Goal: Task Accomplishment & Management: Use online tool/utility

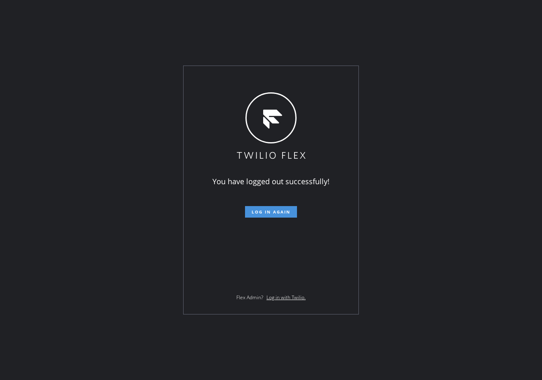
click at [270, 210] on span "Log in again" at bounding box center [270, 212] width 39 height 6
click at [41, 157] on div "You have logged out successfully! Log in again Flex Admin? Log in with Twilio." at bounding box center [271, 190] width 542 height 380
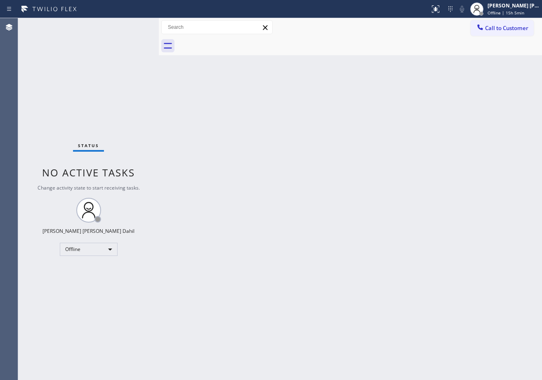
click at [159, 34] on div at bounding box center [159, 199] width 0 height 362
click at [438, 245] on div "Back to Dashboard Change Sender ID Customers Technicians Select a contact Outbo…" at bounding box center [350, 199] width 383 height 362
click at [506, 2] on div "[PERSON_NAME] [PERSON_NAME] Dahil" at bounding box center [513, 5] width 52 height 7
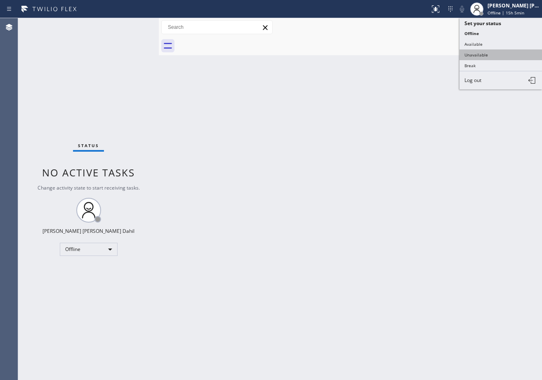
click at [487, 55] on button "Unavailable" at bounding box center [500, 54] width 82 height 11
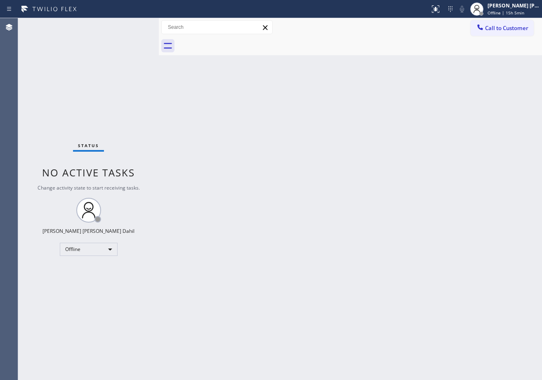
click at [465, 97] on div "Back to Dashboard Change Sender ID Customers Technicians Select a contact Outbo…" at bounding box center [350, 199] width 383 height 362
click at [426, 260] on div "Back to Dashboard Change Sender ID Customers Technicians Select a contact Outbo…" at bounding box center [350, 199] width 383 height 362
click at [485, 8] on div at bounding box center [476, 9] width 18 height 18
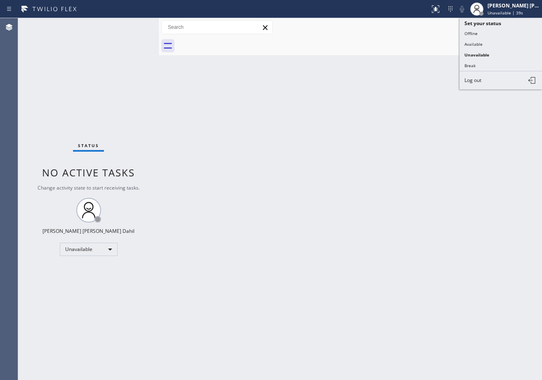
drag, startPoint x: 487, startPoint y: 42, endPoint x: 415, endPoint y: 185, distance: 160.2
click at [486, 42] on button "Available" at bounding box center [500, 44] width 82 height 11
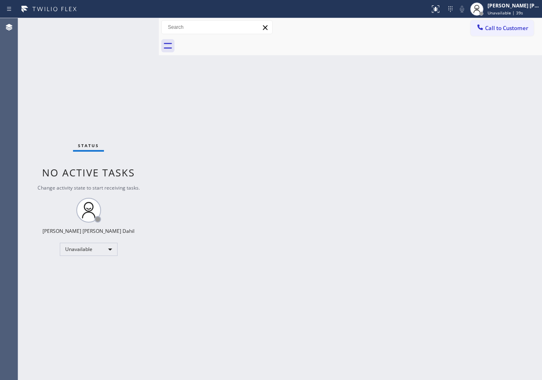
drag, startPoint x: 414, startPoint y: 205, endPoint x: 425, endPoint y: 206, distance: 11.2
click at [425, 206] on div "Back to Dashboard Change Sender ID Customers Technicians Select a contact Outbo…" at bounding box center [350, 199] width 383 height 362
drag, startPoint x: 225, startPoint y: 130, endPoint x: 265, endPoint y: 139, distance: 40.7
click at [225, 130] on div "Back to Dashboard Change Sender ID Customers Technicians Select a contact Outbo…" at bounding box center [350, 199] width 383 height 362
drag, startPoint x: 396, startPoint y: 257, endPoint x: 396, endPoint y: 266, distance: 9.5
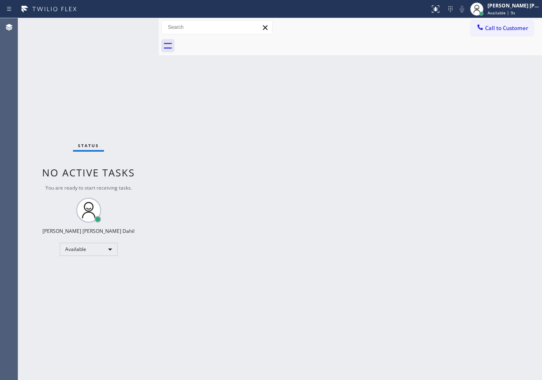
click at [396, 260] on div "Back to Dashboard Change Sender ID Customers Technicians Select a contact Outbo…" at bounding box center [350, 199] width 383 height 362
click at [134, 33] on div "Status No active tasks You are ready to start receiving tasks. [PERSON_NAME] [P…" at bounding box center [88, 199] width 141 height 362
click at [134, 32] on div "Status No active tasks You are ready to start receiving tasks. [PERSON_NAME] [P…" at bounding box center [88, 199] width 141 height 362
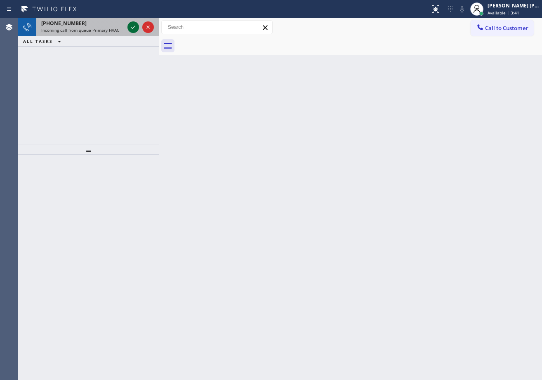
click at [129, 29] on icon at bounding box center [133, 27] width 10 height 10
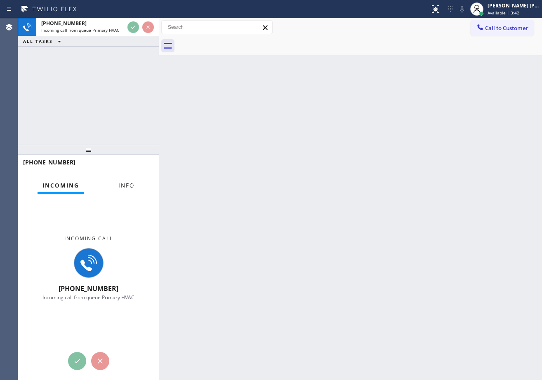
click at [120, 181] on button "Info" at bounding box center [126, 186] width 26 height 16
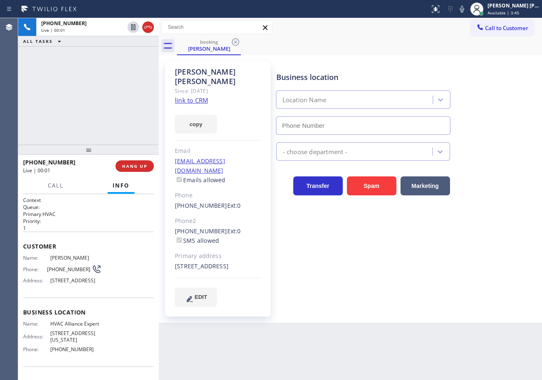
type input "[PHONE_NUMBER]"
click at [192, 96] on link "link to CRM" at bounding box center [191, 100] width 33 height 8
click at [467, 12] on icon at bounding box center [462, 9] width 10 height 10
click at [463, 29] on div "Call to Customer Outbound call Location Search location Your caller id phone nu…" at bounding box center [350, 27] width 383 height 14
click at [467, 10] on icon at bounding box center [462, 9] width 10 height 10
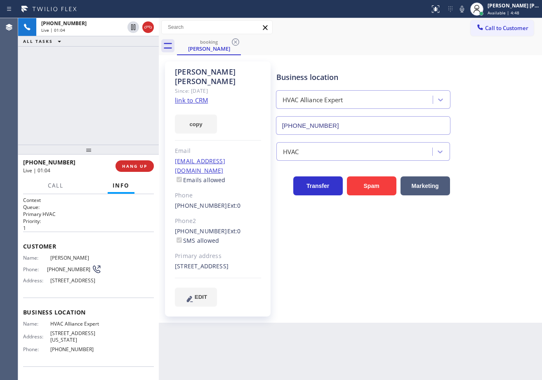
drag, startPoint x: 495, startPoint y: 133, endPoint x: 462, endPoint y: 210, distance: 84.2
click at [492, 135] on div "Business location HVAC Alliance Expert [PHONE_NUMBER] HVAC Transfer Spam Market…" at bounding box center [406, 183] width 265 height 241
click at [141, 58] on div "[PHONE_NUMBER] Live | 01:18 ALL TASKS ALL TASKS ACTIVE TASKS TASKS IN WRAP UP" at bounding box center [88, 81] width 141 height 127
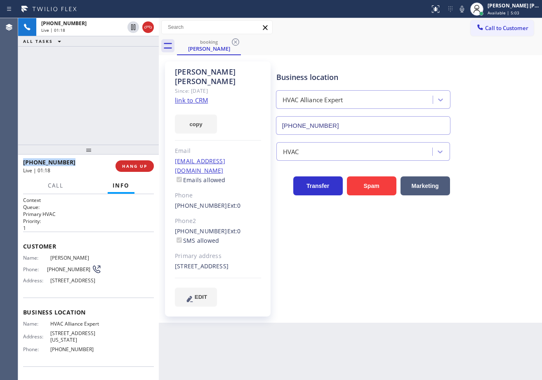
click at [141, 58] on div "[PHONE_NUMBER] Live | 01:18 ALL TASKS ALL TASKS ACTIVE TASKS TASKS IN WRAP UP" at bounding box center [88, 81] width 141 height 127
click at [141, 58] on div "[PHONE_NUMBER] Live | 01:19 ALL TASKS ALL TASKS ACTIVE TASKS TASKS IN WRAP UP" at bounding box center [88, 81] width 141 height 127
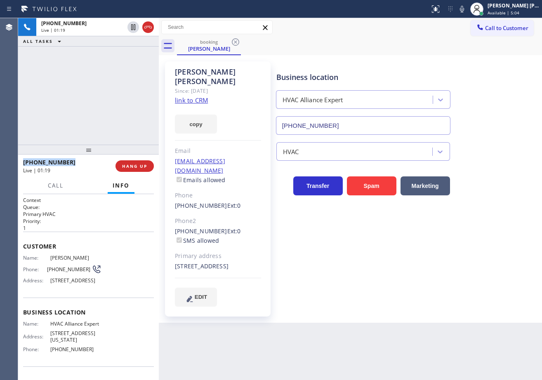
click at [141, 58] on div "[PHONE_NUMBER] Live | 01:19 ALL TASKS ALL TASKS ACTIVE TASKS TASKS IN WRAP UP" at bounding box center [88, 81] width 141 height 127
click at [115, 65] on div "[PHONE_NUMBER] Live | 01:20 ALL TASKS ALL TASKS ACTIVE TASKS TASKS IN WRAP UP" at bounding box center [88, 81] width 141 height 127
drag, startPoint x: 115, startPoint y: 65, endPoint x: 118, endPoint y: 54, distance: 11.2
click at [116, 65] on div "[PHONE_NUMBER] Live | 01:20 ALL TASKS ALL TASKS ACTIVE TASKS TASKS IN WRAP UP" at bounding box center [88, 81] width 141 height 127
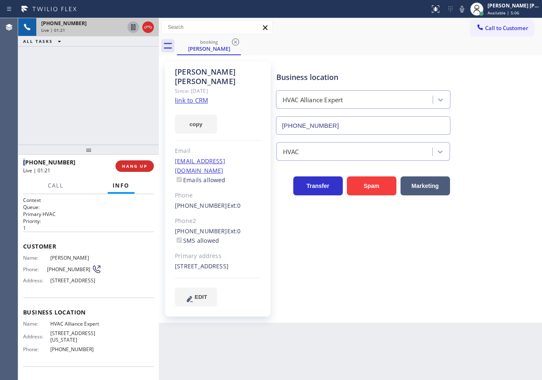
click at [134, 28] on icon at bounding box center [133, 27] width 10 height 10
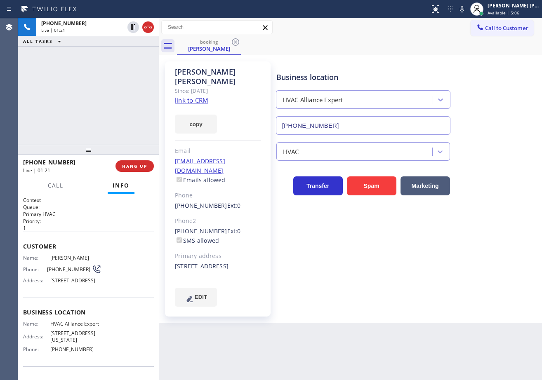
click at [129, 52] on div "[PHONE_NUMBER] Live | 01:21 ALL TASKS ALL TASKS ACTIVE TASKS TASKS IN WRAP UP" at bounding box center [88, 81] width 141 height 127
click at [467, 10] on icon at bounding box center [462, 9] width 10 height 10
click at [484, 68] on div "booking [PERSON_NAME] Call to Customer Outbound call Location Search location Y…" at bounding box center [350, 170] width 383 height 305
click at [122, 48] on div "[PHONE_NUMBER] Live | 03:03 ALL TASKS ALL TASKS ACTIVE TASKS TASKS IN WRAP UP" at bounding box center [88, 81] width 141 height 127
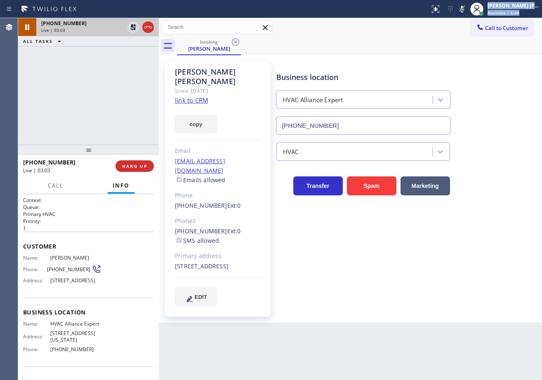
click at [136, 19] on div "Status report No issues detected If you experience an issue, please download th…" at bounding box center [271, 190] width 542 height 380
drag, startPoint x: 133, startPoint y: 26, endPoint x: 133, endPoint y: 57, distance: 31.3
click at [132, 25] on icon at bounding box center [133, 27] width 6 height 6
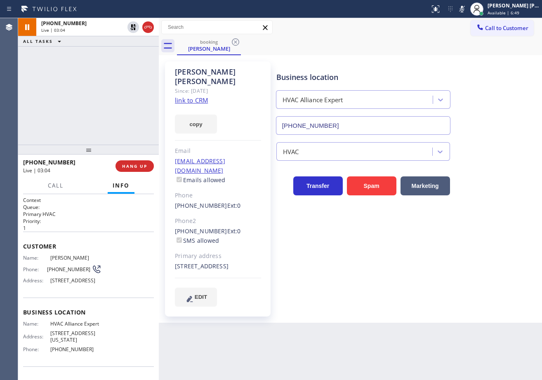
drag, startPoint x: 133, startPoint y: 57, endPoint x: 150, endPoint y: 57, distance: 17.3
click at [136, 57] on div "[PHONE_NUMBER] Live | 03:04 ALL TASKS ALL TASKS ACTIVE TASKS TASKS IN WRAP UP" at bounding box center [88, 81] width 141 height 127
click at [467, 9] on icon at bounding box center [462, 9] width 10 height 10
click at [500, 110] on div "Business location HVAC Alliance Expert [PHONE_NUMBER]" at bounding box center [406, 97] width 265 height 75
click at [467, 10] on icon at bounding box center [462, 9] width 10 height 10
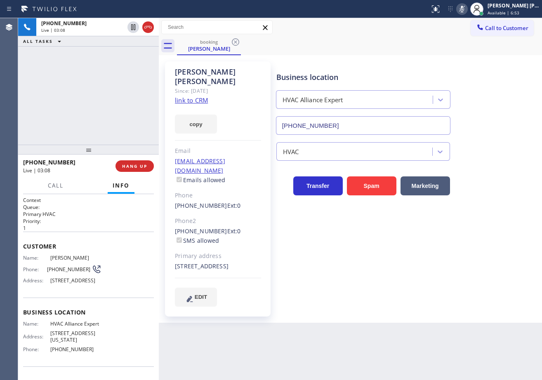
click at [467, 9] on icon at bounding box center [462, 9] width 10 height 10
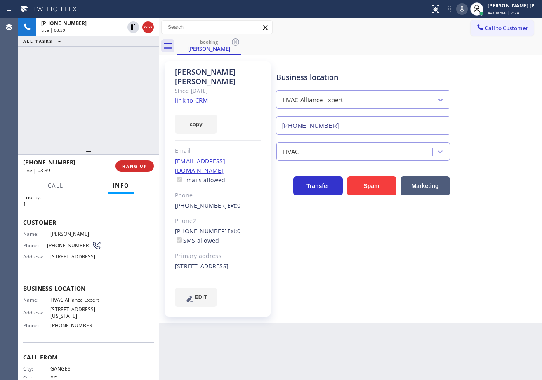
scroll to position [64, 0]
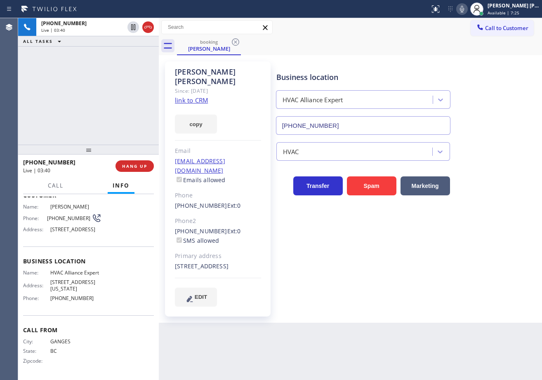
drag, startPoint x: 93, startPoint y: 104, endPoint x: 99, endPoint y: 74, distance: 30.3
click at [93, 104] on div "[PHONE_NUMBER] Live | 03:40 ALL TASKS ALL TASKS ACTIVE TASKS TASKS IN WRAP UP" at bounding box center [88, 81] width 141 height 127
click at [109, 104] on div "[PHONE_NUMBER] Live | 03:53 ALL TASKS ALL TASKS ACTIVE TASKS TASKS IN WRAP UP" at bounding box center [88, 81] width 141 height 127
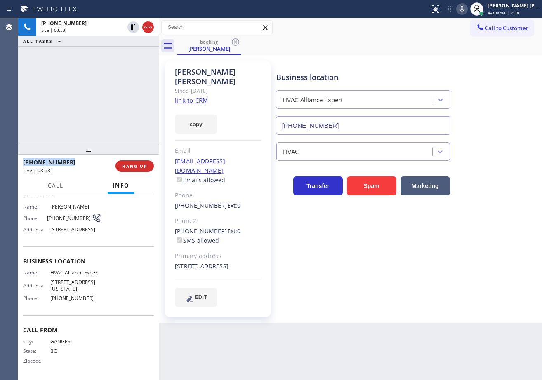
click at [109, 104] on div "[PHONE_NUMBER] Live | 03:53 ALL TASKS ALL TASKS ACTIVE TASKS TASKS IN WRAP UP" at bounding box center [88, 81] width 141 height 127
click at [109, 104] on div "[PHONE_NUMBER] Live | 03:55 ALL TASKS ALL TASKS ACTIVE TASKS TASKS IN WRAP UP" at bounding box center [88, 81] width 141 height 127
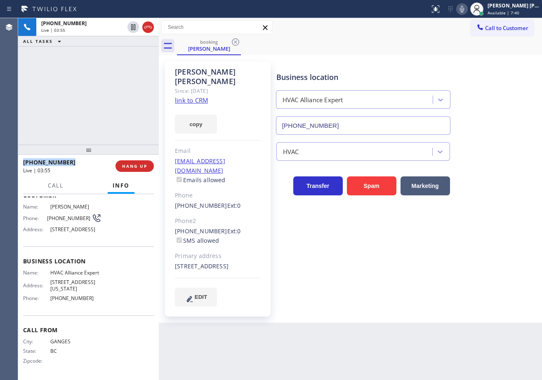
click at [109, 104] on div "[PHONE_NUMBER] Live | 03:55 ALL TASKS ALL TASKS ACTIVE TASKS TASKS IN WRAP UP" at bounding box center [88, 81] width 141 height 127
click at [109, 104] on div "[PHONE_NUMBER] Live | 03:56 ALL TASKS ALL TASKS ACTIVE TASKS TASKS IN WRAP UP" at bounding box center [88, 81] width 141 height 127
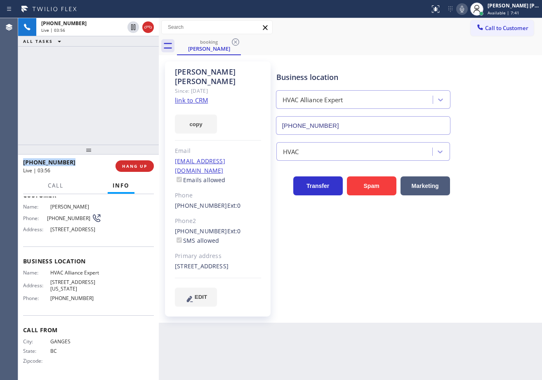
click at [109, 104] on div "[PHONE_NUMBER] Live | 03:56 ALL TASKS ALL TASKS ACTIVE TASKS TASKS IN WRAP UP" at bounding box center [88, 81] width 141 height 127
click at [109, 104] on div "[PHONE_NUMBER] Live | 03:57 ALL TASKS ALL TASKS ACTIVE TASKS TASKS IN WRAP UP" at bounding box center [88, 81] width 141 height 127
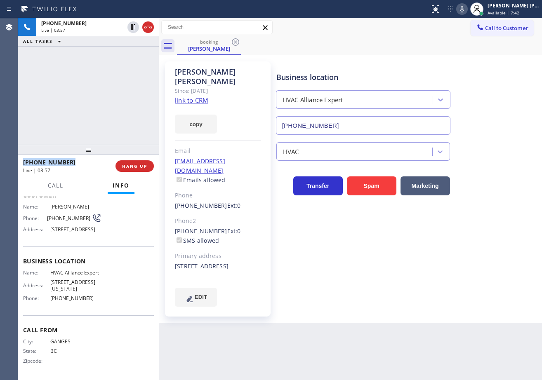
click at [109, 104] on div "[PHONE_NUMBER] Live | 03:57 ALL TASKS ALL TASKS ACTIVE TASKS TASKS IN WRAP UP" at bounding box center [88, 81] width 141 height 127
click at [133, 167] on span "HANG UP" at bounding box center [134, 166] width 25 height 6
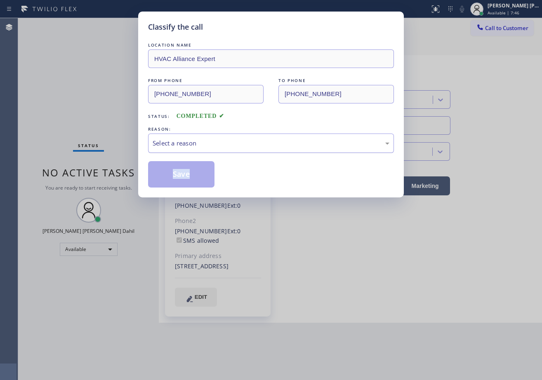
click at [215, 138] on div "Select a reason" at bounding box center [271, 143] width 246 height 19
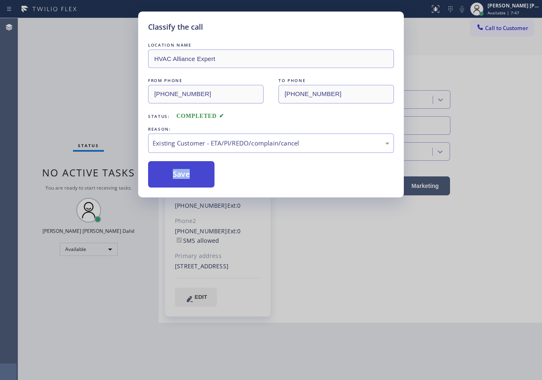
click at [176, 180] on button "Save" at bounding box center [181, 174] width 66 height 26
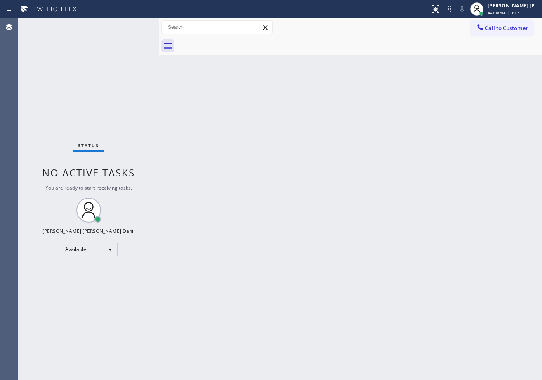
click at [137, 38] on div "Status No active tasks You are ready to start receiving tasks. [PERSON_NAME] [P…" at bounding box center [88, 199] width 141 height 362
click at [136, 26] on div "Status No active tasks You are ready to start receiving tasks. [PERSON_NAME] [P…" at bounding box center [88, 199] width 141 height 362
drag, startPoint x: 379, startPoint y: 257, endPoint x: 390, endPoint y: 270, distance: 17.2
click at [380, 257] on div "Back to Dashboard Change Sender ID Customers Technicians Select a contact Outbo…" at bounding box center [350, 199] width 383 height 362
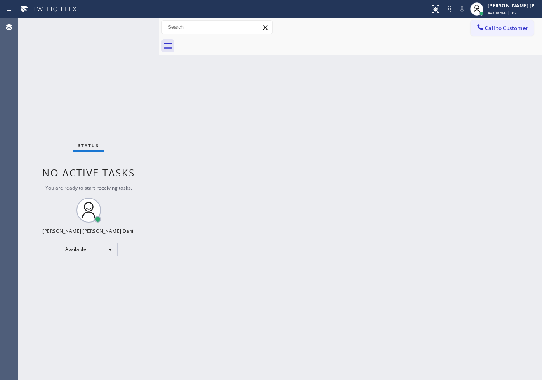
click at [279, 265] on div "Back to Dashboard Change Sender ID Customers Technicians Select a contact Outbo…" at bounding box center [350, 199] width 383 height 362
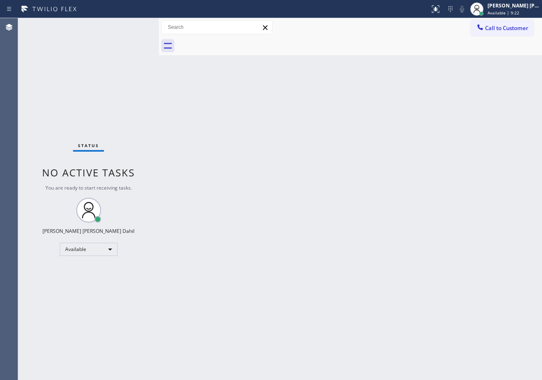
click at [279, 265] on div "Back to Dashboard Change Sender ID Customers Technicians Select a contact Outbo…" at bounding box center [350, 199] width 383 height 362
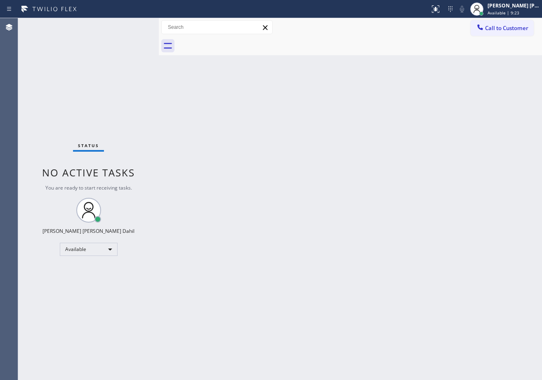
click at [279, 265] on div "Back to Dashboard Change Sender ID Customers Technicians Select a contact Outbo…" at bounding box center [350, 199] width 383 height 362
click at [294, 279] on div "Back to Dashboard Change Sender ID Customers Technicians Select a contact Outbo…" at bounding box center [350, 199] width 383 height 362
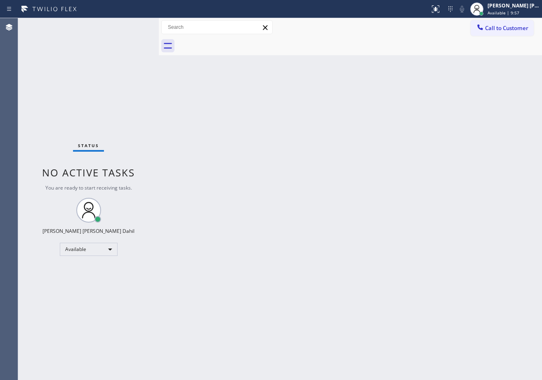
drag, startPoint x: 294, startPoint y: 279, endPoint x: 263, endPoint y: 246, distance: 45.2
click at [258, 244] on div "Back to Dashboard Change Sender ID Customers Technicians Select a contact Outbo…" at bounding box center [350, 199] width 383 height 362
click at [471, 319] on div "Back to Dashboard Change Sender ID Customers Technicians Select a contact Outbo…" at bounding box center [350, 199] width 383 height 362
click at [248, 73] on div "Back to Dashboard Change Sender ID Customers Technicians Select a contact Outbo…" at bounding box center [350, 199] width 383 height 362
click at [389, 107] on div "Back to Dashboard Change Sender ID Customers Technicians Select a contact Outbo…" at bounding box center [350, 199] width 383 height 362
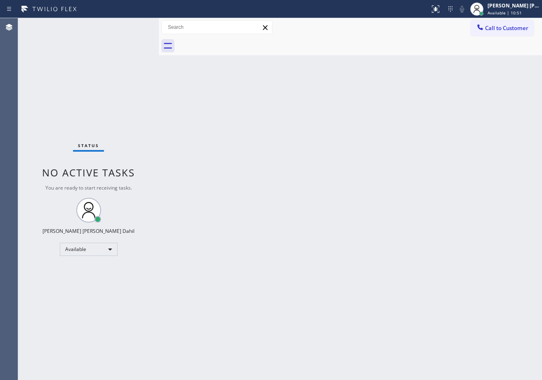
drag, startPoint x: 239, startPoint y: 141, endPoint x: 258, endPoint y: 171, distance: 36.5
click at [242, 142] on div "Back to Dashboard Change Sender ID Customers Technicians Select a contact Outbo…" at bounding box center [350, 199] width 383 height 362
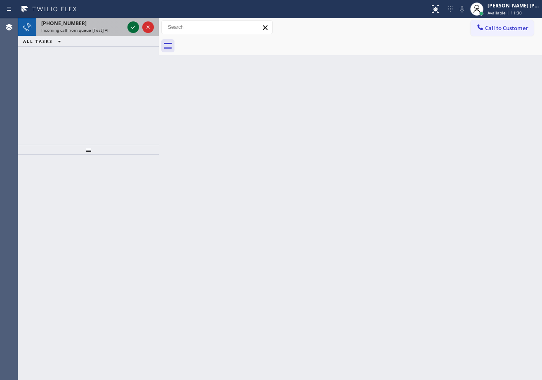
click at [128, 27] on div at bounding box center [133, 27] width 12 height 10
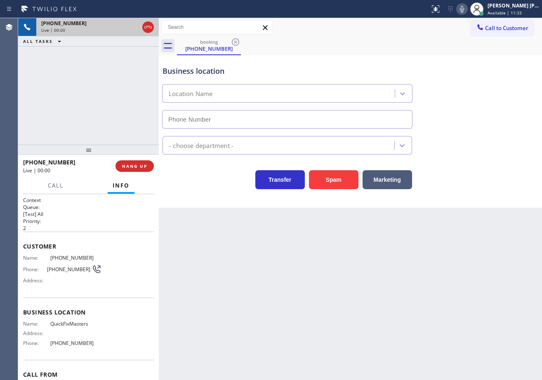
type input "[PHONE_NUMBER]"
click at [338, 295] on div "Back to Dashboard Change Sender ID Customers Technicians Select a contact Outbo…" at bounding box center [350, 199] width 383 height 362
click at [467, 12] on icon at bounding box center [462, 9] width 10 height 10
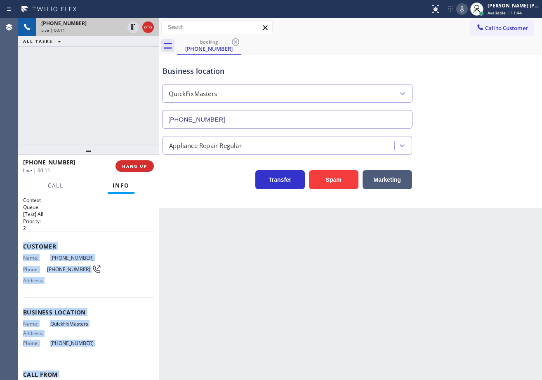
scroll to position [45, 0]
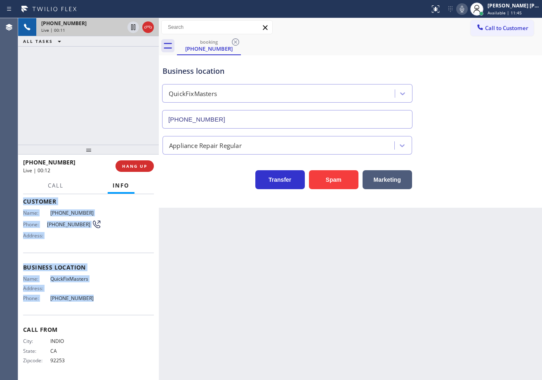
drag, startPoint x: 21, startPoint y: 244, endPoint x: 94, endPoint y: 305, distance: 95.1
click at [94, 305] on div "Context Queue: [Test] All Priority: 2 Customer Name: [PHONE_NUMBER] Phone: [PHO…" at bounding box center [88, 287] width 141 height 186
copy div "Customer Name: [PHONE_NUMBER] Phone: [PHONE_NUMBER] Address: Business location …"
click at [300, 278] on div "Back to Dashboard Change Sender ID Customers Technicians Select a contact Outbo…" at bounding box center [350, 199] width 383 height 362
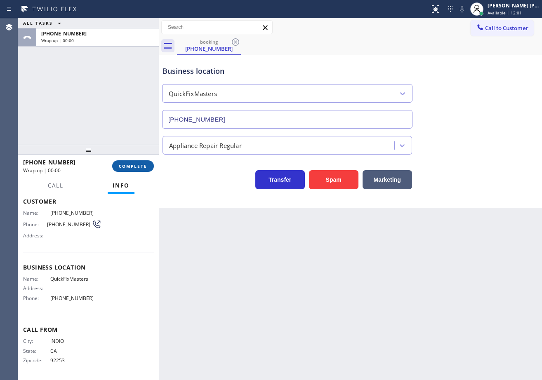
click at [136, 171] on button "COMPLETE" at bounding box center [133, 166] width 42 height 12
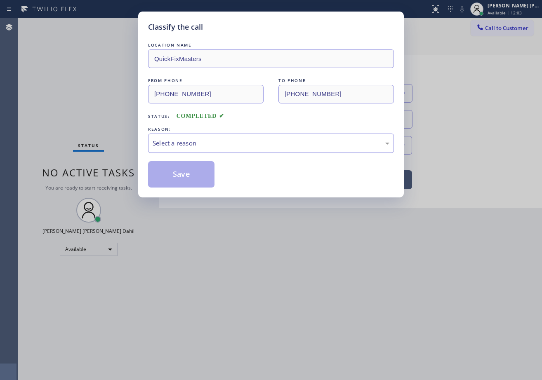
drag, startPoint x: 192, startPoint y: 134, endPoint x: 193, endPoint y: 143, distance: 8.4
click at [193, 141] on div "Select a reason" at bounding box center [271, 143] width 246 height 19
click at [194, 174] on button "Save" at bounding box center [181, 174] width 66 height 26
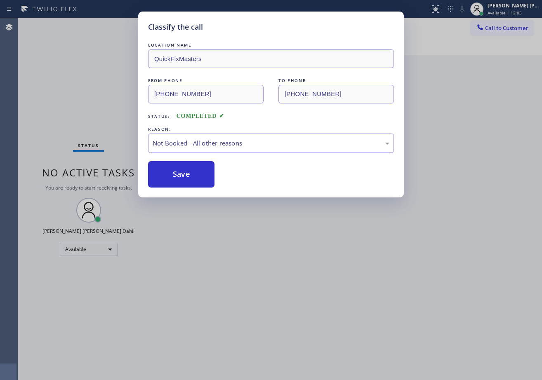
click at [194, 174] on button "Save" at bounding box center [181, 174] width 66 height 26
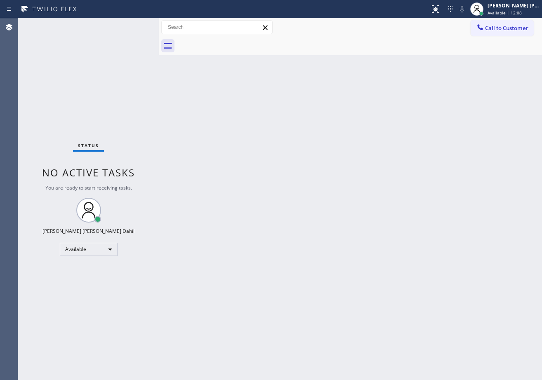
drag, startPoint x: 334, startPoint y: 186, endPoint x: 332, endPoint y: 305, distance: 118.7
click at [334, 186] on div "Back to Dashboard Change Sender ID Customers Technicians Select a contact Outbo…" at bounding box center [350, 199] width 383 height 362
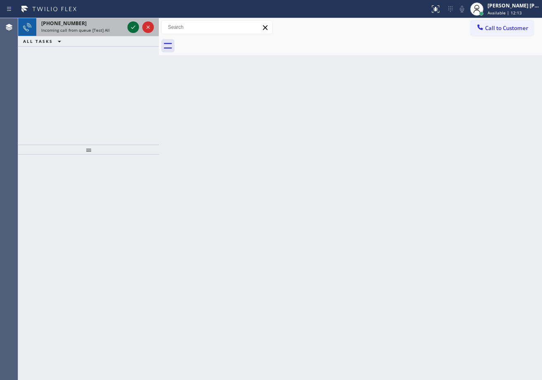
click at [131, 26] on icon at bounding box center [133, 27] width 10 height 10
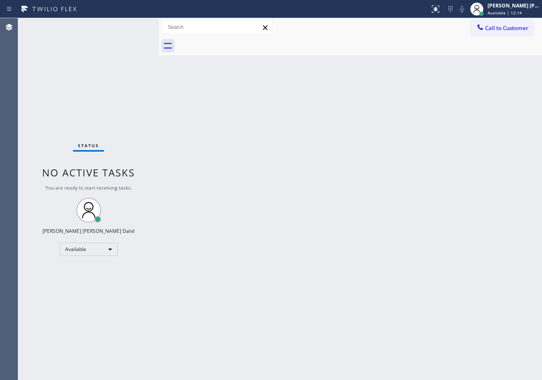
click at [131, 26] on div "Status No active tasks You are ready to start receiving tasks. [PERSON_NAME] [P…" at bounding box center [88, 199] width 141 height 362
click at [440, 6] on icon at bounding box center [435, 9] width 10 height 10
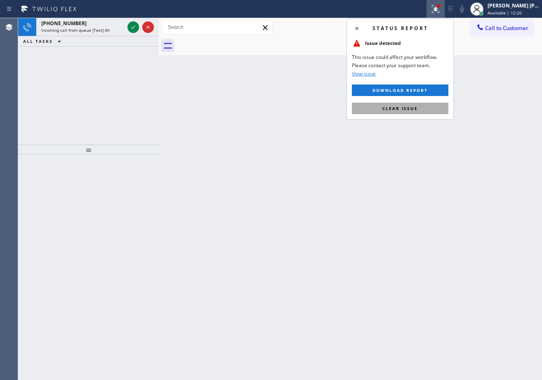
click at [421, 113] on button "Clear issue" at bounding box center [400, 109] width 96 height 12
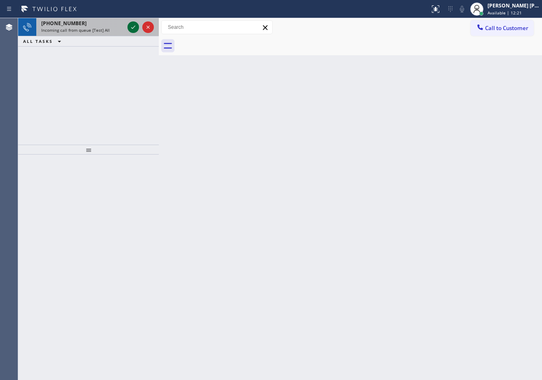
click at [127, 27] on div at bounding box center [133, 27] width 12 height 10
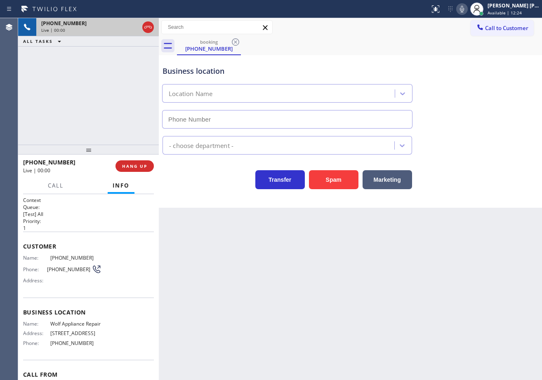
type input "[PHONE_NUMBER]"
click at [286, 306] on div "Back to Dashboard Change Sender ID Customers Technicians Select a contact Outbo…" at bounding box center [350, 199] width 383 height 362
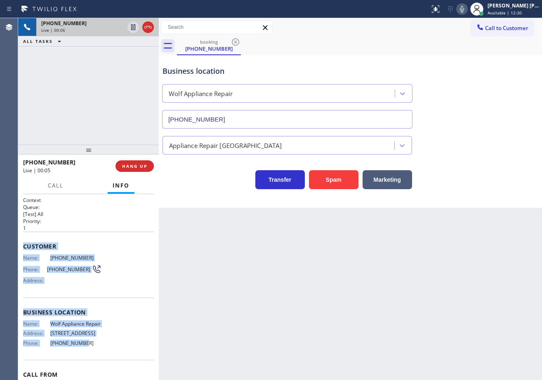
scroll to position [51, 0]
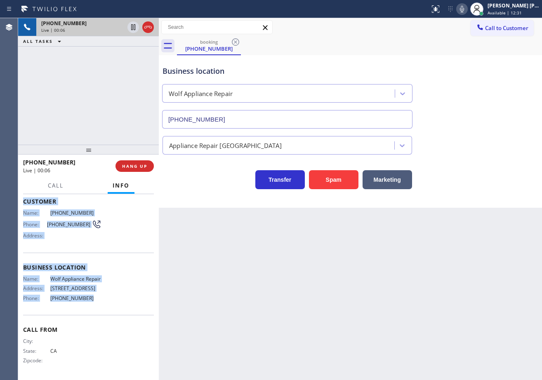
drag, startPoint x: 22, startPoint y: 243, endPoint x: 297, endPoint y: 213, distance: 276.1
click at [106, 296] on div "Context Queue: [Test] All Priority: 1 Customer Name: [PHONE_NUMBER] Phone: [PHO…" at bounding box center [88, 287] width 141 height 186
copy div "Customer Name: [PHONE_NUMBER] Phone: [PHONE_NUMBER] Address: Business location …"
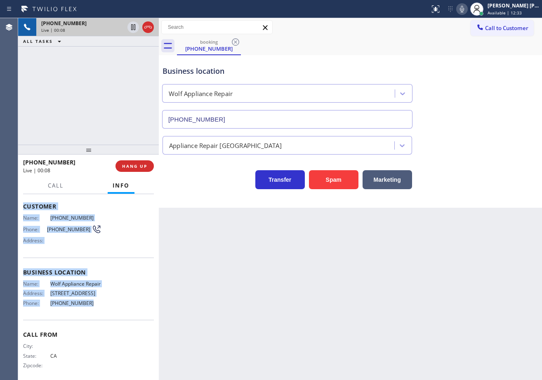
scroll to position [0, 0]
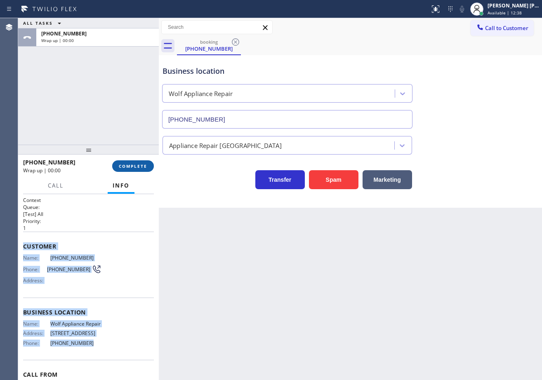
click at [152, 167] on button "COMPLETE" at bounding box center [133, 166] width 42 height 12
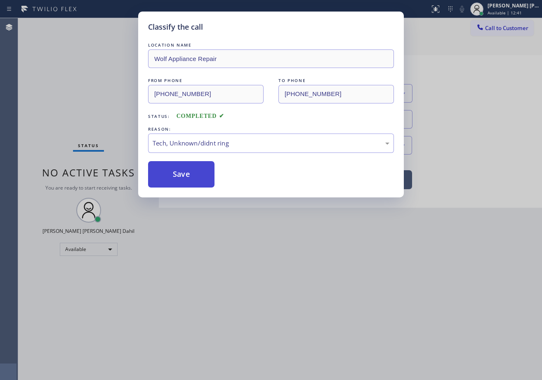
click at [175, 170] on button "Save" at bounding box center [181, 174] width 66 height 26
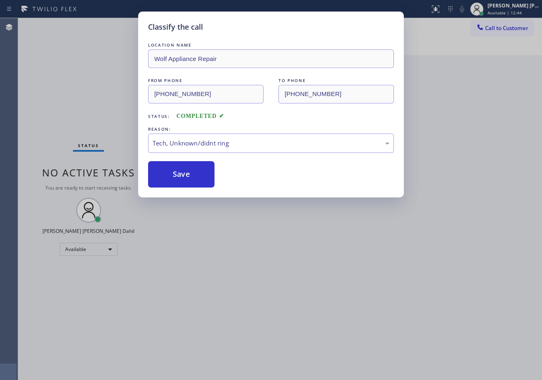
click at [315, 177] on div "Save" at bounding box center [271, 174] width 246 height 26
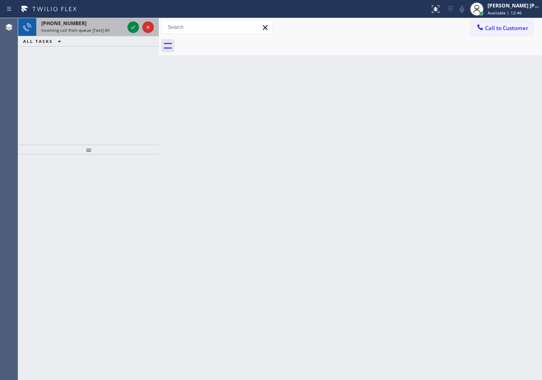
click at [118, 26] on div "[PHONE_NUMBER]" at bounding box center [82, 23] width 83 height 7
click at [118, 25] on div "[PHONE_NUMBER]" at bounding box center [82, 23] width 83 height 7
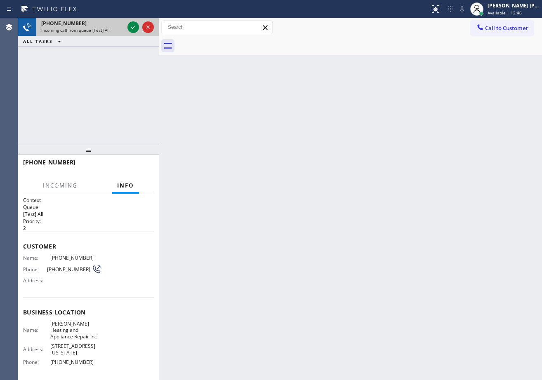
drag, startPoint x: 118, startPoint y: 25, endPoint x: 127, endPoint y: 26, distance: 8.7
click at [120, 25] on div "[PHONE_NUMBER]" at bounding box center [82, 23] width 83 height 7
click at [131, 25] on icon at bounding box center [133, 27] width 10 height 10
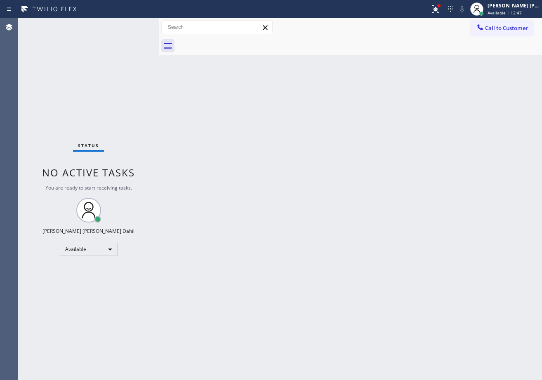
click at [131, 25] on div "Status No active tasks You are ready to start receiving tasks. [PERSON_NAME] [P…" at bounding box center [88, 199] width 141 height 362
click at [124, 35] on div "Status No active tasks You are ready to start receiving tasks. [PERSON_NAME] [P…" at bounding box center [88, 199] width 141 height 362
click at [444, 10] on div at bounding box center [435, 9] width 18 height 10
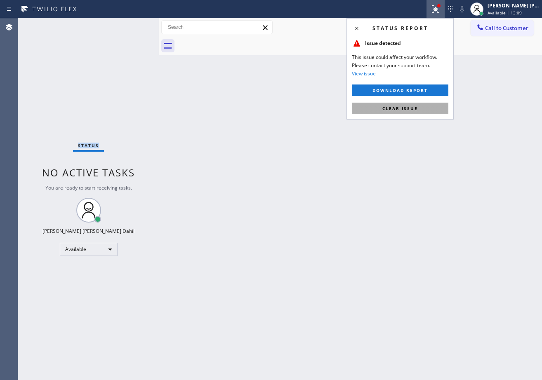
click at [426, 109] on button "Clear issue" at bounding box center [400, 109] width 96 height 12
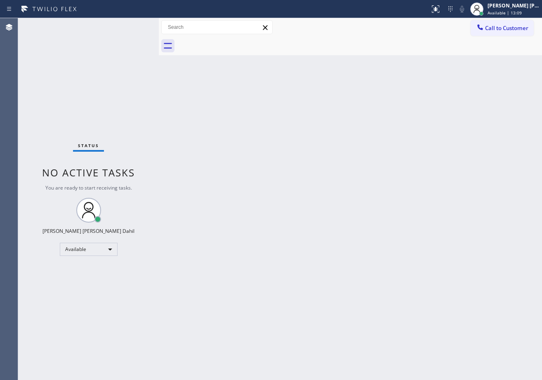
click at [432, 115] on div "Back to Dashboard Change Sender ID Customers Technicians Select a contact Outbo…" at bounding box center [350, 199] width 383 height 362
drag, startPoint x: 367, startPoint y: 164, endPoint x: 474, endPoint y: 69, distance: 142.4
click at [368, 164] on div "Back to Dashboard Change Sender ID Customers Technicians Select a contact Outbo…" at bounding box center [350, 199] width 383 height 362
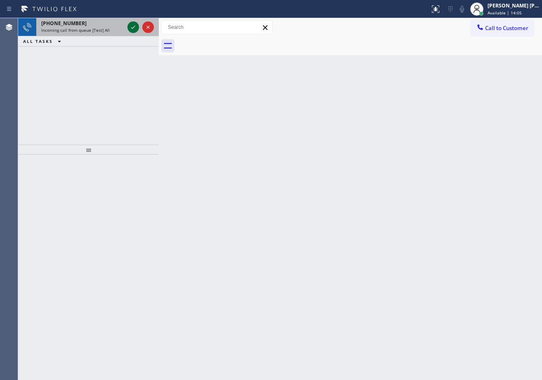
click at [135, 30] on icon at bounding box center [133, 27] width 10 height 10
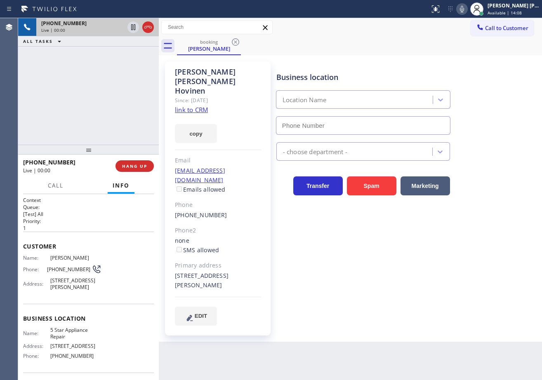
type input "[PHONE_NUMBER]"
click at [467, 10] on icon at bounding box center [462, 9] width 10 height 10
click at [467, 9] on icon at bounding box center [462, 9] width 10 height 10
click at [433, 30] on div "Call to Customer Outbound call Location Search location Your caller id phone nu…" at bounding box center [350, 27] width 383 height 14
click at [192, 106] on link "link to CRM" at bounding box center [191, 110] width 33 height 8
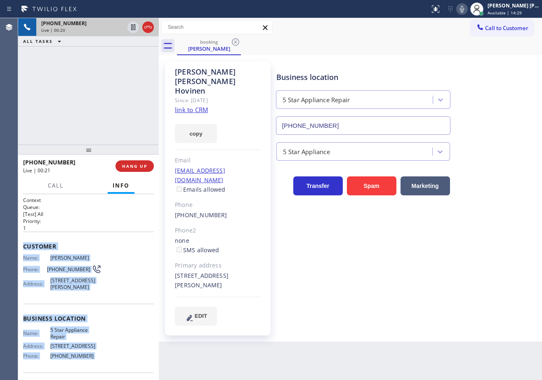
scroll to position [58, 0]
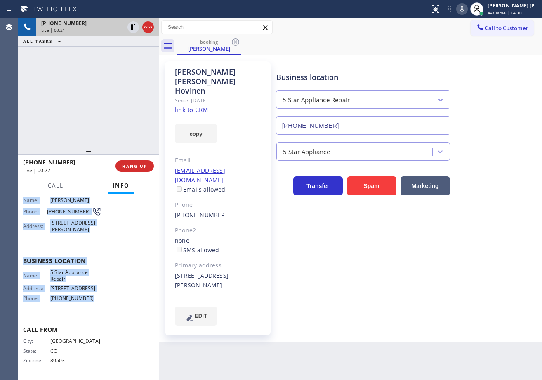
drag, startPoint x: 35, startPoint y: 269, endPoint x: 95, endPoint y: 301, distance: 67.9
click at [93, 303] on div "Context Queue: [Test] All Priority: 1 Customer Name: [PERSON_NAME] Phone: [PHON…" at bounding box center [88, 287] width 141 height 186
copy div "Customer Name: [PERSON_NAME] Phone: [PHONE_NUMBER] Address: [STREET_ADDRESS][PE…"
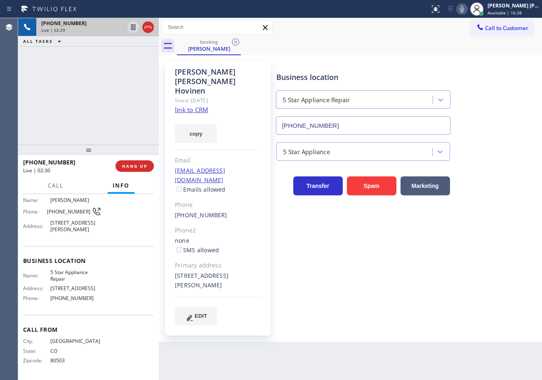
click at [118, 87] on div "[PHONE_NUMBER] Live | 02:29 ALL TASKS ALL TASKS ACTIVE TASKS TASKS IN WRAP UP" at bounding box center [88, 81] width 141 height 127
click at [118, 87] on div "[PHONE_NUMBER] Live | 02:30 ALL TASKS ALL TASKS ACTIVE TASKS TASKS IN WRAP UP" at bounding box center [88, 81] width 141 height 127
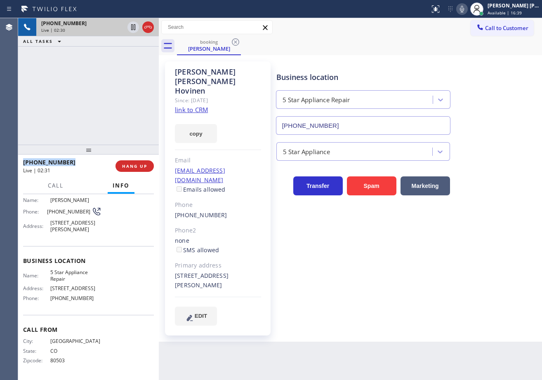
click at [118, 87] on div "[PHONE_NUMBER] Live | 02:30 ALL TASKS ALL TASKS ACTIVE TASKS TASKS IN WRAP UP" at bounding box center [88, 81] width 141 height 127
click at [118, 87] on div "[PHONE_NUMBER] Live | 02:31 ALL TASKS ALL TASKS ACTIVE TASKS TASKS IN WRAP UP" at bounding box center [88, 81] width 141 height 127
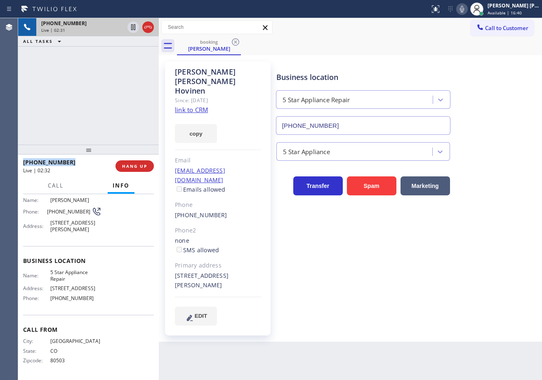
click at [118, 87] on div "[PHONE_NUMBER] Live | 02:31 ALL TASKS ALL TASKS ACTIVE TASKS TASKS IN WRAP UP" at bounding box center [88, 81] width 141 height 127
click at [131, 28] on icon at bounding box center [133, 27] width 4 height 6
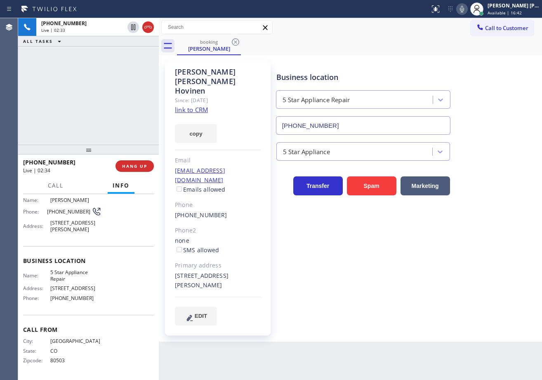
click at [131, 61] on div "[PHONE_NUMBER] Live | 02:33 ALL TASKS ALL TASKS ACTIVE TASKS TASKS IN WRAP UP" at bounding box center [88, 81] width 141 height 127
click at [464, 10] on icon at bounding box center [462, 9] width 4 height 7
drag, startPoint x: 467, startPoint y: 33, endPoint x: 467, endPoint y: 39, distance: 6.6
click at [467, 34] on div "Call to Customer Outbound call Location Search location Your caller id phone nu…" at bounding box center [350, 27] width 383 height 14
click at [479, 133] on div "Business location 5 Star Appliance Repair [PHONE_NUMBER]" at bounding box center [406, 97] width 265 height 75
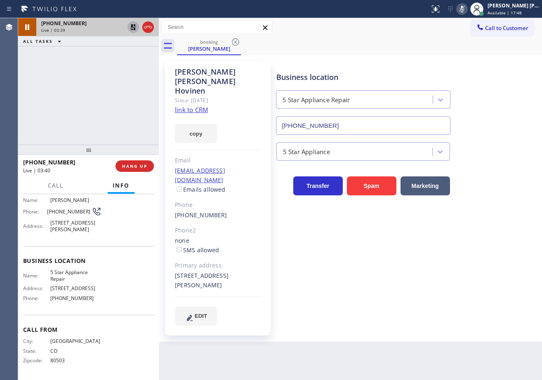
click at [135, 27] on icon at bounding box center [133, 27] width 10 height 10
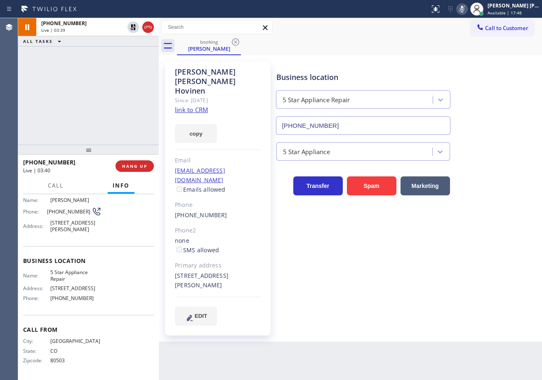
click at [120, 48] on div "[PHONE_NUMBER] Live | 03:39 ALL TASKS ALL TASKS ACTIVE TASKS TASKS IN WRAP UP" at bounding box center [88, 81] width 141 height 127
click at [464, 9] on icon at bounding box center [462, 9] width 4 height 7
click at [476, 63] on div "Business location 5 Star Appliance Repair [PHONE_NUMBER]" at bounding box center [406, 97] width 265 height 75
click at [99, 69] on div "[PHONE_NUMBER] Live | 03:46 ALL TASKS ALL TASKS ACTIVE TASKS TASKS IN WRAP UP" at bounding box center [88, 81] width 141 height 127
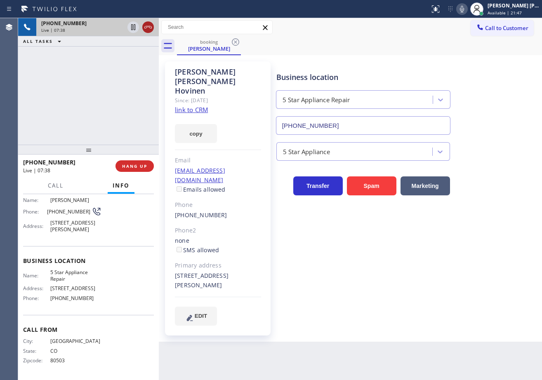
click at [148, 29] on icon at bounding box center [148, 27] width 10 height 10
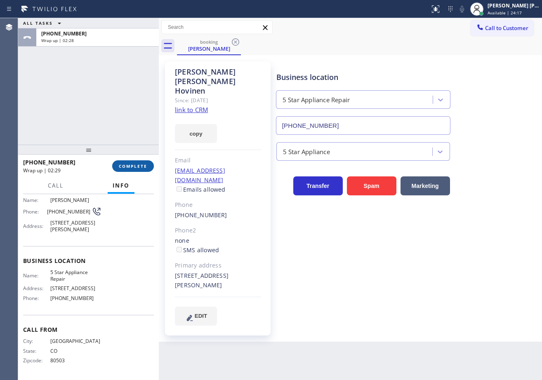
click at [131, 165] on span "COMPLETE" at bounding box center [133, 166] width 28 height 6
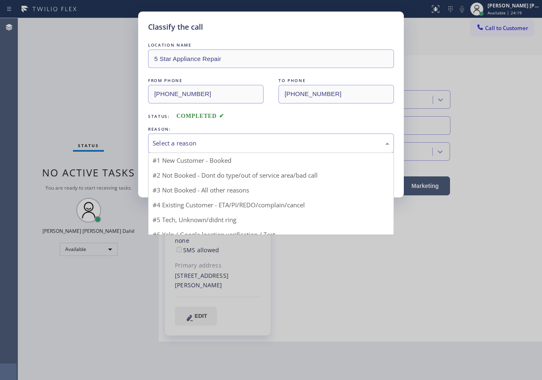
drag, startPoint x: 203, startPoint y: 141, endPoint x: 206, endPoint y: 152, distance: 12.3
click at [203, 141] on div "Select a reason" at bounding box center [270, 142] width 237 height 9
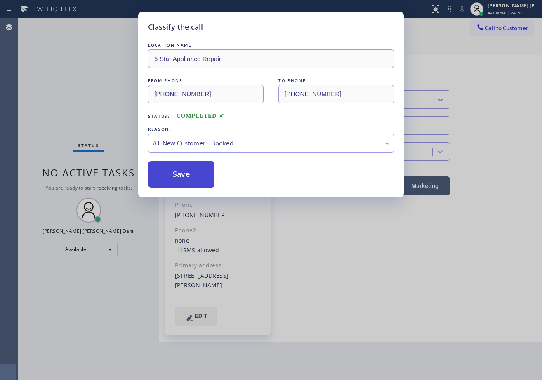
click at [190, 171] on button "Save" at bounding box center [181, 174] width 66 height 26
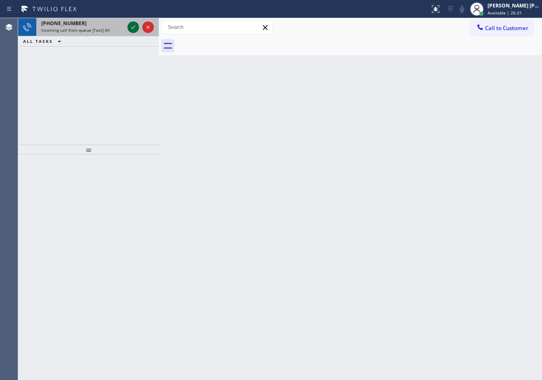
click at [128, 28] on div at bounding box center [141, 27] width 30 height 18
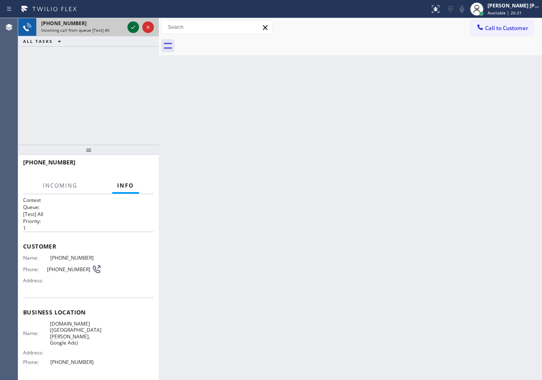
click at [131, 27] on icon at bounding box center [133, 27] width 10 height 10
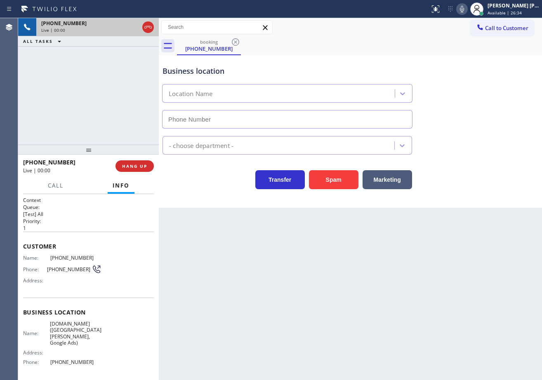
type input "[PHONE_NUMBER]"
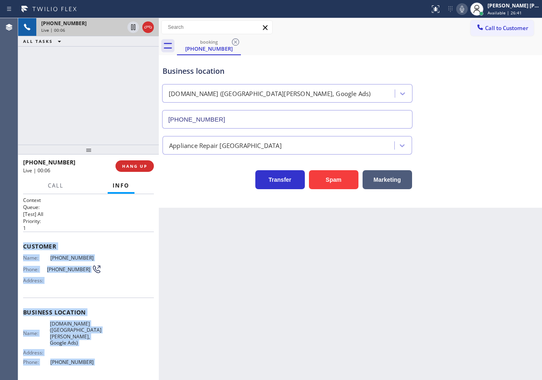
scroll to position [58, 0]
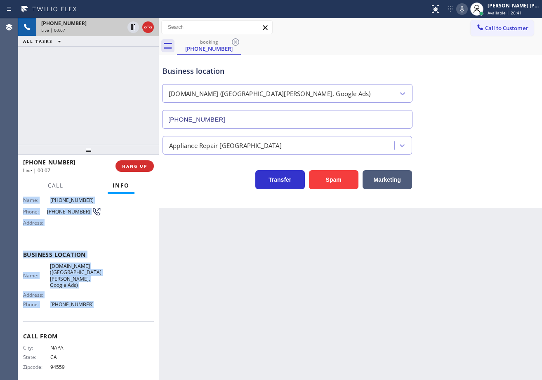
drag, startPoint x: 57, startPoint y: 295, endPoint x: 122, endPoint y: 289, distance: 65.8
click at [87, 304] on div "Context Queue: [Test] All Priority: 1 Customer Name: [PHONE_NUMBER] Phone: [PHO…" at bounding box center [88, 287] width 141 height 186
copy div "Customer Name: [PHONE_NUMBER] Phone: [PHONE_NUMBER] Address: Business location …"
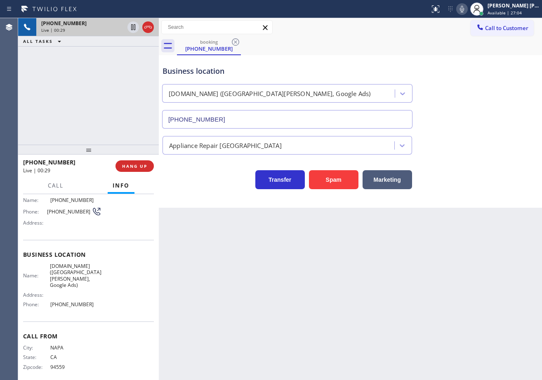
click at [105, 101] on div "[PHONE_NUMBER] Live | 00:29 ALL TASKS ALL TASKS ACTIVE TASKS TASKS IN WRAP UP" at bounding box center [88, 81] width 141 height 127
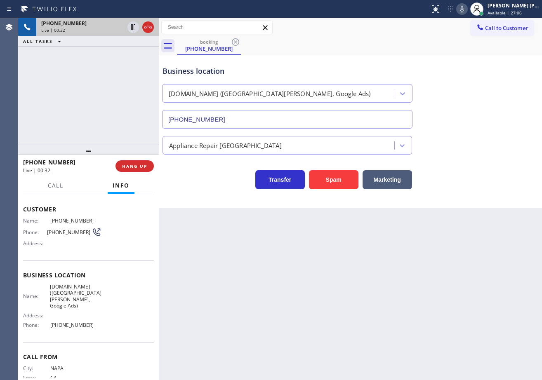
scroll to position [0, 0]
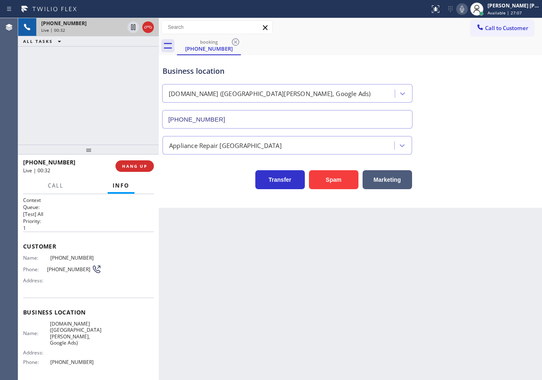
click at [117, 110] on div "[PHONE_NUMBER] Live | 00:32 ALL TASKS ALL TASKS ACTIVE TASKS TASKS IN WRAP UP" at bounding box center [88, 81] width 141 height 127
click at [144, 168] on span "HANG UP" at bounding box center [134, 166] width 25 height 6
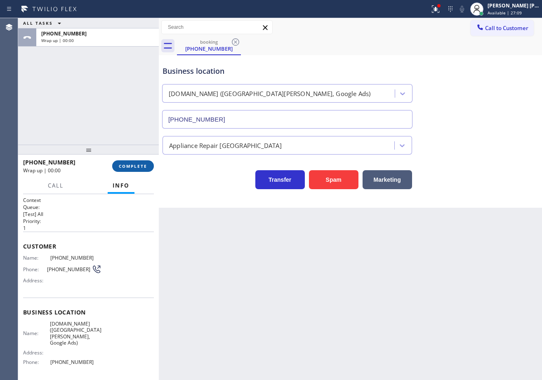
click at [144, 168] on span "COMPLETE" at bounding box center [133, 166] width 28 height 6
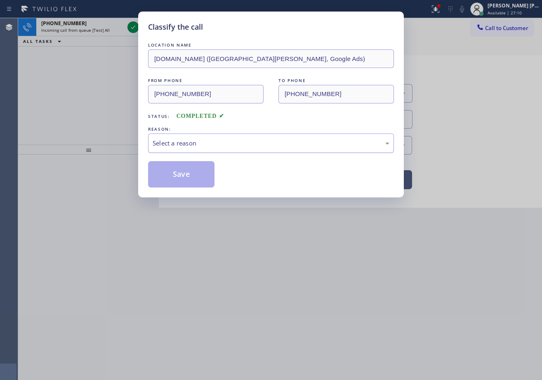
click at [180, 136] on div "Select a reason" at bounding box center [271, 143] width 246 height 19
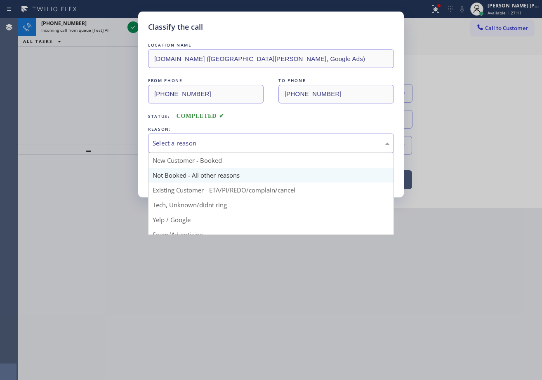
click at [182, 174] on button "Save" at bounding box center [181, 174] width 66 height 26
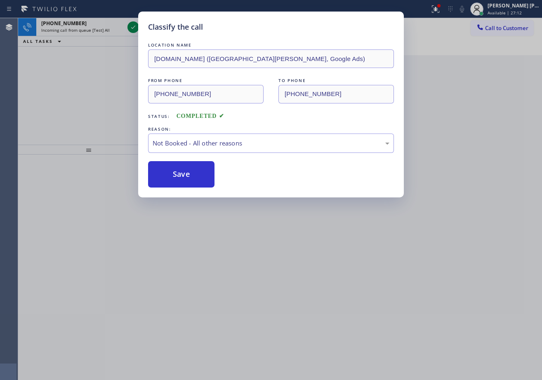
click at [109, 26] on div "Classify the call LOCATION NAME [DOMAIN_NAME] ([GEOGRAPHIC_DATA][PERSON_NAME], …" at bounding box center [271, 190] width 542 height 380
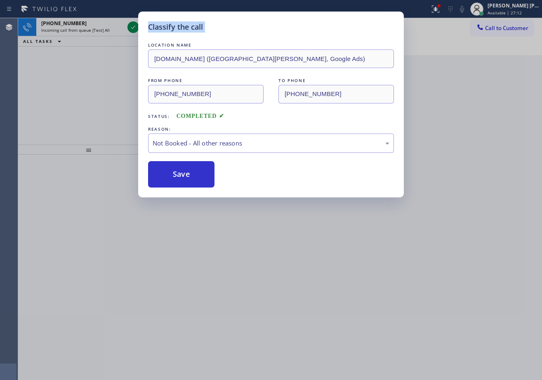
click at [109, 26] on div "Classify the call LOCATION NAME [DOMAIN_NAME] ([GEOGRAPHIC_DATA][PERSON_NAME], …" at bounding box center [271, 190] width 542 height 380
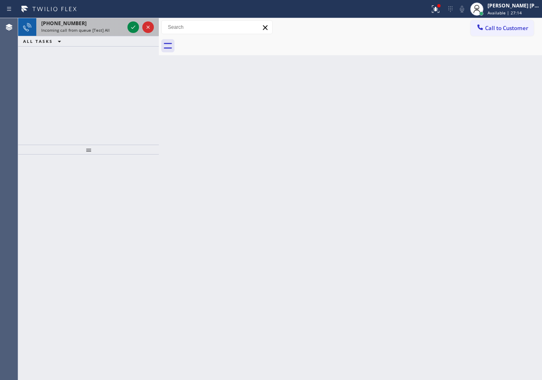
click at [117, 25] on div "[PHONE_NUMBER]" at bounding box center [82, 23] width 83 height 7
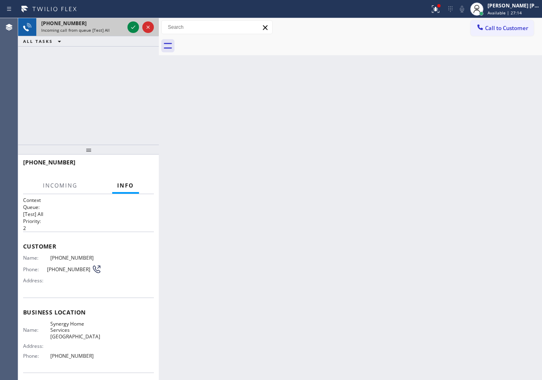
click at [117, 25] on div "[PHONE_NUMBER]" at bounding box center [82, 23] width 83 height 7
click at [134, 24] on icon at bounding box center [133, 27] width 10 height 10
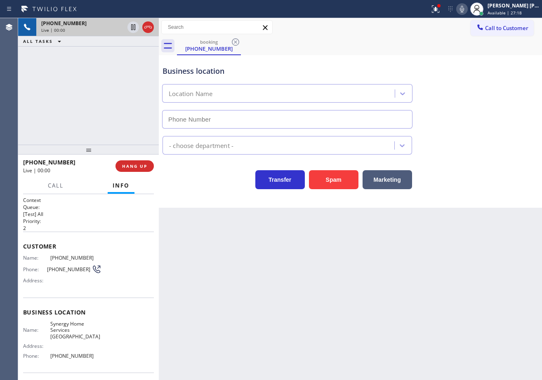
scroll to position [35, 0]
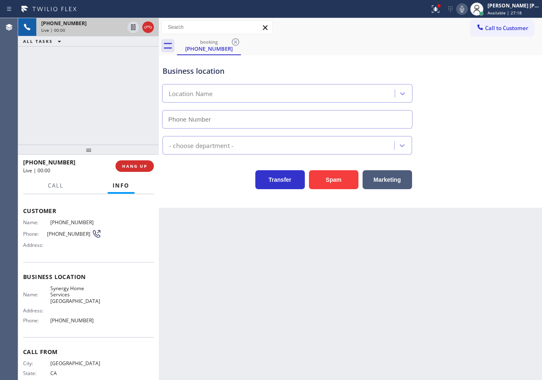
type input "[PHONE_NUMBER]"
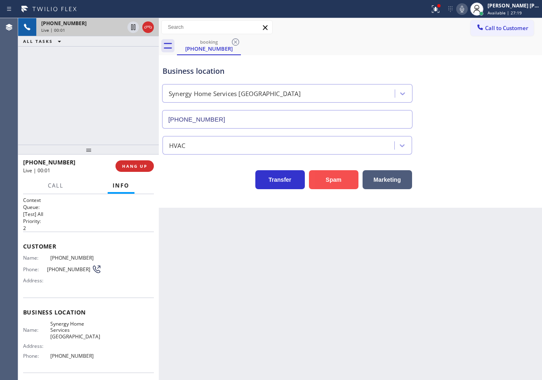
click at [329, 179] on button "Spam" at bounding box center [333, 179] width 49 height 19
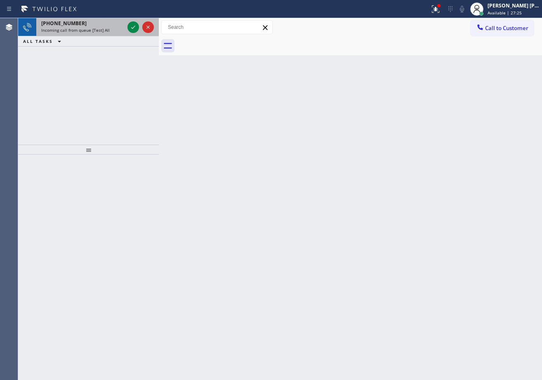
click at [109, 32] on div "Incoming call from queue [Test] All" at bounding box center [82, 30] width 83 height 6
click at [110, 32] on div "Incoming call from queue [Test] All" at bounding box center [82, 30] width 83 height 6
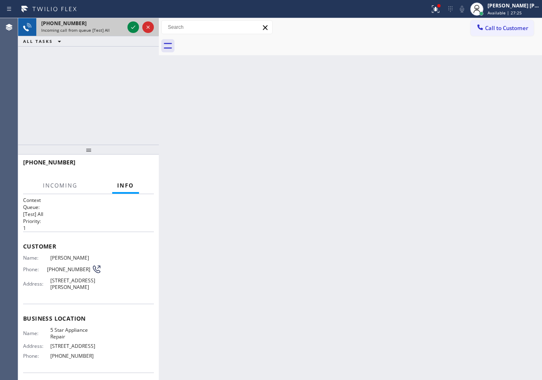
click at [111, 32] on div "Incoming call from queue [Test] All" at bounding box center [82, 30] width 83 height 6
click at [112, 32] on div "Incoming call from queue [Test] All" at bounding box center [82, 30] width 83 height 6
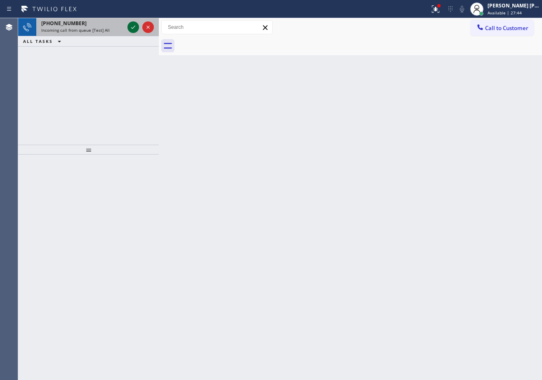
click at [130, 26] on icon at bounding box center [133, 27] width 10 height 10
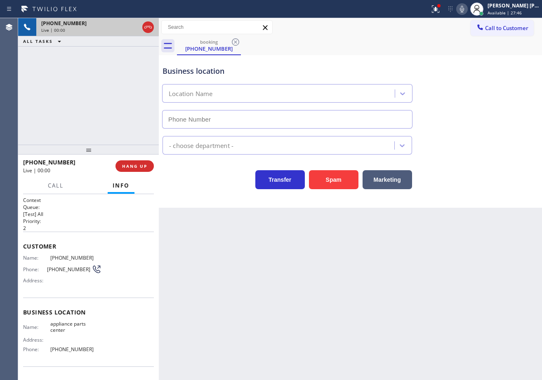
type input "[PHONE_NUMBER]"
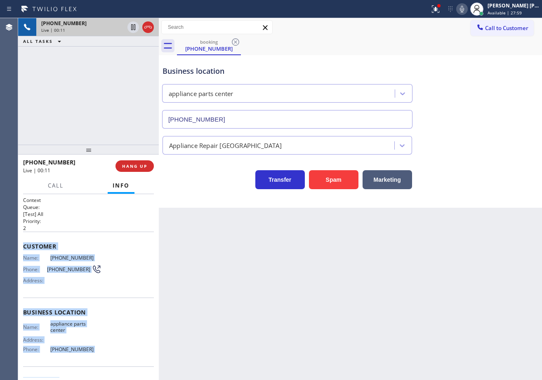
scroll to position [51, 0]
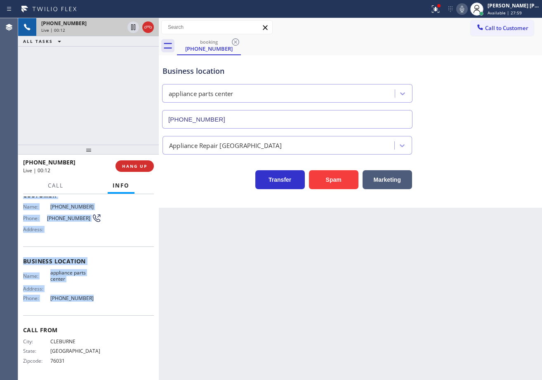
drag, startPoint x: 22, startPoint y: 245, endPoint x: 240, endPoint y: 274, distance: 220.0
click at [84, 308] on div "Context Queue: [Test] All Priority: 2 Customer Name: [PHONE_NUMBER] Phone: [PHO…" at bounding box center [88, 287] width 141 height 186
copy div "Customer Name: [PHONE_NUMBER] Phone: [PHONE_NUMBER] Address: Business location …"
drag, startPoint x: 450, startPoint y: 10, endPoint x: 456, endPoint y: 38, distance: 28.8
click at [444, 10] on div at bounding box center [435, 9] width 18 height 10
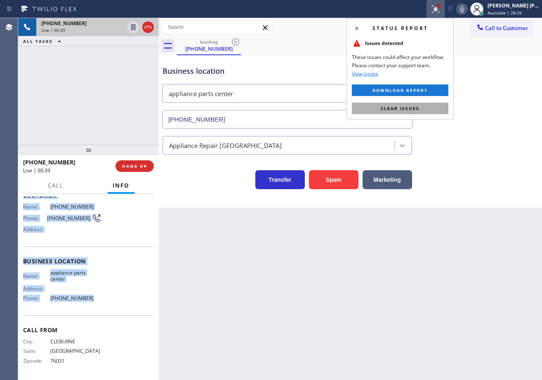
click at [440, 111] on button "Clear issues" at bounding box center [400, 109] width 96 height 12
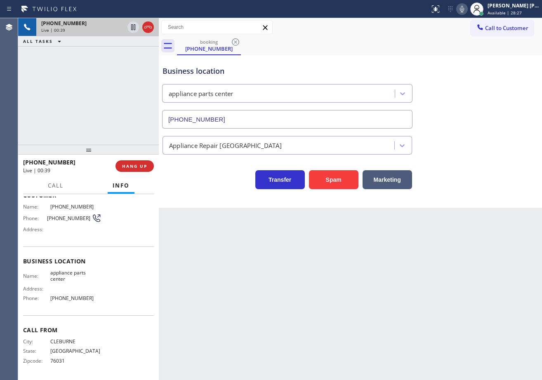
click at [463, 106] on div "Business location appliance parts center [PHONE_NUMBER]" at bounding box center [350, 91] width 379 height 75
click at [467, 10] on icon at bounding box center [462, 9] width 10 height 10
click at [459, 138] on div "Appliance Repair [GEOGRAPHIC_DATA]" at bounding box center [350, 144] width 379 height 22
click at [496, 129] on div "Business location appliance parts center [PHONE_NUMBER] Appliance Repair High E…" at bounding box center [350, 123] width 379 height 132
click at [489, 150] on div "Appliance Repair [GEOGRAPHIC_DATA]" at bounding box center [350, 144] width 379 height 22
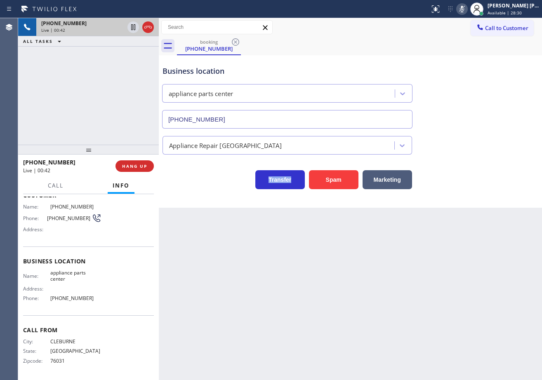
click at [489, 150] on div "Appliance Repair [GEOGRAPHIC_DATA]" at bounding box center [350, 144] width 379 height 22
click at [467, 12] on icon at bounding box center [462, 9] width 10 height 10
click at [467, 11] on icon at bounding box center [462, 9] width 10 height 10
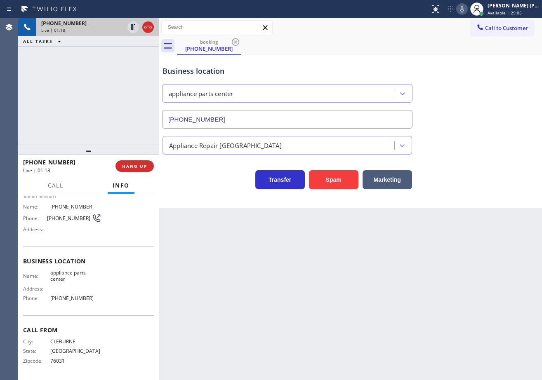
click at [115, 113] on div "[PHONE_NUMBER] Live | 01:18 ALL TASKS ALL TASKS ACTIVE TASKS TASKS IN WRAP UP" at bounding box center [88, 81] width 141 height 127
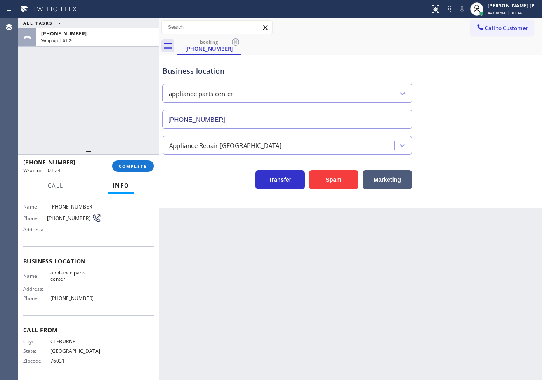
click at [141, 155] on div at bounding box center [88, 150] width 141 height 10
click at [143, 155] on div at bounding box center [88, 150] width 141 height 10
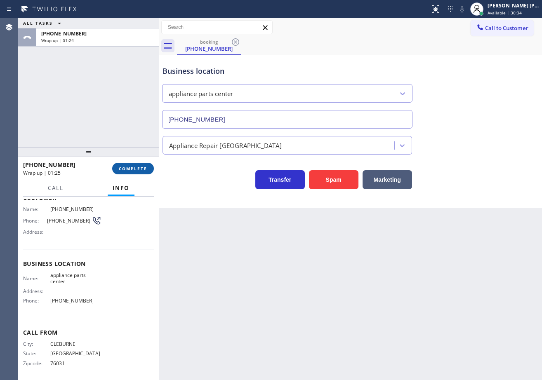
click at [146, 165] on div "[PHONE_NUMBER] Wrap up | 01:25 COMPLETE" at bounding box center [88, 168] width 131 height 21
click at [146, 171] on span "COMPLETE" at bounding box center [133, 169] width 28 height 6
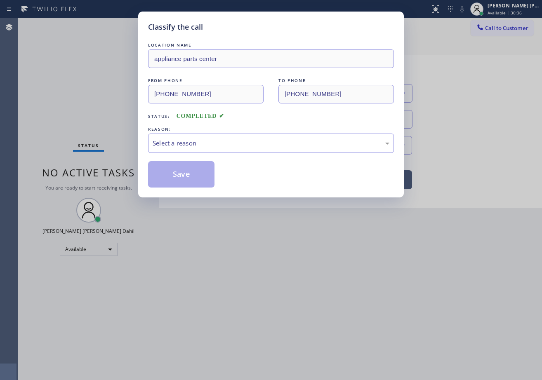
click at [203, 139] on div "Select a reason" at bounding box center [270, 142] width 237 height 9
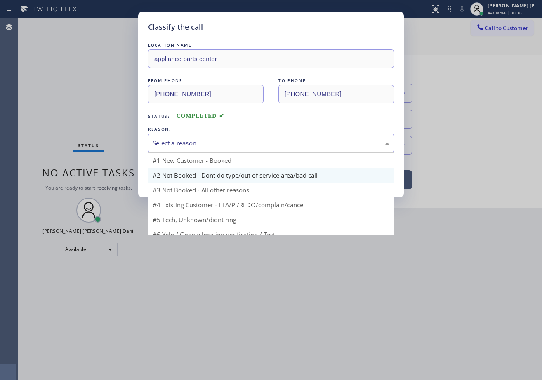
click at [193, 172] on button "Save" at bounding box center [181, 174] width 66 height 26
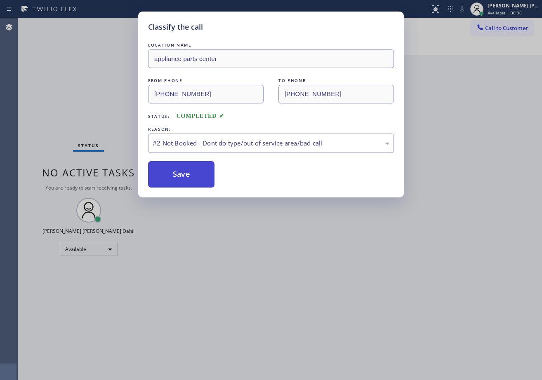
click at [192, 172] on button "Save" at bounding box center [181, 174] width 66 height 26
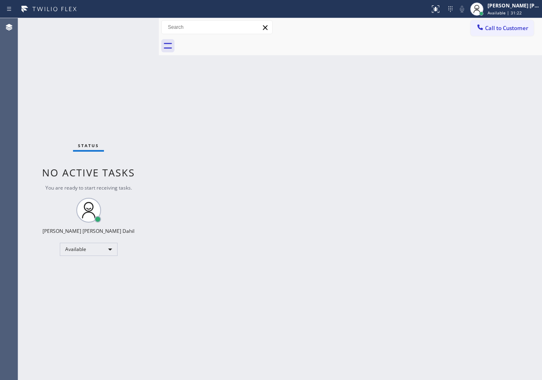
drag, startPoint x: 505, startPoint y: 8, endPoint x: 494, endPoint y: 53, distance: 45.8
click at [505, 8] on div "[PERSON_NAME] [PERSON_NAME] Dahil" at bounding box center [513, 5] width 52 height 7
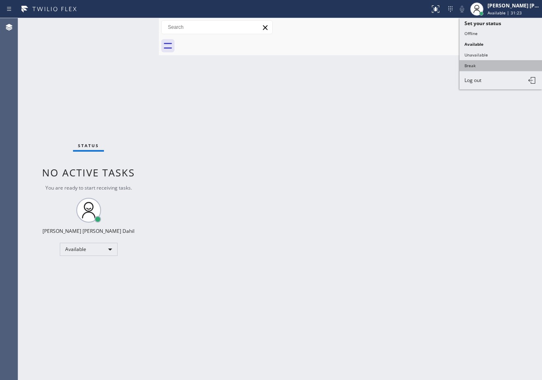
click at [483, 66] on button "Break" at bounding box center [500, 65] width 82 height 11
click at [481, 107] on div "Back to Dashboard Change Sender ID Customers Technicians Select a contact Outbo…" at bounding box center [350, 199] width 383 height 362
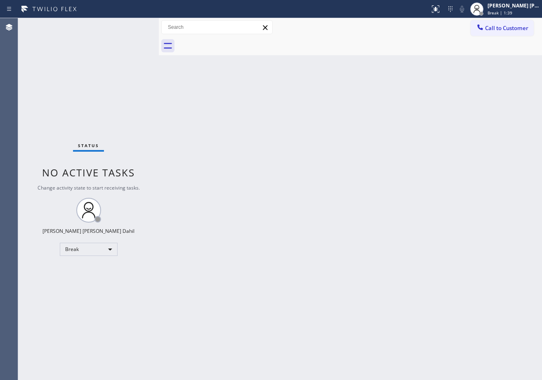
drag, startPoint x: 511, startPoint y: 8, endPoint x: 486, endPoint y: 40, distance: 40.2
click at [511, 9] on div "[PERSON_NAME] [PERSON_NAME] Dahil" at bounding box center [513, 5] width 52 height 7
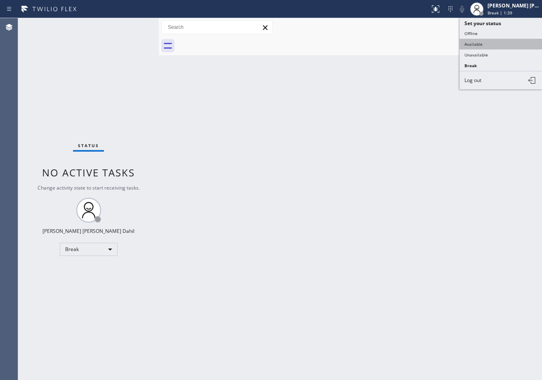
drag, startPoint x: 484, startPoint y: 46, endPoint x: 426, endPoint y: 131, distance: 102.9
click at [483, 46] on button "Available" at bounding box center [500, 44] width 82 height 11
drag, startPoint x: 426, startPoint y: 131, endPoint x: 420, endPoint y: 139, distance: 10.6
click at [423, 138] on div "Back to Dashboard Change Sender ID Customers Technicians Select a contact Outbo…" at bounding box center [350, 199] width 383 height 362
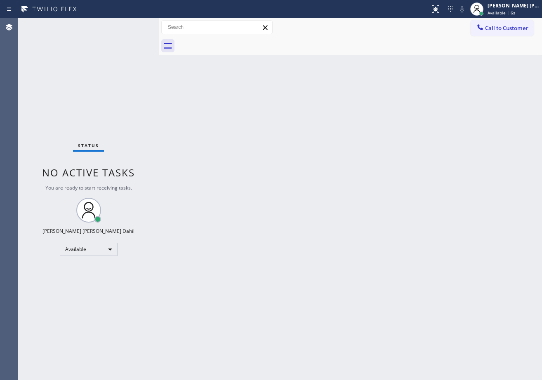
click at [301, 200] on div "Back to Dashboard Change Sender ID Customers Technicians Select a contact Outbo…" at bounding box center [350, 199] width 383 height 362
click at [358, 297] on div "Back to Dashboard Change Sender ID Customers Technicians Select a contact Outbo…" at bounding box center [350, 199] width 383 height 362
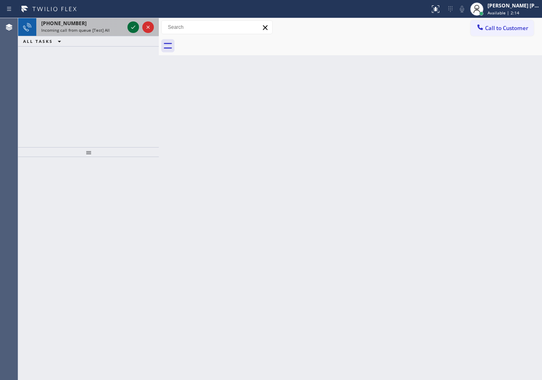
click at [134, 26] on icon at bounding box center [133, 27] width 10 height 10
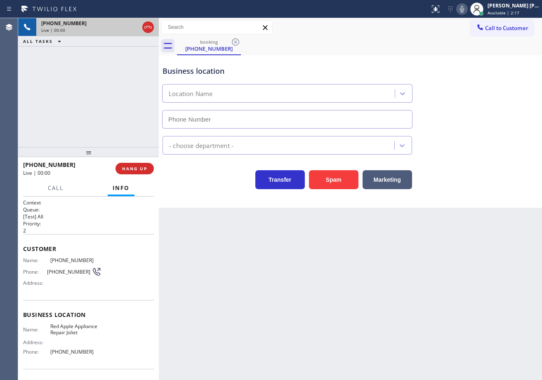
type input "[PHONE_NUMBER]"
drag, startPoint x: 246, startPoint y: 296, endPoint x: 243, endPoint y: 290, distance: 7.4
click at [249, 294] on div "Back to Dashboard Change Sender ID Customers Technicians Select a contact Outbo…" at bounding box center [350, 199] width 383 height 362
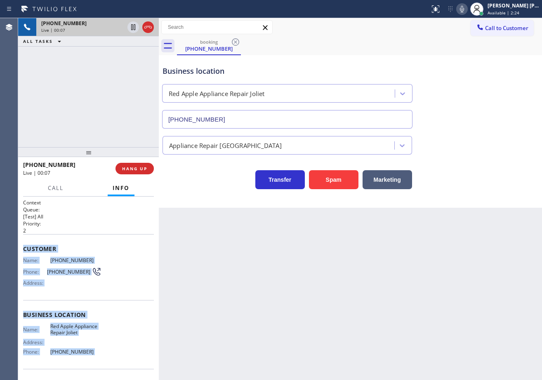
scroll to position [54, 0]
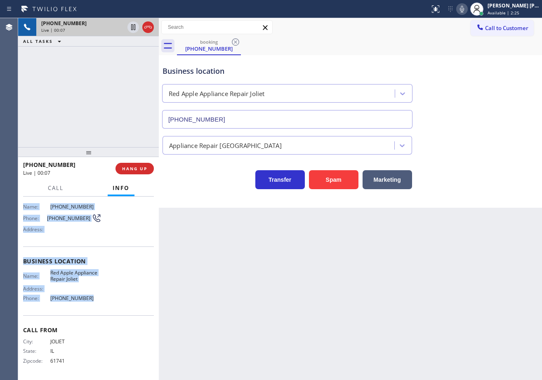
drag, startPoint x: 21, startPoint y: 247, endPoint x: 101, endPoint y: 310, distance: 101.9
click at [101, 310] on div "Context Queue: [Test] All Priority: 2 Customer Name: [PHONE_NUMBER] Phone: [PHO…" at bounding box center [88, 288] width 141 height 183
copy div "Customer Name: [PHONE_NUMBER] Phone: [PHONE_NUMBER] Address: Business location …"
drag, startPoint x: 470, startPoint y: 13, endPoint x: 479, endPoint y: 54, distance: 41.3
click at [467, 13] on icon at bounding box center [462, 9] width 10 height 10
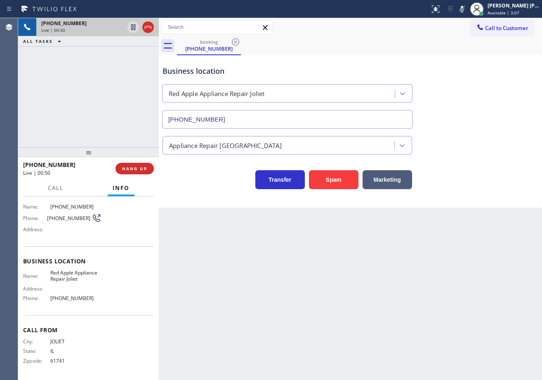
click at [483, 111] on div "Business location Red Apple Appliance Repair [GEOGRAPHIC_DATA] [PHONE_NUMBER]" at bounding box center [350, 91] width 379 height 75
click at [467, 10] on icon at bounding box center [462, 9] width 10 height 10
click at [467, 9] on icon at bounding box center [462, 9] width 10 height 10
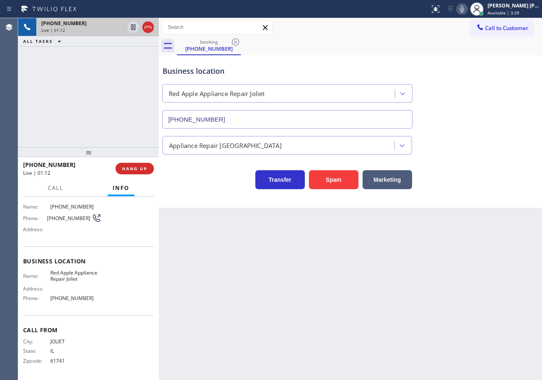
click at [464, 10] on icon at bounding box center [462, 9] width 4 height 7
click at [464, 9] on rect at bounding box center [462, 8] width 6 height 6
click at [478, 155] on div "Transfer Spam Marketing" at bounding box center [350, 172] width 379 height 35
click at [84, 74] on div "[PHONE_NUMBER] Live | 01:57 ALL TASKS ALL TASKS ACTIVE TASKS TASKS IN WRAP UP" at bounding box center [88, 82] width 141 height 129
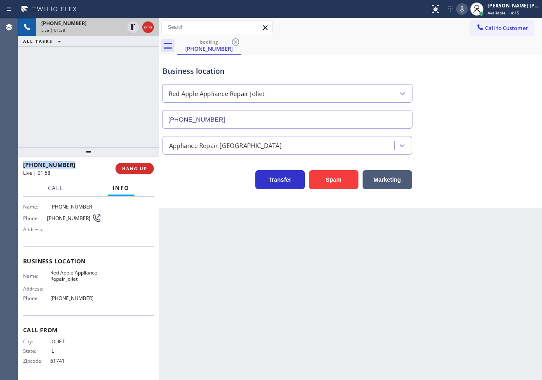
click at [84, 74] on div "[PHONE_NUMBER] Live | 01:58 ALL TASKS ALL TASKS ACTIVE TASKS TASKS IN WRAP UP" at bounding box center [88, 82] width 141 height 129
click at [85, 74] on div "[PHONE_NUMBER] Live | 01:58 ALL TASKS ALL TASKS ACTIVE TASKS TASKS IN WRAP UP" at bounding box center [88, 82] width 141 height 129
click at [87, 74] on div "[PHONE_NUMBER] Live | 01:58 ALL TASKS ALL TASKS ACTIVE TASKS TASKS IN WRAP UP" at bounding box center [88, 82] width 141 height 129
click at [130, 30] on icon at bounding box center [133, 27] width 10 height 10
click at [130, 62] on div "[PHONE_NUMBER] Live | 01:59 ALL TASKS ALL TASKS ACTIVE TASKS TASKS IN WRAP UP" at bounding box center [88, 82] width 141 height 129
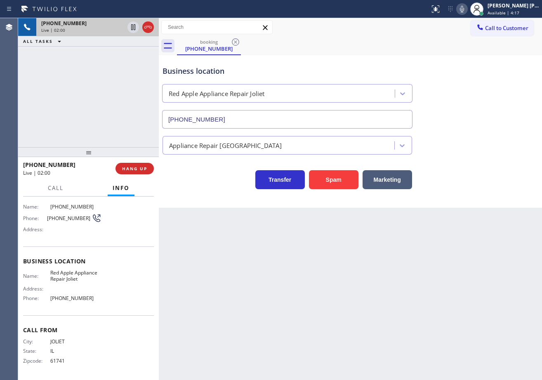
click at [467, 11] on icon at bounding box center [462, 9] width 10 height 10
drag, startPoint x: 483, startPoint y: 103, endPoint x: 539, endPoint y: 167, distance: 85.6
click at [485, 106] on div "Business location Red Apple Appliance Repair [GEOGRAPHIC_DATA] [PHONE_NUMBER]" at bounding box center [350, 91] width 379 height 75
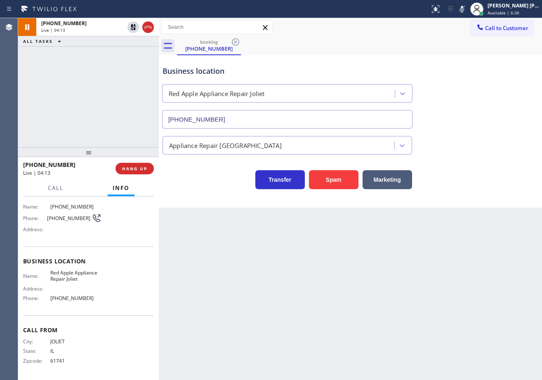
drag, startPoint x: 130, startPoint y: 28, endPoint x: 299, endPoint y: 44, distance: 170.1
click at [130, 28] on icon at bounding box center [133, 27] width 10 height 10
click at [467, 10] on icon at bounding box center [462, 9] width 10 height 10
drag, startPoint x: 466, startPoint y: 93, endPoint x: 466, endPoint y: 100, distance: 7.0
click at [466, 96] on div "Business location Red Apple Appliance Repair [GEOGRAPHIC_DATA] [PHONE_NUMBER]" at bounding box center [350, 91] width 379 height 75
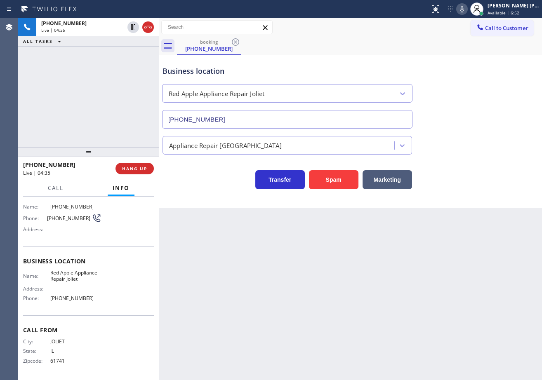
click at [97, 55] on div "[PHONE_NUMBER] Live | 04:35 ALL TASKS ALL TASKS ACTIVE TASKS TASKS IN WRAP UP" at bounding box center [88, 82] width 141 height 129
click at [99, 55] on div "[PHONE_NUMBER] Live | 04:35 ALL TASKS ALL TASKS ACTIVE TASKS TASKS IN WRAP UP" at bounding box center [88, 82] width 141 height 129
click at [99, 55] on div "[PHONE_NUMBER] Live | 04:36 ALL TASKS ALL TASKS ACTIVE TASKS TASKS IN WRAP UP" at bounding box center [88, 82] width 141 height 129
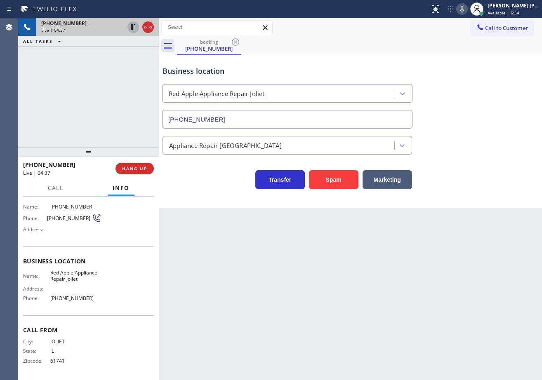
click at [131, 28] on icon at bounding box center [133, 27] width 10 height 10
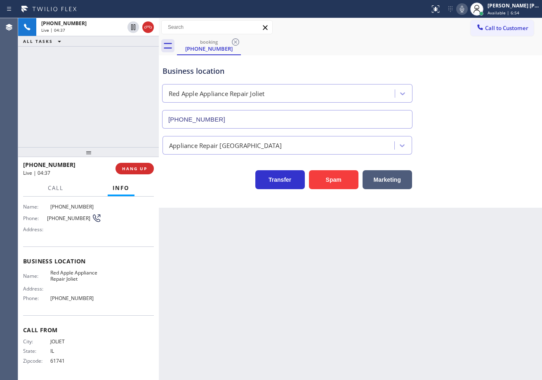
drag, startPoint x: 137, startPoint y: 47, endPoint x: 199, endPoint y: 35, distance: 62.5
click at [162, 40] on div "[PHONE_NUMBER] Live | 04:37 ALL TASKS ALL TASKS ACTIVE TASKS TASKS IN WRAP UP […" at bounding box center [279, 199] width 523 height 362
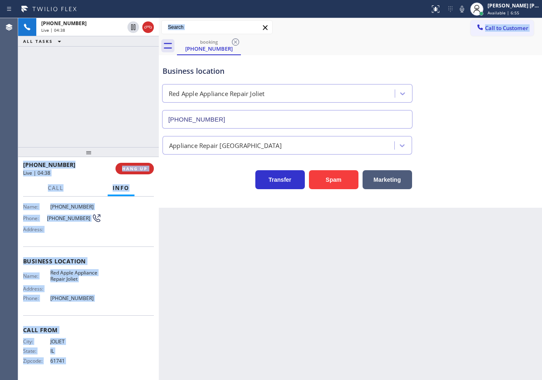
drag, startPoint x: 471, startPoint y: 9, endPoint x: 467, endPoint y: 60, distance: 51.3
click at [467, 11] on icon at bounding box center [462, 9] width 10 height 10
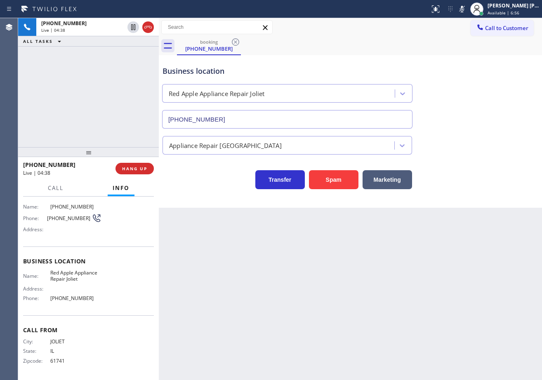
drag, startPoint x: 467, startPoint y: 60, endPoint x: 470, endPoint y: 80, distance: 20.1
click at [467, 63] on div "Business location Red Apple Appliance Repair [GEOGRAPHIC_DATA] [PHONE_NUMBER]" at bounding box center [350, 91] width 379 height 75
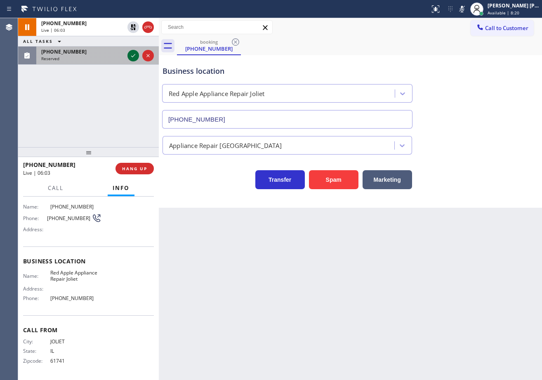
click at [133, 59] on icon at bounding box center [133, 56] width 10 height 10
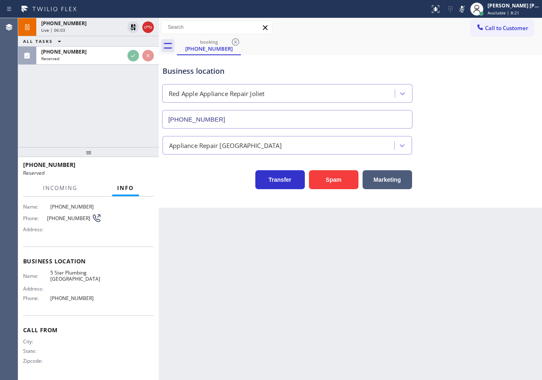
scroll to position [61, 0]
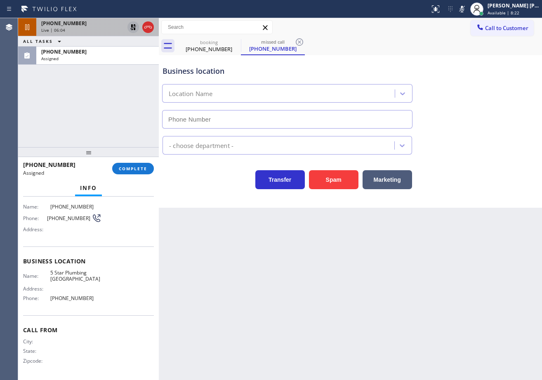
type input "[PHONE_NUMBER]"
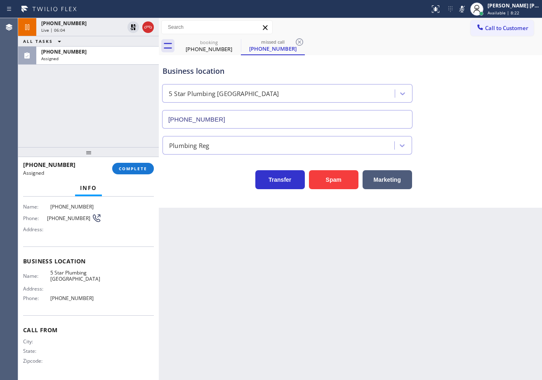
drag, startPoint x: 132, startPoint y: 28, endPoint x: 368, endPoint y: 45, distance: 236.8
click at [132, 27] on icon at bounding box center [133, 27] width 10 height 10
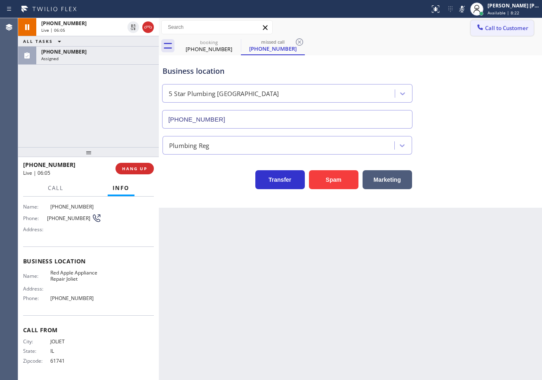
scroll to position [54, 0]
click at [467, 11] on icon at bounding box center [462, 9] width 10 height 10
click at [485, 68] on div "Business location [STREET_ADDRESS] [PHONE_NUMBER]" at bounding box center [350, 91] width 379 height 75
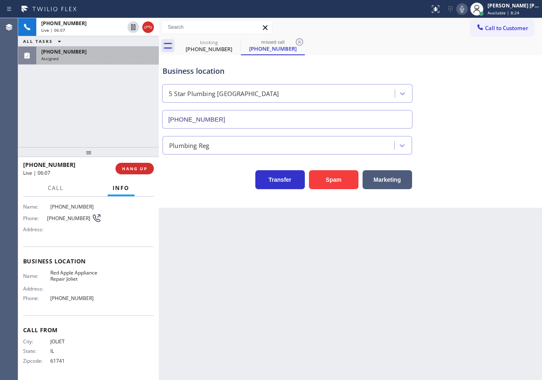
click at [109, 60] on div "Assigned" at bounding box center [97, 59] width 113 height 6
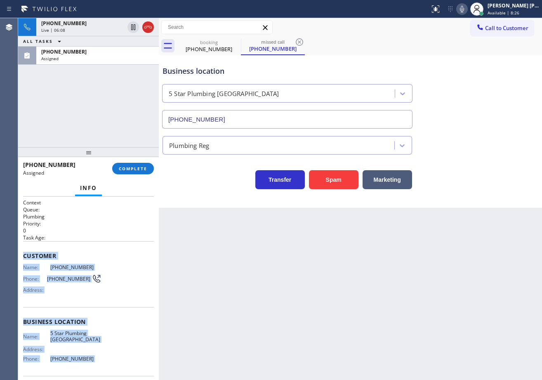
scroll to position [61, 0]
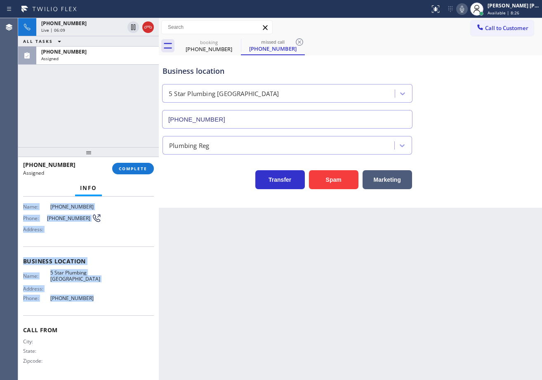
drag, startPoint x: 29, startPoint y: 255, endPoint x: 87, endPoint y: 307, distance: 77.0
click at [87, 307] on div "Context Queue: Plumbing Priority: 0 Task Age: Customer Name: [PHONE_NUMBER] Pho…" at bounding box center [88, 288] width 141 height 183
click at [141, 170] on span "COMPLETE" at bounding box center [133, 169] width 28 height 6
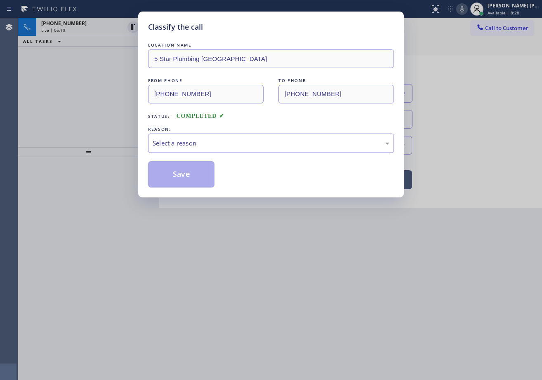
click at [217, 144] on div "Select a reason" at bounding box center [270, 142] width 237 height 9
click at [190, 174] on button "Save" at bounding box center [181, 174] width 66 height 26
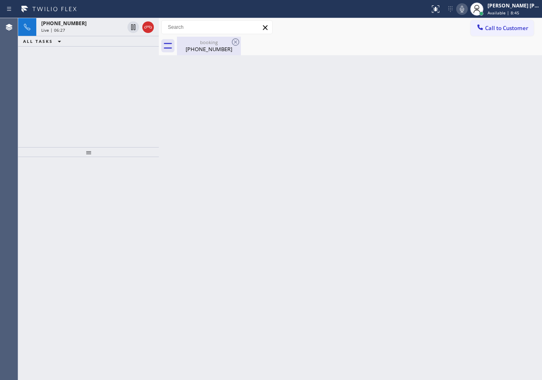
click at [196, 47] on div "[PHONE_NUMBER]" at bounding box center [209, 48] width 62 height 7
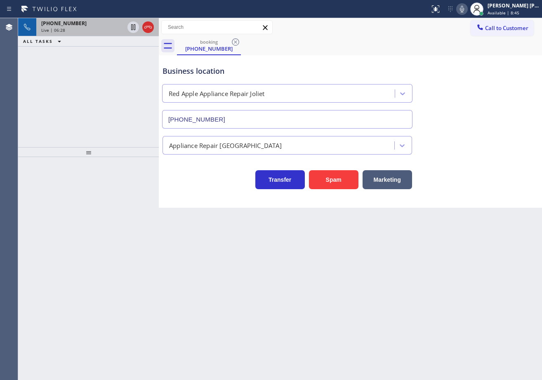
click at [94, 28] on div "Live | 06:28" at bounding box center [82, 30] width 83 height 6
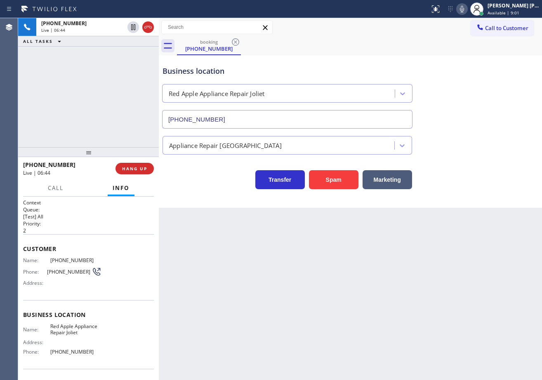
click at [464, 12] on icon at bounding box center [462, 9] width 4 height 7
click at [464, 8] on icon at bounding box center [462, 9] width 4 height 7
click at [467, 12] on icon at bounding box center [462, 9] width 10 height 10
click at [467, 10] on icon at bounding box center [462, 9] width 10 height 10
click at [82, 84] on div "[PHONE_NUMBER] Live | 08:41 ALL TASKS ALL TASKS ACTIVE TASKS TASKS IN WRAP UP […" at bounding box center [88, 82] width 141 height 129
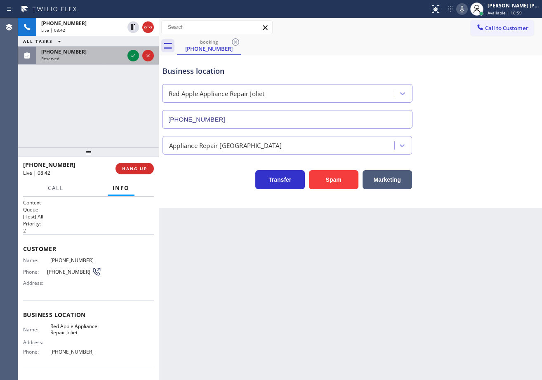
click at [99, 49] on div "[PHONE_NUMBER]" at bounding box center [82, 51] width 83 height 7
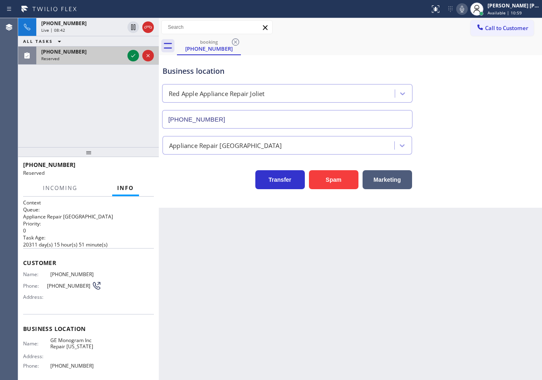
click at [100, 51] on div "[PHONE_NUMBER]" at bounding box center [82, 51] width 83 height 7
click at [133, 55] on icon at bounding box center [133, 56] width 10 height 10
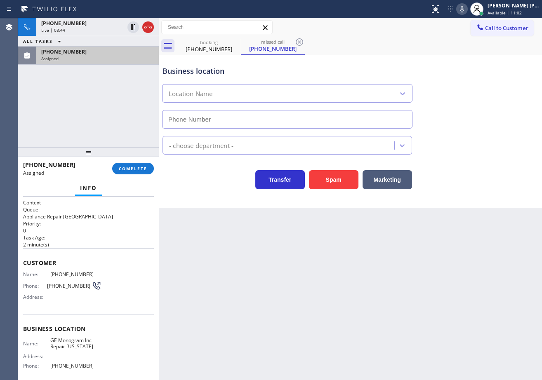
type input "[PHONE_NUMBER]"
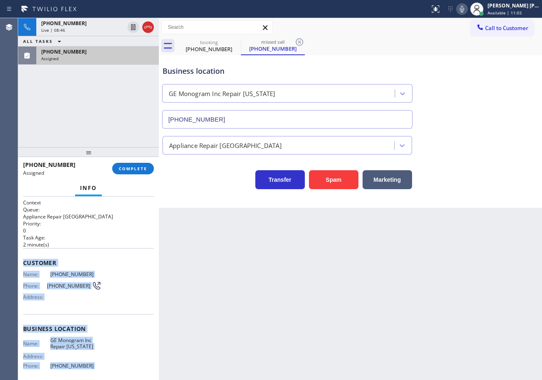
scroll to position [68, 0]
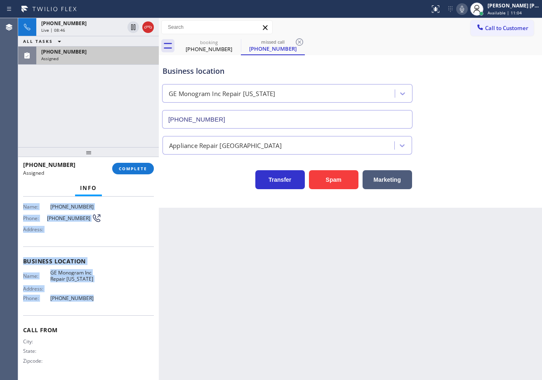
drag, startPoint x: 30, startPoint y: 261, endPoint x: 119, endPoint y: 260, distance: 89.0
click at [102, 302] on div "Context Queue: Appliance Repair High End Priority: 0 Task Age: [DEMOGRAPHIC_DAT…" at bounding box center [88, 288] width 141 height 183
copy div "Customer Name: [PHONE_NUMBER] Phone: [PHONE_NUMBER] Address: Business location …"
click at [130, 166] on span "COMPLETE" at bounding box center [133, 169] width 28 height 6
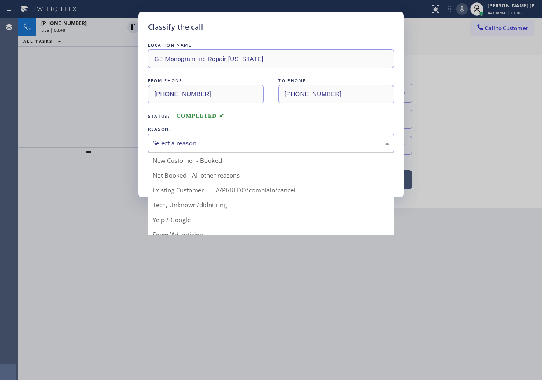
click at [243, 143] on div "Select a reason" at bounding box center [270, 142] width 237 height 9
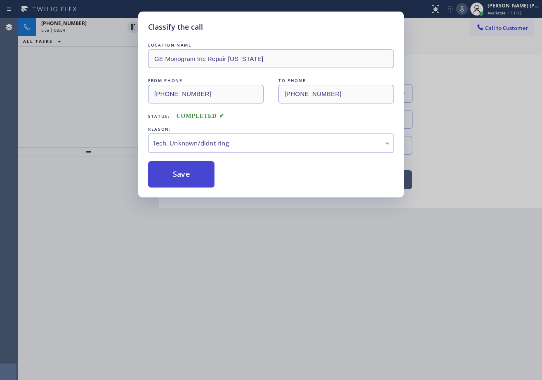
click at [190, 178] on button "Save" at bounding box center [181, 174] width 66 height 26
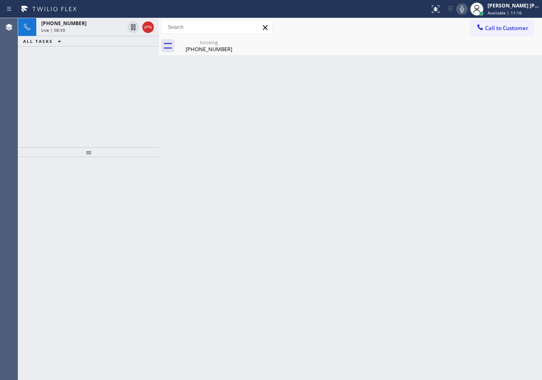
drag, startPoint x: 101, startPoint y: 33, endPoint x: 174, endPoint y: 40, distance: 73.2
click at [101, 33] on div "[PHONE_NUMBER] Live | 08:59" at bounding box center [80, 27] width 89 height 18
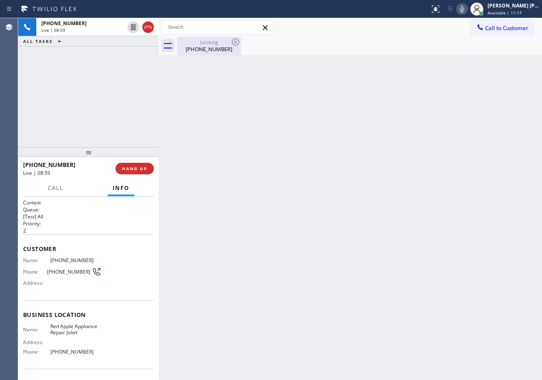
drag, startPoint x: 194, startPoint y: 47, endPoint x: 197, endPoint y: 50, distance: 4.7
click at [194, 47] on div "[PHONE_NUMBER]" at bounding box center [209, 48] width 62 height 7
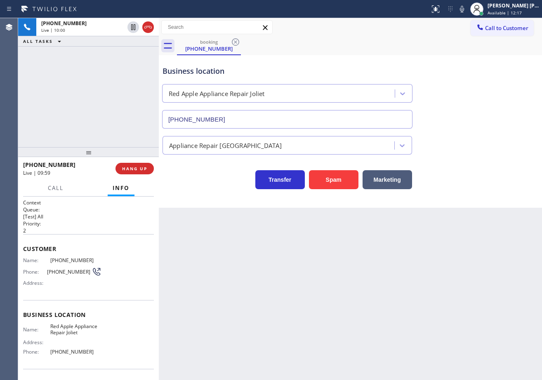
drag, startPoint x: 471, startPoint y: 12, endPoint x: 469, endPoint y: 28, distance: 16.3
click at [467, 12] on icon at bounding box center [462, 9] width 10 height 10
click at [467, 58] on div "Business location Red Apple Appliance Repair [GEOGRAPHIC_DATA] [PHONE_NUMBER]" at bounding box center [350, 91] width 379 height 75
click at [464, 8] on icon at bounding box center [462, 9] width 4 height 7
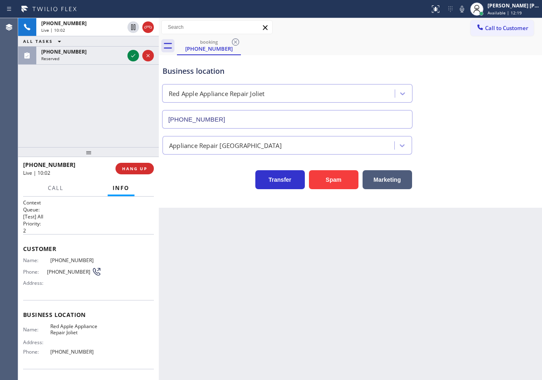
click at [482, 127] on div "Business location Red Apple Appliance Repair [GEOGRAPHIC_DATA] [PHONE_NUMBER]" at bounding box center [350, 91] width 379 height 75
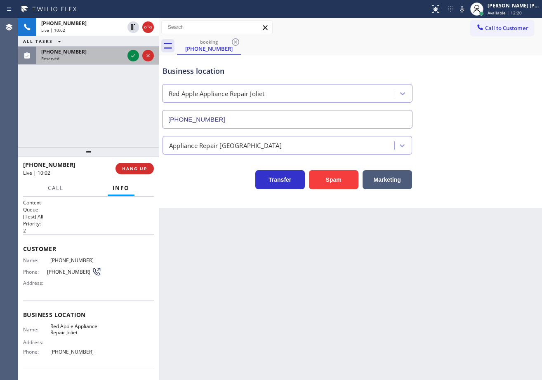
click at [98, 55] on div "[PHONE_NUMBER] Reserved" at bounding box center [80, 56] width 89 height 18
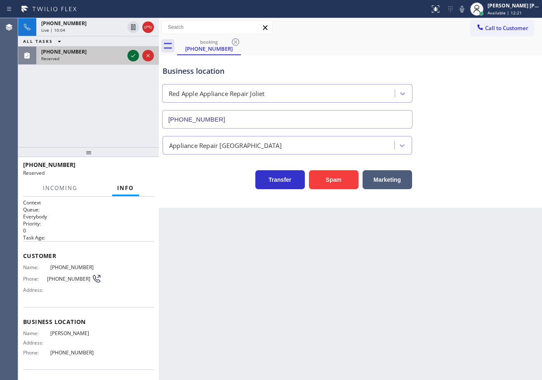
click at [131, 59] on icon at bounding box center [133, 56] width 10 height 10
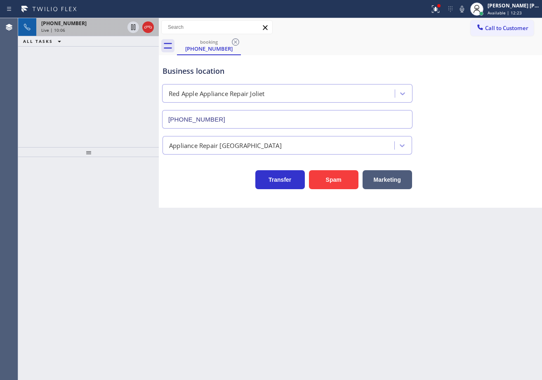
click at [100, 34] on div "[PHONE_NUMBER] Live | 10:06" at bounding box center [80, 27] width 89 height 18
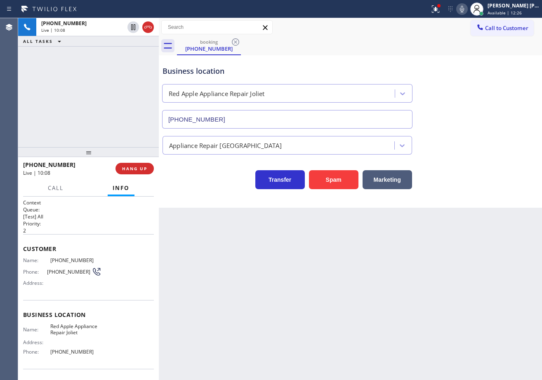
click at [467, 7] on icon at bounding box center [462, 9] width 10 height 10
click at [467, 10] on icon at bounding box center [462, 9] width 10 height 10
click at [488, 117] on div "Business location Red Apple Appliance Repair [GEOGRAPHIC_DATA] [PHONE_NUMBER]" at bounding box center [350, 91] width 379 height 75
drag, startPoint x: 471, startPoint y: 10, endPoint x: 471, endPoint y: 87, distance: 76.7
click at [467, 10] on icon at bounding box center [462, 9] width 10 height 10
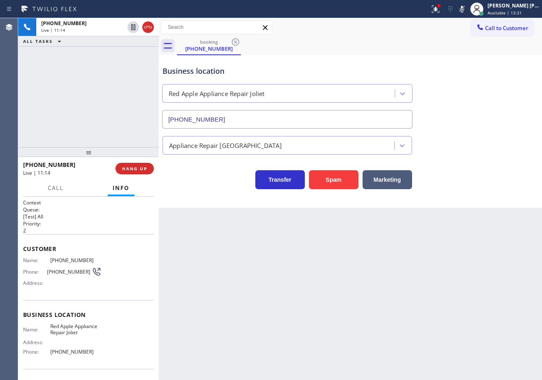
click at [471, 96] on div "Business location Red Apple Appliance Repair [GEOGRAPHIC_DATA] [PHONE_NUMBER]" at bounding box center [350, 91] width 379 height 75
click at [467, 7] on icon at bounding box center [462, 9] width 10 height 10
click at [440, 10] on icon at bounding box center [435, 9] width 10 height 10
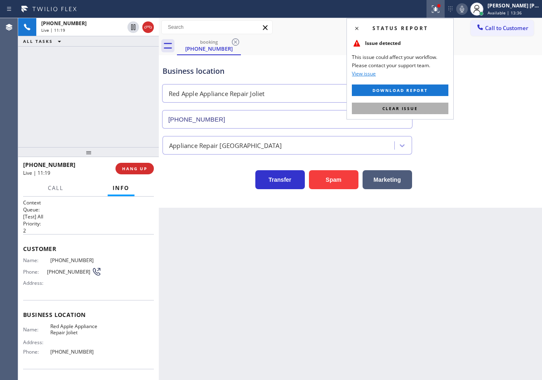
click at [447, 111] on button "Clear issue" at bounding box center [400, 109] width 96 height 12
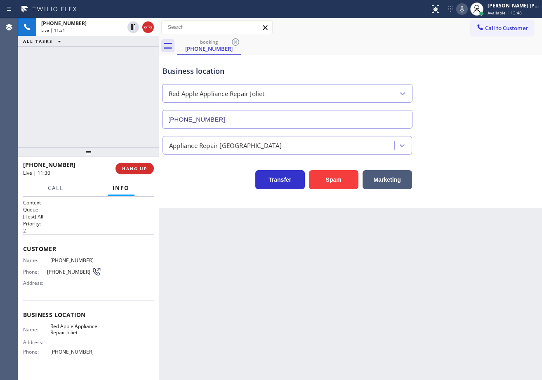
click at [494, 120] on div "Business location Red Apple Appliance Repair [GEOGRAPHIC_DATA] [PHONE_NUMBER]" at bounding box center [350, 91] width 379 height 75
click at [113, 85] on div "[PHONE_NUMBER] Live | 11:31 ALL TASKS ALL TASKS ACTIVE TASKS TASKS IN WRAP UP" at bounding box center [88, 82] width 141 height 129
drag, startPoint x: 113, startPoint y: 85, endPoint x: 114, endPoint y: 77, distance: 7.5
click at [113, 85] on div "[PHONE_NUMBER] Live | 11:32 ALL TASKS ALL TASKS ACTIVE TASKS TASKS IN WRAP UP" at bounding box center [88, 82] width 141 height 129
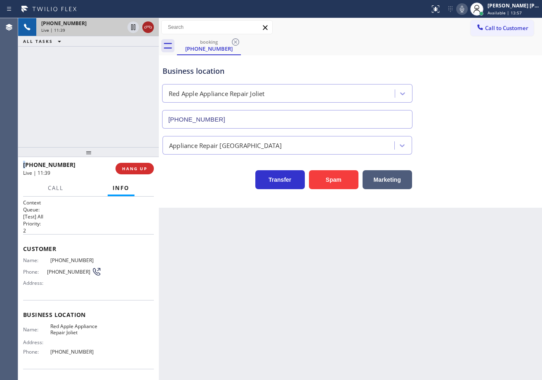
click at [148, 25] on icon at bounding box center [148, 27] width 10 height 10
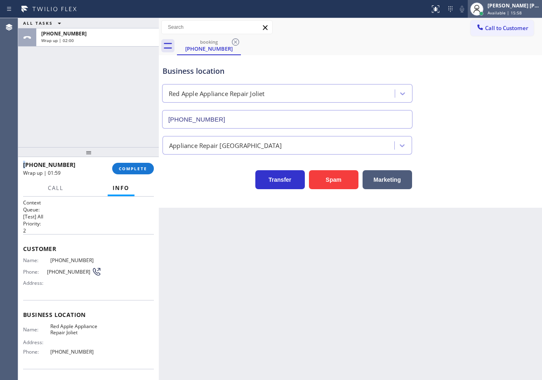
click at [497, 6] on div "[PERSON_NAME] [PERSON_NAME] Dahil" at bounding box center [513, 5] width 52 height 7
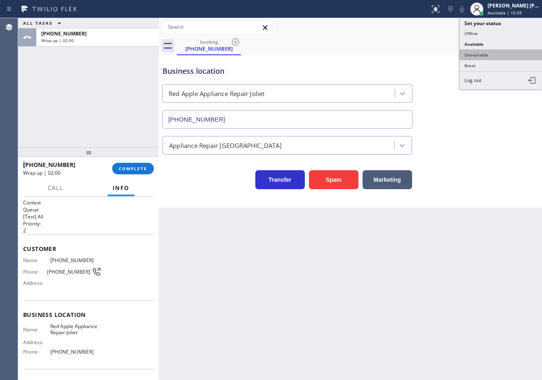
click at [485, 54] on button "Unavailable" at bounding box center [500, 54] width 82 height 11
click at [485, 54] on div "booking [PHONE_NUMBER]" at bounding box center [359, 46] width 365 height 19
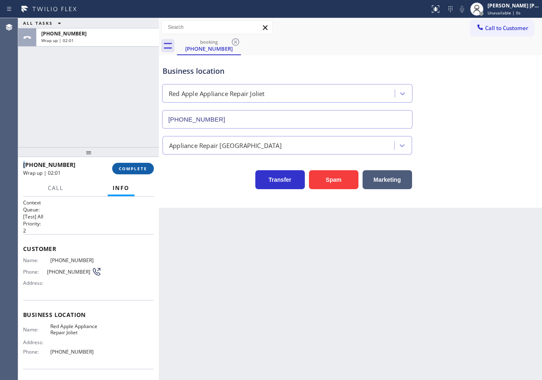
click at [138, 171] on span "COMPLETE" at bounding box center [133, 169] width 28 height 6
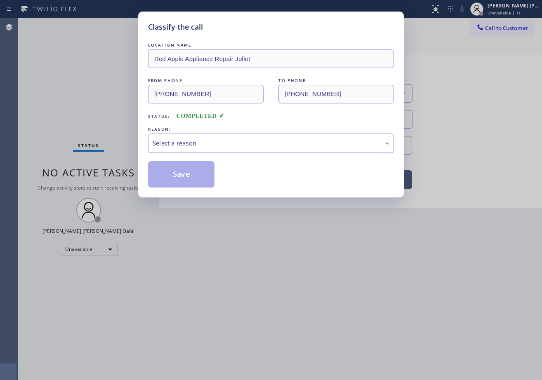
click at [195, 148] on div "Select a reason" at bounding box center [271, 143] width 246 height 19
click at [183, 183] on button "Save" at bounding box center [181, 174] width 66 height 26
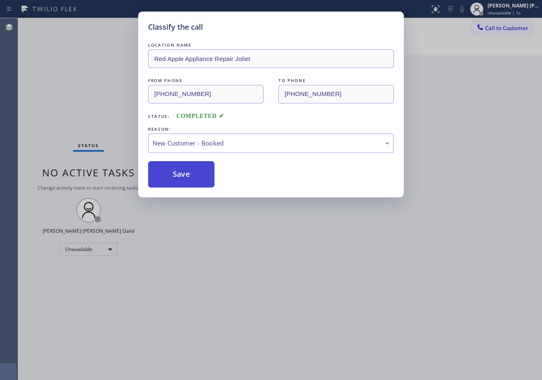
click at [183, 183] on button "Save" at bounding box center [181, 174] width 66 height 26
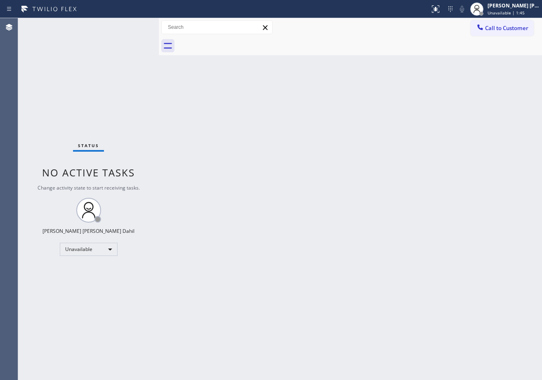
click at [408, 163] on div "Back to Dashboard Change Sender ID Customers Technicians Select a contact Outbo…" at bounding box center [350, 199] width 383 height 362
click at [496, 15] on span "Unavailable | 1:46" at bounding box center [505, 13] width 37 height 6
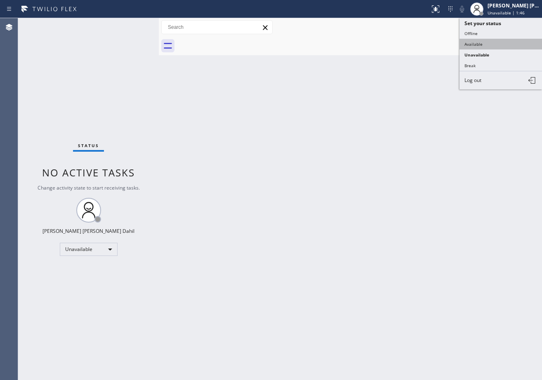
click at [485, 47] on button "Available" at bounding box center [500, 44] width 82 height 11
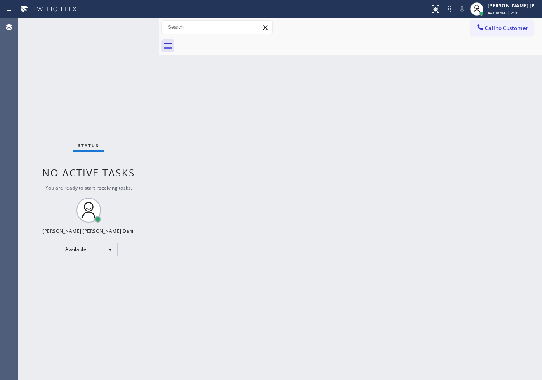
click at [138, 31] on div "Status No active tasks You are ready to start receiving tasks. [PERSON_NAME] [P…" at bounding box center [88, 199] width 141 height 362
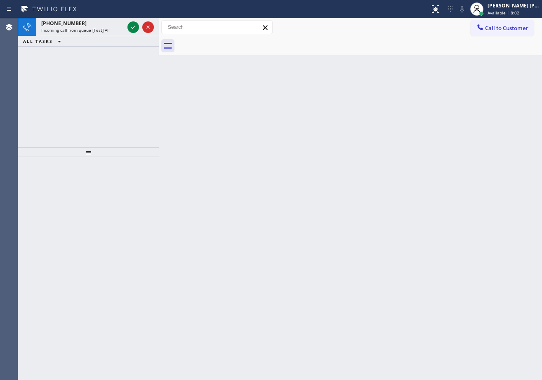
click at [131, 28] on icon at bounding box center [133, 27] width 10 height 10
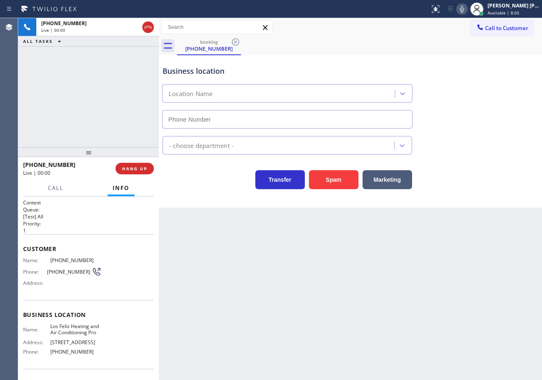
type input "[PHONE_NUMBER]"
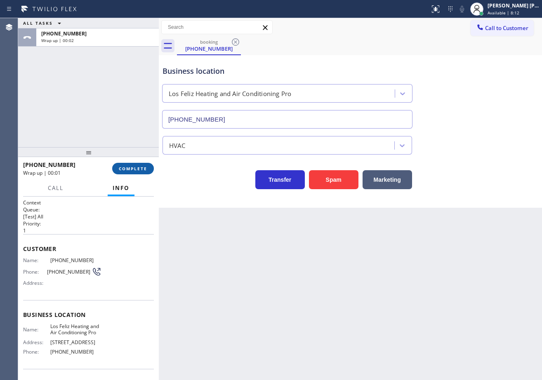
click at [139, 166] on button "COMPLETE" at bounding box center [133, 169] width 42 height 12
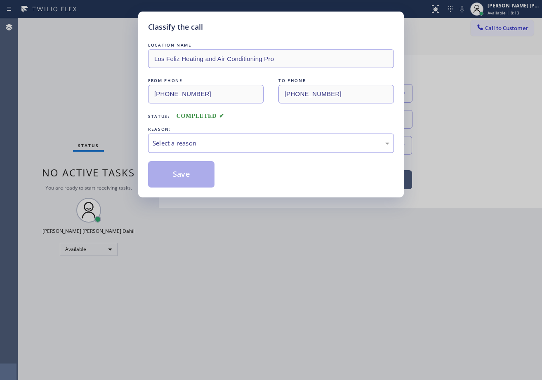
click at [192, 139] on div "Select a reason" at bounding box center [270, 142] width 237 height 9
click at [191, 178] on button "Save" at bounding box center [181, 174] width 66 height 26
click at [190, 177] on button "Save" at bounding box center [181, 174] width 66 height 26
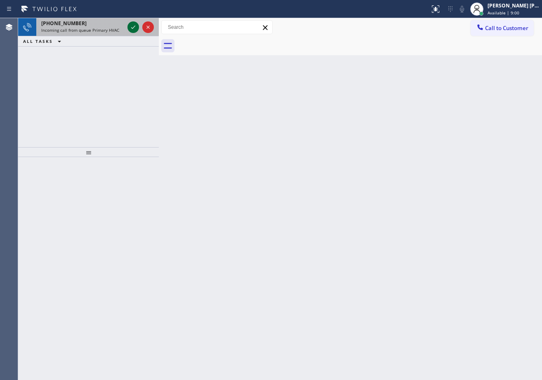
click at [134, 23] on icon at bounding box center [133, 27] width 10 height 10
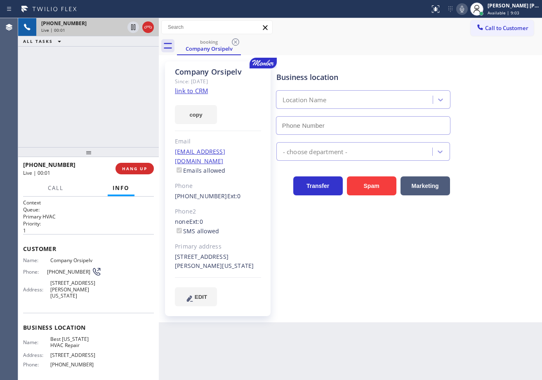
type input "[PHONE_NUMBER]"
click at [190, 89] on link "link to CRM" at bounding box center [191, 91] width 33 height 8
click at [110, 86] on div "[PHONE_NUMBER] Live | 00:53 ALL TASKS ALL TASKS ACTIVE TASKS TASKS IN WRAP UP" at bounding box center [88, 82] width 141 height 129
click at [422, 38] on div "booking Company Orsipelv" at bounding box center [359, 46] width 365 height 19
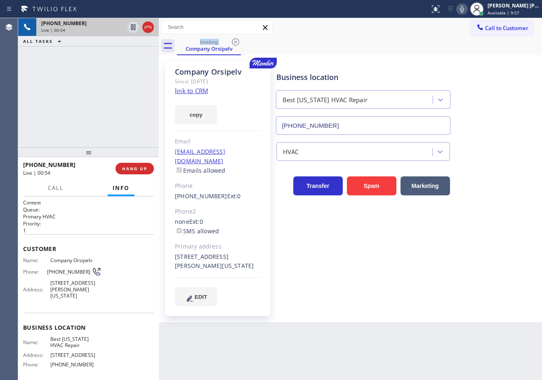
click at [422, 38] on div "booking Company Orsipelv" at bounding box center [359, 46] width 365 height 19
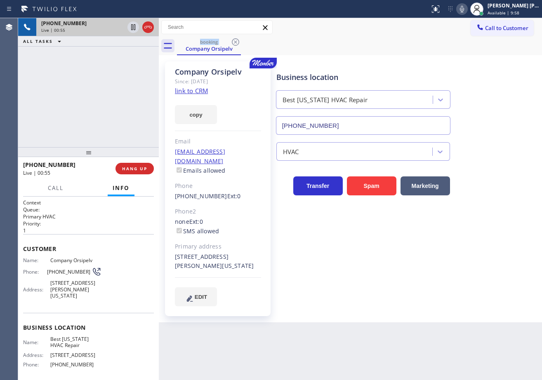
click at [422, 38] on div "booking Company Orsipelv" at bounding box center [359, 46] width 365 height 19
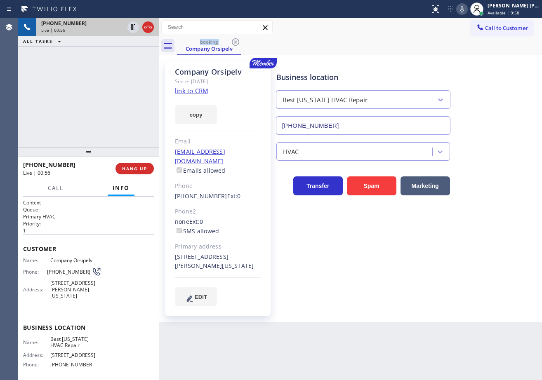
click at [422, 38] on div "booking Company Orsipelv" at bounding box center [359, 46] width 365 height 19
click at [464, 11] on icon at bounding box center [462, 9] width 4 height 7
click at [134, 29] on icon at bounding box center [133, 27] width 10 height 10
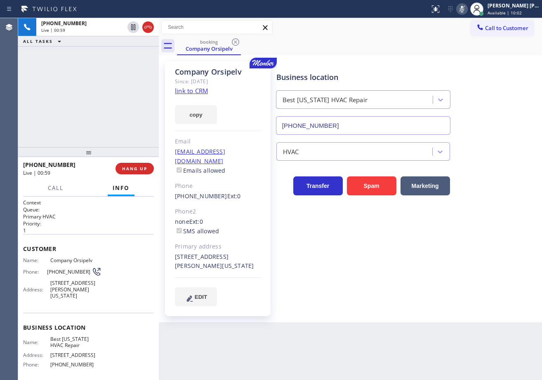
drag, startPoint x: 133, startPoint y: 71, endPoint x: 251, endPoint y: 271, distance: 232.3
click at [133, 72] on div "[PHONE_NUMBER] Live | 00:59 ALL TASKS ALL TASKS ACTIVE TASKS TASKS IN WRAP UP" at bounding box center [88, 82] width 141 height 129
drag, startPoint x: 133, startPoint y: 26, endPoint x: 413, endPoint y: 56, distance: 282.2
click at [133, 27] on icon at bounding box center [133, 27] width 10 height 10
click at [467, 8] on icon at bounding box center [462, 9] width 10 height 10
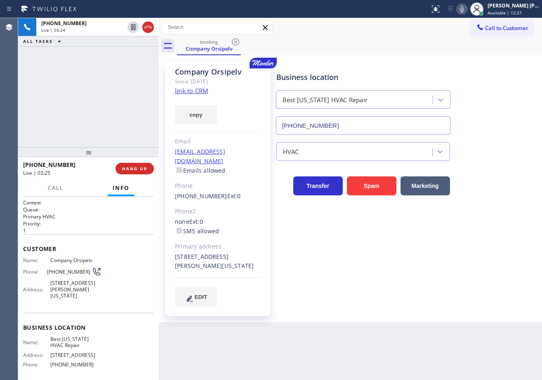
click at [467, 8] on icon at bounding box center [462, 9] width 10 height 10
click at [467, 9] on icon at bounding box center [462, 9] width 10 height 10
drag, startPoint x: 379, startPoint y: 302, endPoint x: 367, endPoint y: 375, distance: 74.0
click at [381, 306] on div "Business location Best [US_STATE] HVAC Repair [PHONE_NUMBER] HVAC Transfer Spam…" at bounding box center [406, 191] width 265 height 257
drag, startPoint x: 75, startPoint y: 102, endPoint x: 69, endPoint y: 171, distance: 69.5
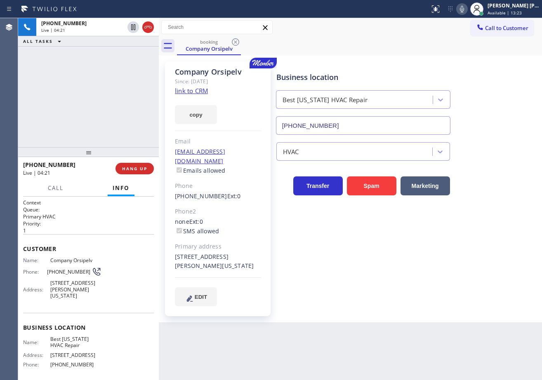
click at [75, 104] on div "[PHONE_NUMBER] Live | 04:21 ALL TASKS ALL TASKS ACTIVE TASKS TASKS IN WRAP UP" at bounding box center [88, 82] width 141 height 129
click at [57, 195] on div at bounding box center [56, 196] width 26 height 2
click at [56, 186] on span "Call" at bounding box center [56, 187] width 16 height 7
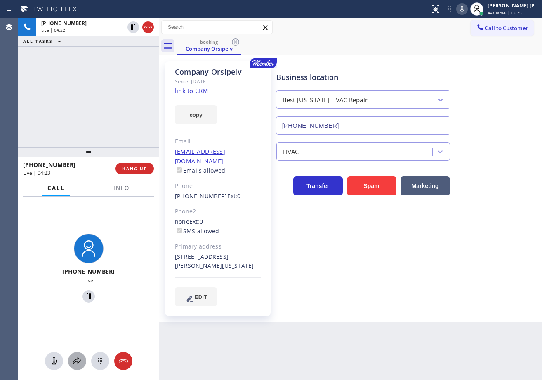
click at [74, 368] on button at bounding box center [77, 361] width 18 height 18
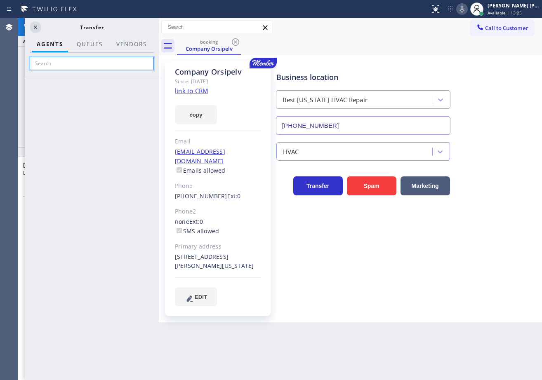
click at [90, 60] on input "text" at bounding box center [92, 63] width 124 height 13
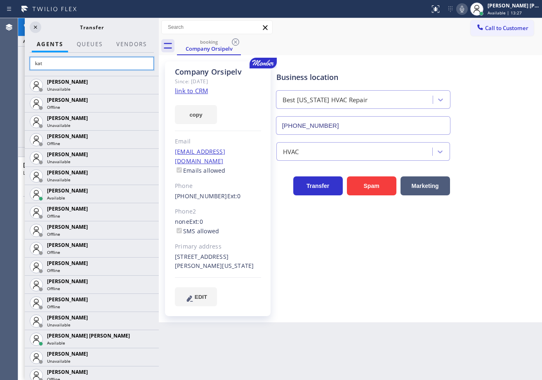
type input "[PERSON_NAME]"
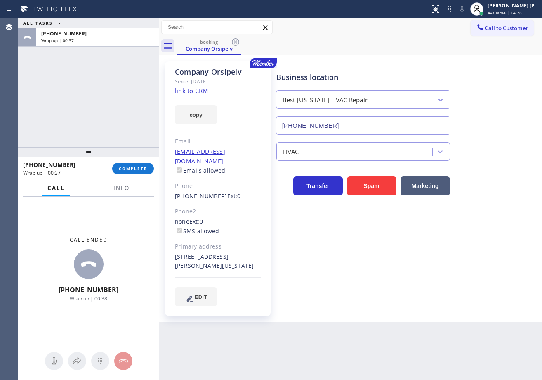
click at [75, 92] on div "ALL TASKS ALL TASKS ACTIVE TASKS TASKS IN WRAP UP [PHONE_NUMBER] Wrap up | 00:37" at bounding box center [88, 82] width 141 height 129
click at [128, 161] on div "[PHONE_NUMBER] Wrap up | 00:38 COMPLETE" at bounding box center [88, 168] width 131 height 21
click at [131, 169] on span "COMPLETE" at bounding box center [133, 169] width 28 height 6
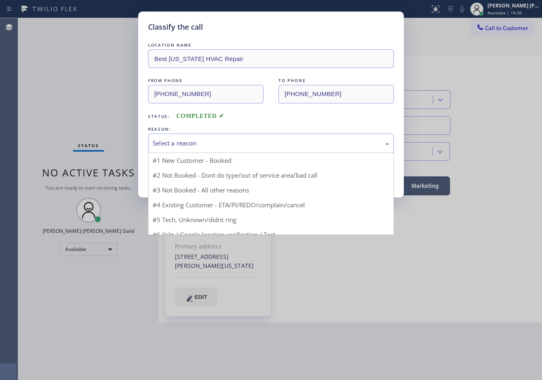
click at [200, 142] on div "Select a reason" at bounding box center [270, 142] width 237 height 9
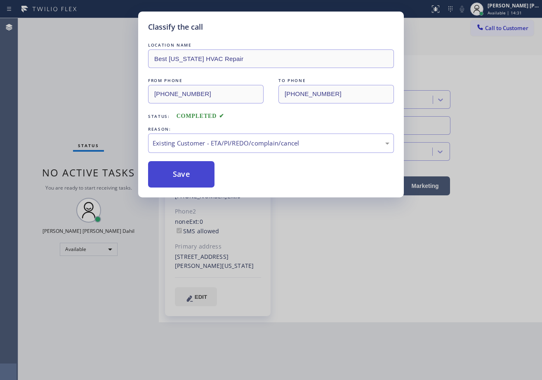
click at [186, 181] on button "Save" at bounding box center [181, 174] width 66 height 26
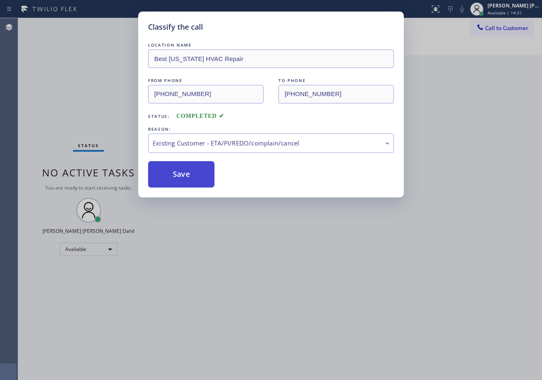
click at [186, 181] on button "Save" at bounding box center [181, 174] width 66 height 26
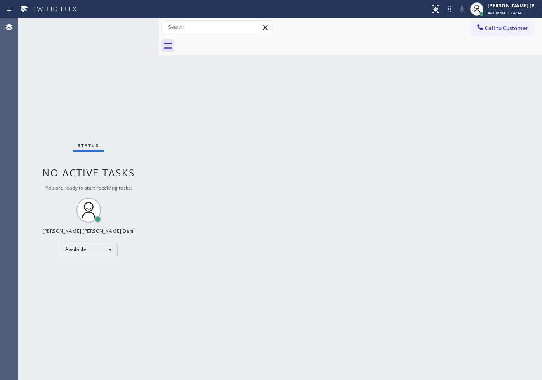
drag, startPoint x: 348, startPoint y: 231, endPoint x: 409, endPoint y: 235, distance: 61.1
click at [359, 230] on div "Back to Dashboard Change Sender ID Customers Technicians Select a contact Outbo…" at bounding box center [350, 199] width 383 height 362
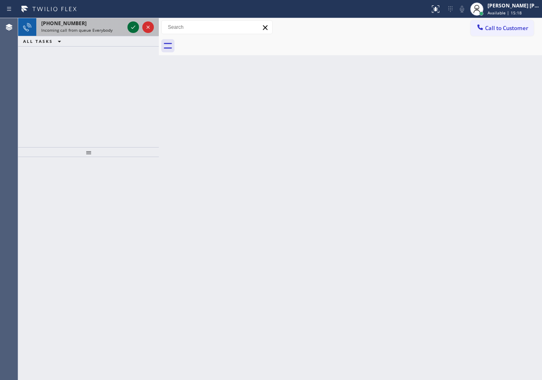
click at [131, 26] on icon at bounding box center [133, 27] width 10 height 10
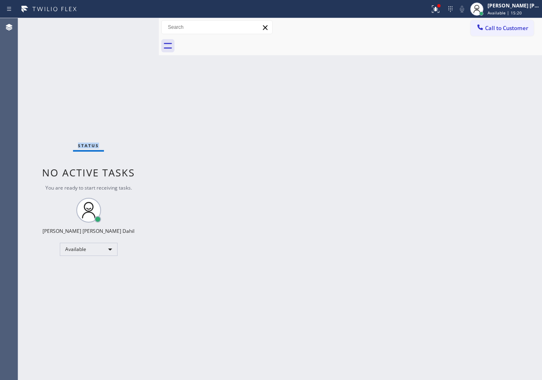
click at [138, 27] on div "Status No active tasks You are ready to start receiving tasks. [PERSON_NAME] [P…" at bounding box center [88, 199] width 141 height 362
click at [440, 8] on icon at bounding box center [435, 9] width 10 height 10
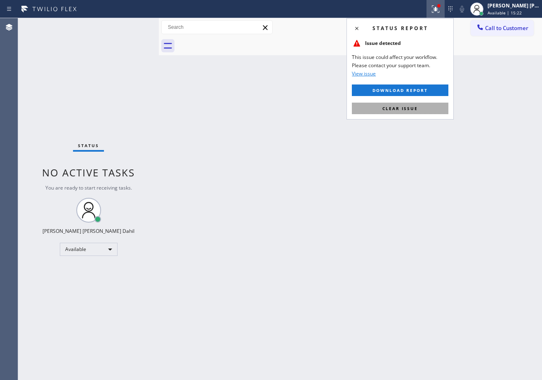
click at [397, 115] on div "Status report Issue detected This issue could affect your workflow. Please cont…" at bounding box center [399, 68] width 107 height 101
click at [397, 113] on button "Clear issue" at bounding box center [400, 109] width 96 height 12
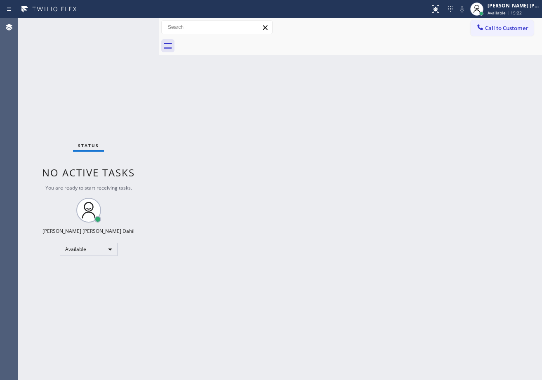
click at [517, 366] on div "Back to Dashboard Change Sender ID Customers Technicians Select a contact Outbo…" at bounding box center [350, 199] width 383 height 362
click at [210, 76] on div "Back to Dashboard Change Sender ID Customers Technicians Select a contact Outbo…" at bounding box center [350, 199] width 383 height 362
click at [109, 37] on div "Status No active tasks You are ready to start receiving tasks. [PERSON_NAME] [P…" at bounding box center [88, 199] width 141 height 362
click at [134, 24] on div "Status No active tasks You are ready to start receiving tasks. [PERSON_NAME] [P…" at bounding box center [88, 199] width 141 height 362
drag, startPoint x: 135, startPoint y: 41, endPoint x: 127, endPoint y: 25, distance: 17.9
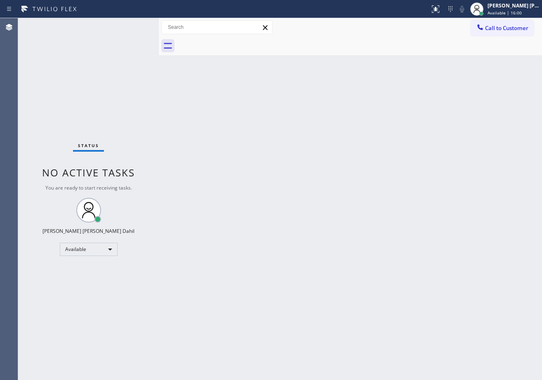
click at [135, 39] on div "Status No active tasks You are ready to start receiving tasks. [PERSON_NAME] [P…" at bounding box center [88, 199] width 141 height 362
click at [128, 25] on div "Status No active tasks You are ready to start receiving tasks. [PERSON_NAME] [P…" at bounding box center [88, 199] width 141 height 362
click at [131, 23] on div "Status No active tasks You are ready to start receiving tasks. [PERSON_NAME] [P…" at bounding box center [88, 199] width 141 height 362
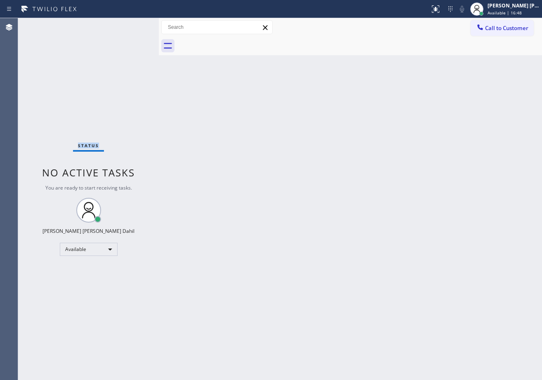
click at [131, 23] on div "Status No active tasks You are ready to start receiving tasks. [PERSON_NAME] [P…" at bounding box center [88, 199] width 141 height 362
click at [191, 7] on div "Status report No issues detected If you experience an issue, please download th…" at bounding box center [271, 9] width 542 height 18
click at [220, 98] on div "Back to Dashboard Change Sender ID Customers Technicians Select a contact Outbo…" at bounding box center [350, 199] width 383 height 362
click at [124, 66] on div "Status No active tasks You are ready to start receiving tasks. [PERSON_NAME] [P…" at bounding box center [88, 199] width 141 height 362
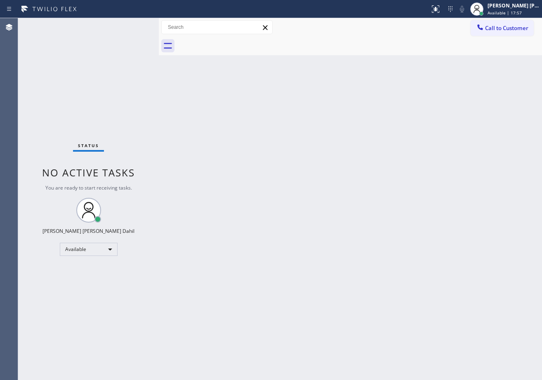
click at [130, 27] on div "Status No active tasks You are ready to start receiving tasks. [PERSON_NAME] [P…" at bounding box center [88, 199] width 141 height 362
click at [132, 26] on div "Status No active tasks You are ready to start receiving tasks. [PERSON_NAME] [P…" at bounding box center [88, 199] width 141 height 362
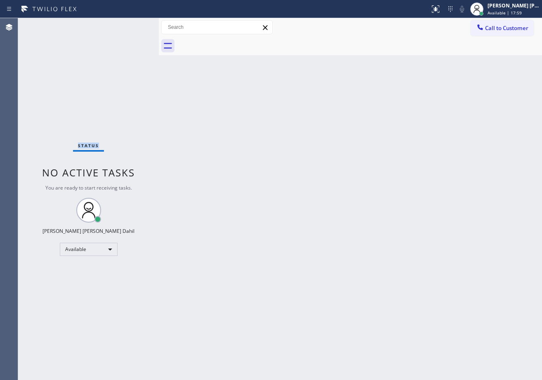
click at [133, 26] on div "Status No active tasks You are ready to start receiving tasks. [PERSON_NAME] [P…" at bounding box center [88, 199] width 141 height 362
click at [131, 26] on div "Status No active tasks You are ready to start receiving tasks. [PERSON_NAME] [P…" at bounding box center [88, 199] width 141 height 362
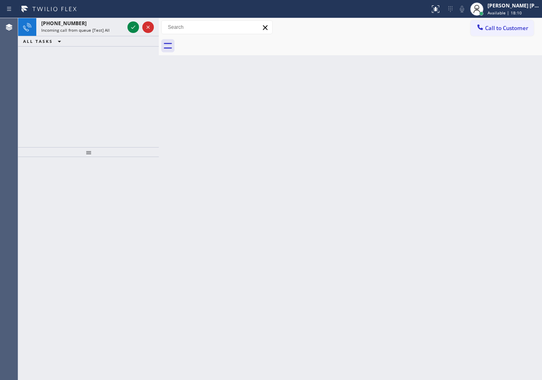
click at [131, 26] on icon at bounding box center [133, 27] width 10 height 10
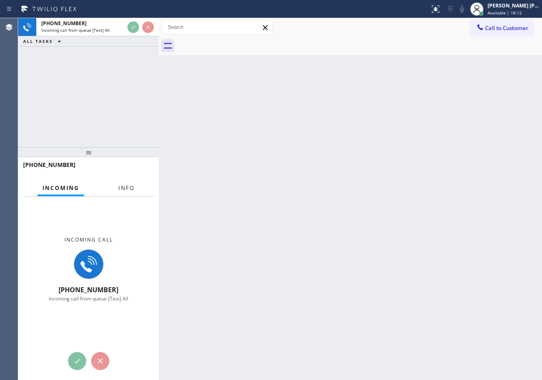
click at [127, 189] on span "Info" at bounding box center [126, 187] width 16 height 7
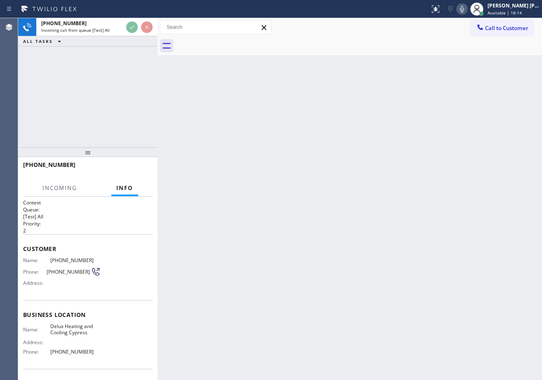
click at [157, 34] on div at bounding box center [157, 199] width 0 height 362
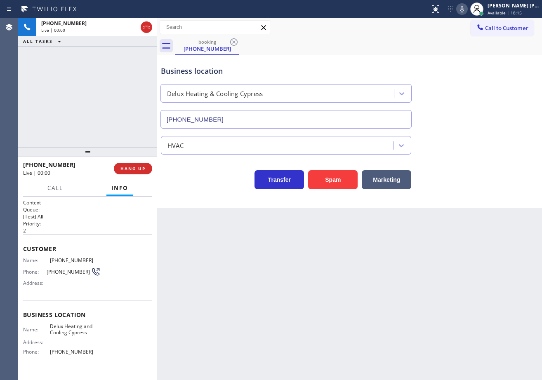
type input "[PHONE_NUMBER]"
click at [335, 177] on button "Spam" at bounding box center [332, 179] width 49 height 19
click at [440, 4] on icon at bounding box center [435, 9] width 10 height 10
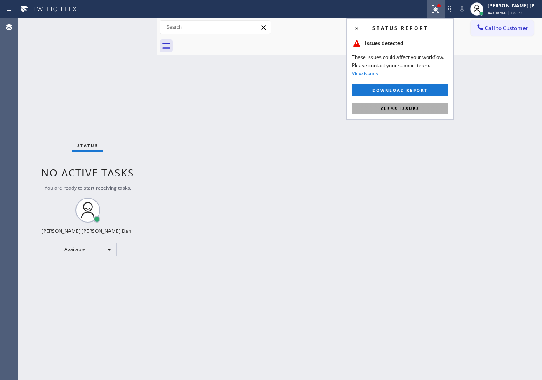
click at [431, 110] on button "Clear issues" at bounding box center [400, 109] width 96 height 12
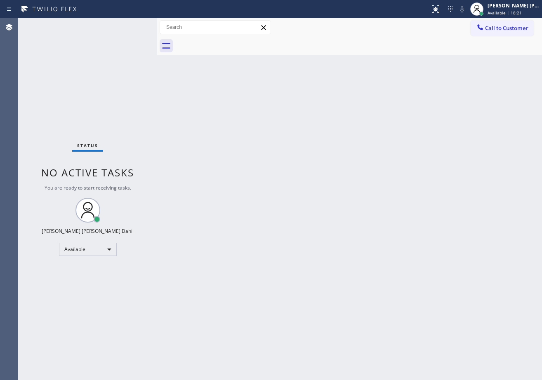
click at [229, 60] on div "Back to Dashboard Change Sender ID Customers Technicians Select a contact Outbo…" at bounding box center [349, 199] width 385 height 362
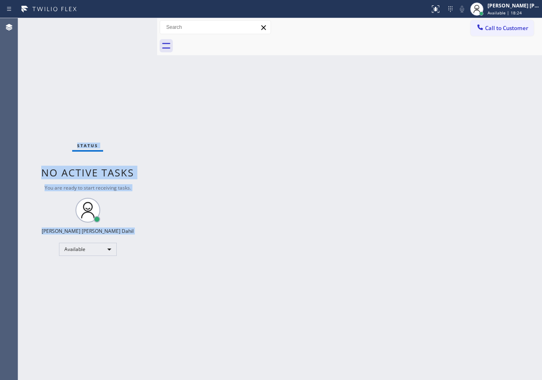
click at [129, 25] on div "Status No active tasks You are ready to start receiving tasks. [PERSON_NAME] [P…" at bounding box center [87, 199] width 139 height 362
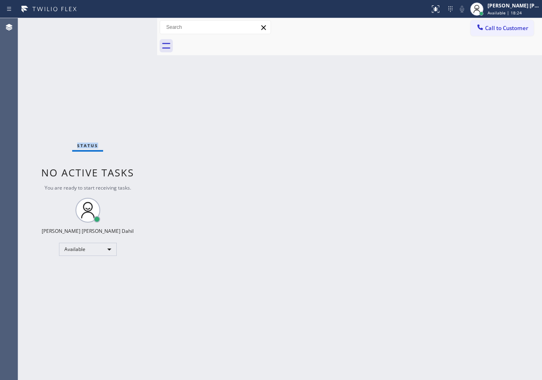
click at [129, 25] on div "Status No active tasks You are ready to start receiving tasks. [PERSON_NAME] [P…" at bounding box center [87, 199] width 139 height 362
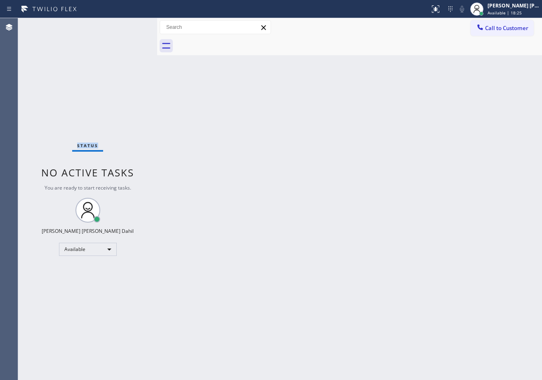
click at [129, 25] on div "Status No active tasks You are ready to start receiving tasks. [PERSON_NAME] [P…" at bounding box center [87, 199] width 139 height 362
click at [346, 236] on div "Back to Dashboard Change Sender ID Customers Technicians Select a contact Outbo…" at bounding box center [349, 199] width 385 height 362
click at [347, 239] on div "Back to Dashboard Change Sender ID Customers Technicians Select a contact Outbo…" at bounding box center [349, 199] width 385 height 362
click at [233, 152] on div "Back to Dashboard Change Sender ID Customers Technicians Select a contact Outbo…" at bounding box center [349, 199] width 385 height 362
click at [129, 23] on div "Status No active tasks You are ready to start receiving tasks. [PERSON_NAME] [P…" at bounding box center [87, 199] width 139 height 362
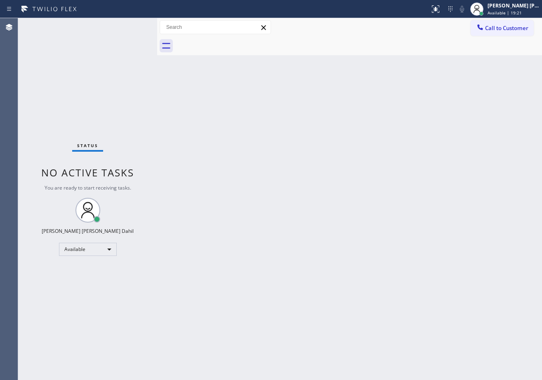
click at [129, 23] on div "Status No active tasks You are ready to start receiving tasks. [PERSON_NAME] [P…" at bounding box center [87, 199] width 139 height 362
click at [501, 272] on div "Back to Dashboard Change Sender ID Customers Technicians Select a contact Outbo…" at bounding box center [349, 199] width 385 height 362
click at [506, 295] on div "Back to Dashboard Change Sender ID Customers Technicians Select a contact Outbo…" at bounding box center [349, 199] width 385 height 362
click at [128, 27] on div "Status No active tasks You are ready to start receiving tasks. [PERSON_NAME] [P…" at bounding box center [87, 199] width 139 height 362
click at [130, 25] on div "Status No active tasks You are ready to start receiving tasks. [PERSON_NAME] [P…" at bounding box center [87, 199] width 139 height 362
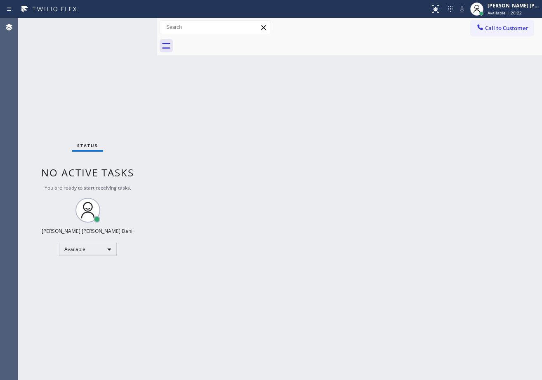
click at [408, 270] on div "Back to Dashboard Change Sender ID Customers Technicians Select a contact Outbo…" at bounding box center [349, 199] width 385 height 362
drag, startPoint x: 139, startPoint y: 28, endPoint x: 132, endPoint y: 26, distance: 7.1
click at [135, 27] on div "Status No active tasks You are ready to start receiving tasks. [PERSON_NAME] [P…" at bounding box center [87, 199] width 139 height 362
click at [132, 26] on div "Status No active tasks You are ready to start receiving tasks. [PERSON_NAME] [P…" at bounding box center [87, 199] width 139 height 362
click at [132, 25] on div "Status No active tasks You are ready to start receiving tasks. [PERSON_NAME] [P…" at bounding box center [87, 199] width 139 height 362
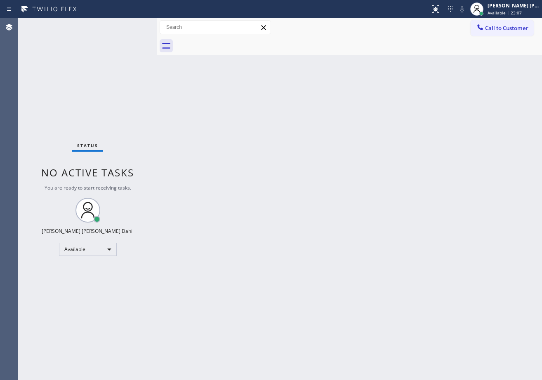
click at [372, 218] on div "Back to Dashboard Change Sender ID Customers Technicians Select a contact Outbo…" at bounding box center [349, 199] width 385 height 362
click at [374, 218] on div "Back to Dashboard Change Sender ID Customers Technicians Select a contact Outbo…" at bounding box center [349, 199] width 385 height 362
drag, startPoint x: 205, startPoint y: 162, endPoint x: 210, endPoint y: 162, distance: 4.5
click at [206, 162] on div "Back to Dashboard Change Sender ID Customers Technicians Select a contact Outbo…" at bounding box center [349, 199] width 385 height 362
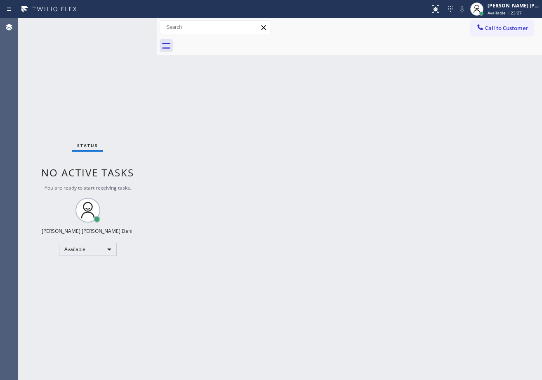
click at [232, 64] on div "Back to Dashboard Change Sender ID Customers Technicians Select a contact Outbo…" at bounding box center [349, 199] width 385 height 362
click at [128, 29] on div "Status No active tasks You are ready to start receiving tasks. [PERSON_NAME] [P…" at bounding box center [87, 199] width 139 height 362
click at [128, 28] on div "Status No active tasks You are ready to start receiving tasks. [PERSON_NAME] [P…" at bounding box center [87, 199] width 139 height 362
click at [128, 26] on div "Status No active tasks You are ready to start receiving tasks. [PERSON_NAME] [P…" at bounding box center [87, 199] width 139 height 362
click at [130, 24] on div "Status No active tasks You are ready to start receiving tasks. [PERSON_NAME] [P…" at bounding box center [87, 199] width 139 height 362
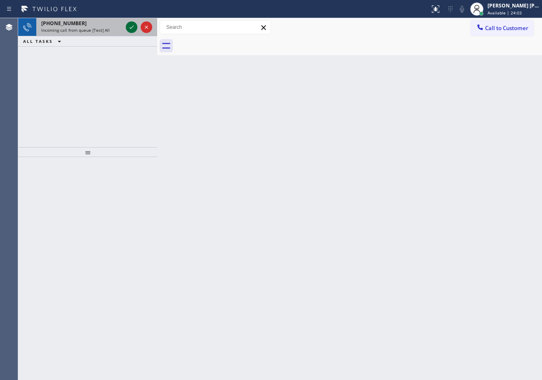
click at [130, 28] on icon at bounding box center [132, 27] width 10 height 10
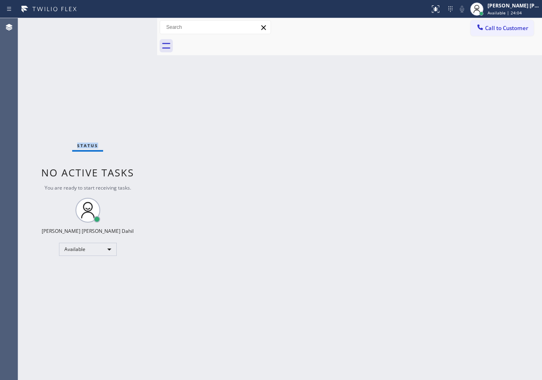
click at [130, 28] on div "Status No active tasks You are ready to start receiving tasks. [PERSON_NAME] [P…" at bounding box center [87, 199] width 139 height 362
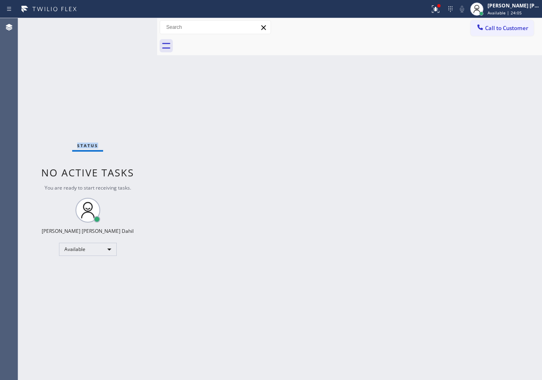
click at [130, 28] on div "Status No active tasks You are ready to start receiving tasks. [PERSON_NAME] [P…" at bounding box center [87, 199] width 139 height 362
click at [436, 9] on icon at bounding box center [433, 8] width 5 height 6
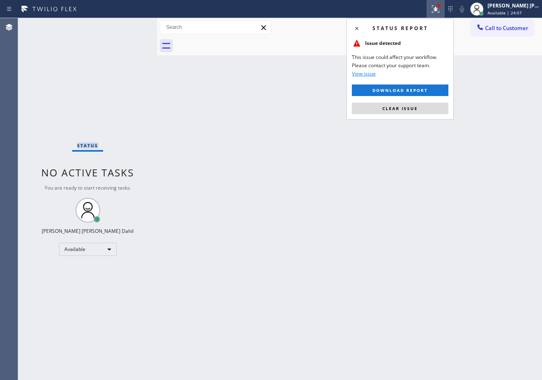
click at [419, 106] on button "Clear issue" at bounding box center [400, 109] width 96 height 12
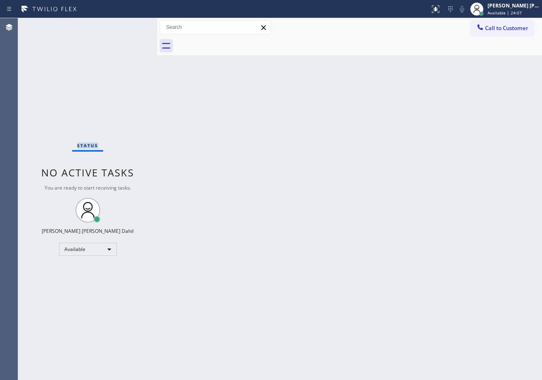
click at [419, 106] on div "Back to Dashboard Change Sender ID Customers Technicians Select a contact Outbo…" at bounding box center [349, 199] width 385 height 362
drag, startPoint x: 419, startPoint y: 106, endPoint x: 415, endPoint y: 129, distance: 23.0
click at [420, 110] on div "Back to Dashboard Change Sender ID Customers Technicians Select a contact Outbo…" at bounding box center [349, 199] width 385 height 362
click at [333, 256] on div "Back to Dashboard Change Sender ID Customers Technicians Select a contact Outbo…" at bounding box center [349, 199] width 385 height 362
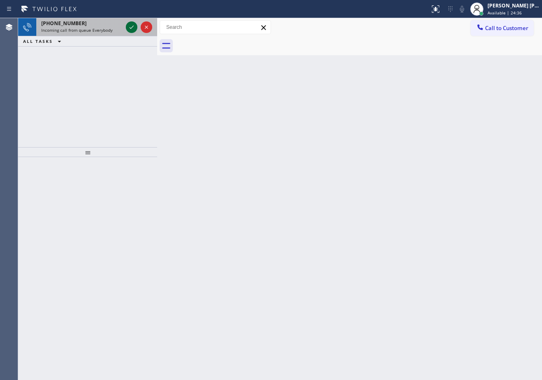
click at [126, 26] on div at bounding box center [132, 27] width 12 height 10
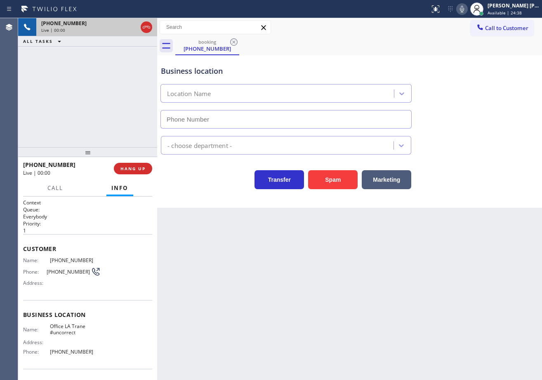
type input "[PHONE_NUMBER]"
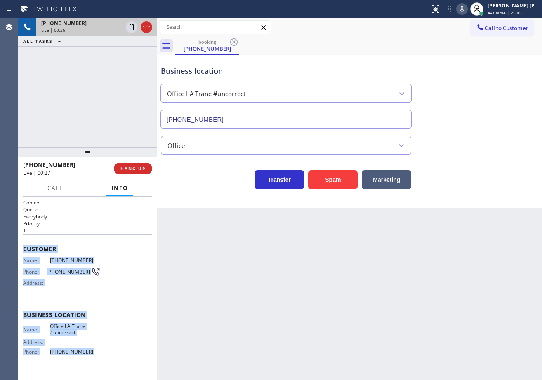
scroll to position [54, 0]
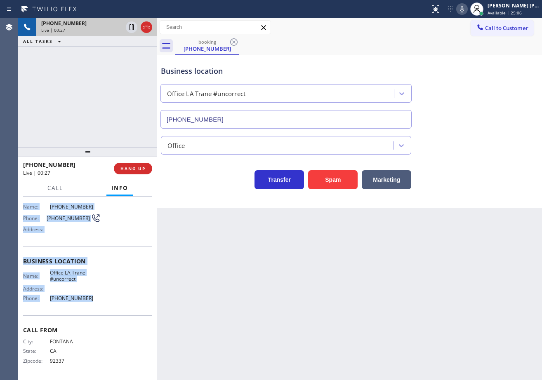
drag, startPoint x: 22, startPoint y: 247, endPoint x: 99, endPoint y: 306, distance: 96.7
click at [99, 306] on div "Context Queue: Everybody Priority: 1 Customer Name: [PHONE_NUMBER] Phone: [PHON…" at bounding box center [87, 288] width 139 height 183
copy div "Customer Name: [PHONE_NUMBER] Phone: [PHONE_NUMBER] Address: Business location …"
drag, startPoint x: 471, startPoint y: 9, endPoint x: 478, endPoint y: 93, distance: 84.4
click at [467, 9] on icon at bounding box center [462, 9] width 10 height 10
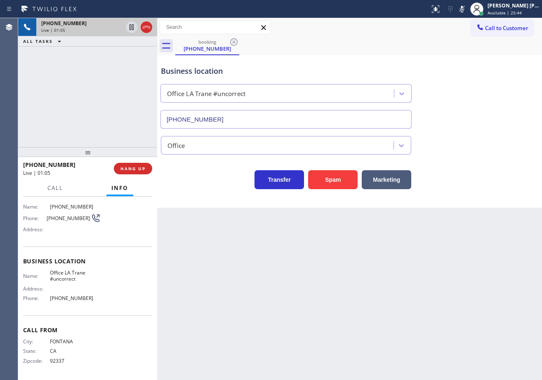
click at [478, 95] on div "Business location Office [GEOGRAPHIC_DATA] #uncorrect [PHONE_NUMBER]" at bounding box center [349, 91] width 380 height 75
drag, startPoint x: 468, startPoint y: 9, endPoint x: 509, endPoint y: 103, distance: 102.4
click at [467, 9] on icon at bounding box center [462, 9] width 10 height 10
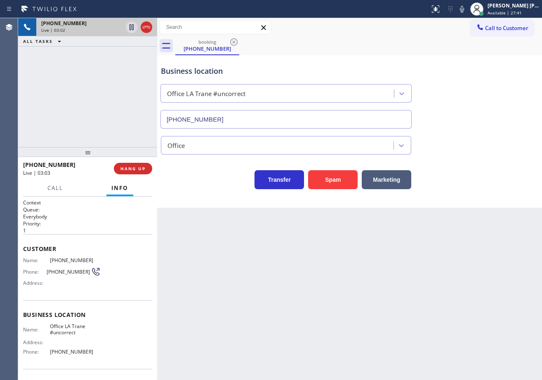
click at [499, 138] on div "Office" at bounding box center [349, 144] width 380 height 22
click at [479, 240] on div "Back to Dashboard Change Sender ID Customers Technicians Select a contact Outbo…" at bounding box center [349, 199] width 385 height 362
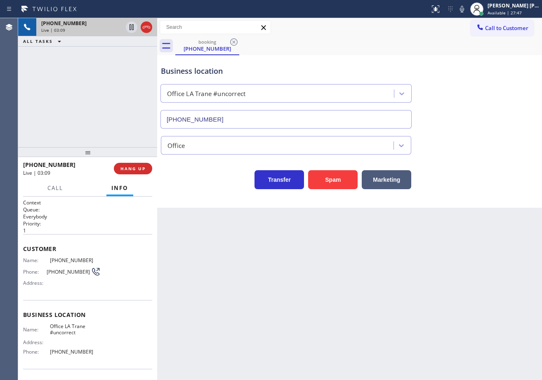
click at [479, 240] on div "Back to Dashboard Change Sender ID Customers Technicians Select a contact Outbo…" at bounding box center [349, 199] width 385 height 362
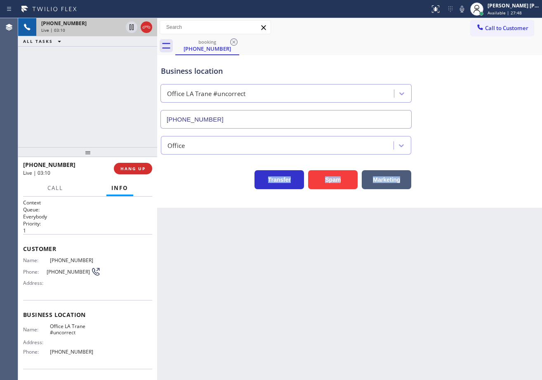
click at [479, 240] on div "Back to Dashboard Change Sender ID Customers Technicians Select a contact Outbo…" at bounding box center [349, 199] width 385 height 362
click at [480, 240] on div "Back to Dashboard Change Sender ID Customers Technicians Select a contact Outbo…" at bounding box center [349, 199] width 385 height 362
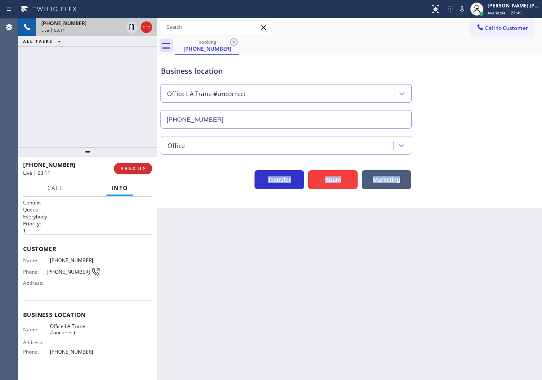
click at [480, 240] on div "Back to Dashboard Change Sender ID Customers Technicians Select a contact Outbo…" at bounding box center [349, 199] width 385 height 362
click at [480, 239] on div "Back to Dashboard Change Sender ID Customers Technicians Select a contact Outbo…" at bounding box center [349, 199] width 385 height 362
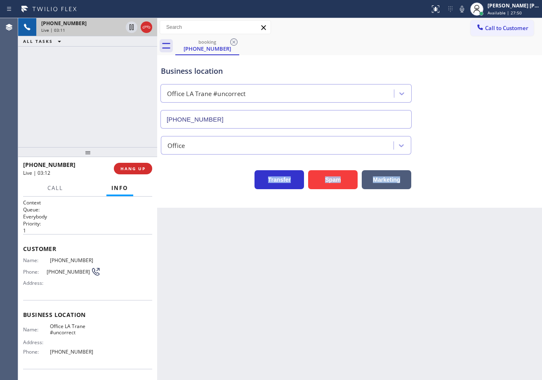
click at [480, 239] on div "Back to Dashboard Change Sender ID Customers Technicians Select a contact Outbo…" at bounding box center [349, 199] width 385 height 362
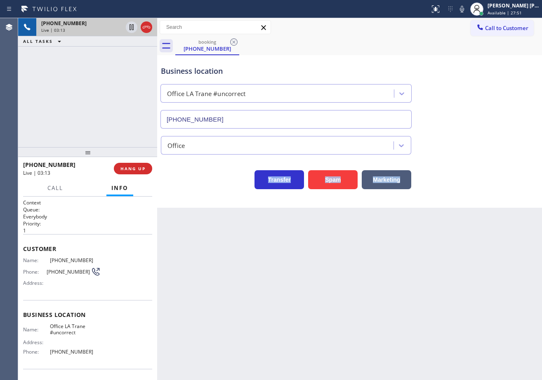
click at [480, 239] on div "Back to Dashboard Change Sender ID Customers Technicians Select a contact Outbo…" at bounding box center [349, 199] width 385 height 362
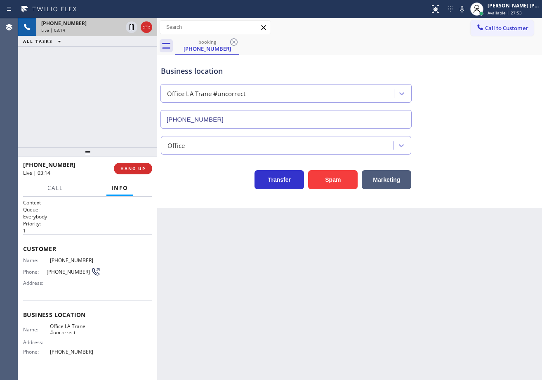
click at [480, 239] on div "Back to Dashboard Change Sender ID Customers Technicians Select a contact Outbo…" at bounding box center [349, 199] width 385 height 362
click at [481, 141] on div "Office" at bounding box center [349, 144] width 380 height 22
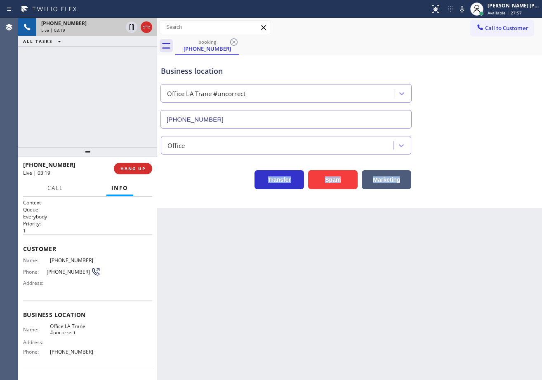
click at [481, 141] on div "Office" at bounding box center [349, 144] width 380 height 22
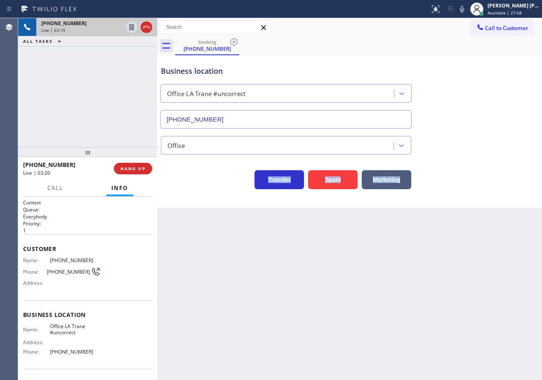
click at [481, 141] on div "Office" at bounding box center [349, 144] width 380 height 22
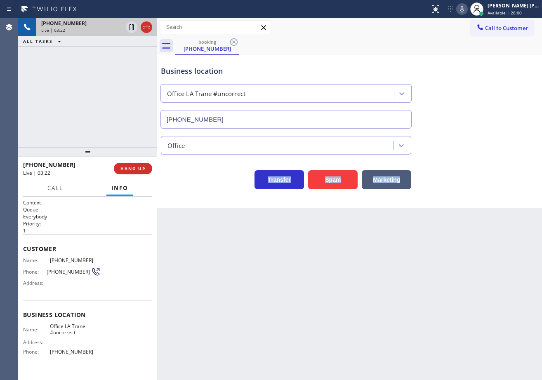
click at [467, 10] on icon at bounding box center [462, 9] width 10 height 10
click at [490, 99] on div "Business location Office [GEOGRAPHIC_DATA] #uncorrect [PHONE_NUMBER]" at bounding box center [349, 91] width 380 height 75
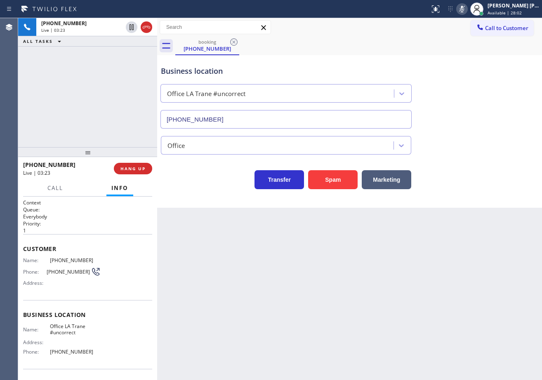
drag, startPoint x: 130, startPoint y: 27, endPoint x: 123, endPoint y: 56, distance: 30.2
click at [130, 28] on icon at bounding box center [132, 27] width 10 height 10
click at [123, 57] on div "[PHONE_NUMBER] Live | 03:24 ALL TASKS ALL TASKS ACTIVE TASKS TASKS IN WRAP UP" at bounding box center [87, 82] width 139 height 129
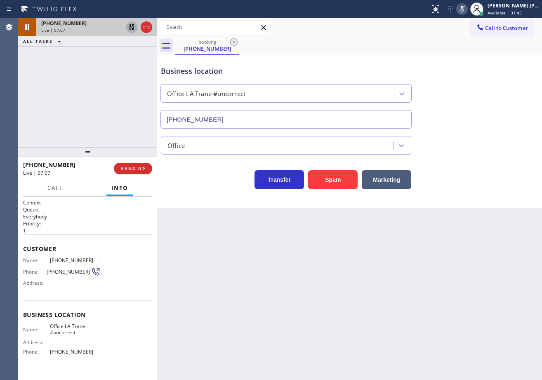
click at [131, 29] on icon at bounding box center [132, 27] width 10 height 10
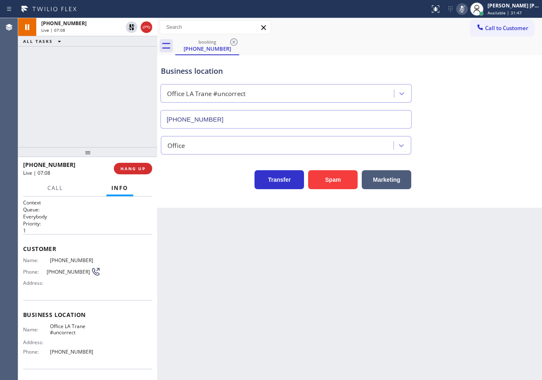
click at [467, 10] on icon at bounding box center [462, 9] width 10 height 10
drag, startPoint x: 478, startPoint y: 68, endPoint x: 483, endPoint y: 85, distance: 17.7
click at [480, 77] on div "Business location Office [GEOGRAPHIC_DATA] #uncorrect [PHONE_NUMBER]" at bounding box center [349, 91] width 380 height 75
click at [69, 128] on div "[PHONE_NUMBER] Live | 07:43 ALL TASKS ALL TASKS ACTIVE TASKS TASKS IN WRAP UP" at bounding box center [87, 82] width 139 height 129
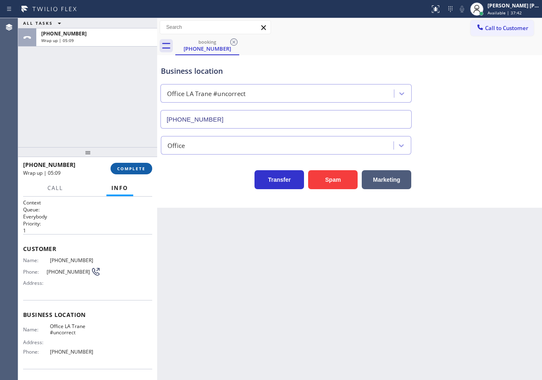
click at [134, 166] on button "COMPLETE" at bounding box center [131, 169] width 42 height 12
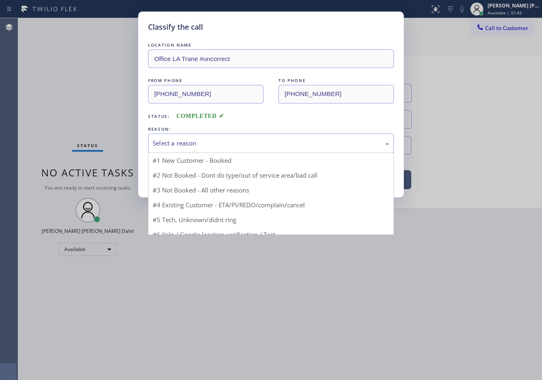
click at [217, 144] on div "Select a reason" at bounding box center [270, 142] width 237 height 9
click at [180, 172] on button "Save" at bounding box center [181, 174] width 66 height 26
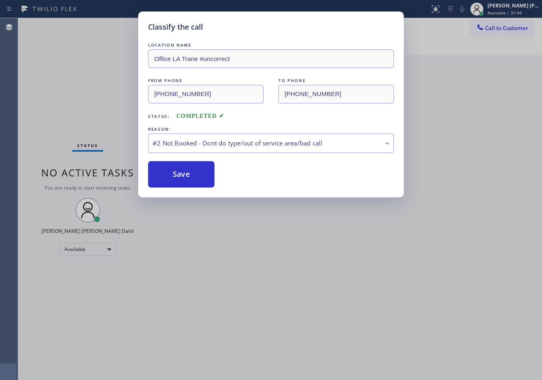
click at [180, 172] on button "Save" at bounding box center [181, 174] width 66 height 26
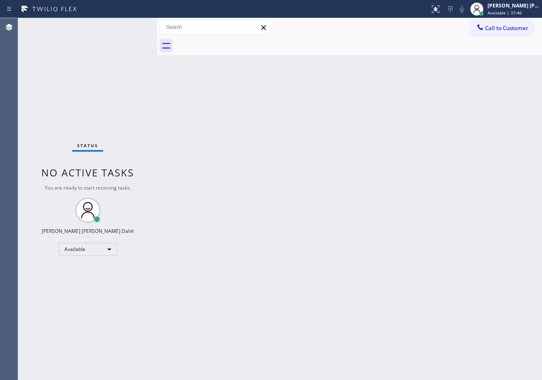
click at [404, 316] on div "Back to Dashboard Change Sender ID Customers Technicians Select a contact Outbo…" at bounding box center [349, 199] width 385 height 362
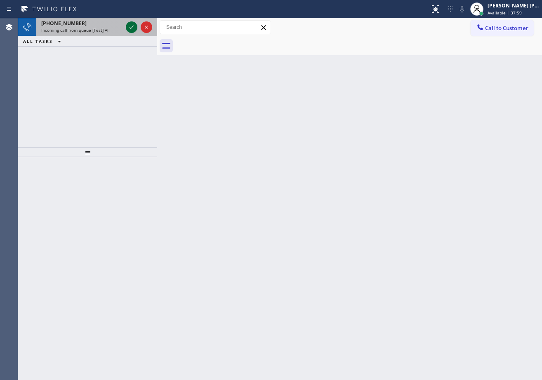
click at [129, 28] on icon at bounding box center [132, 27] width 10 height 10
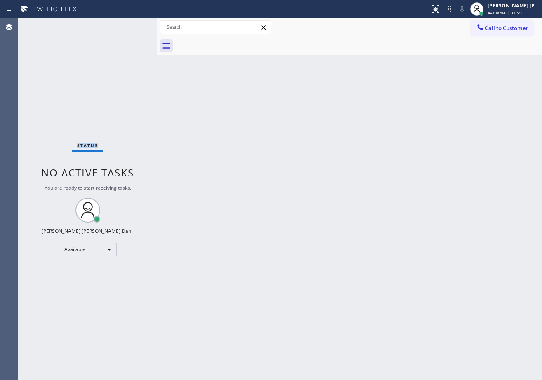
click at [129, 28] on div "Status No active tasks You are ready to start receiving tasks. [PERSON_NAME] [P…" at bounding box center [87, 199] width 139 height 362
drag, startPoint x: 408, startPoint y: 317, endPoint x: 411, endPoint y: 373, distance: 56.1
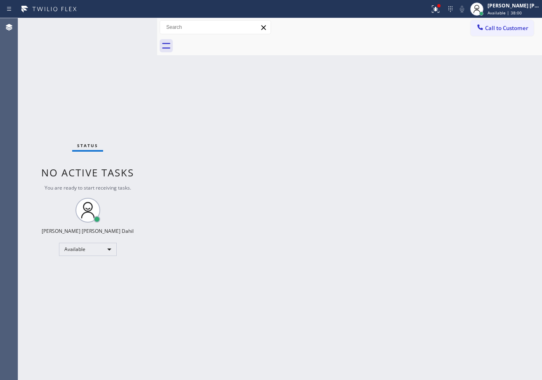
click at [407, 335] on div "Back to Dashboard Change Sender ID Customers Technicians Select a contact Outbo…" at bounding box center [349, 199] width 385 height 362
click at [131, 28] on div "Status No active tasks You are ready to start receiving tasks. [PERSON_NAME] [P…" at bounding box center [87, 199] width 139 height 362
click at [131, 26] on div "Status No active tasks You are ready to start receiving tasks. [PERSON_NAME] [P…" at bounding box center [87, 199] width 139 height 362
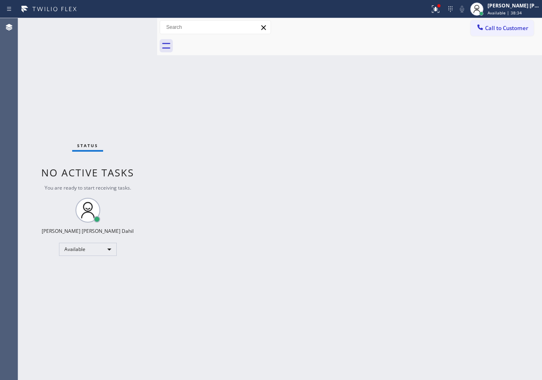
click at [131, 26] on div "Status No active tasks You are ready to start receiving tasks. [PERSON_NAME] [P…" at bounding box center [87, 199] width 139 height 362
click at [440, 7] on icon at bounding box center [435, 9] width 10 height 10
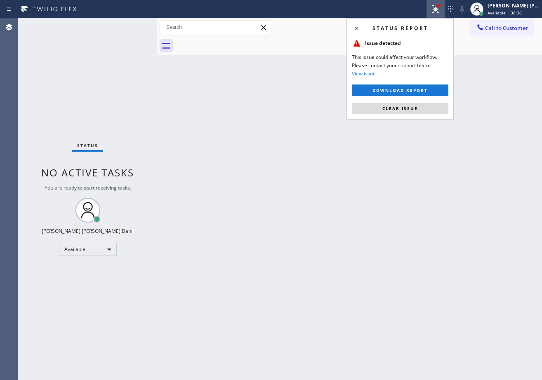
click at [419, 109] on button "Clear issue" at bounding box center [400, 109] width 96 height 12
click at [419, 109] on div "Back to Dashboard Change Sender ID Customers Technicians Select a contact Outbo…" at bounding box center [349, 199] width 385 height 362
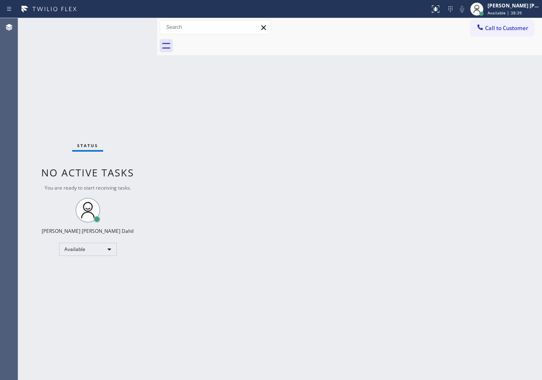
drag, startPoint x: 417, startPoint y: 110, endPoint x: 410, endPoint y: 110, distance: 6.2
click at [415, 110] on div "Back to Dashboard Change Sender ID Customers Technicians Select a contact Outbo…" at bounding box center [349, 199] width 385 height 362
click at [135, 28] on div "Status No active tasks You are ready to start receiving tasks. [PERSON_NAME] [P…" at bounding box center [87, 199] width 139 height 362
click at [136, 25] on div "Status No active tasks You are ready to start receiving tasks. [PERSON_NAME] [P…" at bounding box center [87, 199] width 139 height 362
drag, startPoint x: 378, startPoint y: 213, endPoint x: 528, endPoint y: 287, distance: 167.9
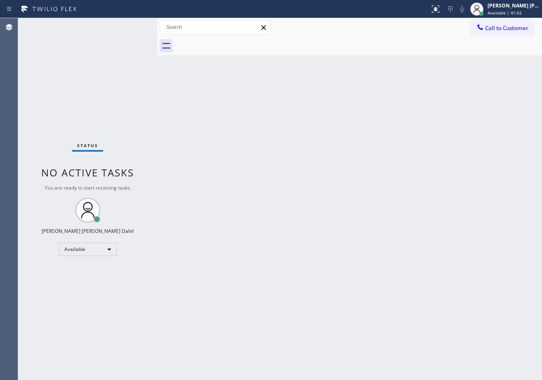
click at [394, 224] on div "Back to Dashboard Change Sender ID Customers Technicians Select a contact Outbo…" at bounding box center [349, 199] width 385 height 362
click at [400, 321] on div "Back to Dashboard Change Sender ID Customers Technicians Select a contact Outbo…" at bounding box center [349, 199] width 385 height 362
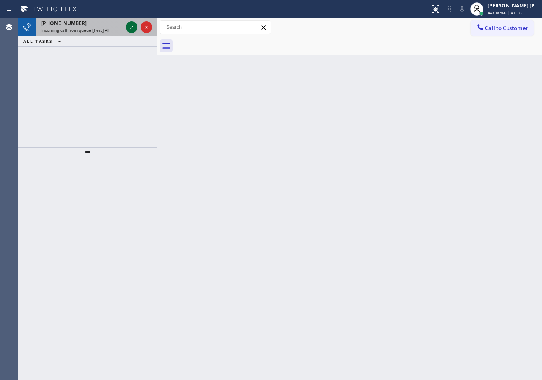
click at [130, 23] on icon at bounding box center [132, 27] width 10 height 10
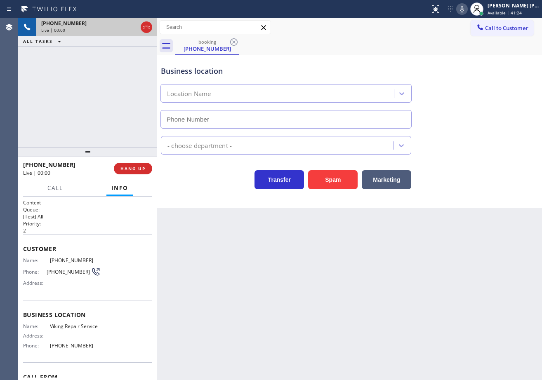
type input "[PHONE_NUMBER]"
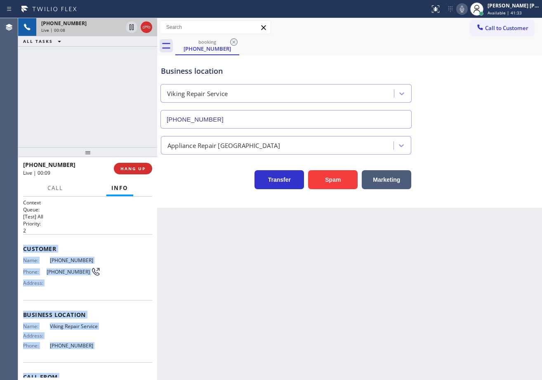
scroll to position [47, 0]
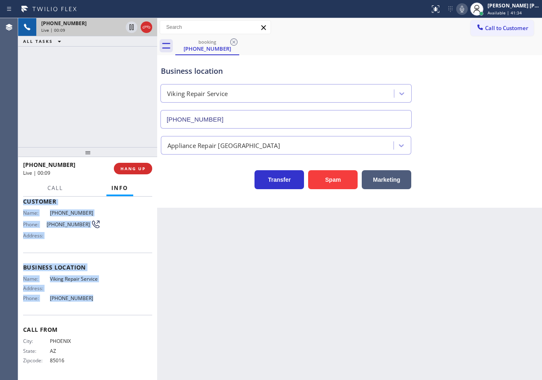
drag, startPoint x: 87, startPoint y: 396, endPoint x: 521, endPoint y: 173, distance: 487.5
click at [99, 304] on div "Context Queue: [Test] All Priority: 2 Customer Name: [PHONE_NUMBER] Phone: [PHO…" at bounding box center [87, 288] width 139 height 183
click at [466, 60] on div "Business location Viking Repair Service [PHONE_NUMBER]" at bounding box center [349, 91] width 380 height 75
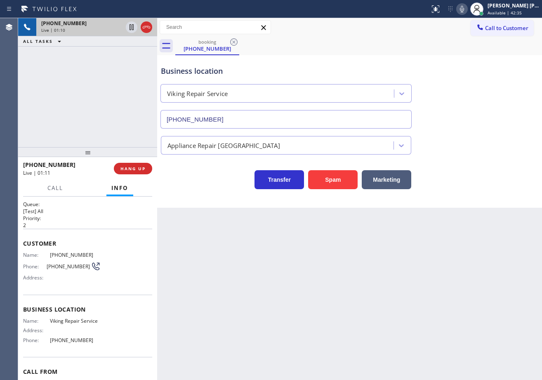
scroll to position [0, 0]
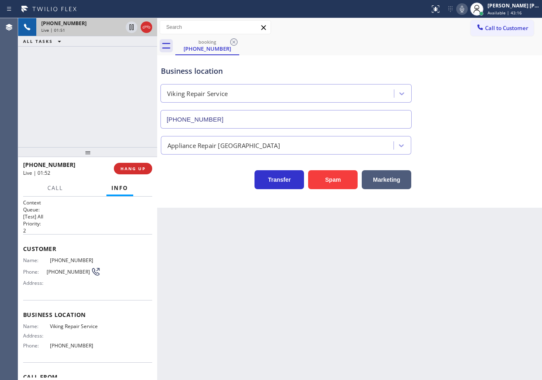
click at [466, 61] on div "Business location Viking Repair Service [PHONE_NUMBER]" at bounding box center [349, 91] width 380 height 75
drag, startPoint x: 471, startPoint y: 9, endPoint x: 463, endPoint y: 67, distance: 59.1
click at [467, 10] on icon at bounding box center [462, 9] width 10 height 10
click at [472, 83] on div "Business location Viking Repair Service [PHONE_NUMBER]" at bounding box center [349, 91] width 380 height 75
click at [130, 29] on icon at bounding box center [131, 27] width 4 height 6
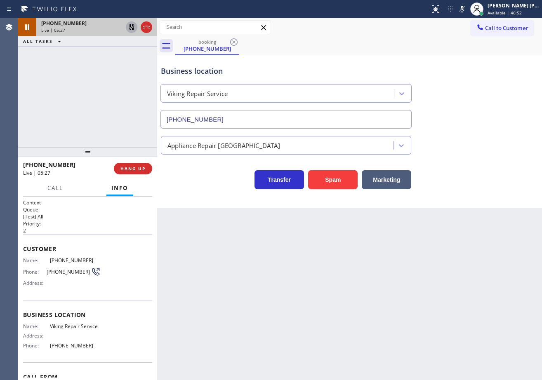
click at [130, 26] on icon at bounding box center [132, 27] width 6 height 6
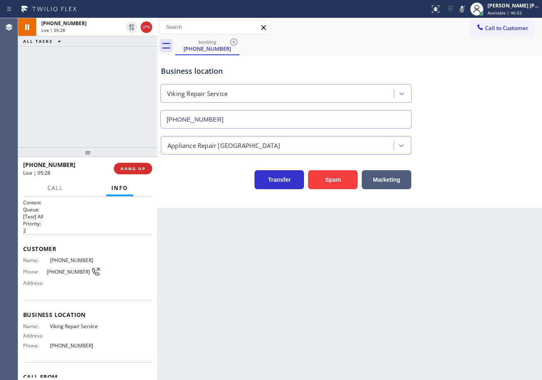
click at [466, 11] on icon at bounding box center [462, 9] width 10 height 10
click at [488, 104] on div "Business location Viking Repair Service [PHONE_NUMBER]" at bounding box center [349, 91] width 380 height 75
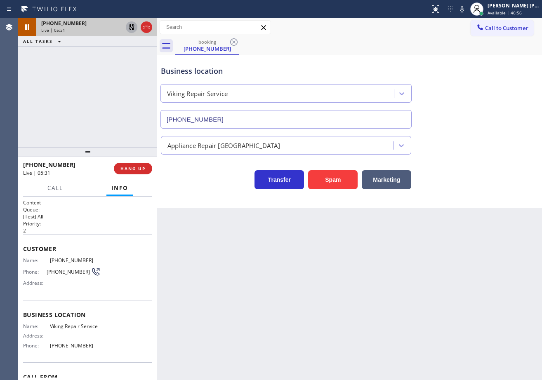
click at [129, 28] on icon at bounding box center [132, 27] width 6 height 6
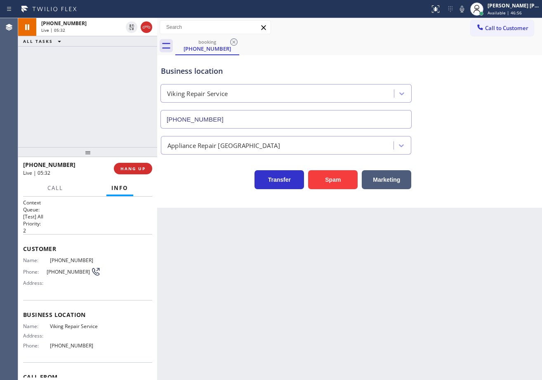
click at [120, 72] on div "[PHONE_NUMBER] Live | 05:32 ALL TASKS ALL TASKS ACTIVE TASKS TASKS IN WRAP UP" at bounding box center [87, 82] width 139 height 129
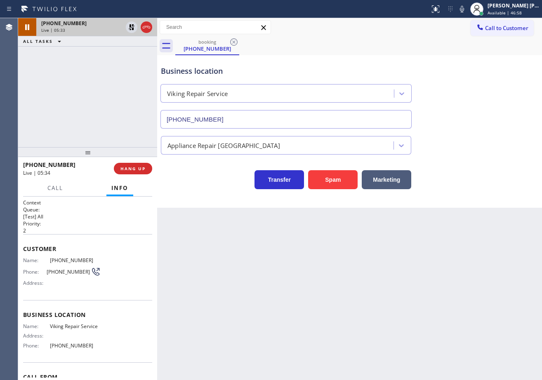
click at [96, 25] on div "[PHONE_NUMBER]" at bounding box center [81, 23] width 81 height 7
click at [129, 27] on icon at bounding box center [132, 27] width 6 height 6
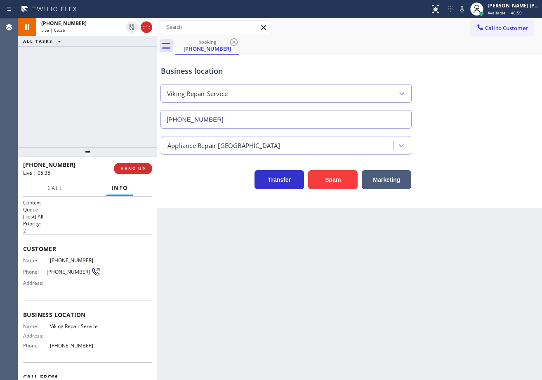
click at [106, 65] on div "[PHONE_NUMBER] Live | 05:35 ALL TASKS ALL TASKS ACTIVE TASKS TASKS IN WRAP UP" at bounding box center [87, 82] width 139 height 129
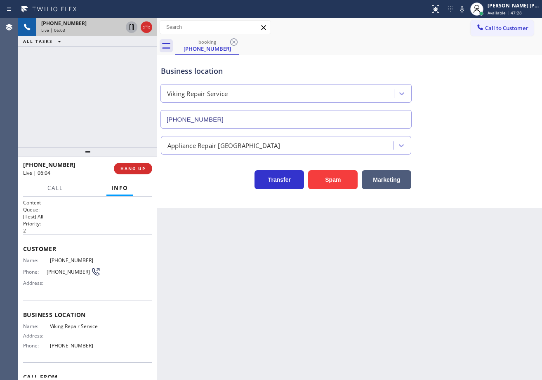
drag, startPoint x: 393, startPoint y: 43, endPoint x: 405, endPoint y: 56, distance: 18.1
click at [393, 43] on div "booking [PHONE_NUMBER]" at bounding box center [358, 46] width 366 height 19
click at [467, 7] on icon at bounding box center [462, 9] width 10 height 10
click at [464, 7] on icon at bounding box center [462, 9] width 4 height 7
click at [80, 62] on div "[PHONE_NUMBER] Live | 07:14 ALL TASKS ALL TASKS ACTIVE TASKS TASKS IN WRAP UP" at bounding box center [87, 82] width 139 height 129
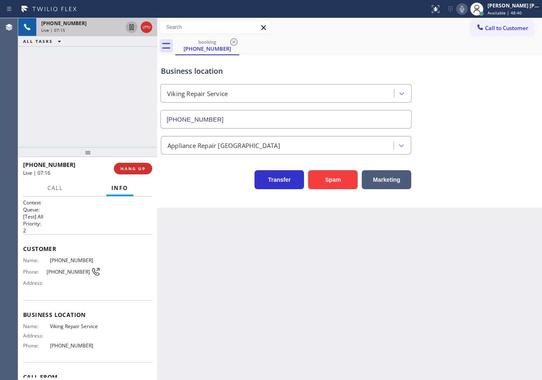
click at [96, 49] on div "[PHONE_NUMBER] Live | 07:15 ALL TASKS ALL TASKS ACTIVE TASKS TASKS IN WRAP UP" at bounding box center [87, 82] width 139 height 129
click at [130, 27] on icon at bounding box center [131, 27] width 4 height 6
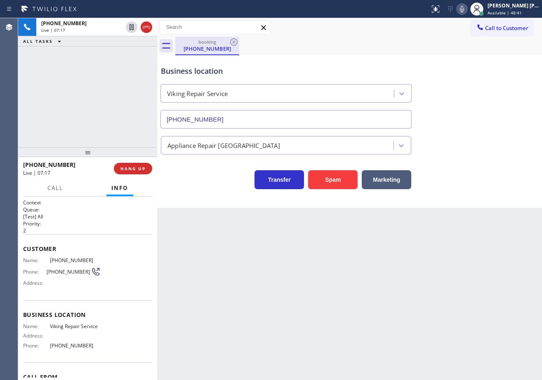
drag, startPoint x: 120, startPoint y: 57, endPoint x: 181, endPoint y: 46, distance: 61.6
click at [121, 57] on div "[PHONE_NUMBER] Live | 07:17 ALL TASKS ALL TASKS ACTIVE TASKS TASKS IN WRAP UP" at bounding box center [87, 82] width 139 height 129
click at [464, 11] on icon at bounding box center [462, 9] width 4 height 7
drag, startPoint x: 474, startPoint y: 127, endPoint x: 474, endPoint y: 290, distance: 162.8
click at [474, 129] on div "Business location Viking Repair Service [PHONE_NUMBER] Appliance Repair High En…" at bounding box center [349, 123] width 380 height 132
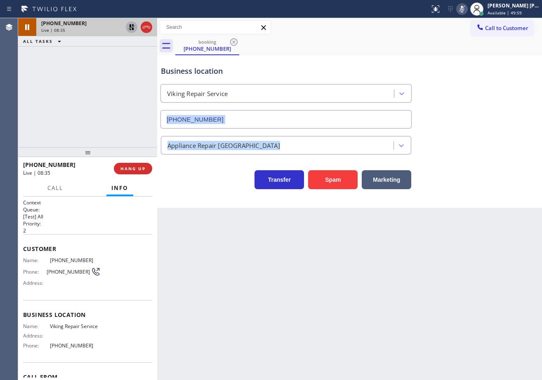
click at [132, 28] on icon at bounding box center [132, 27] width 6 height 6
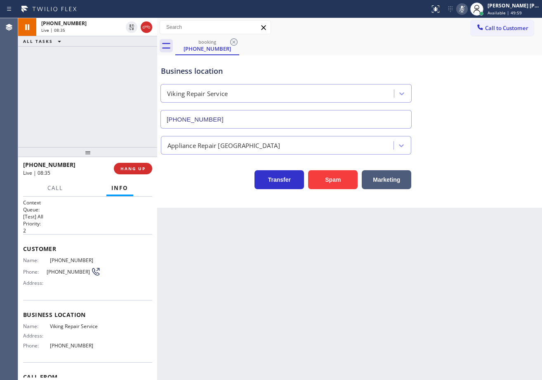
click at [124, 66] on div "[PHONE_NUMBER] Live | 08:35 ALL TASKS ALL TASKS ACTIVE TASKS TASKS IN WRAP UP" at bounding box center [87, 82] width 139 height 129
click at [465, 10] on div at bounding box center [462, 9] width 12 height 10
click at [482, 128] on div "Business location Viking Repair Service [PHONE_NUMBER]" at bounding box center [349, 91] width 380 height 75
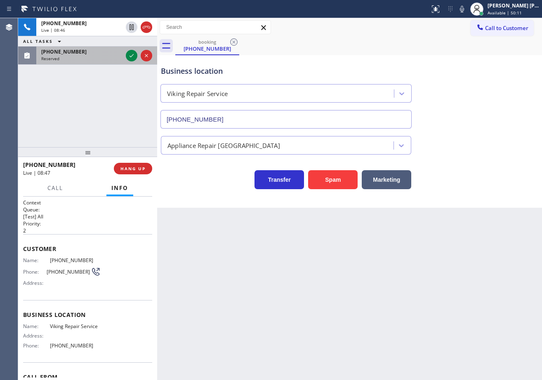
drag, startPoint x: 93, startPoint y: 61, endPoint x: 123, endPoint y: 54, distance: 31.0
click at [94, 60] on div "Reserved" at bounding box center [81, 59] width 81 height 6
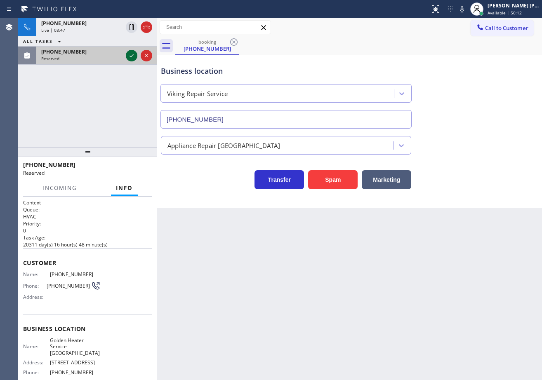
click at [129, 56] on icon at bounding box center [132, 56] width 10 height 10
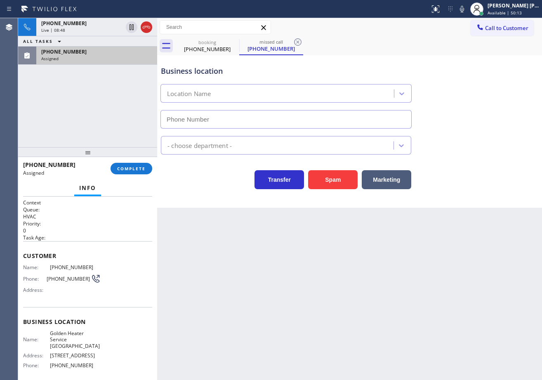
type input "[PHONE_NUMBER]"
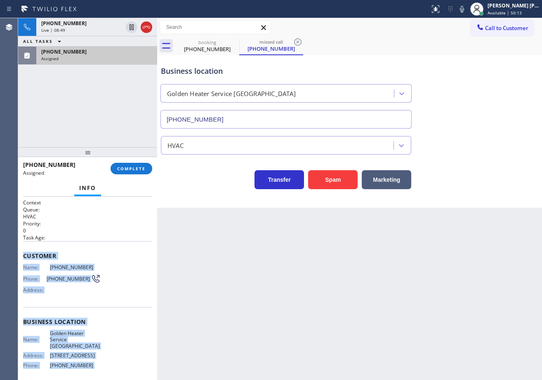
scroll to position [61, 0]
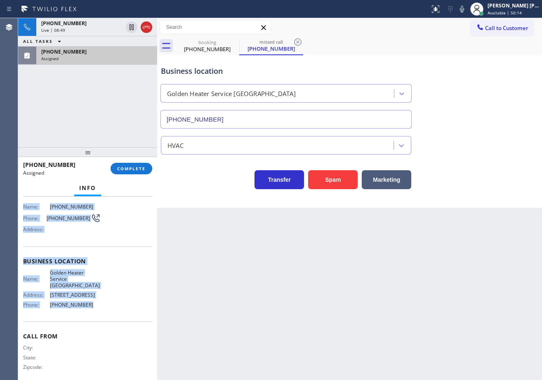
drag, startPoint x: 56, startPoint y: 288, endPoint x: 110, endPoint y: 303, distance: 56.4
click at [110, 305] on div "Context Queue: HVAC Priority: 0 Task Age: Customer Name: [PHONE_NUMBER] Phone: …" at bounding box center [87, 288] width 139 height 183
click at [129, 172] on button "COMPLETE" at bounding box center [131, 169] width 42 height 12
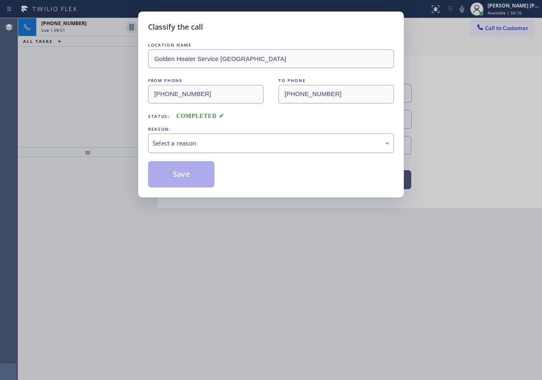
click at [210, 141] on div "Select a reason" at bounding box center [270, 142] width 237 height 9
click at [192, 165] on button "Save" at bounding box center [181, 174] width 66 height 26
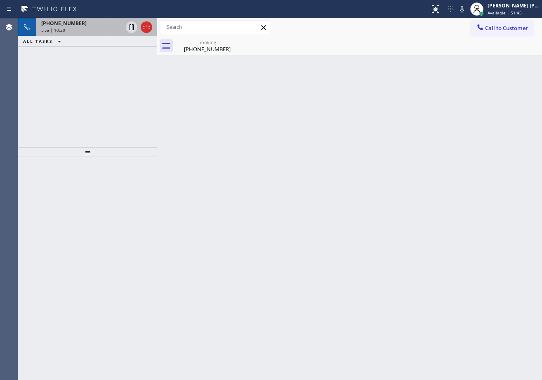
click at [92, 31] on div "Live | 10:20" at bounding box center [81, 30] width 81 height 6
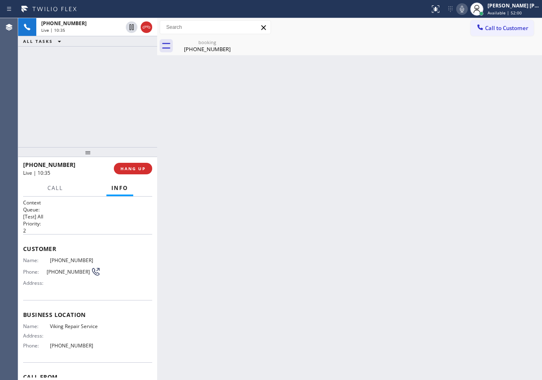
click at [464, 12] on icon at bounding box center [462, 9] width 4 height 7
click at [467, 11] on icon at bounding box center [462, 9] width 10 height 10
drag, startPoint x: 442, startPoint y: 178, endPoint x: 449, endPoint y: 187, distance: 10.9
click at [447, 181] on div "Back to Dashboard Change Sender ID Customers Technicians Select a contact Outbo…" at bounding box center [349, 199] width 385 height 362
click at [464, 12] on icon at bounding box center [462, 9] width 4 height 7
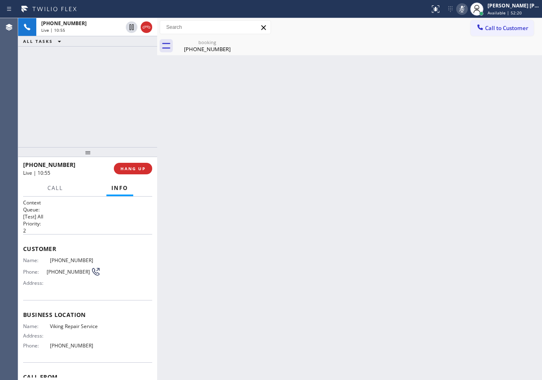
click at [467, 12] on icon at bounding box center [462, 9] width 10 height 10
click at [373, 238] on div "Back to Dashboard Change Sender ID Customers Technicians Select a contact Outbo…" at bounding box center [349, 199] width 385 height 362
click at [376, 237] on div "Back to Dashboard Change Sender ID Customers Technicians Select a contact Outbo…" at bounding box center [349, 199] width 385 height 362
click at [377, 237] on div "Back to Dashboard Change Sender ID Customers Technicians Select a contact Outbo…" at bounding box center [349, 199] width 385 height 362
click at [114, 60] on div "[PHONE_NUMBER] Live | 11:04 ALL TASKS ALL TASKS ACTIVE TASKS TASKS IN WRAP UP" at bounding box center [87, 82] width 139 height 129
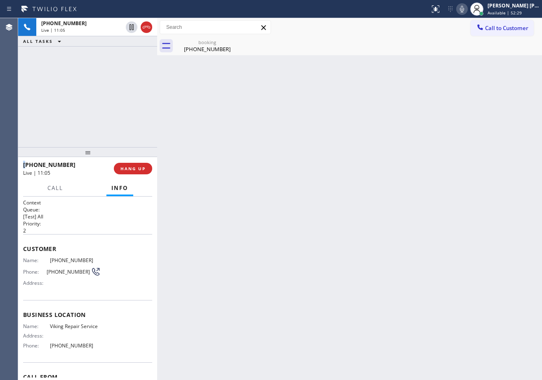
click at [114, 60] on div "[PHONE_NUMBER] Live | 11:05 ALL TASKS ALL TASKS ACTIVE TASKS TASKS IN WRAP UP" at bounding box center [87, 82] width 139 height 129
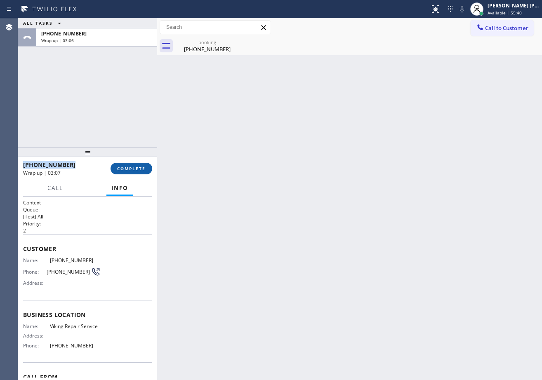
click at [139, 169] on span "COMPLETE" at bounding box center [131, 169] width 28 height 6
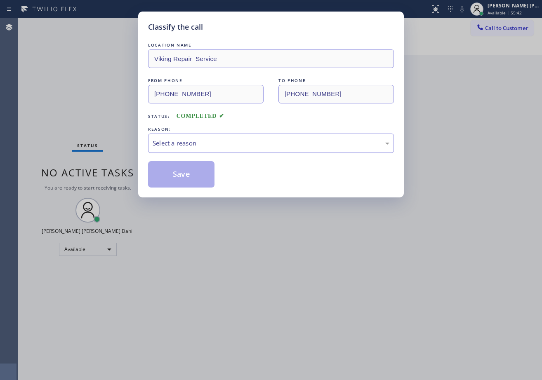
click at [205, 142] on div "Select a reason" at bounding box center [270, 142] width 237 height 9
click at [185, 173] on button "Save" at bounding box center [181, 174] width 66 height 26
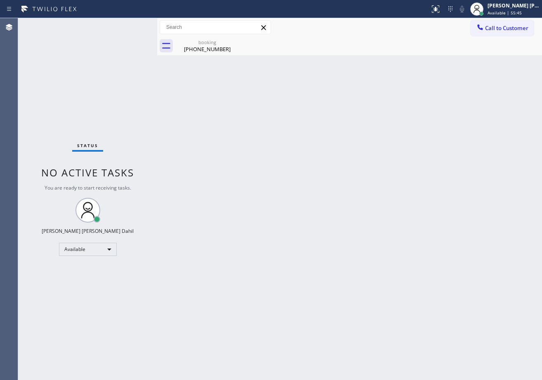
click at [261, 209] on div "Back to Dashboard Change Sender ID Customers Technicians Select a contact Outbo…" at bounding box center [349, 199] width 385 height 362
drag, startPoint x: 193, startPoint y: 50, endPoint x: 200, endPoint y: 55, distance: 8.3
click at [195, 50] on div "[PHONE_NUMBER]" at bounding box center [207, 48] width 62 height 7
click at [200, 55] on div "booking [PHONE_NUMBER]" at bounding box center [358, 46] width 366 height 19
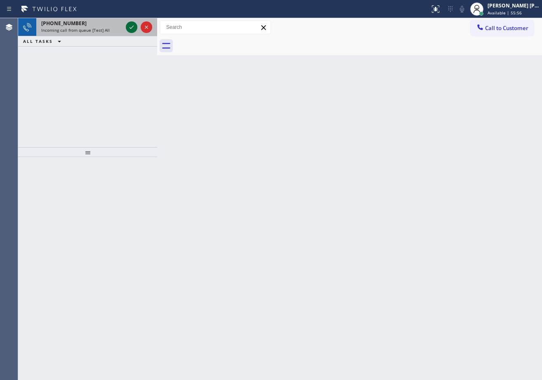
click at [105, 28] on span "Incoming call from queue [Test] All" at bounding box center [75, 30] width 68 height 6
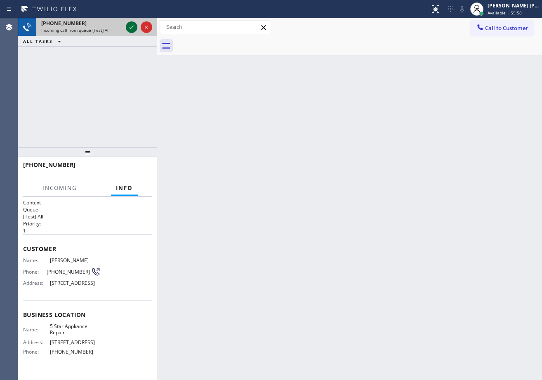
click at [130, 26] on icon at bounding box center [132, 27] width 10 height 10
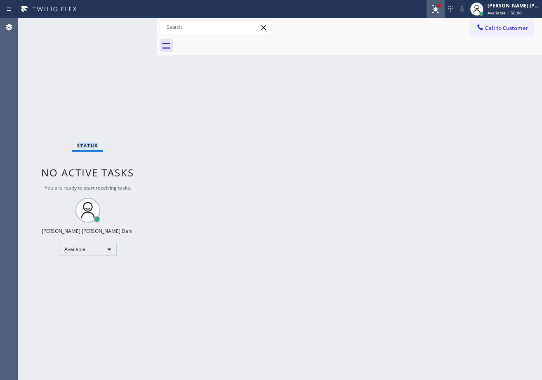
click at [439, 11] on div at bounding box center [435, 9] width 18 height 10
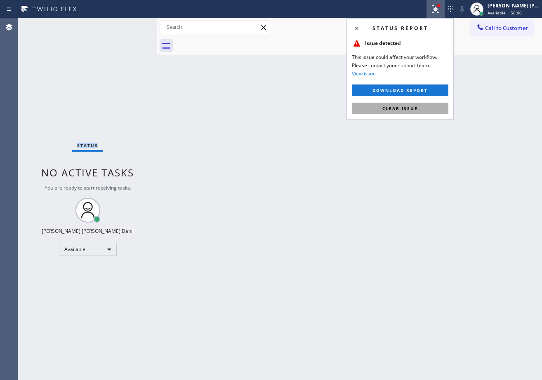
click at [396, 106] on span "Clear issue" at bounding box center [399, 109] width 35 height 6
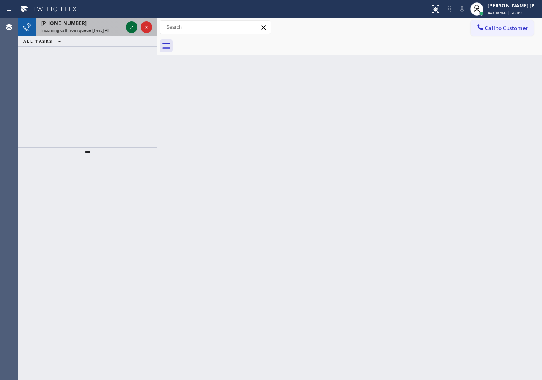
click at [126, 26] on div at bounding box center [132, 27] width 12 height 10
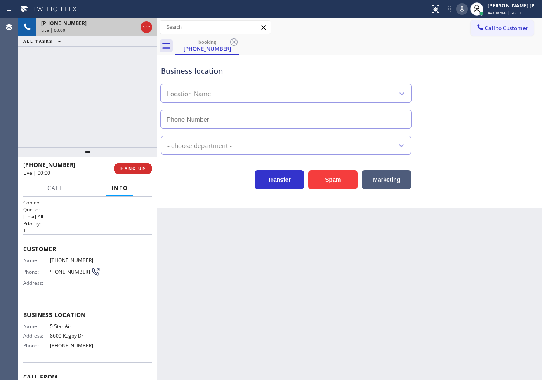
type input "[PHONE_NUMBER]"
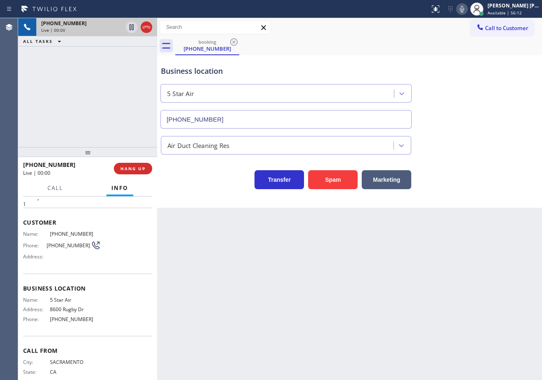
scroll to position [47, 0]
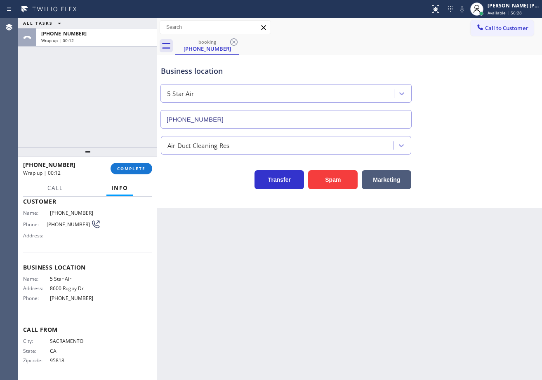
click at [74, 79] on div "ALL TASKS ALL TASKS ACTIVE TASKS TASKS IN WRAP UP [PHONE_NUMBER] Wrap up | 00:12" at bounding box center [87, 82] width 139 height 129
click at [131, 172] on button "COMPLETE" at bounding box center [131, 169] width 42 height 12
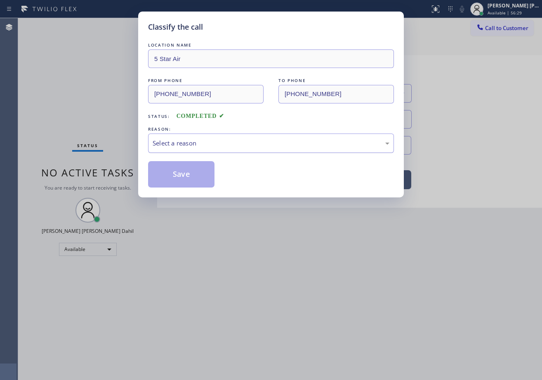
click at [188, 143] on div "Select a reason" at bounding box center [270, 142] width 237 height 9
click at [185, 173] on button "Save" at bounding box center [181, 174] width 66 height 26
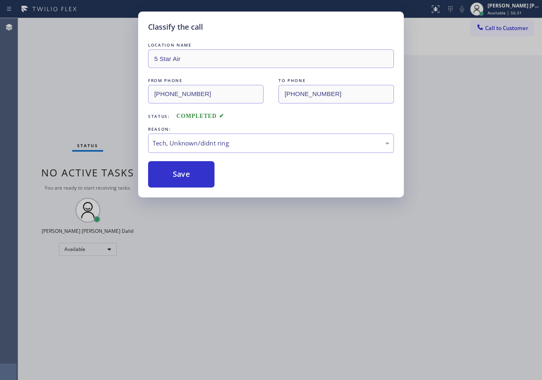
drag, startPoint x: 267, startPoint y: 287, endPoint x: 315, endPoint y: 323, distance: 60.0
click at [308, 321] on div "Classify the call LOCATION NAME 5 Star Air FROM PHONE [PHONE_NUMBER] TO PHONE […" at bounding box center [271, 190] width 542 height 380
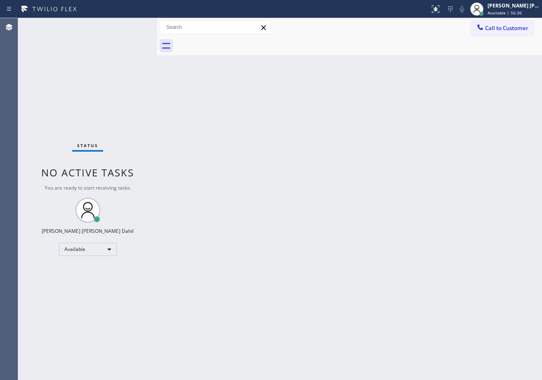
click at [94, 6] on div at bounding box center [214, 8] width 423 height 13
click at [123, 25] on div "Status No active tasks You are ready to start receiving tasks. [PERSON_NAME] [P…" at bounding box center [87, 199] width 139 height 362
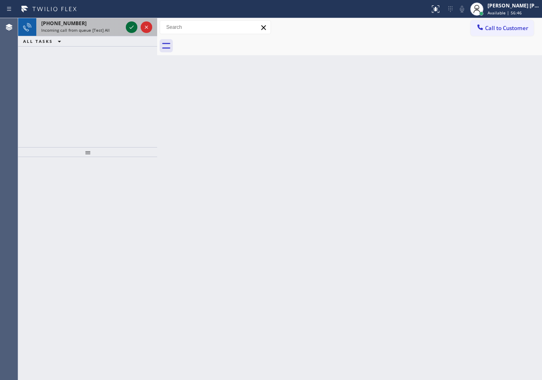
click at [133, 24] on icon at bounding box center [132, 27] width 10 height 10
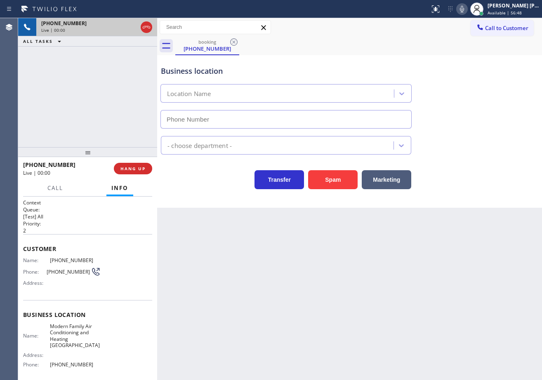
type input "[PHONE_NUMBER]"
click at [332, 180] on button "Spam" at bounding box center [332, 179] width 49 height 19
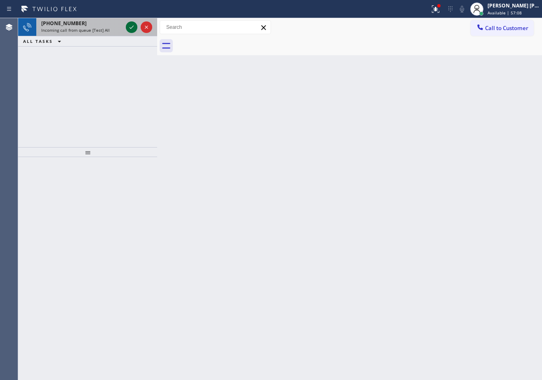
click at [132, 25] on icon at bounding box center [132, 27] width 10 height 10
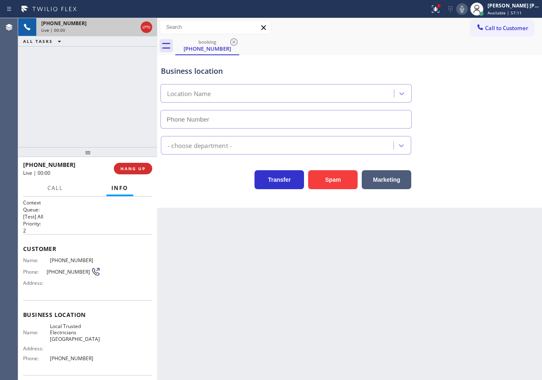
type input "[PHONE_NUMBER]"
click at [329, 174] on button "Spam" at bounding box center [332, 179] width 49 height 19
click at [333, 179] on button "Spam" at bounding box center [332, 179] width 49 height 19
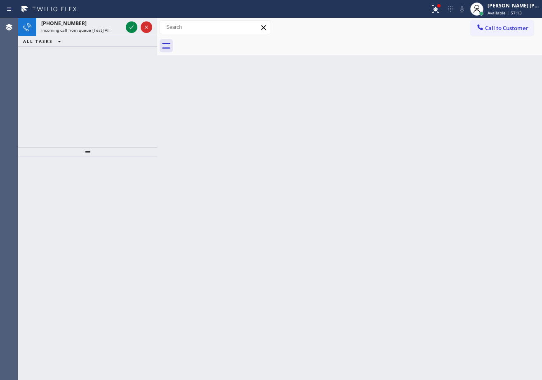
click at [333, 180] on div "Back to Dashboard Change Sender ID Customers Technicians Select a contact Outbo…" at bounding box center [349, 199] width 385 height 362
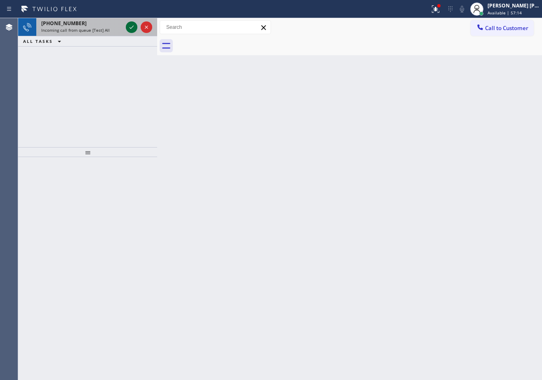
click at [132, 25] on icon at bounding box center [132, 27] width 10 height 10
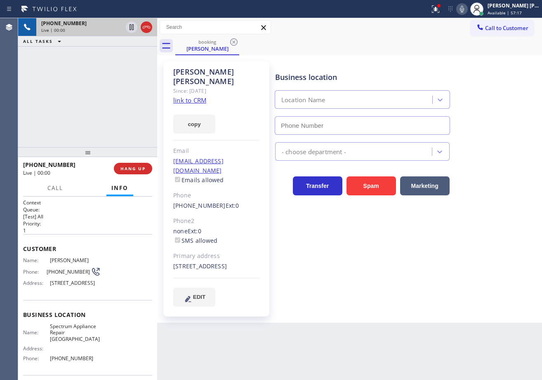
type input "[PHONE_NUMBER]"
click at [440, 9] on icon at bounding box center [435, 9] width 10 height 10
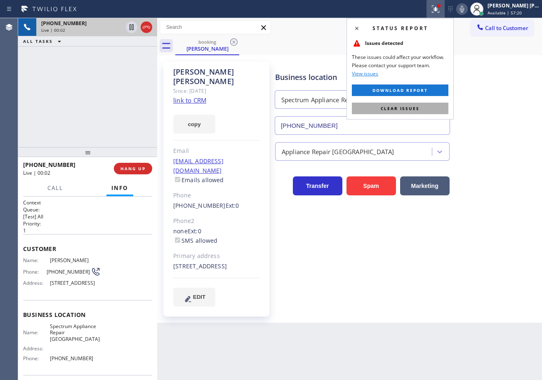
click at [427, 104] on button "Clear issues" at bounding box center [400, 109] width 96 height 12
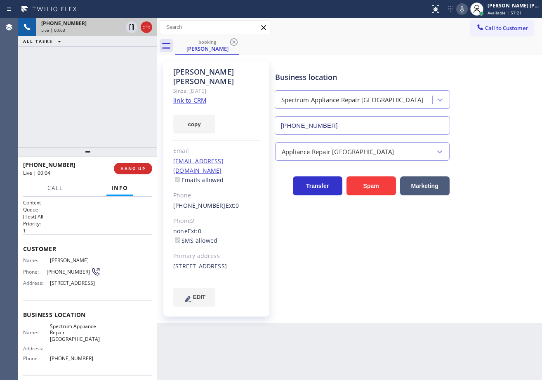
click at [195, 96] on link "link to CRM" at bounding box center [189, 100] width 33 height 8
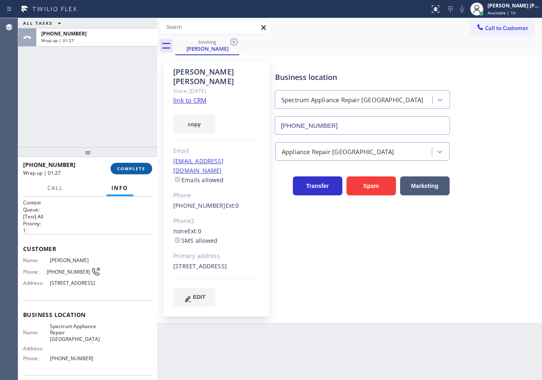
click at [142, 163] on div "[PHONE_NUMBER] Wrap up | 01:27 COMPLETE" at bounding box center [87, 168] width 129 height 21
click at [143, 165] on button "COMPLETE" at bounding box center [131, 169] width 42 height 12
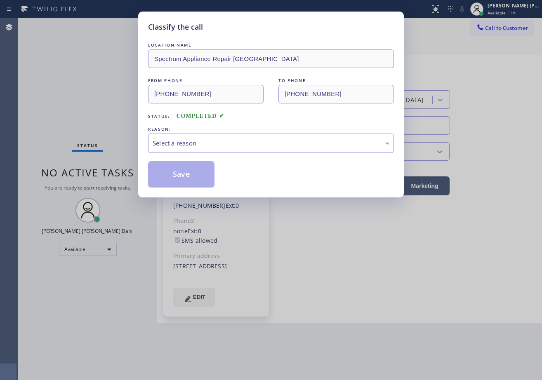
click at [192, 135] on div "Select a reason" at bounding box center [271, 143] width 246 height 19
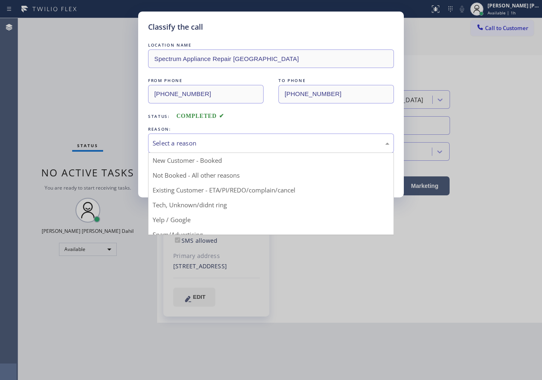
drag, startPoint x: 218, startPoint y: 187, endPoint x: 195, endPoint y: 176, distance: 26.0
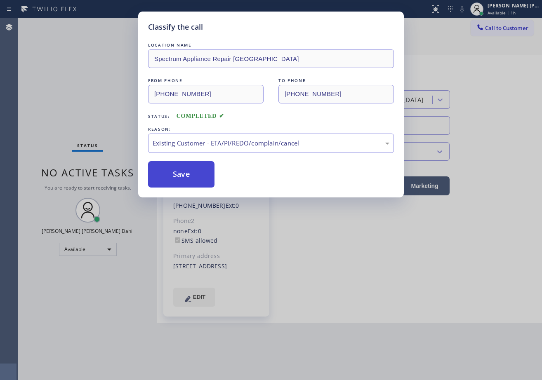
click at [189, 173] on button "Save" at bounding box center [181, 174] width 66 height 26
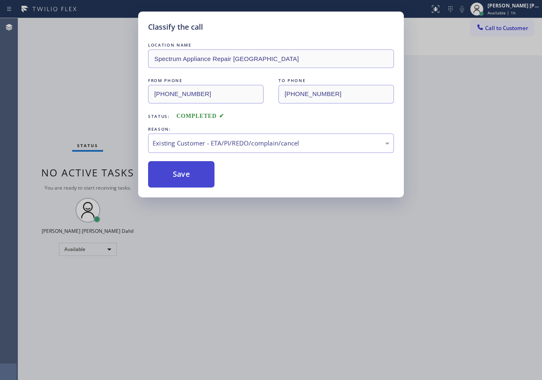
click at [189, 173] on button "Save" at bounding box center [181, 174] width 66 height 26
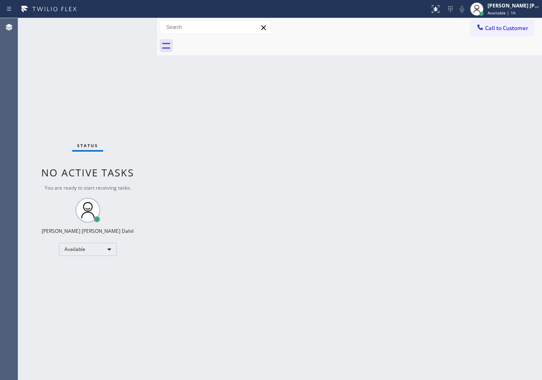
click at [493, 342] on div "Back to Dashboard Change Sender ID Customers Technicians Select a contact Outbo…" at bounding box center [349, 199] width 385 height 362
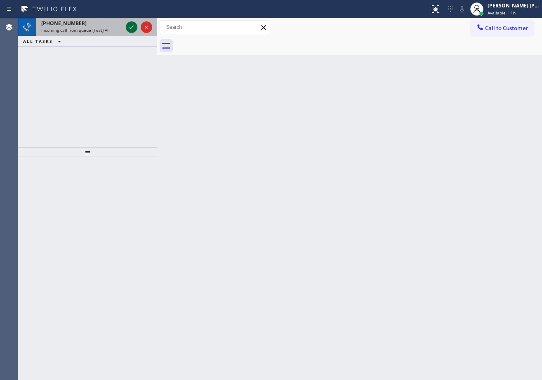
click at [127, 27] on icon at bounding box center [132, 27] width 10 height 10
click at [130, 27] on icon at bounding box center [132, 27] width 10 height 10
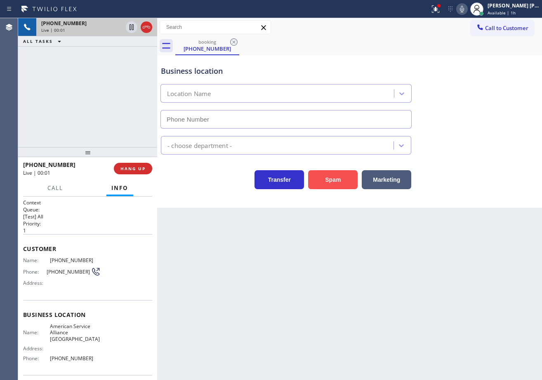
click at [349, 185] on button "Spam" at bounding box center [332, 179] width 49 height 19
drag, startPoint x: 346, startPoint y: 181, endPoint x: 339, endPoint y: 181, distance: 6.6
click at [339, 181] on button "Spam" at bounding box center [332, 179] width 49 height 19
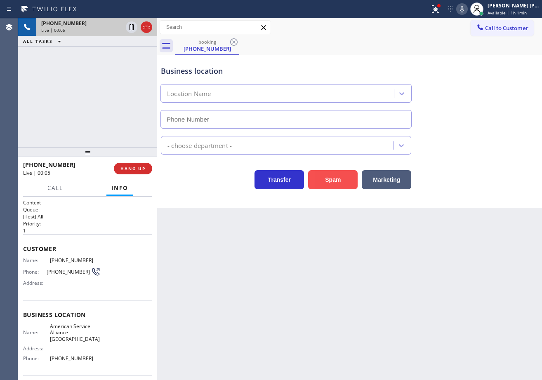
click at [339, 181] on button "Spam" at bounding box center [332, 179] width 49 height 19
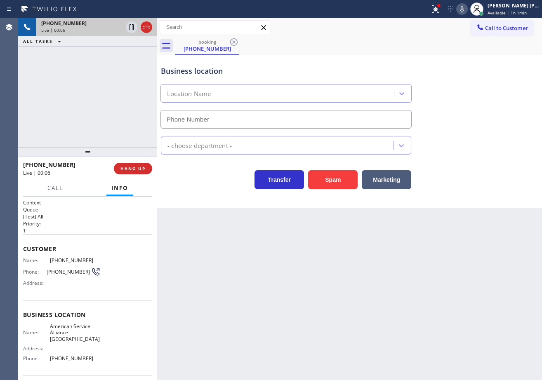
drag, startPoint x: 339, startPoint y: 181, endPoint x: 420, endPoint y: 202, distance: 83.3
click at [351, 185] on button "Spam" at bounding box center [332, 179] width 49 height 19
click at [388, 177] on button "Marketing" at bounding box center [385, 179] width 49 height 19
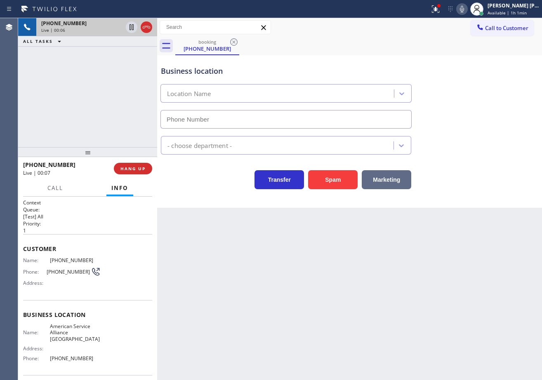
click at [388, 177] on button "Marketing" at bounding box center [385, 179] width 49 height 19
drag, startPoint x: 354, startPoint y: 317, endPoint x: 185, endPoint y: 233, distance: 188.5
click at [336, 316] on div "Back to Dashboard Change Sender ID Customers Technicians Select a contact Outbo…" at bounding box center [349, 199] width 385 height 362
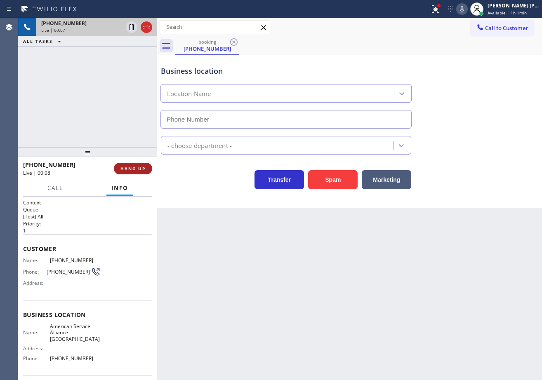
click at [132, 166] on span "HANG UP" at bounding box center [132, 169] width 25 height 6
click at [131, 166] on span "HANG UP" at bounding box center [132, 169] width 25 height 6
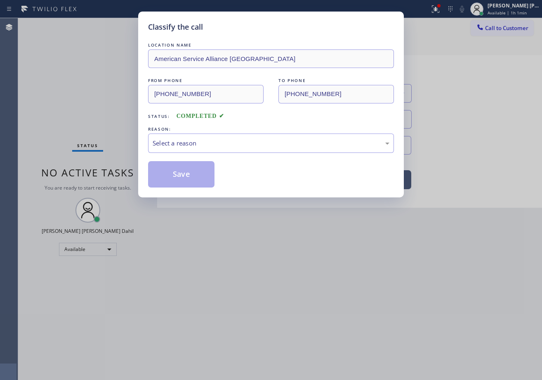
click at [131, 166] on div "Classify the call LOCATION NAME American Service Alliance [GEOGRAPHIC_DATA] FRO…" at bounding box center [271, 190] width 542 height 380
click at [185, 149] on div "Select a reason" at bounding box center [271, 143] width 246 height 19
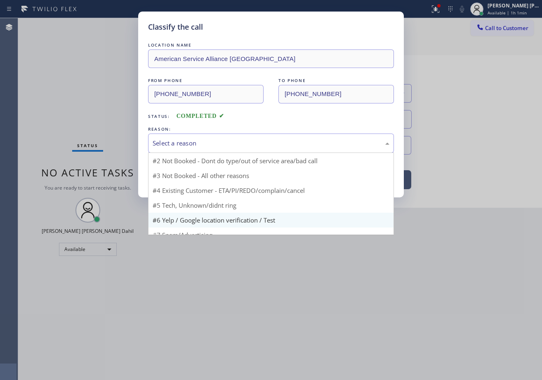
scroll to position [22, 0]
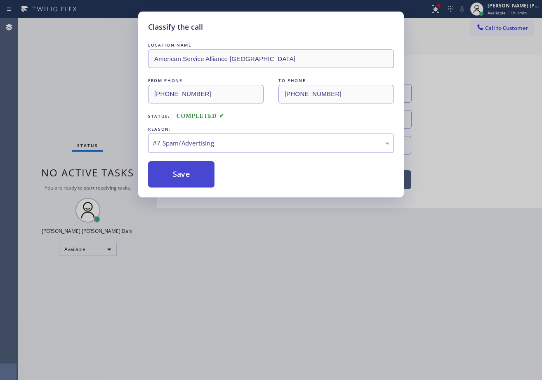
click at [179, 173] on button "Save" at bounding box center [181, 174] width 66 height 26
click at [179, 171] on button "Save" at bounding box center [181, 174] width 66 height 26
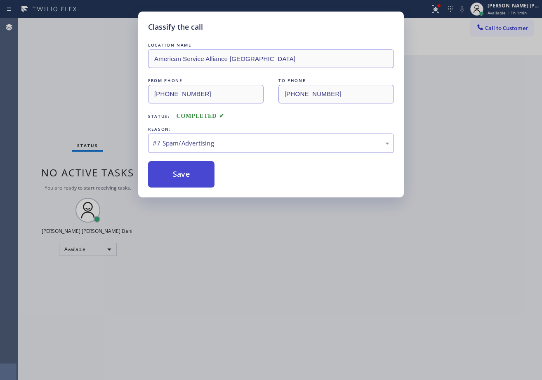
click at [182, 177] on button "Save" at bounding box center [181, 174] width 66 height 26
click at [311, 291] on div "Classify the call LOCATION NAME American Service Alliance [GEOGRAPHIC_DATA] FRO…" at bounding box center [271, 190] width 542 height 380
click at [173, 171] on button "Save" at bounding box center [181, 174] width 66 height 26
click at [172, 170] on button "Save" at bounding box center [181, 174] width 66 height 26
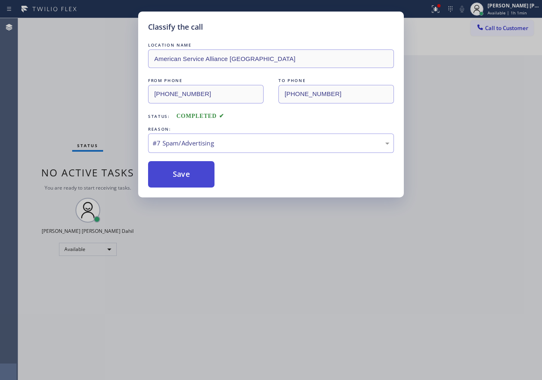
click at [172, 170] on button "Save" at bounding box center [181, 174] width 66 height 26
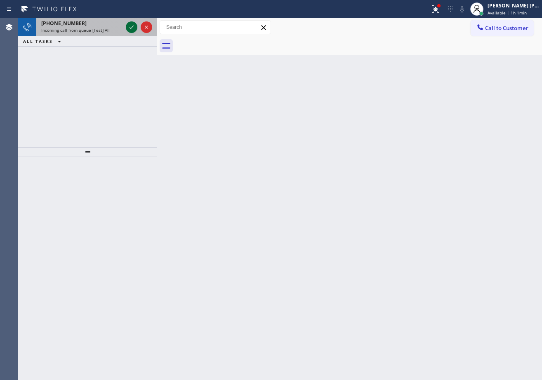
click at [126, 26] on div at bounding box center [139, 27] width 30 height 18
click at [129, 26] on icon at bounding box center [132, 27] width 10 height 10
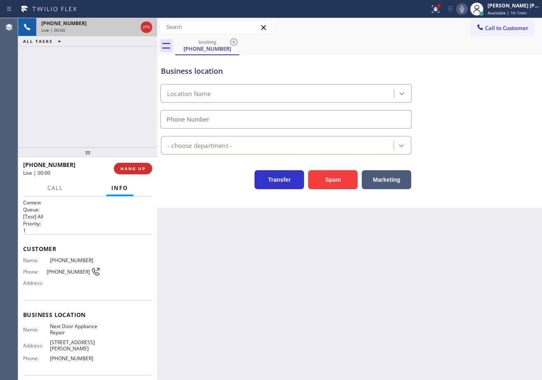
type input "[PHONE_NUMBER]"
click at [440, 14] on icon at bounding box center [435, 9] width 10 height 10
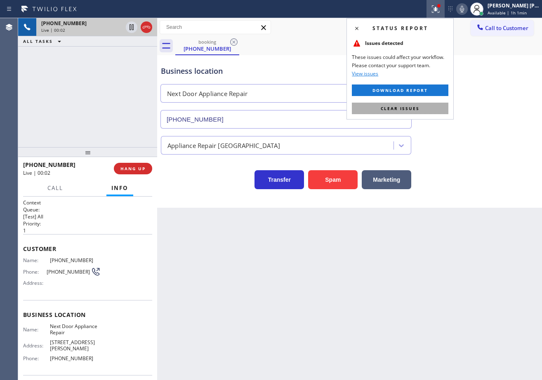
click at [415, 104] on button "Clear issues" at bounding box center [400, 109] width 96 height 12
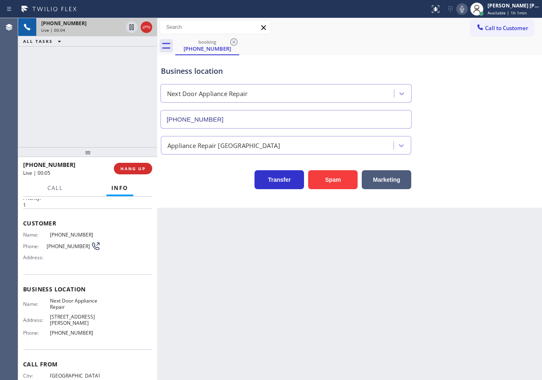
scroll to position [54, 0]
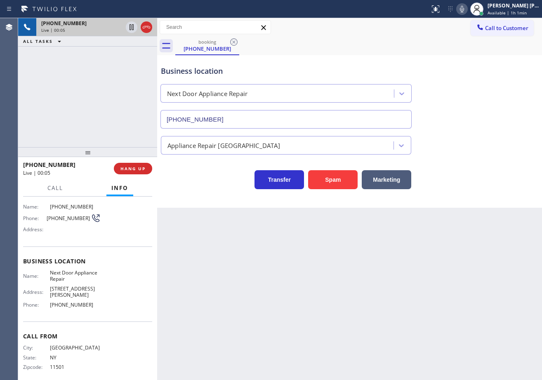
drag, startPoint x: 468, startPoint y: 7, endPoint x: 464, endPoint y: 76, distance: 69.8
click at [467, 7] on icon at bounding box center [462, 9] width 10 height 10
drag, startPoint x: 466, startPoint y: 97, endPoint x: 469, endPoint y: 100, distance: 4.4
click at [469, 100] on div "Business location Next Door Appliance Repair [PHONE_NUMBER]" at bounding box center [349, 91] width 380 height 75
click at [466, 8] on icon at bounding box center [462, 9] width 10 height 10
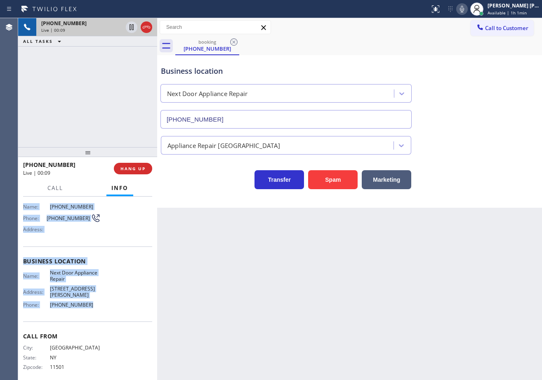
drag, startPoint x: 23, startPoint y: 246, endPoint x: 106, endPoint y: 300, distance: 99.6
click at [101, 306] on div "Context Queue: [Test] All Priority: 1 Customer Name: [PHONE_NUMBER] Phone: [PHO…" at bounding box center [87, 288] width 139 height 183
copy div "Customer Name: [PHONE_NUMBER] Phone: [PHONE_NUMBER] Address: Business location …"
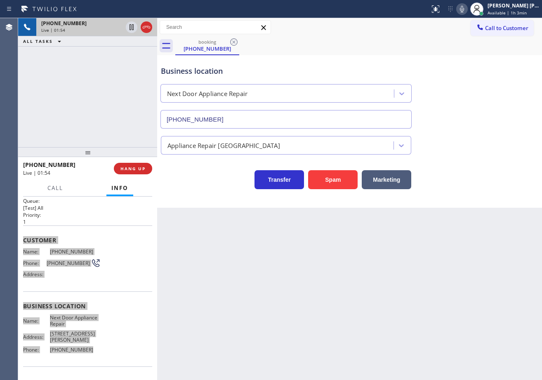
scroll to position [0, 0]
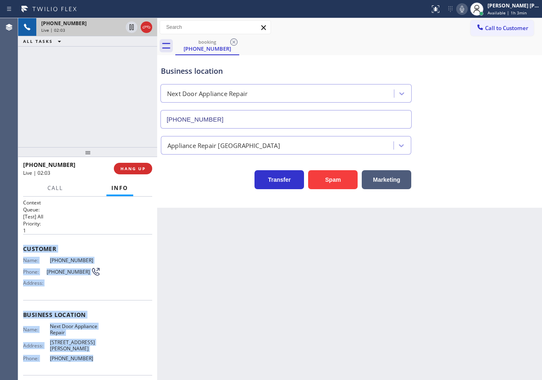
click at [479, 129] on div "Appliance Repair [GEOGRAPHIC_DATA]" at bounding box center [349, 142] width 380 height 26
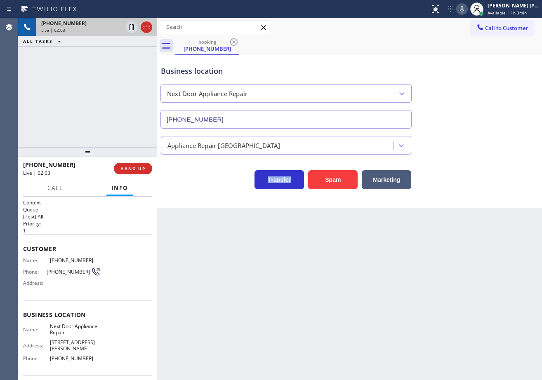
click at [479, 129] on div "Appliance Repair [GEOGRAPHIC_DATA]" at bounding box center [349, 142] width 380 height 26
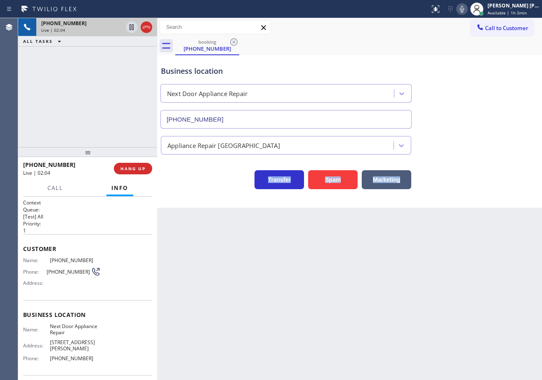
click at [479, 129] on div "Appliance Repair [GEOGRAPHIC_DATA]" at bounding box center [349, 142] width 380 height 26
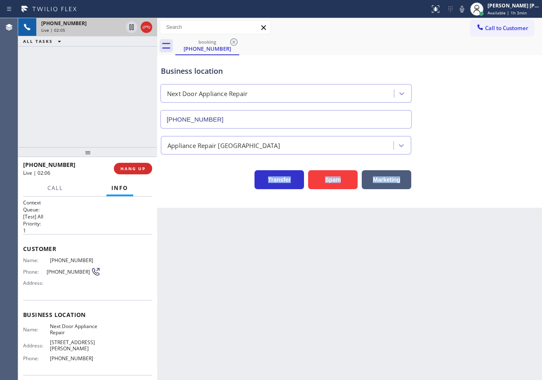
drag, startPoint x: 468, startPoint y: 10, endPoint x: 487, endPoint y: 100, distance: 92.2
click at [467, 12] on icon at bounding box center [462, 9] width 10 height 10
click at [487, 100] on div "Business location Next Door Appliance Repair [PHONE_NUMBER]" at bounding box center [349, 91] width 380 height 75
click at [107, 67] on div "[PHONE_NUMBER] Live | 02:06 ALL TASKS ALL TASKS ACTIVE TASKS TASKS IN WRAP UP" at bounding box center [87, 82] width 139 height 129
click at [131, 28] on icon at bounding box center [131, 27] width 4 height 6
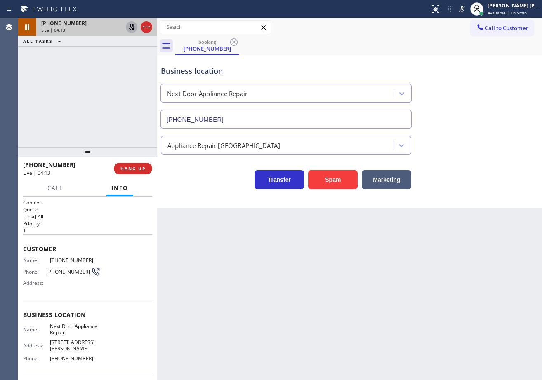
click at [131, 25] on icon at bounding box center [132, 27] width 6 height 6
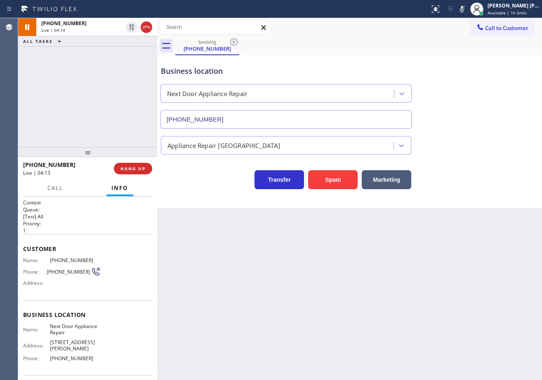
click at [122, 59] on div "[PHONE_NUMBER] Live | 04:14 ALL TASKS ALL TASKS ACTIVE TASKS TASKS IN WRAP UP" at bounding box center [87, 82] width 139 height 129
click at [467, 9] on icon at bounding box center [462, 9] width 10 height 10
drag, startPoint x: 491, startPoint y: 113, endPoint x: 486, endPoint y: 149, distance: 36.3
click at [492, 118] on div "Business location Next Door Appliance Repair [PHONE_NUMBER]" at bounding box center [349, 91] width 380 height 75
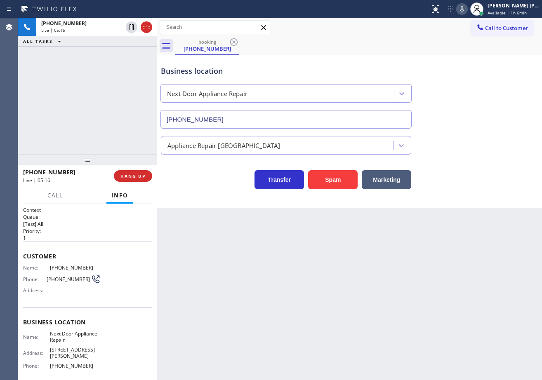
drag, startPoint x: 87, startPoint y: 152, endPoint x: 87, endPoint y: 159, distance: 7.4
click at [87, 159] on div at bounding box center [87, 160] width 139 height 10
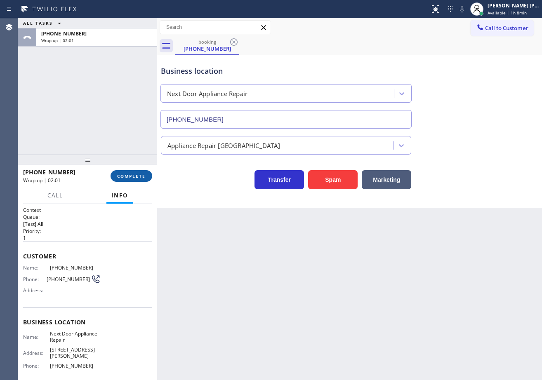
click at [129, 174] on span "COMPLETE" at bounding box center [131, 176] width 28 height 6
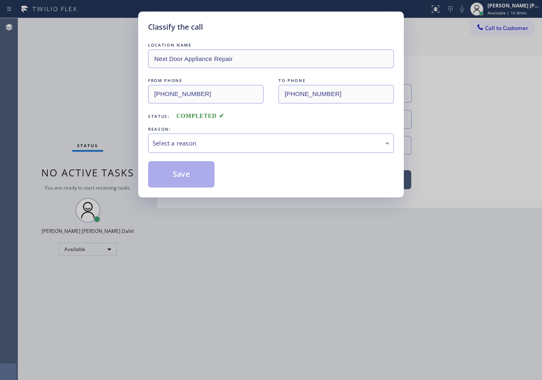
click at [199, 151] on div "Select a reason" at bounding box center [271, 143] width 246 height 19
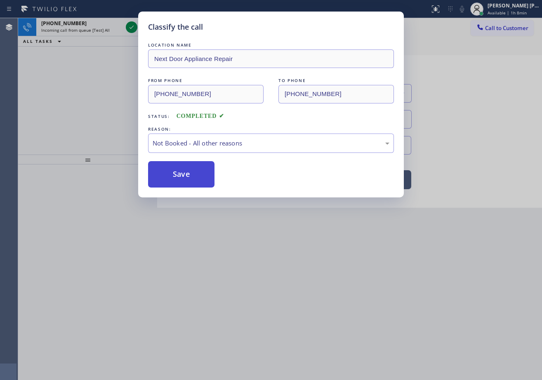
click at [190, 178] on button "Save" at bounding box center [181, 174] width 66 height 26
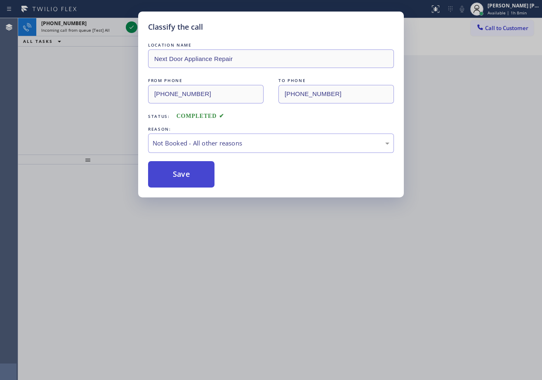
click at [190, 178] on button "Save" at bounding box center [181, 174] width 66 height 26
click at [130, 30] on div "Classify the call LOCATION NAME Next Door Appliance Repair FROM PHONE [PHONE_NU…" at bounding box center [271, 190] width 542 height 380
click at [131, 29] on icon at bounding box center [132, 27] width 10 height 10
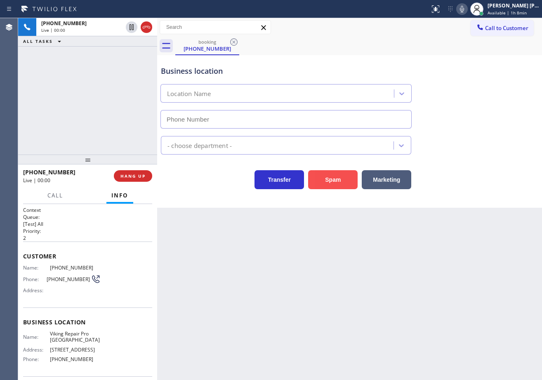
type input "[PHONE_NUMBER]"
click at [341, 185] on button "Spam" at bounding box center [332, 179] width 49 height 19
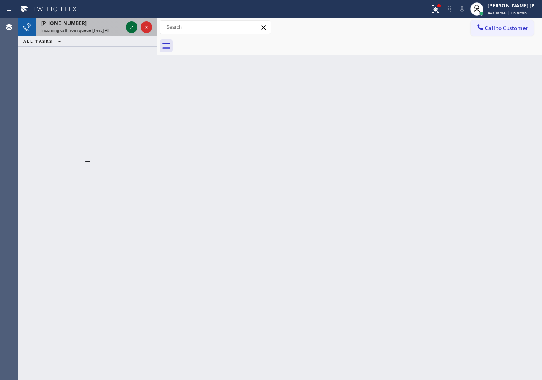
click at [127, 28] on icon at bounding box center [132, 27] width 10 height 10
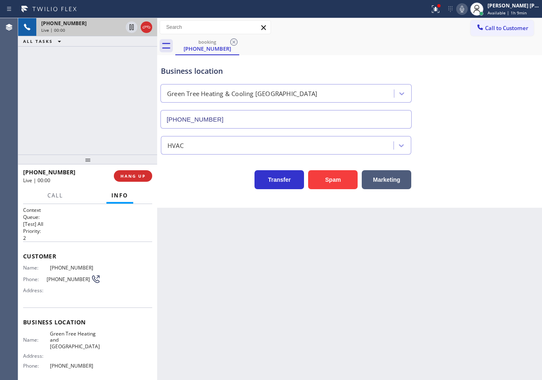
type input "[PHONE_NUMBER]"
click at [339, 178] on button "Spam" at bounding box center [332, 179] width 49 height 19
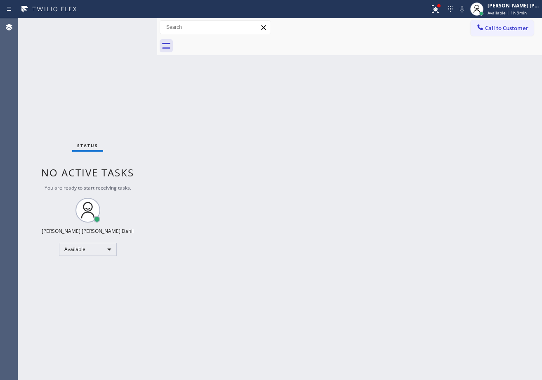
click at [121, 32] on div "Status No active tasks You are ready to start receiving tasks. [PERSON_NAME] [P…" at bounding box center [87, 199] width 139 height 362
click at [130, 25] on div "Status No active tasks You are ready to start receiving tasks. [PERSON_NAME] [P…" at bounding box center [87, 199] width 139 height 362
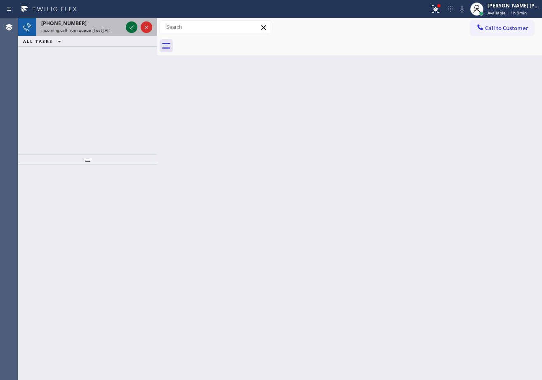
click at [130, 25] on icon at bounding box center [132, 27] width 10 height 10
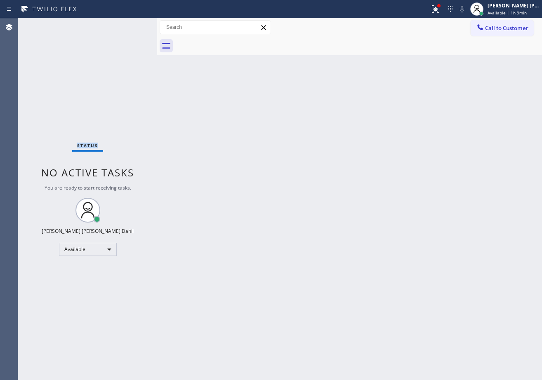
click at [130, 25] on div "Status No active tasks You are ready to start receiving tasks. [PERSON_NAME] [P…" at bounding box center [87, 199] width 139 height 362
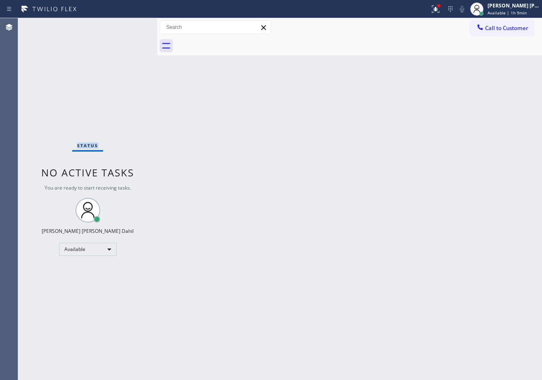
click at [130, 25] on div "Status No active tasks You are ready to start receiving tasks. [PERSON_NAME] [P…" at bounding box center [87, 199] width 139 height 362
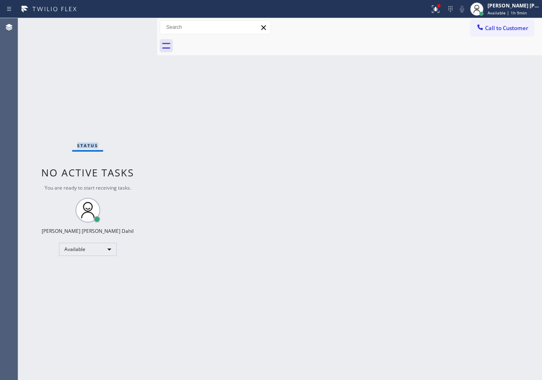
click at [130, 25] on div "Status No active tasks You are ready to start receiving tasks. [PERSON_NAME] [P…" at bounding box center [87, 199] width 139 height 362
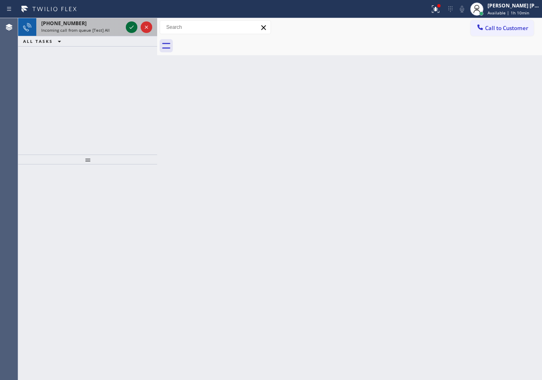
click at [130, 25] on icon at bounding box center [132, 27] width 10 height 10
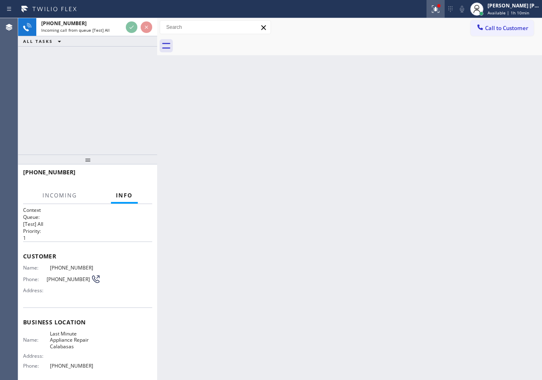
click at [439, 11] on icon at bounding box center [434, 8] width 7 height 7
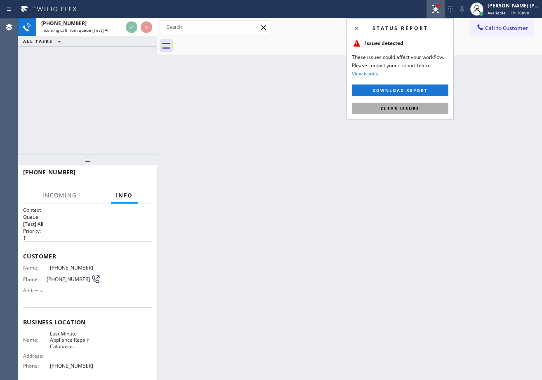
click at [439, 103] on button "Clear issues" at bounding box center [400, 109] width 96 height 12
click at [438, 103] on div "Back to Dashboard Change Sender ID Customers Technicians Select a contact Outbo…" at bounding box center [349, 199] width 385 height 362
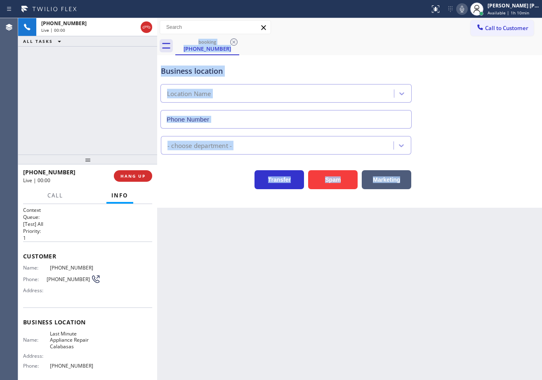
type input "[PHONE_NUMBER]"
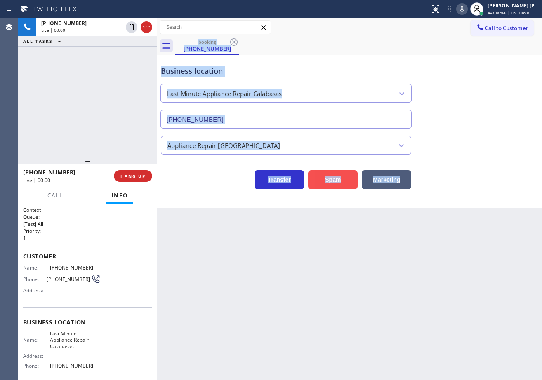
click at [338, 183] on button "Spam" at bounding box center [332, 179] width 49 height 19
click at [440, 10] on icon at bounding box center [435, 9] width 10 height 10
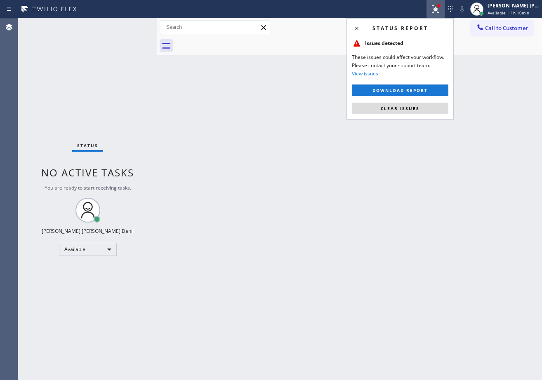
click at [427, 110] on button "Clear issues" at bounding box center [400, 109] width 96 height 12
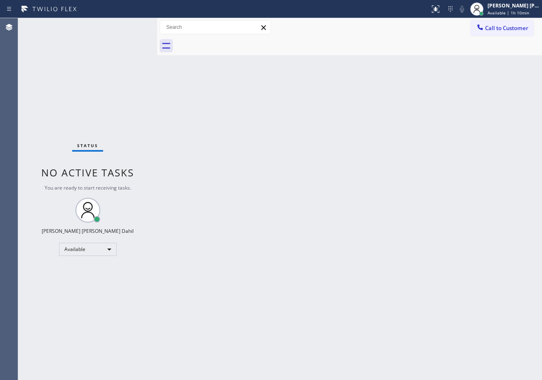
click at [429, 112] on div "Back to Dashboard Change Sender ID Customers Technicians Select a contact Outbo…" at bounding box center [349, 199] width 385 height 362
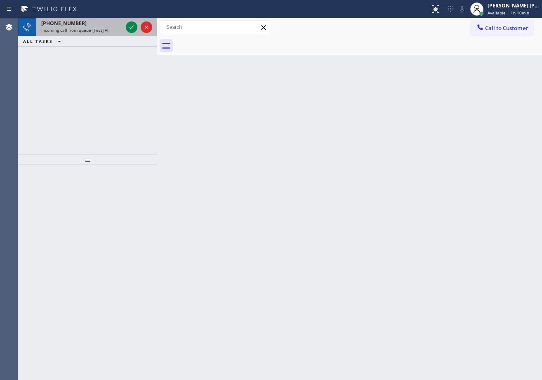
click at [123, 26] on div "[PHONE_NUMBER] Incoming call from queue [Test] All" at bounding box center [80, 27] width 88 height 18
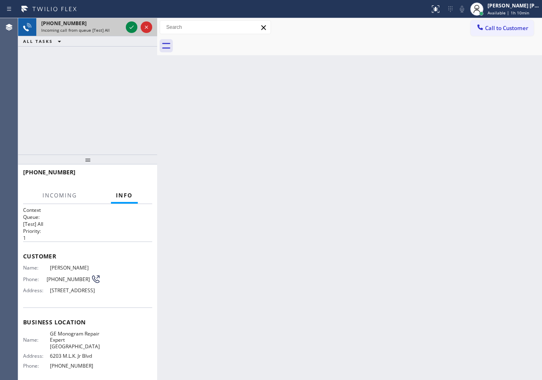
click at [123, 26] on div "[PHONE_NUMBER] Incoming call from queue [Test] All" at bounding box center [80, 27] width 88 height 18
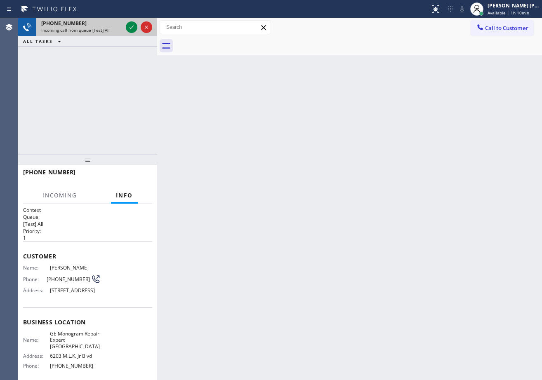
click at [123, 26] on div "[PHONE_NUMBER] Incoming call from queue [Test] All" at bounding box center [80, 27] width 88 height 18
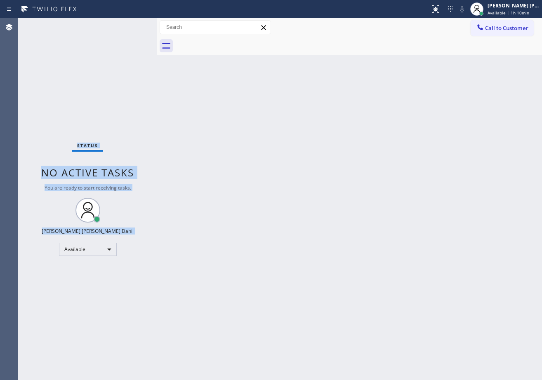
click at [123, 26] on div "Status No active tasks You are ready to start receiving tasks. [PERSON_NAME] [P…" at bounding box center [87, 199] width 139 height 362
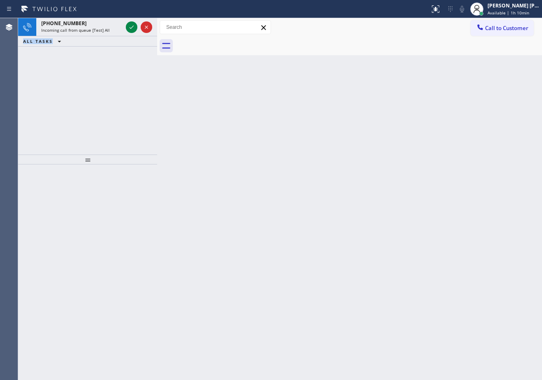
click at [123, 26] on div "[PHONE_NUMBER] Incoming call from queue [Test] All" at bounding box center [80, 27] width 88 height 18
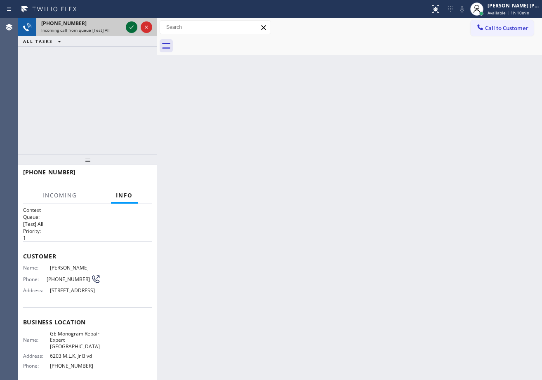
click at [129, 26] on icon at bounding box center [132, 27] width 10 height 10
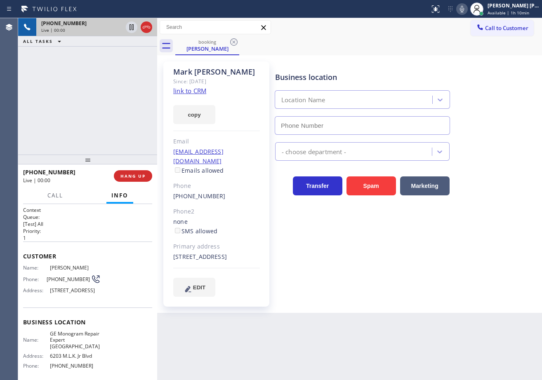
type input "[PHONE_NUMBER]"
click at [134, 89] on div "[PHONE_NUMBER] Live | 00:01 ALL TASKS ALL TASKS ACTIVE TASKS TASKS IN WRAP UP" at bounding box center [87, 86] width 139 height 136
click at [197, 89] on link "link to CRM" at bounding box center [189, 91] width 33 height 8
click at [63, 136] on div "[PHONE_NUMBER] Live | 00:15 ALL TASKS ALL TASKS ACTIVE TASKS TASKS IN WRAP UP" at bounding box center [87, 86] width 139 height 136
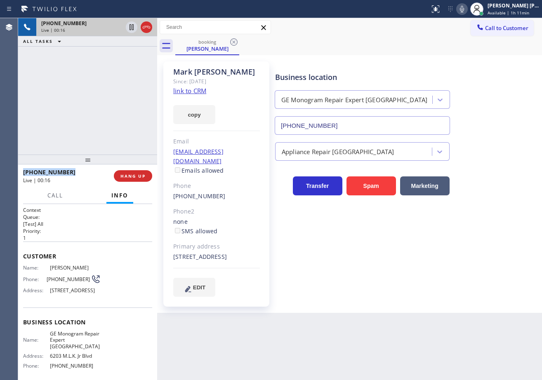
click at [63, 136] on div "[PHONE_NUMBER] Live | 00:16 ALL TASKS ALL TASKS ACTIVE TASKS TASKS IN WRAP UP" at bounding box center [87, 86] width 139 height 136
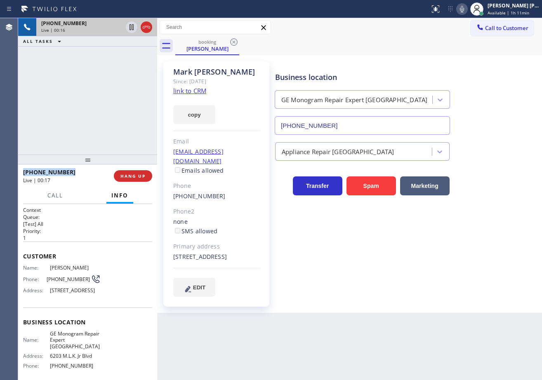
click at [63, 136] on div "[PHONE_NUMBER] Live | 00:16 ALL TASKS ALL TASKS ACTIVE TASKS TASKS IN WRAP UP" at bounding box center [87, 86] width 139 height 136
click at [63, 136] on div "[PHONE_NUMBER] Live | 00:17 ALL TASKS ALL TASKS ACTIVE TASKS TASKS IN WRAP UP" at bounding box center [87, 86] width 139 height 136
click at [64, 136] on div "[PHONE_NUMBER] Live | 00:17 ALL TASKS ALL TASKS ACTIVE TASKS TASKS IN WRAP UP" at bounding box center [87, 86] width 139 height 136
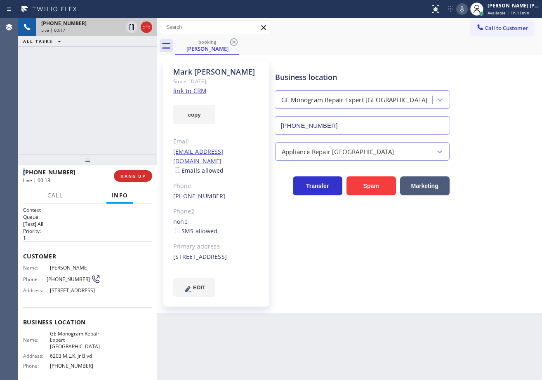
click at [64, 137] on div "[PHONE_NUMBER] Live | 00:17 ALL TASKS ALL TASKS ACTIVE TASKS TASKS IN WRAP UP" at bounding box center [87, 86] width 139 height 136
click at [64, 137] on div "[PHONE_NUMBER] Live | 00:18 ALL TASKS ALL TASKS ACTIVE TASKS TASKS IN WRAP UP" at bounding box center [87, 86] width 139 height 136
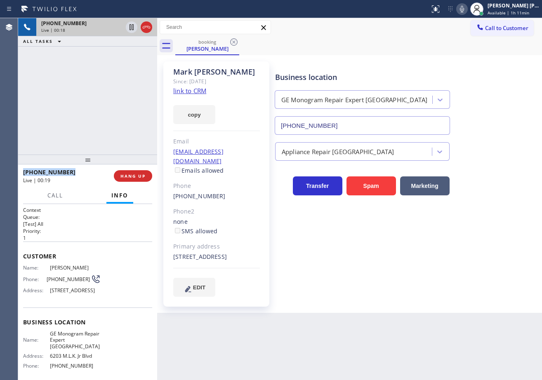
click at [64, 137] on div "[PHONE_NUMBER] Live | 00:18 ALL TASKS ALL TASKS ACTIVE TASKS TASKS IN WRAP UP" at bounding box center [87, 86] width 139 height 136
click at [136, 175] on span "HANG UP" at bounding box center [132, 176] width 25 height 6
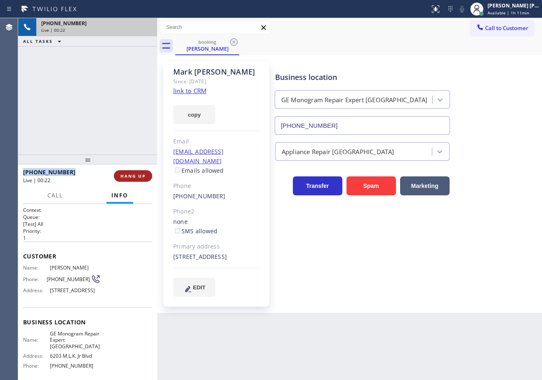
click at [136, 175] on span "HANG UP" at bounding box center [132, 176] width 25 height 6
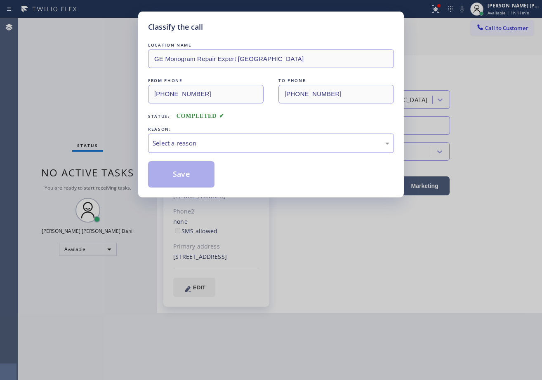
click at [136, 175] on div "Classify the call LOCATION NAME GE Monogram Repair Expert [GEOGRAPHIC_DATA] FRO…" at bounding box center [271, 190] width 542 height 380
click at [253, 141] on div "Select a reason" at bounding box center [270, 142] width 237 height 9
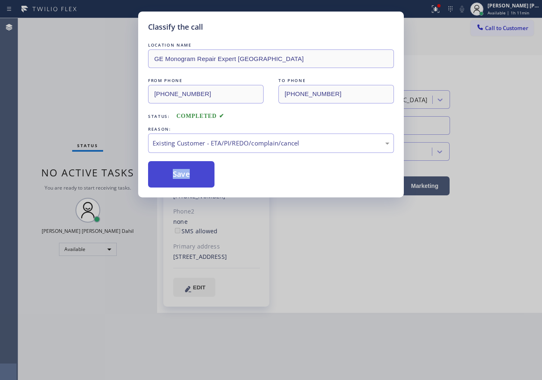
click at [189, 172] on button "Save" at bounding box center [181, 174] width 66 height 26
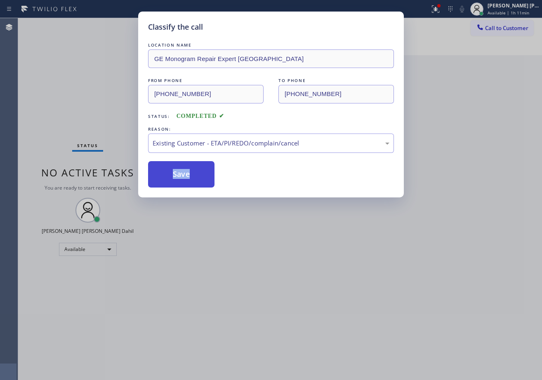
click at [189, 172] on button "Save" at bounding box center [181, 174] width 66 height 26
click at [72, 41] on div "Classify the call LOCATION NAME GE Monogram Repair Expert [GEOGRAPHIC_DATA] FRO…" at bounding box center [271, 190] width 542 height 380
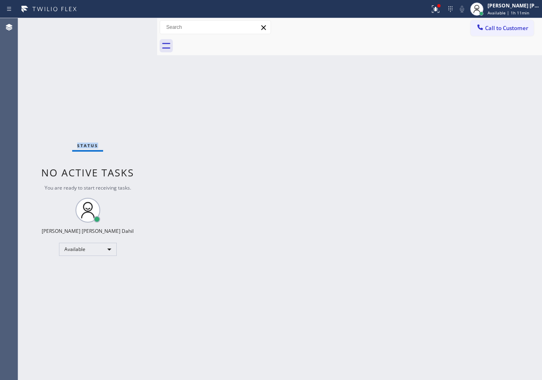
click at [72, 41] on div "Status No active tasks You are ready to start receiving tasks. [PERSON_NAME] [P…" at bounding box center [87, 199] width 139 height 362
click at [464, 215] on div "Back to Dashboard Change Sender ID Customers Technicians Select a contact Outbo…" at bounding box center [349, 199] width 385 height 362
drag, startPoint x: 447, startPoint y: 7, endPoint x: 435, endPoint y: 52, distance: 46.8
click at [440, 7] on div at bounding box center [438, 5] width 3 height 3
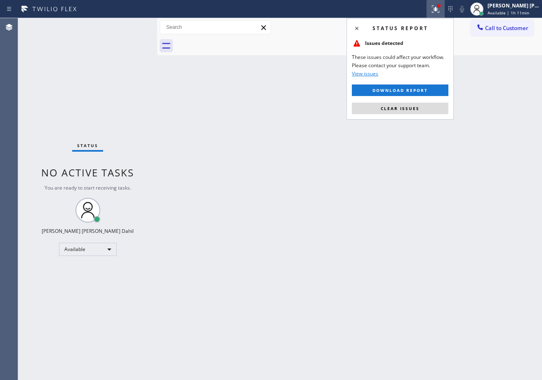
click at [422, 108] on button "Clear issues" at bounding box center [400, 109] width 96 height 12
drag, startPoint x: 422, startPoint y: 108, endPoint x: 466, endPoint y: 188, distance: 91.5
click at [422, 111] on div "Back to Dashboard Change Sender ID Customers Technicians Select a contact Outbo…" at bounding box center [349, 199] width 385 height 362
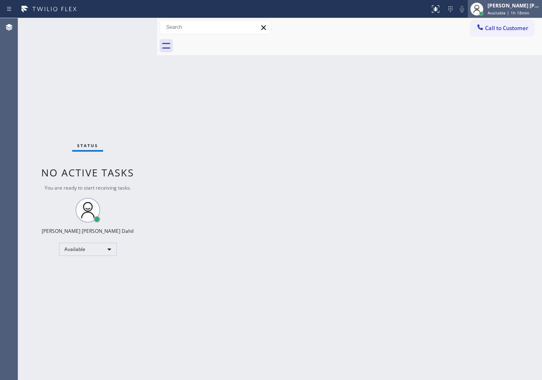
click at [504, 9] on div "[PERSON_NAME] [PERSON_NAME] Dahil" at bounding box center [513, 5] width 52 height 7
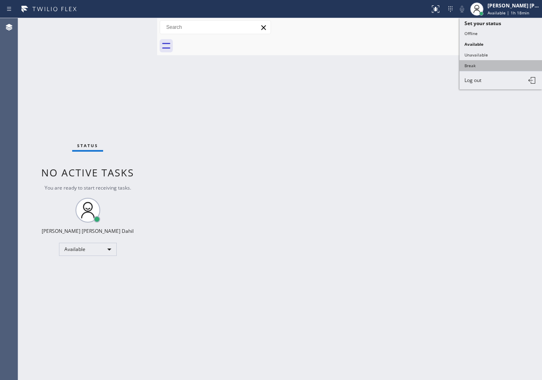
click at [482, 65] on button "Break" at bounding box center [500, 65] width 82 height 11
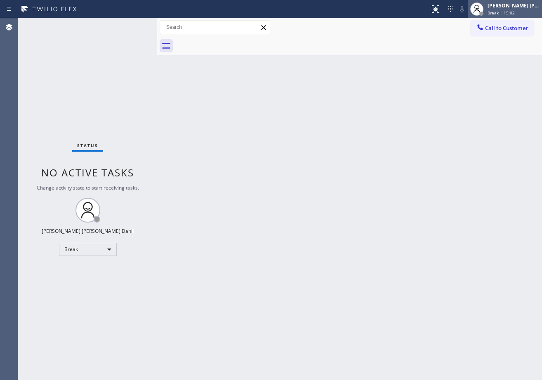
drag, startPoint x: 518, startPoint y: 6, endPoint x: 518, endPoint y: 15, distance: 9.1
click at [518, 6] on div "[PERSON_NAME] [PERSON_NAME] Dahil" at bounding box center [513, 5] width 52 height 7
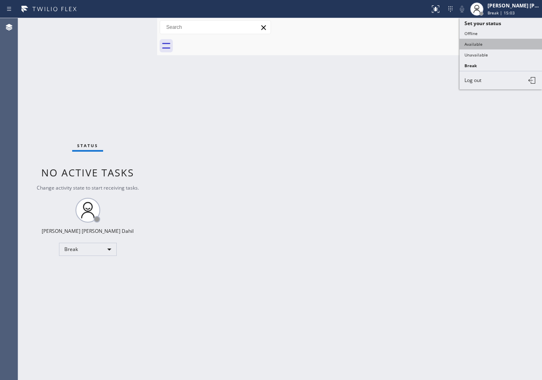
click at [498, 44] on button "Available" at bounding box center [500, 44] width 82 height 11
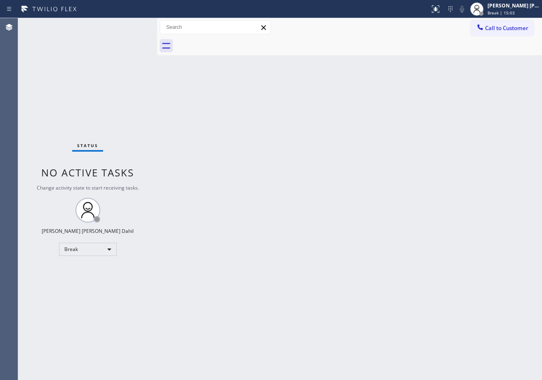
click at [483, 120] on div "Back to Dashboard Change Sender ID Customers Technicians Select a contact Outbo…" at bounding box center [349, 199] width 385 height 362
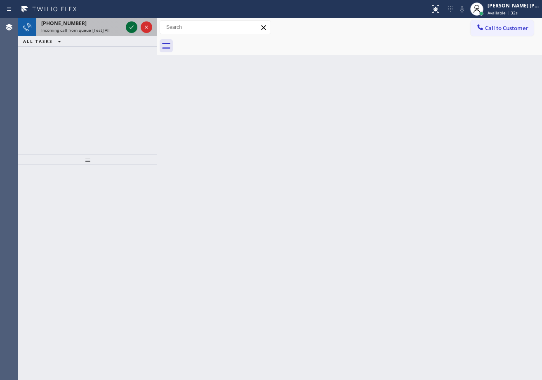
click at [135, 29] on icon at bounding box center [132, 27] width 10 height 10
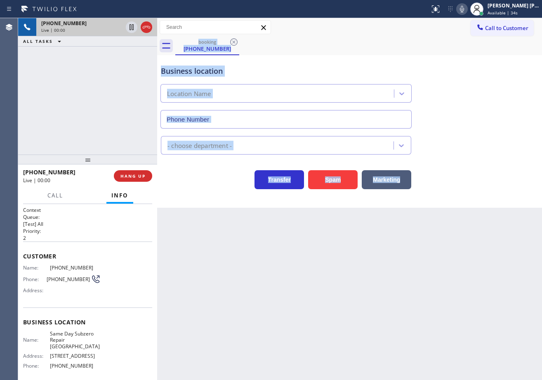
type input "[PHONE_NUMBER]"
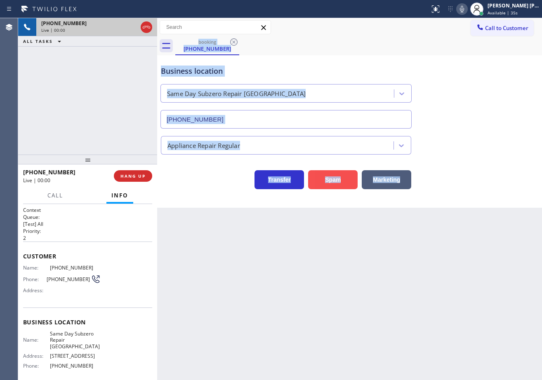
click at [325, 181] on button "Spam" at bounding box center [332, 179] width 49 height 19
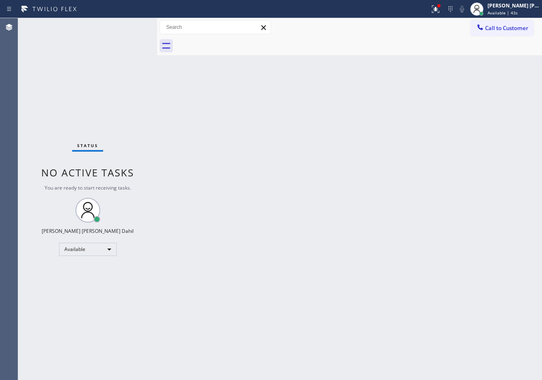
click at [440, 8] on icon at bounding box center [435, 9] width 10 height 10
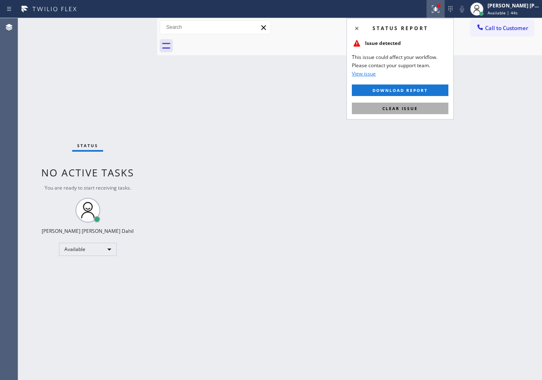
click at [420, 109] on button "Clear issue" at bounding box center [400, 109] width 96 height 12
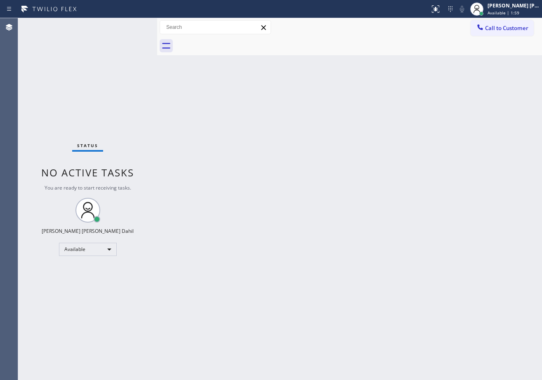
drag, startPoint x: 111, startPoint y: 26, endPoint x: 128, endPoint y: 28, distance: 16.9
click at [112, 26] on div "Status No active tasks You are ready to start receiving tasks. [PERSON_NAME] [P…" at bounding box center [87, 199] width 139 height 362
click at [133, 26] on div "Status No active tasks You are ready to start receiving tasks. [PERSON_NAME] [P…" at bounding box center [87, 199] width 139 height 362
click at [124, 24] on div "Status No active tasks You are ready to start receiving tasks. [PERSON_NAME] [P…" at bounding box center [87, 199] width 139 height 362
click at [129, 25] on div "Status No active tasks You are ready to start receiving tasks. [PERSON_NAME] [P…" at bounding box center [87, 199] width 139 height 362
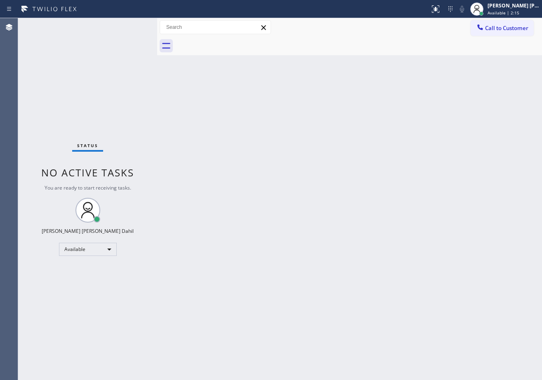
click at [129, 26] on div "Status No active tasks You are ready to start receiving tasks. [PERSON_NAME] [P…" at bounding box center [87, 199] width 139 height 362
click at [130, 26] on div "Status No active tasks You are ready to start receiving tasks. [PERSON_NAME] [P…" at bounding box center [87, 199] width 139 height 362
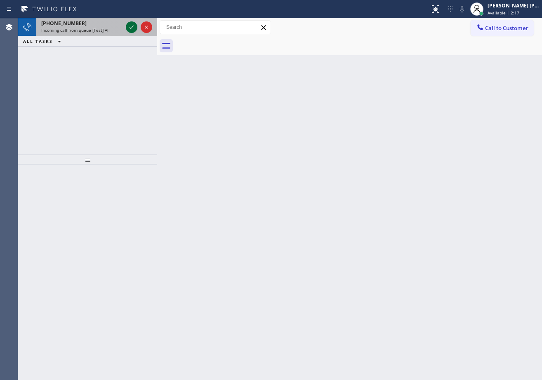
click at [130, 26] on icon at bounding box center [132, 27] width 10 height 10
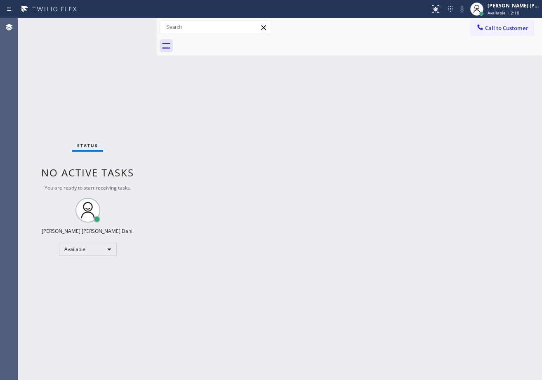
click at [130, 26] on div "Status No active tasks You are ready to start receiving tasks. [PERSON_NAME] [P…" at bounding box center [87, 199] width 139 height 362
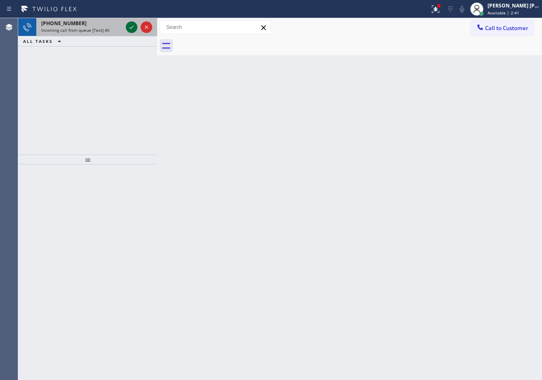
click at [130, 26] on icon at bounding box center [132, 27] width 10 height 10
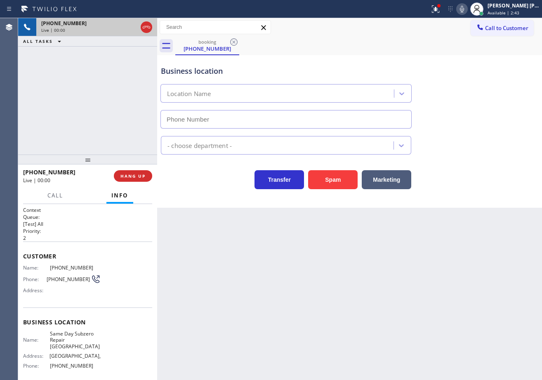
type input "[PHONE_NUMBER]"
click at [146, 173] on button "HANG UP" at bounding box center [133, 176] width 38 height 12
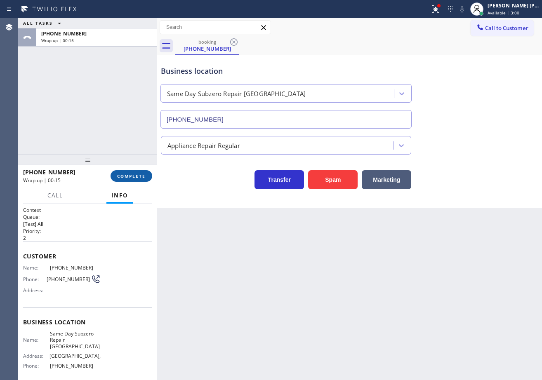
click at [146, 173] on button "COMPLETE" at bounding box center [131, 176] width 42 height 12
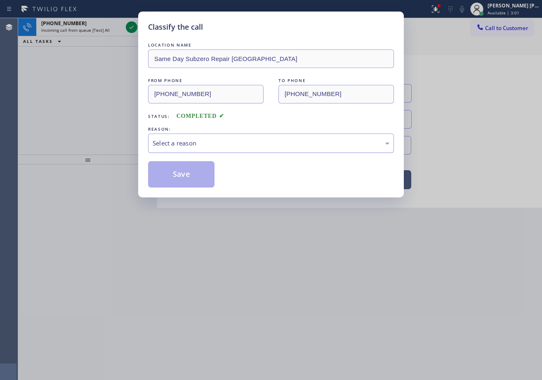
click at [206, 146] on div "Select a reason" at bounding box center [270, 142] width 237 height 9
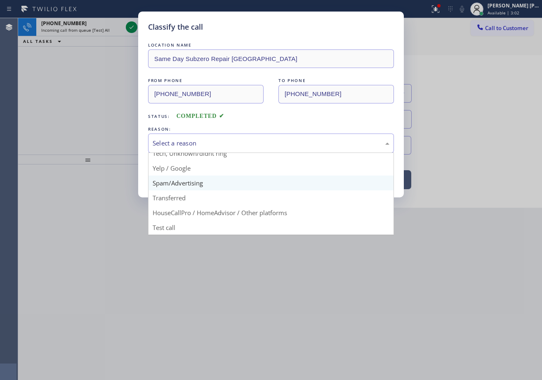
scroll to position [52, 0]
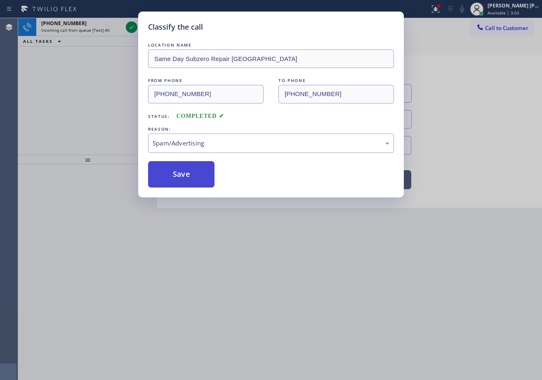
click at [191, 179] on button "Save" at bounding box center [181, 174] width 66 height 26
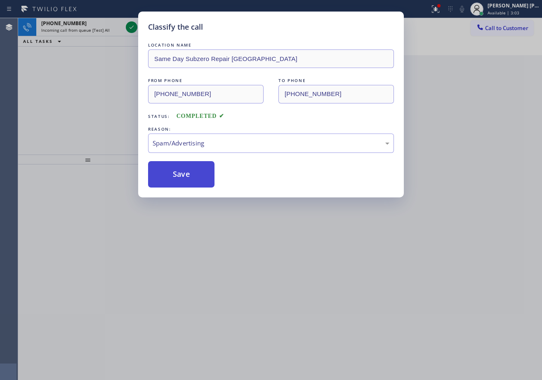
click at [189, 178] on button "Save" at bounding box center [181, 174] width 66 height 26
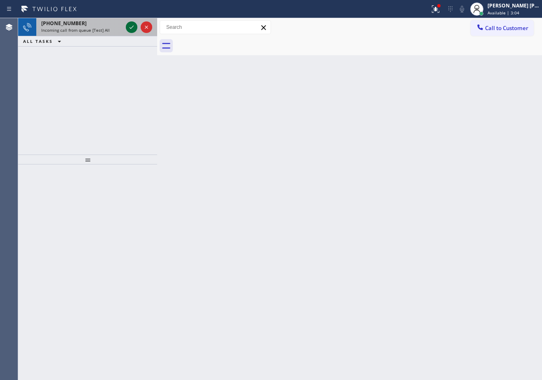
click at [131, 26] on icon at bounding box center [132, 27] width 10 height 10
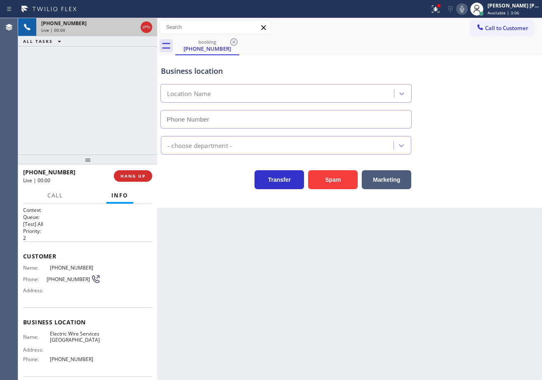
type input "[PHONE_NUMBER]"
click at [340, 178] on button "Spam" at bounding box center [332, 179] width 49 height 19
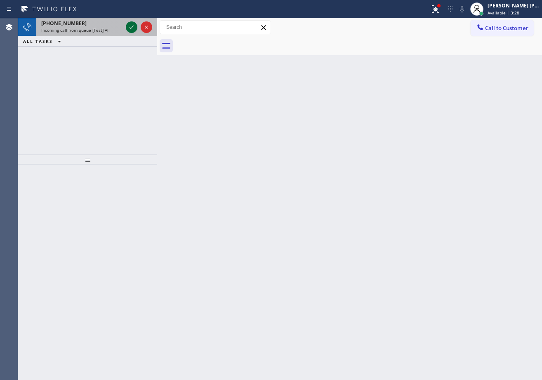
click at [131, 28] on icon at bounding box center [131, 27] width 4 height 3
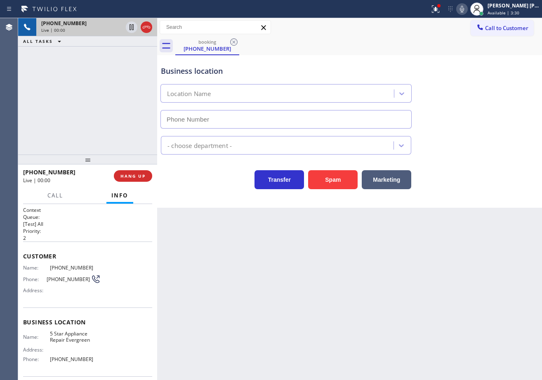
type input "[PHONE_NUMBER]"
click at [334, 183] on button "Spam" at bounding box center [332, 179] width 49 height 19
click at [335, 183] on button "Spam" at bounding box center [332, 179] width 49 height 19
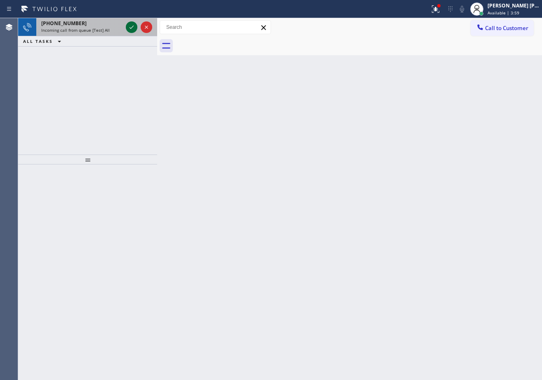
click at [130, 26] on icon at bounding box center [132, 27] width 10 height 10
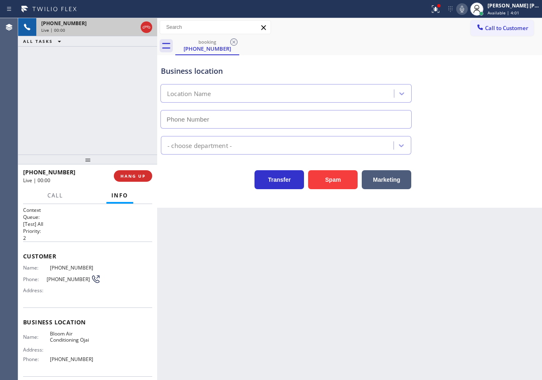
type input "[PHONE_NUMBER]"
click at [339, 183] on button "Spam" at bounding box center [332, 179] width 49 height 19
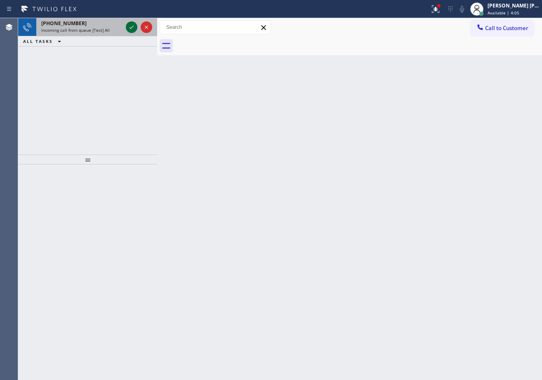
click at [131, 24] on icon at bounding box center [132, 27] width 10 height 10
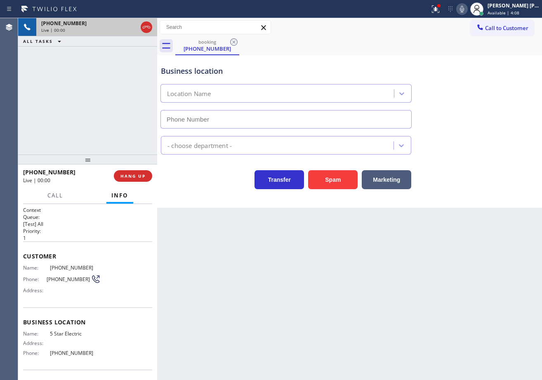
type input "[PHONE_NUMBER]"
click at [441, 6] on div at bounding box center [438, 5] width 5 height 5
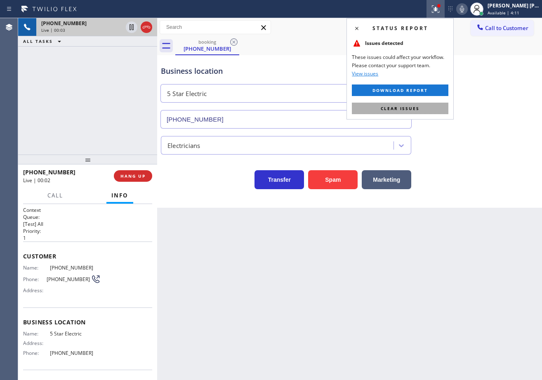
click at [442, 104] on button "Clear issues" at bounding box center [400, 109] width 96 height 12
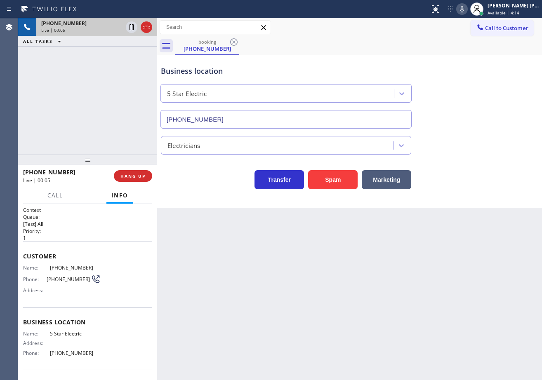
click at [343, 311] on div "Back to Dashboard Change Sender ID Customers Technicians Select a contact Outbo…" at bounding box center [349, 199] width 385 height 362
click at [403, 33] on div "Call to Customer Outbound call Location Search location Your caller id phone nu…" at bounding box center [349, 27] width 385 height 14
click at [143, 176] on span "HANG UP" at bounding box center [132, 176] width 25 height 6
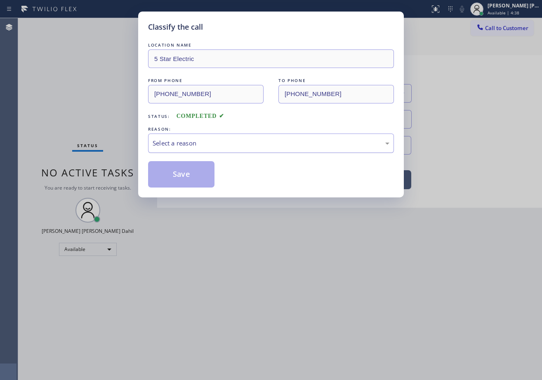
click at [229, 144] on div "Select a reason" at bounding box center [270, 142] width 237 height 9
click at [185, 176] on button "Save" at bounding box center [181, 174] width 66 height 26
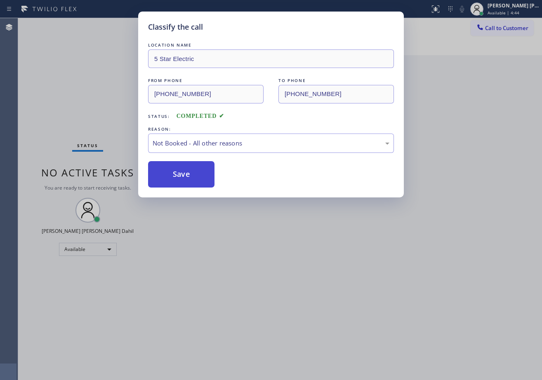
drag, startPoint x: 184, startPoint y: 176, endPoint x: 189, endPoint y: 61, distance: 114.7
click at [184, 174] on button "Save" at bounding box center [181, 174] width 66 height 26
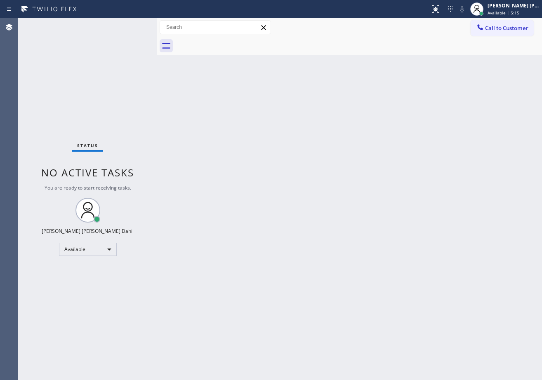
click at [149, 77] on div "Status No active tasks You are ready to start receiving tasks. [PERSON_NAME] [P…" at bounding box center [87, 199] width 139 height 362
drag, startPoint x: 414, startPoint y: 319, endPoint x: 419, endPoint y: 319, distance: 5.4
click at [415, 319] on div "Back to Dashboard Change Sender ID Customers Technicians Select a contact Outbo…" at bounding box center [349, 199] width 385 height 362
click at [196, 121] on div "Back to Dashboard Change Sender ID Customers Technicians Select a contact Outbo…" at bounding box center [349, 199] width 385 height 362
click at [126, 23] on div "Status No active tasks You are ready to start receiving tasks. [PERSON_NAME] [P…" at bounding box center [87, 199] width 139 height 362
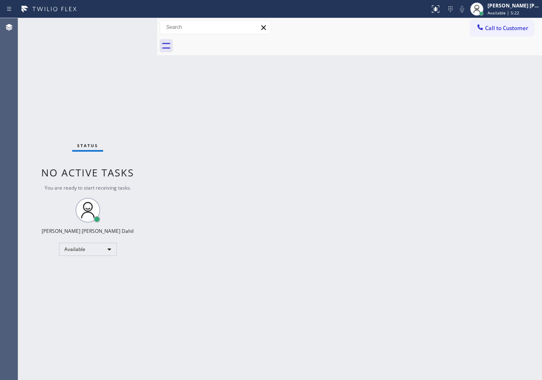
drag, startPoint x: 128, startPoint y: 23, endPoint x: 133, endPoint y: 23, distance: 5.4
click at [133, 23] on div "Status No active tasks You are ready to start receiving tasks. [PERSON_NAME] [P…" at bounding box center [87, 199] width 139 height 362
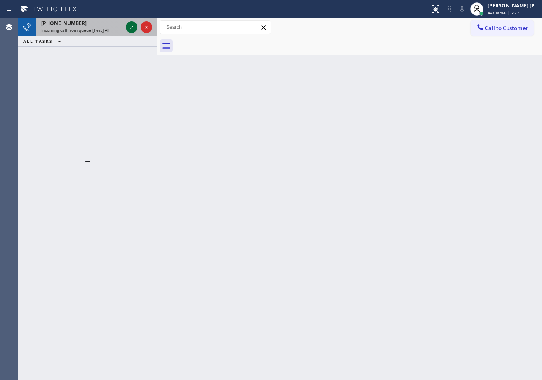
click at [131, 23] on icon at bounding box center [132, 27] width 10 height 10
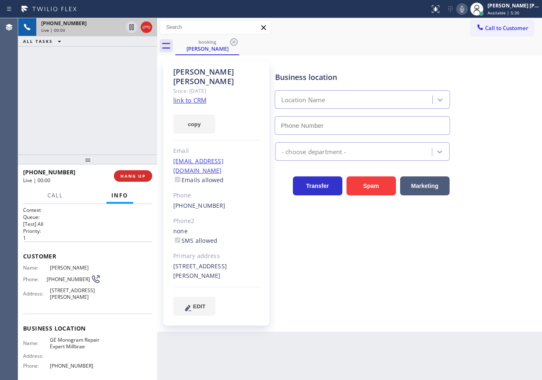
type input "[PHONE_NUMBER]"
click at [197, 96] on link "link to CRM" at bounding box center [189, 100] width 33 height 8
click at [476, 165] on div "Transfer Spam Marketing" at bounding box center [406, 178] width 266 height 35
click at [476, 166] on div "Transfer Spam Marketing" at bounding box center [406, 178] width 266 height 35
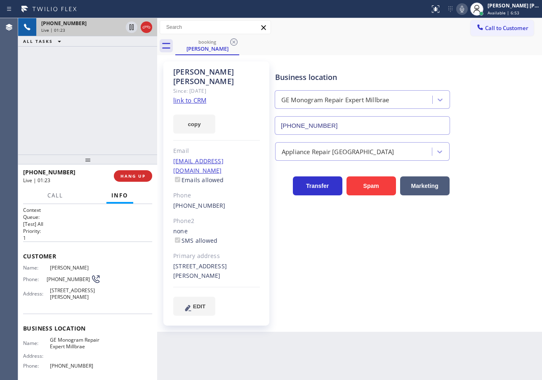
click at [476, 166] on div "Transfer Spam Marketing" at bounding box center [406, 178] width 266 height 35
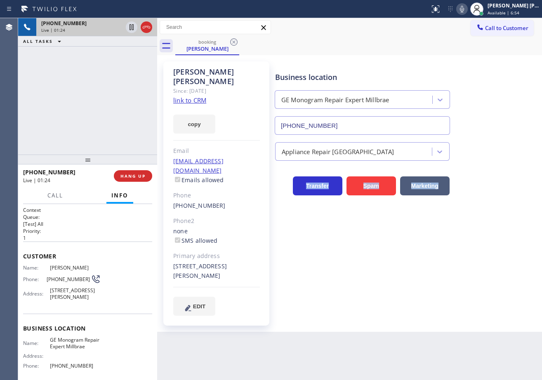
click at [476, 166] on div "Transfer Spam Marketing" at bounding box center [406, 178] width 266 height 35
click at [477, 168] on div "Transfer Spam Marketing" at bounding box center [406, 178] width 266 height 35
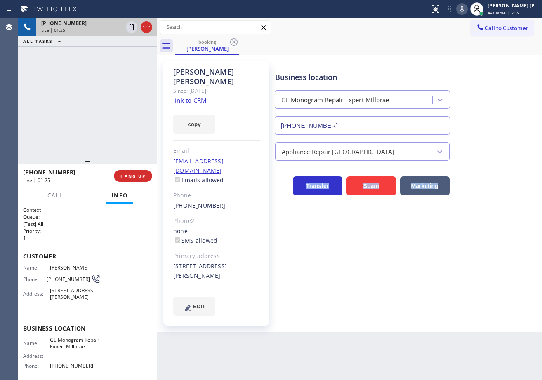
click at [477, 168] on div "Transfer Spam Marketing" at bounding box center [406, 178] width 266 height 35
click at [464, 10] on icon at bounding box center [462, 9] width 4 height 7
click at [132, 30] on icon at bounding box center [131, 27] width 4 height 6
click at [117, 65] on div "[PHONE_NUMBER] Live | 01:30 ALL TASKS ALL TASKS ACTIVE TASKS TASKS IN WRAP UP" at bounding box center [87, 86] width 139 height 136
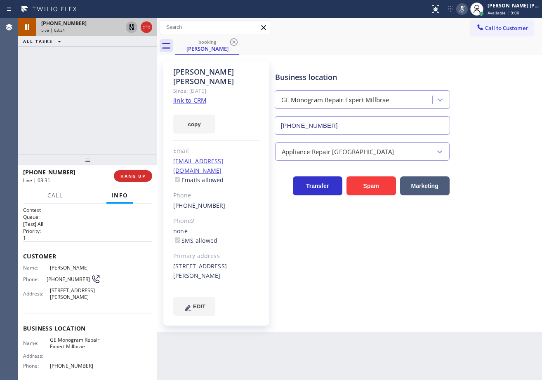
click at [129, 26] on icon at bounding box center [132, 27] width 10 height 10
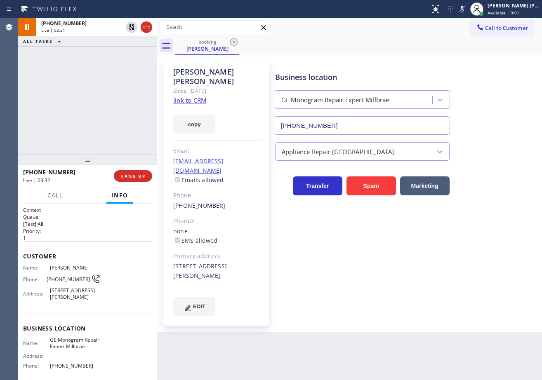
drag, startPoint x: 470, startPoint y: 9, endPoint x: 448, endPoint y: 141, distance: 134.1
click at [467, 9] on icon at bounding box center [462, 9] width 10 height 10
click at [117, 51] on div "[PHONE_NUMBER] Live | 03:51 ALL TASKS ALL TASKS ACTIVE TASKS TASKS IN WRAP UP" at bounding box center [87, 86] width 139 height 136
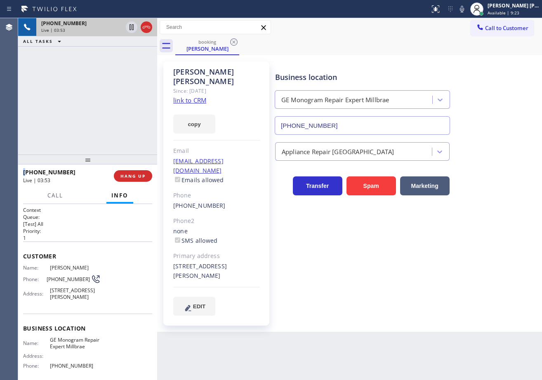
drag, startPoint x: 129, startPoint y: 27, endPoint x: 140, endPoint y: 26, distance: 10.7
click at [129, 27] on icon at bounding box center [132, 27] width 10 height 10
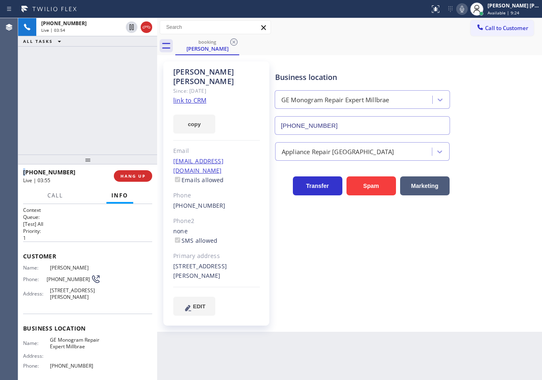
click at [467, 11] on icon at bounding box center [462, 9] width 10 height 10
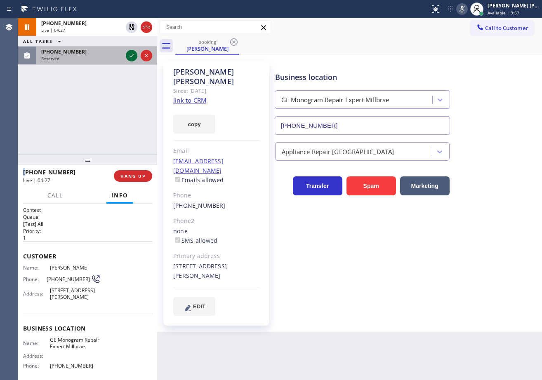
click at [127, 52] on icon at bounding box center [132, 56] width 10 height 10
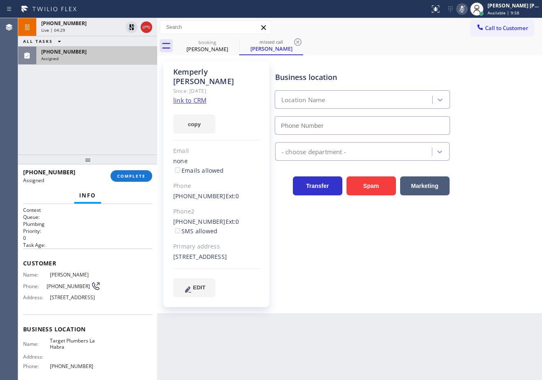
type input "[PHONE_NUMBER]"
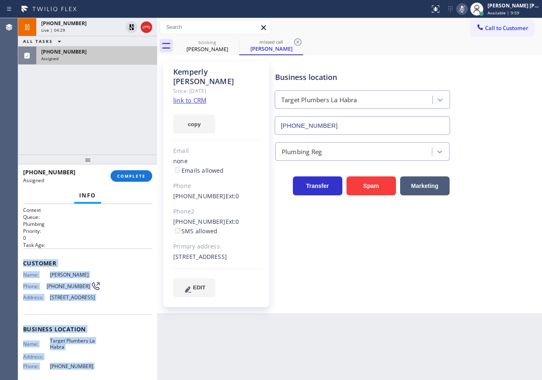
scroll to position [81, 0]
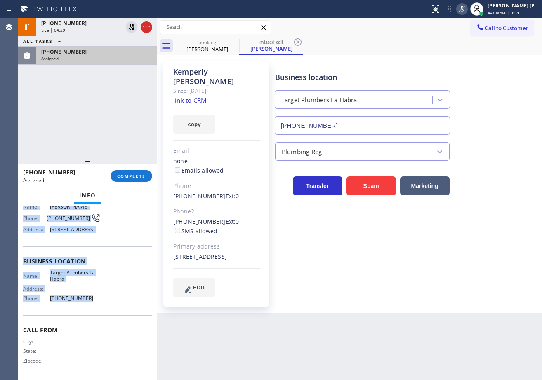
drag, startPoint x: 23, startPoint y: 262, endPoint x: 97, endPoint y: 299, distance: 83.1
click at [97, 305] on div "Context Queue: Plumbing Priority: 0 Task Age: Customer Name: [PERSON_NAME] Phon…" at bounding box center [87, 292] width 139 height 176
copy div "Customer Name: [PERSON_NAME] Phone: [PHONE_NUMBER] Address: [STREET_ADDRESS] Bu…"
click at [127, 177] on span "COMPLETE" at bounding box center [131, 176] width 28 height 6
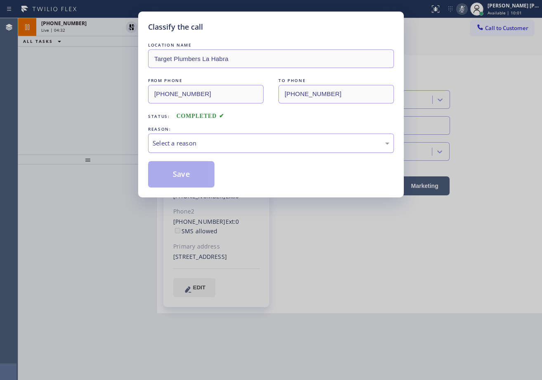
click at [209, 144] on div "Select a reason" at bounding box center [270, 142] width 237 height 9
click at [184, 174] on button "Save" at bounding box center [181, 174] width 66 height 26
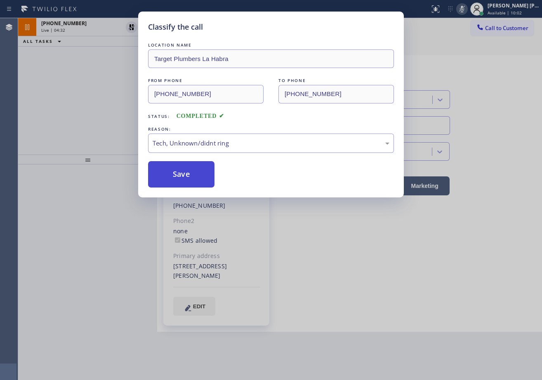
click at [184, 174] on button "Save" at bounding box center [181, 174] width 66 height 26
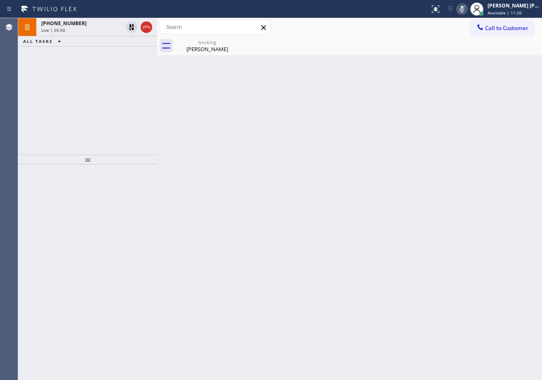
click at [108, 33] on div "[PHONE_NUMBER] Live | 05:50" at bounding box center [80, 27] width 88 height 18
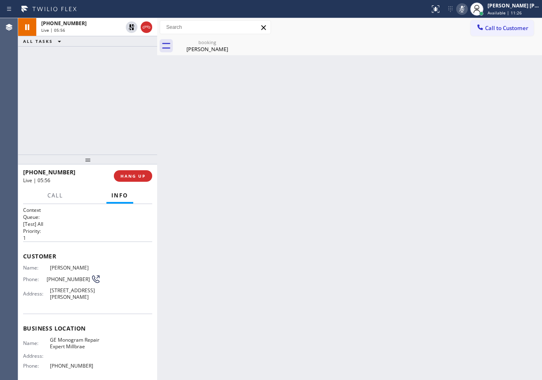
drag, startPoint x: 85, startPoint y: 77, endPoint x: 95, endPoint y: 67, distance: 14.0
click at [87, 73] on div "[PHONE_NUMBER] Live | 05:56 ALL TASKS ALL TASKS ACTIVE TASKS TASKS IN WRAP UP" at bounding box center [87, 86] width 139 height 136
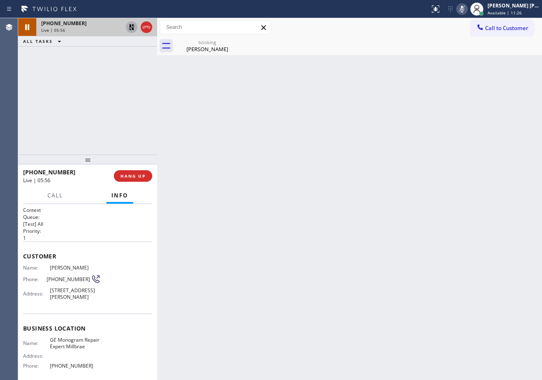
click at [129, 27] on icon at bounding box center [132, 27] width 10 height 10
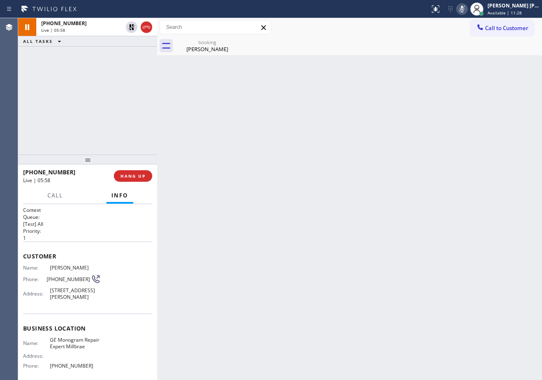
click at [467, 7] on icon at bounding box center [462, 9] width 10 height 10
click at [336, 40] on div "booking [PERSON_NAME]" at bounding box center [358, 46] width 366 height 19
click at [118, 97] on div "[PHONE_NUMBER] Live | 06:45 ALL TASKS ALL TASKS ACTIVE TASKS TASKS IN WRAP UP" at bounding box center [87, 86] width 139 height 136
click at [480, 122] on div "Back to Dashboard Change Sender ID Customers Technicians Select a contact Outbo…" at bounding box center [349, 199] width 385 height 362
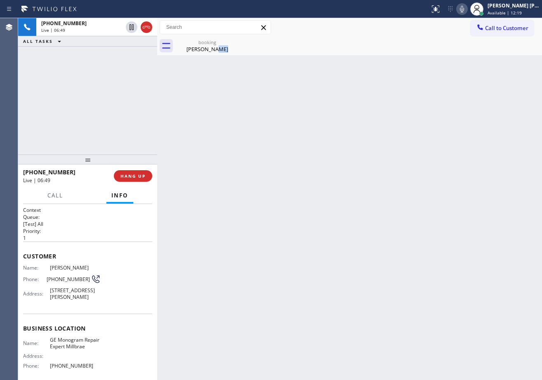
click at [480, 122] on div "Back to Dashboard Change Sender ID Customers Technicians Select a contact Outbo…" at bounding box center [349, 199] width 385 height 362
click at [481, 121] on div "Back to Dashboard Change Sender ID Customers Technicians Select a contact Outbo…" at bounding box center [349, 199] width 385 height 362
click at [481, 122] on div "Back to Dashboard Change Sender ID Customers Technicians Select a contact Outbo…" at bounding box center [349, 199] width 385 height 362
click at [104, 88] on div "[PHONE_NUMBER] Live | 06:50 ALL TASKS ALL TASKS ACTIVE TASKS TASKS IN WRAP UP" at bounding box center [87, 86] width 139 height 136
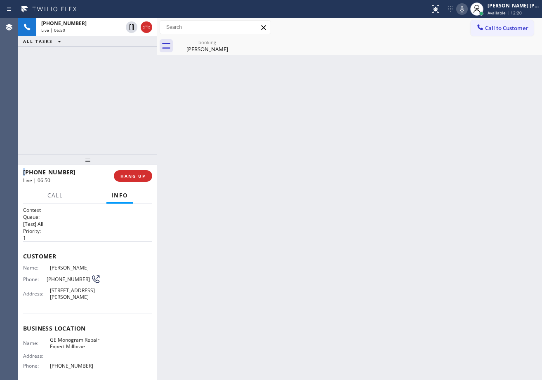
click at [105, 88] on div "[PHONE_NUMBER] Live | 06:50 ALL TASKS ALL TASKS ACTIVE TASKS TASKS IN WRAP UP" at bounding box center [87, 86] width 139 height 136
click at [106, 88] on div "[PHONE_NUMBER] Live | 06:51 ALL TASKS ALL TASKS ACTIVE TASKS TASKS IN WRAP UP" at bounding box center [87, 86] width 139 height 136
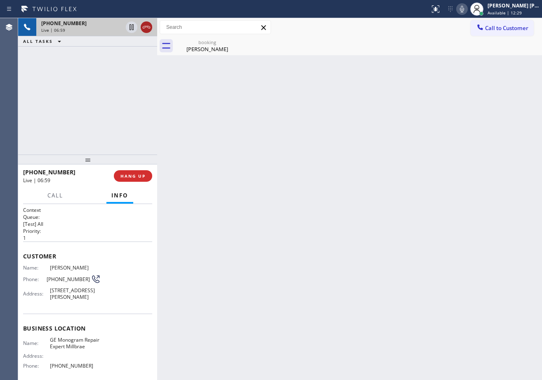
click at [144, 30] on icon at bounding box center [146, 27] width 10 height 10
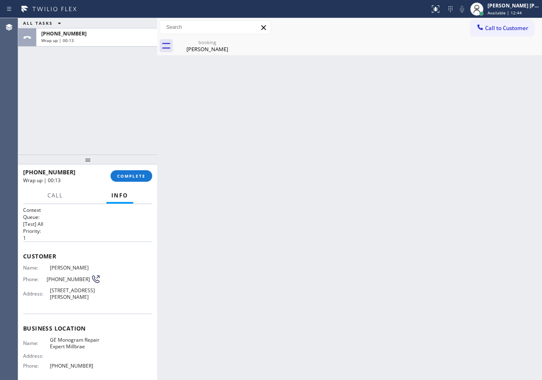
drag, startPoint x: 89, startPoint y: 77, endPoint x: 322, endPoint y: 70, distance: 232.5
click at [90, 77] on div "ALL TASKS ALL TASKS ACTIVE TASKS TASKS IN WRAP UP [PHONE_NUMBER] Wrap up | 00:13" at bounding box center [87, 86] width 139 height 136
click at [120, 179] on span "COMPLETE" at bounding box center [131, 176] width 28 height 6
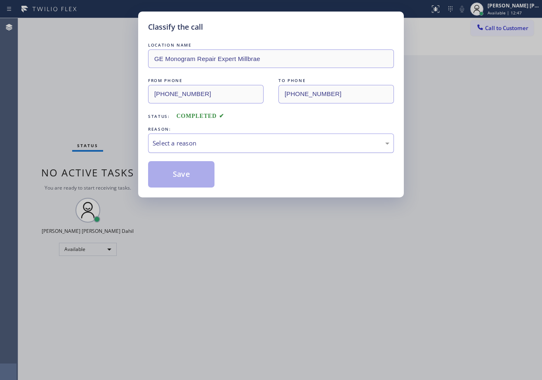
click at [181, 144] on div "Select a reason" at bounding box center [270, 142] width 237 height 9
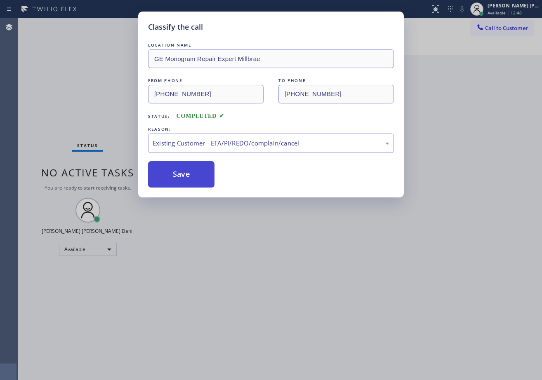
click at [188, 173] on button "Save" at bounding box center [181, 174] width 66 height 26
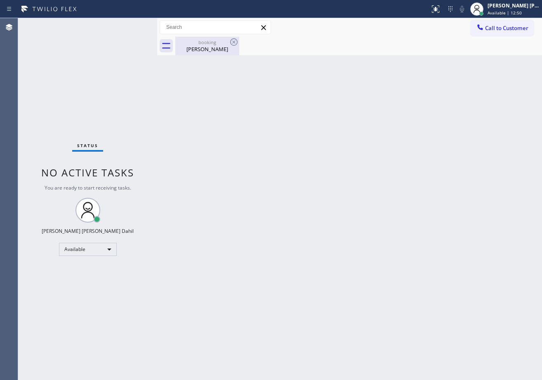
drag, startPoint x: 121, startPoint y: 47, endPoint x: 195, endPoint y: 47, distance: 73.8
click at [123, 46] on div "Status No active tasks You are ready to start receiving tasks. [PERSON_NAME] [P…" at bounding box center [87, 199] width 139 height 362
click at [216, 48] on div "[PERSON_NAME]" at bounding box center [207, 48] width 62 height 7
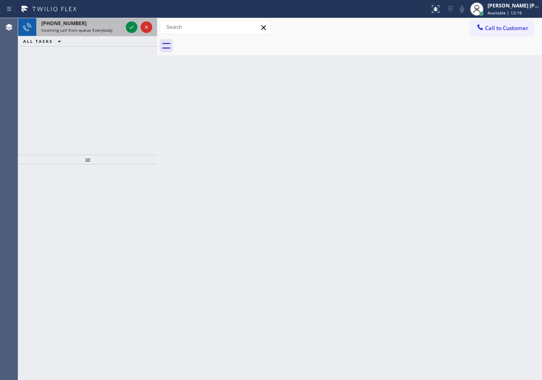
click at [120, 30] on div "Incoming call from queue Everybody" at bounding box center [81, 30] width 81 height 6
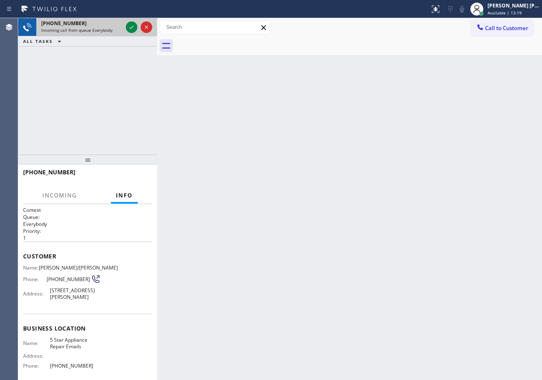
click at [120, 30] on div "Incoming call from queue Everybody" at bounding box center [81, 30] width 81 height 6
click at [130, 23] on icon at bounding box center [132, 27] width 10 height 10
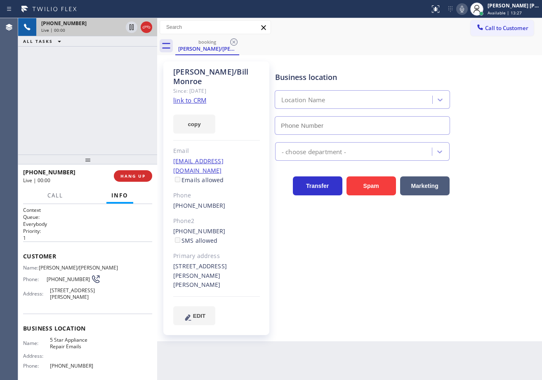
type input "[PHONE_NUMBER]"
click at [195, 96] on link "link to CRM" at bounding box center [189, 100] width 33 height 8
click at [95, 96] on div "[PHONE_NUMBER] Live | 00:19 ALL TASKS ALL TASKS ACTIVE TASKS TASKS IN WRAP UP" at bounding box center [87, 86] width 139 height 136
click at [95, 96] on div "[PHONE_NUMBER] Live | 00:20 ALL TASKS ALL TASKS ACTIVE TASKS TASKS IN WRAP UP" at bounding box center [87, 86] width 139 height 136
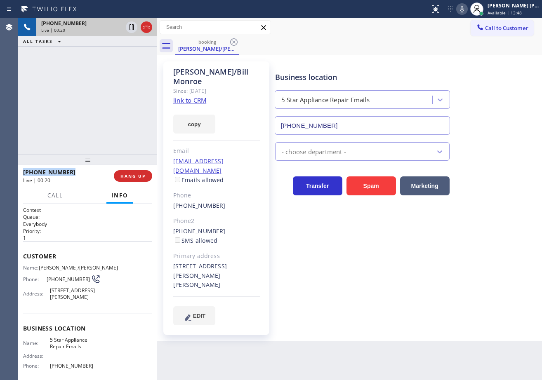
click at [95, 96] on div "[PHONE_NUMBER] Live | 00:20 ALL TASKS ALL TASKS ACTIVE TASKS TASKS IN WRAP UP" at bounding box center [87, 86] width 139 height 136
click at [83, 108] on div "[PHONE_NUMBER] Live | 00:31 ALL TASKS ALL TASKS ACTIVE TASKS TASKS IN WRAP UP" at bounding box center [87, 86] width 139 height 136
click at [111, 125] on div "[PHONE_NUMBER] Live | 00:35 ALL TASKS ALL TASKS ACTIVE TASKS TASKS IN WRAP UP" at bounding box center [87, 86] width 139 height 136
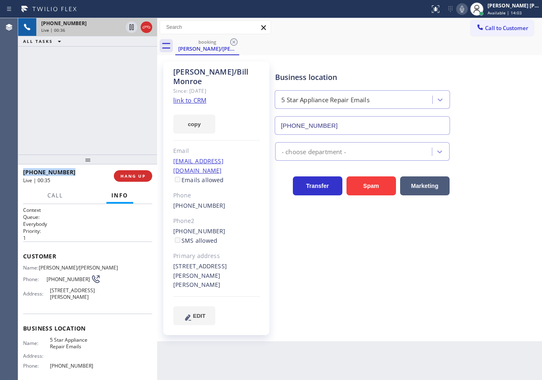
click at [111, 125] on div "[PHONE_NUMBER] Live | 00:36 ALL TASKS ALL TASKS ACTIVE TASKS TASKS IN WRAP UP" at bounding box center [87, 86] width 139 height 136
click at [132, 176] on span "HANG UP" at bounding box center [132, 176] width 25 height 6
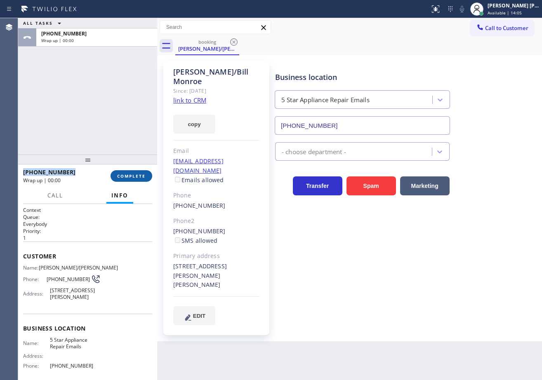
click at [129, 178] on span "COMPLETE" at bounding box center [131, 176] width 28 height 6
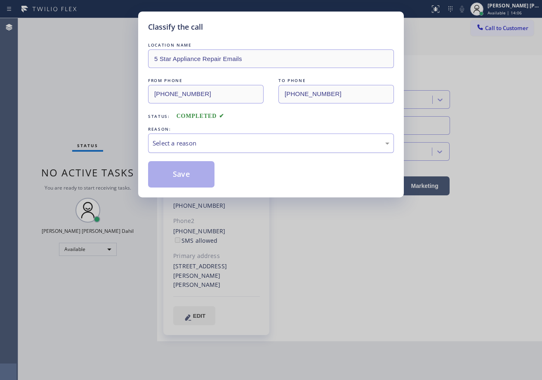
click at [182, 145] on div "Select a reason" at bounding box center [270, 142] width 237 height 9
click at [191, 149] on div "Not Booked - All other reasons" at bounding box center [271, 143] width 246 height 19
click at [184, 169] on button "Save" at bounding box center [181, 174] width 66 height 26
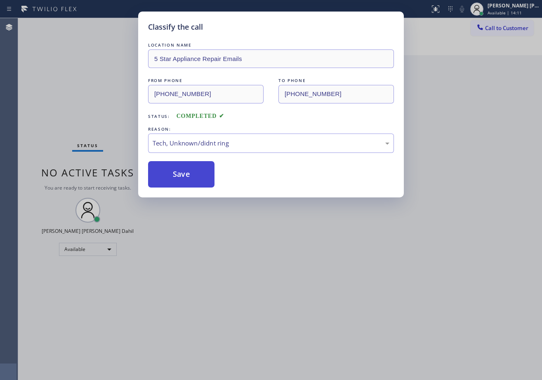
click at [184, 169] on button "Save" at bounding box center [181, 174] width 66 height 26
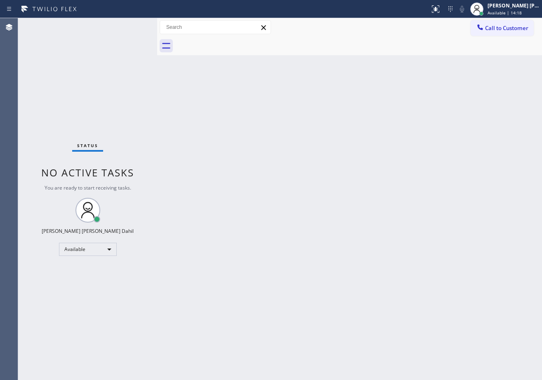
click at [285, 242] on div "Back to Dashboard Change Sender ID Customers Technicians Select a contact Outbo…" at bounding box center [349, 199] width 385 height 362
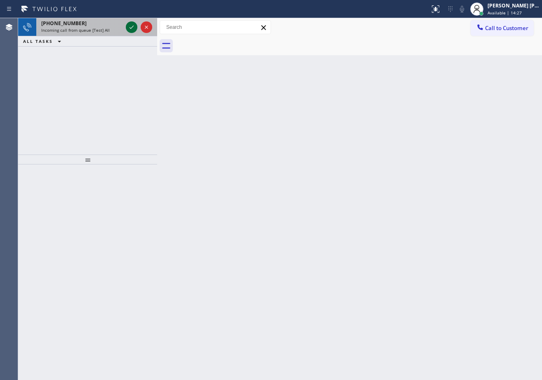
click at [133, 25] on icon at bounding box center [132, 27] width 10 height 10
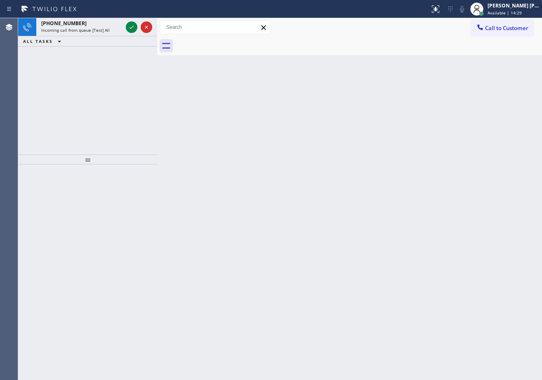
click at [133, 25] on icon at bounding box center [132, 27] width 10 height 10
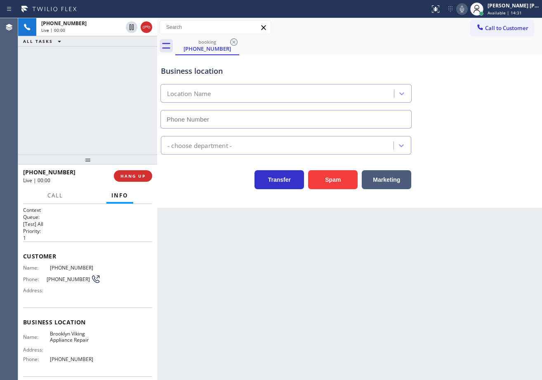
type input "[PHONE_NUMBER]"
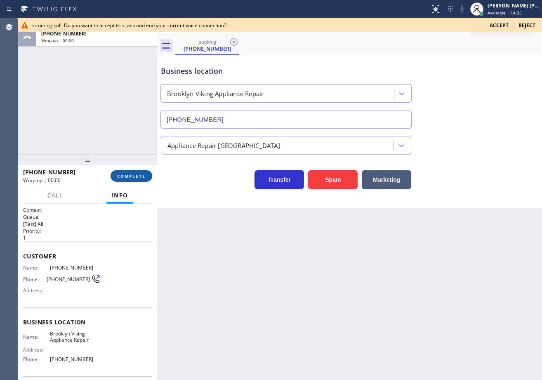
click at [132, 176] on span "COMPLETE" at bounding box center [131, 176] width 28 height 6
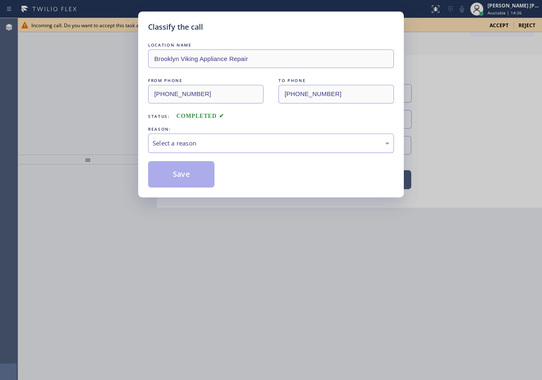
click at [188, 146] on div "Select a reason" at bounding box center [270, 142] width 237 height 9
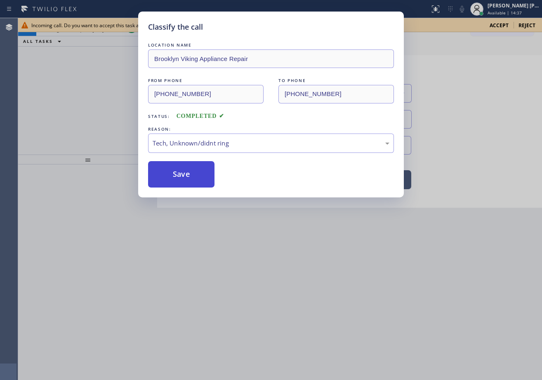
click at [189, 183] on button "Save" at bounding box center [181, 174] width 66 height 26
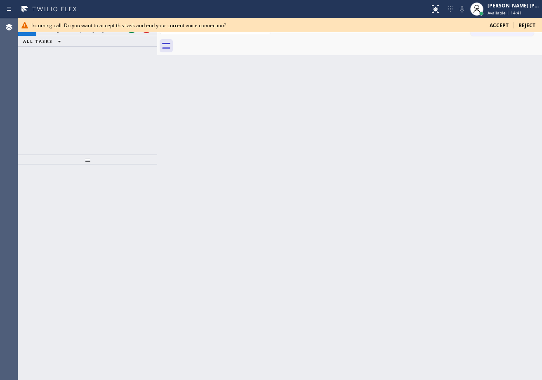
click at [131, 31] on div "Incoming call. Do you want to accept this task and end your current voice conne…" at bounding box center [279, 25] width 523 height 14
click at [131, 35] on div at bounding box center [139, 27] width 30 height 18
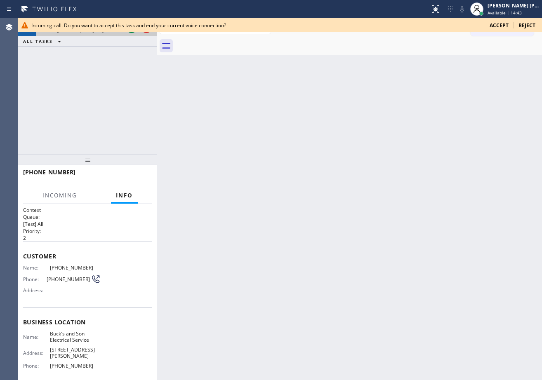
click at [131, 33] on div at bounding box center [139, 27] width 30 height 18
click at [131, 32] on div at bounding box center [279, 32] width 523 height 0
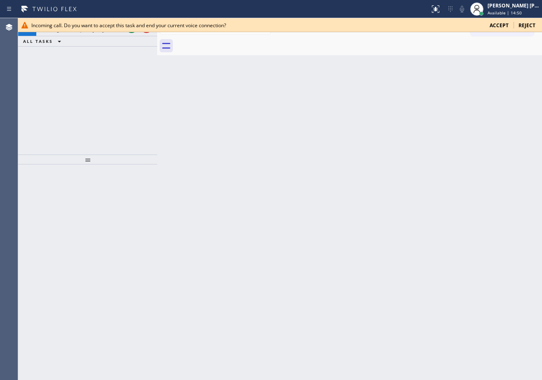
click at [495, 24] on span "Accept" at bounding box center [498, 25] width 19 height 7
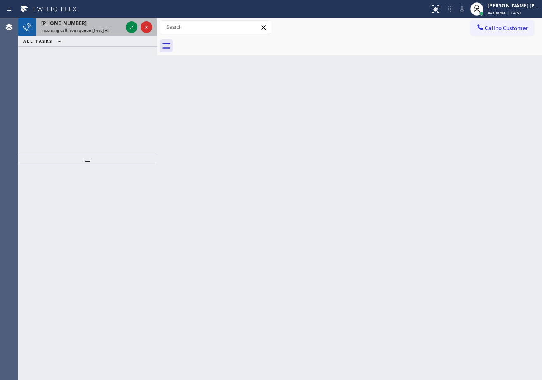
click at [104, 28] on span "Incoming call from queue [Test] All" at bounding box center [75, 30] width 68 height 6
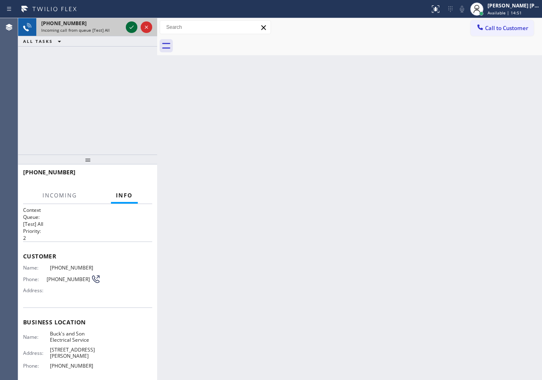
click at [130, 27] on icon at bounding box center [132, 27] width 10 height 10
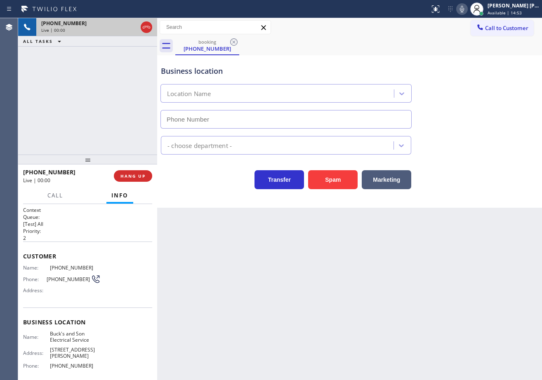
type input "[PHONE_NUMBER]"
click at [328, 174] on button "Spam" at bounding box center [332, 179] width 49 height 19
click at [329, 174] on button "Spam" at bounding box center [332, 179] width 49 height 19
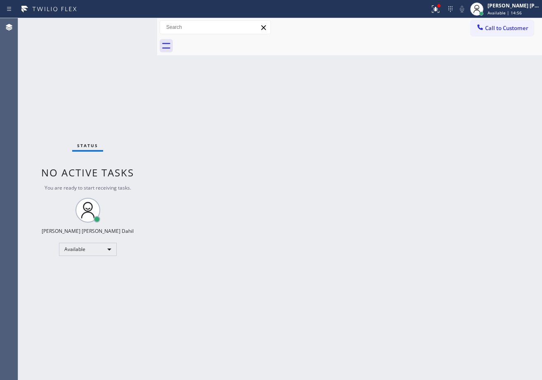
click at [290, 176] on div "Back to Dashboard Change Sender ID Customers Technicians Select a contact Outbo…" at bounding box center [349, 199] width 385 height 362
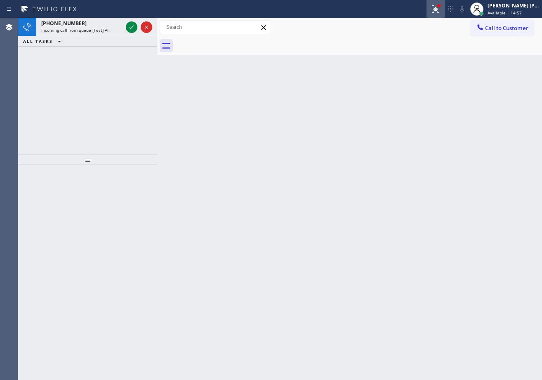
click at [440, 11] on icon at bounding box center [435, 9] width 10 height 10
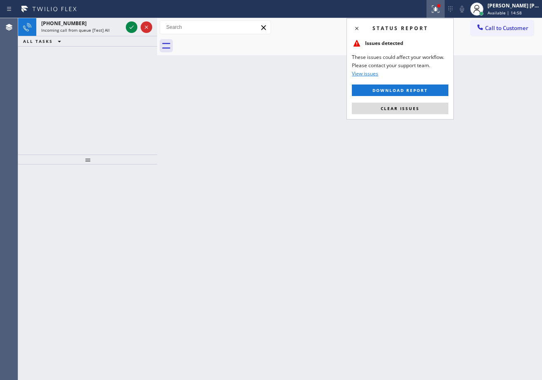
drag, startPoint x: 406, startPoint y: 111, endPoint x: 259, endPoint y: 81, distance: 149.4
click at [405, 111] on button "Clear issues" at bounding box center [400, 109] width 96 height 12
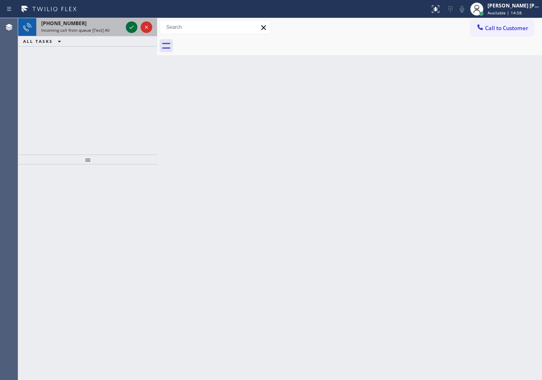
click at [133, 27] on icon at bounding box center [132, 27] width 10 height 10
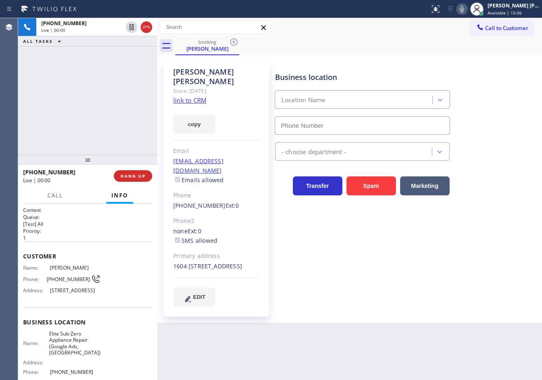
type input "[PHONE_NUMBER]"
click at [198, 96] on link "link to CRM" at bounding box center [189, 100] width 33 height 8
drag, startPoint x: 131, startPoint y: 26, endPoint x: 130, endPoint y: 49, distance: 23.5
click at [131, 33] on div at bounding box center [139, 27] width 30 height 18
click at [125, 67] on div "[PHONE_NUMBER] Live | 01:13 ALL TASKS ALL TASKS ACTIVE TASKS TASKS IN WRAP UP" at bounding box center [87, 86] width 139 height 136
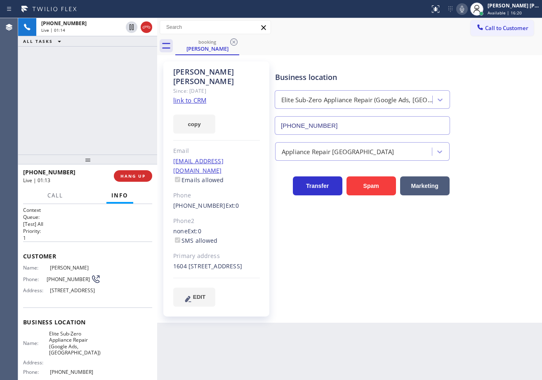
click at [467, 10] on icon at bounding box center [462, 9] width 10 height 10
click at [449, 45] on div "booking [PERSON_NAME]" at bounding box center [358, 46] width 366 height 19
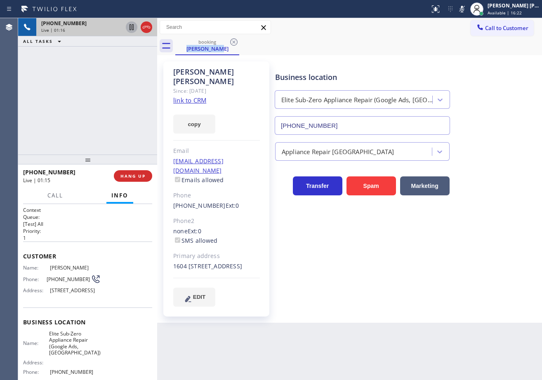
click at [131, 26] on icon at bounding box center [132, 27] width 10 height 10
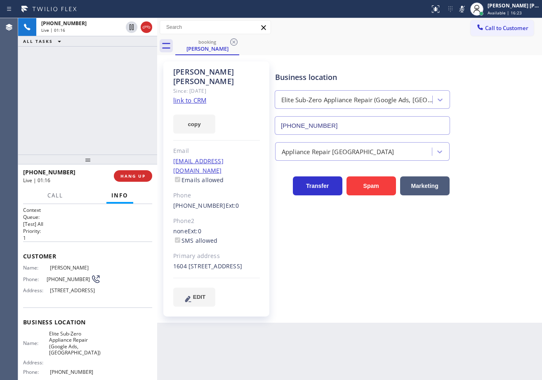
click at [131, 82] on div "[PHONE_NUMBER] Live | 01:16 ALL TASKS ALL TASKS ACTIVE TASKS TASKS IN WRAP UP" at bounding box center [87, 86] width 139 height 136
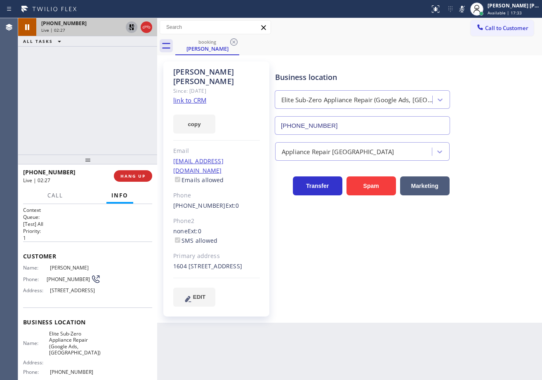
click at [126, 24] on div at bounding box center [132, 27] width 12 height 10
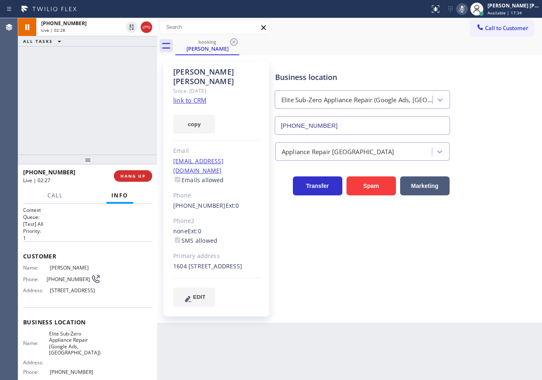
click at [467, 9] on icon at bounding box center [462, 9] width 10 height 10
click at [495, 90] on div "Business location Elite Sub-Zero Appliance Repair (Google Ads, [GEOGRAPHIC_DATA…" at bounding box center [406, 97] width 266 height 75
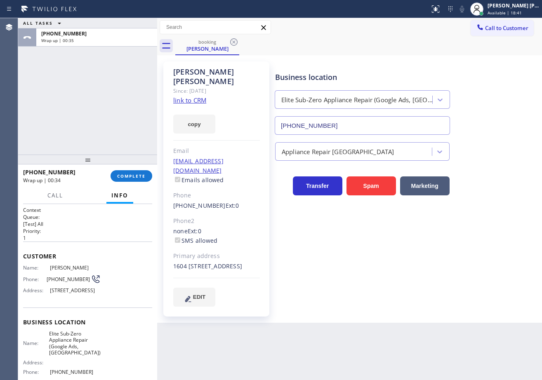
click at [95, 93] on div "ALL TASKS ALL TASKS ACTIVE TASKS TASKS IN WRAP UP [PHONE_NUMBER] Wrap up | 00:35" at bounding box center [87, 86] width 139 height 136
click at [129, 181] on button "COMPLETE" at bounding box center [131, 176] width 42 height 12
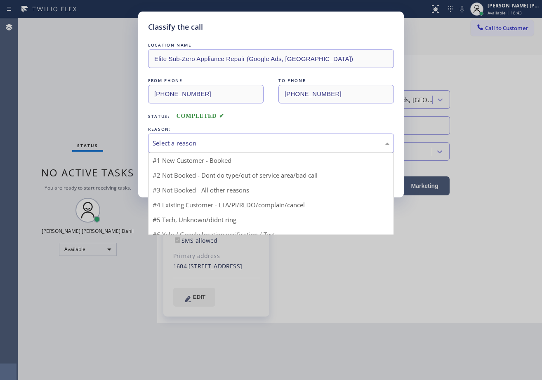
drag, startPoint x: 198, startPoint y: 143, endPoint x: 208, endPoint y: 143, distance: 9.5
click at [199, 143] on div "Select a reason" at bounding box center [270, 142] width 237 height 9
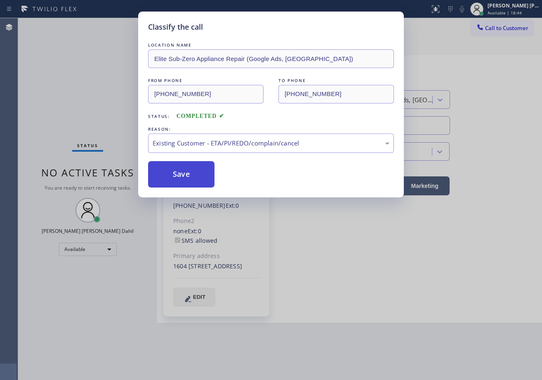
click at [177, 176] on button "Save" at bounding box center [181, 174] width 66 height 26
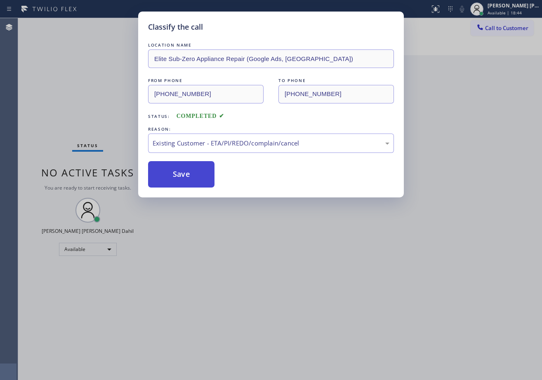
click at [177, 176] on button "Save" at bounding box center [181, 174] width 66 height 26
drag, startPoint x: 384, startPoint y: 339, endPoint x: 391, endPoint y: 356, distance: 18.5
click at [388, 340] on div "Classify the call LOCATION NAME Elite Sub-Zero Appliance Repair (Google Ads, [G…" at bounding box center [271, 190] width 542 height 380
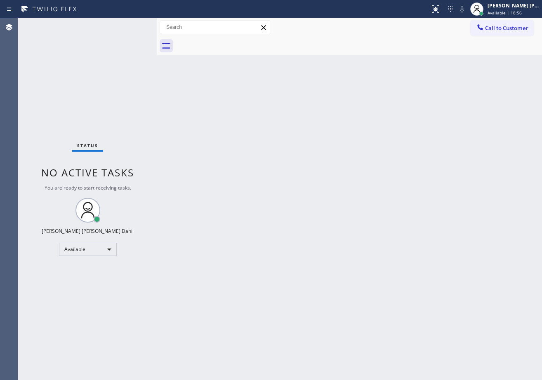
click at [281, 152] on div "Back to Dashboard Change Sender ID Customers Technicians Select a contact Outbo…" at bounding box center [349, 199] width 385 height 362
click at [378, 225] on div "Back to Dashboard Change Sender ID Customers Technicians Select a contact Outbo…" at bounding box center [349, 199] width 385 height 362
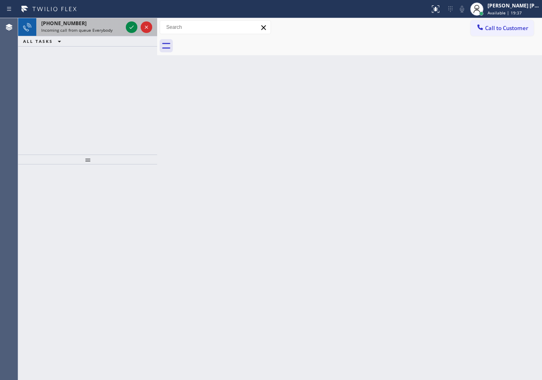
click at [106, 26] on div "[PHONE_NUMBER]" at bounding box center [81, 23] width 81 height 7
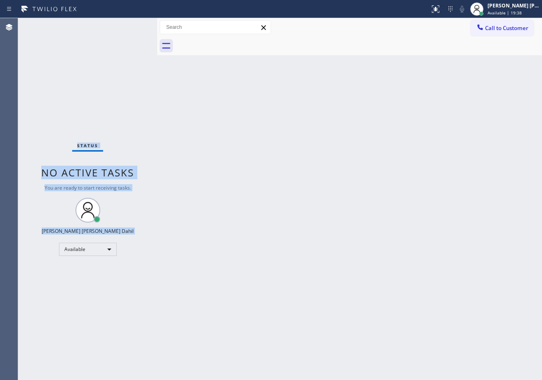
click at [107, 26] on div "Status No active tasks You are ready to start receiving tasks. [PERSON_NAME] [P…" at bounding box center [87, 199] width 139 height 362
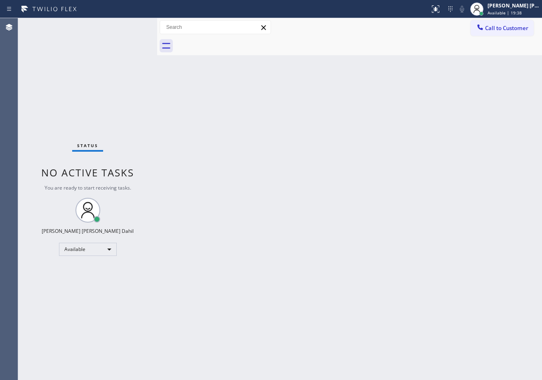
click at [107, 26] on div "Status No active tasks You are ready to start receiving tasks. [PERSON_NAME] [P…" at bounding box center [87, 199] width 139 height 362
click at [352, 225] on div "Back to Dashboard Change Sender ID Customers Technicians Select a contact Outbo…" at bounding box center [349, 199] width 385 height 362
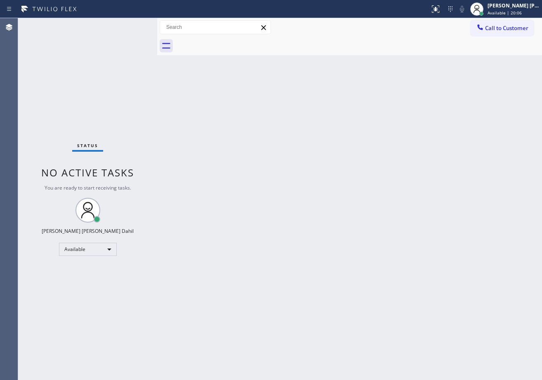
click at [391, 199] on div "Back to Dashboard Change Sender ID Customers Technicians Select a contact Outbo…" at bounding box center [349, 199] width 385 height 362
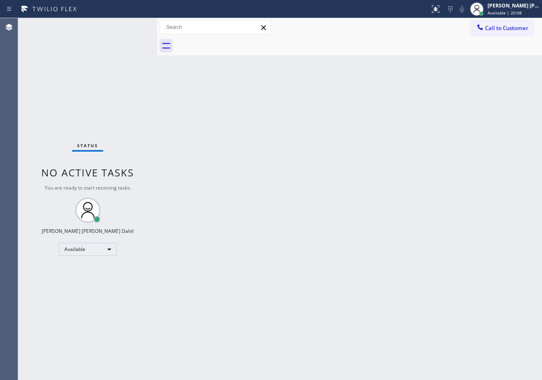
click at [391, 199] on div "Back to Dashboard Change Sender ID Customers Technicians Select a contact Outbo…" at bounding box center [349, 199] width 385 height 362
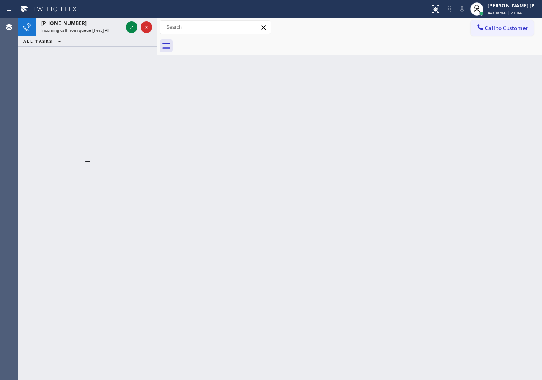
click at [400, 209] on div "Back to Dashboard Change Sender ID Customers Technicians Select a contact Outbo…" at bounding box center [349, 199] width 385 height 362
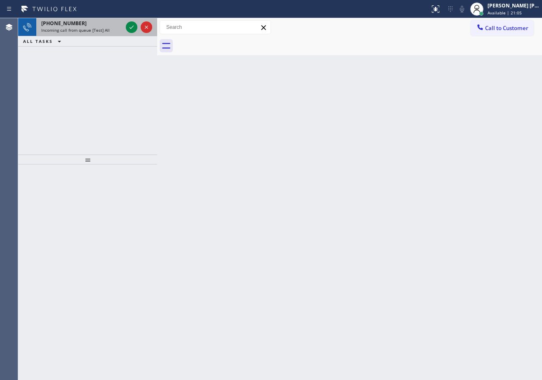
click at [110, 23] on div "[PHONE_NUMBER]" at bounding box center [81, 23] width 81 height 7
click at [111, 23] on div "[PHONE_NUMBER]" at bounding box center [81, 23] width 81 height 7
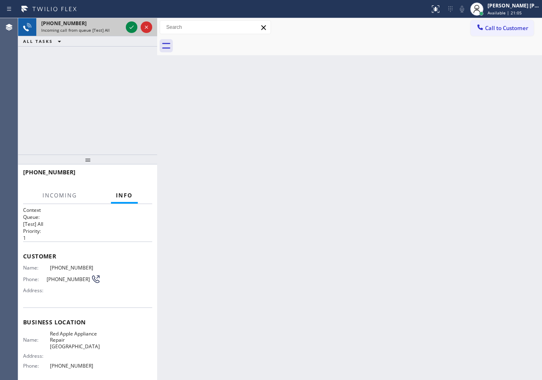
click at [111, 23] on div "[PHONE_NUMBER]" at bounding box center [81, 23] width 81 height 7
click at [131, 23] on icon at bounding box center [132, 27] width 10 height 10
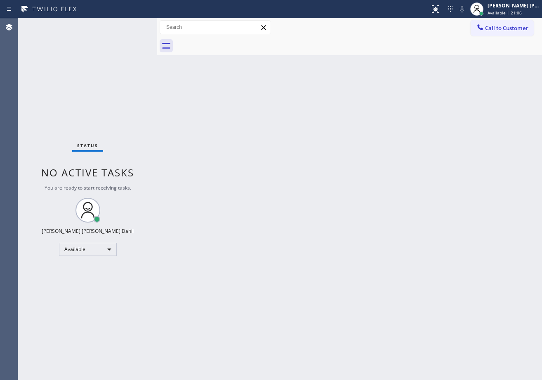
click at [131, 23] on div "Status No active tasks You are ready to start receiving tasks. [PERSON_NAME] [P…" at bounding box center [87, 199] width 139 height 362
click at [477, 142] on div "Back to Dashboard Change Sender ID Customers Technicians Select a contact Outbo…" at bounding box center [349, 199] width 385 height 362
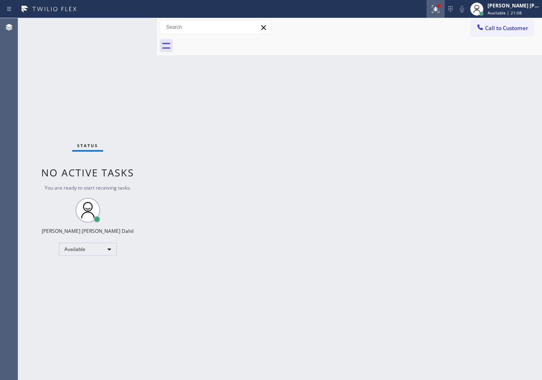
click at [440, 12] on icon at bounding box center [435, 9] width 10 height 10
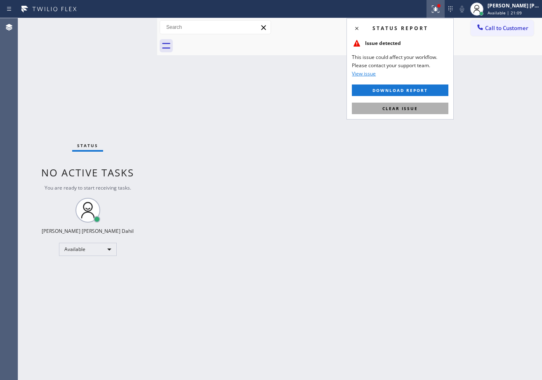
click at [417, 106] on span "Clear issue" at bounding box center [399, 109] width 35 height 6
click at [417, 106] on div "Back to Dashboard Change Sender ID Customers Technicians Select a contact Outbo…" at bounding box center [349, 199] width 385 height 362
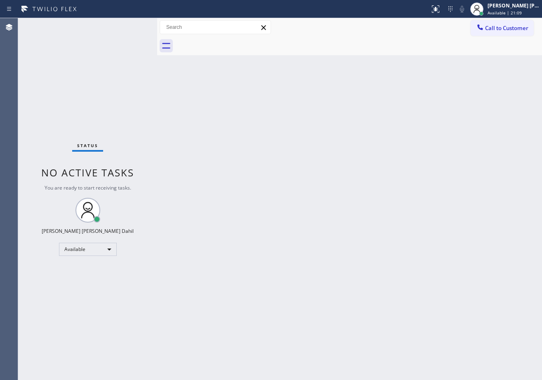
click at [453, 263] on div "Back to Dashboard Change Sender ID Customers Technicians Select a contact Outbo…" at bounding box center [349, 199] width 385 height 362
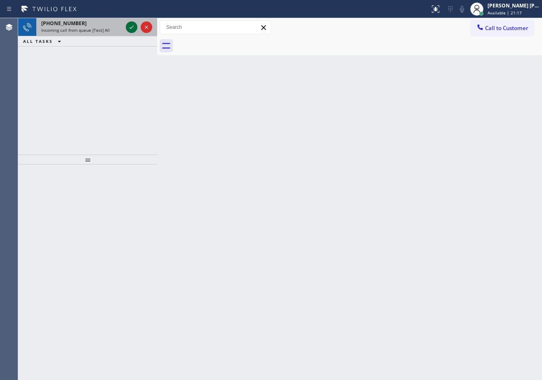
click at [126, 28] on div at bounding box center [132, 27] width 12 height 10
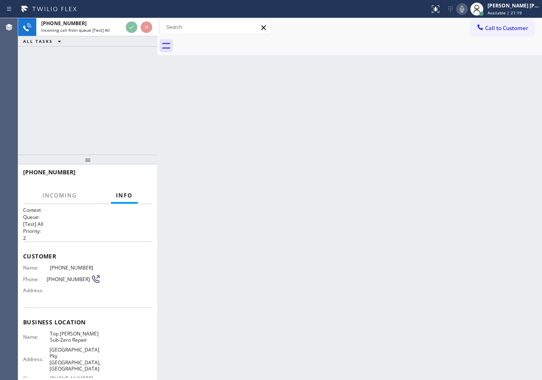
scroll to position [40, 0]
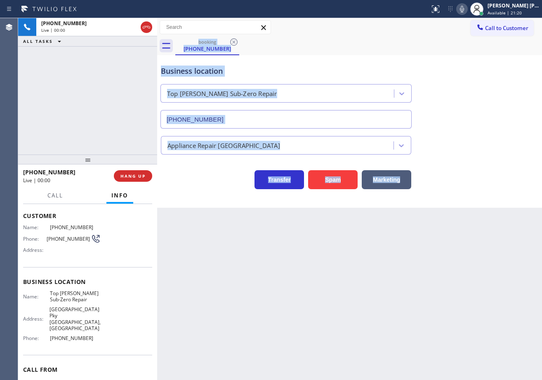
type input "[PHONE_NUMBER]"
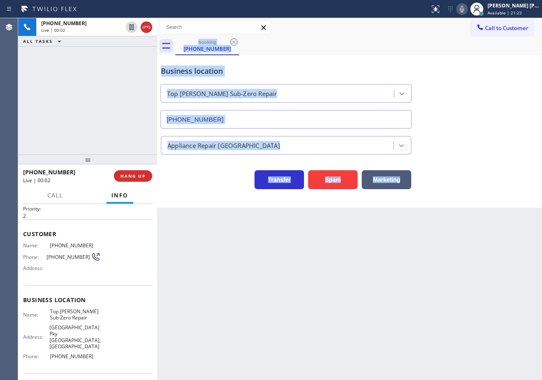
scroll to position [0, 0]
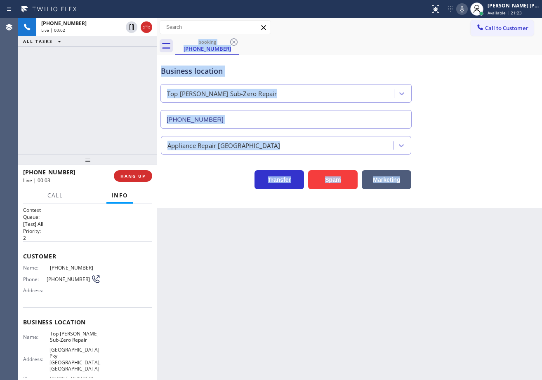
click at [461, 99] on div "Business location Top [PERSON_NAME] Sub-Zero Repair [PHONE_NUMBER]" at bounding box center [349, 91] width 380 height 75
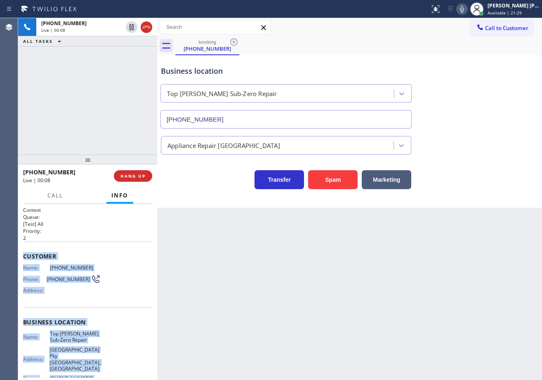
scroll to position [68, 0]
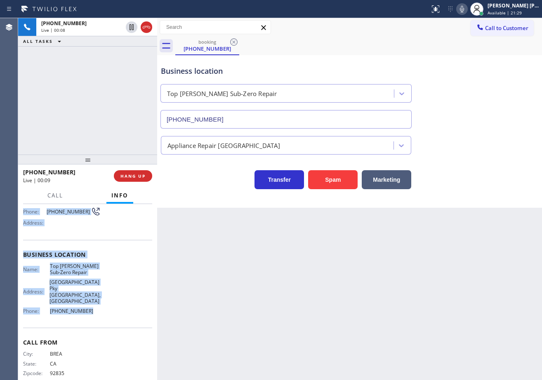
drag, startPoint x: 21, startPoint y: 254, endPoint x: 478, endPoint y: 171, distance: 464.5
click at [94, 301] on div "Context Queue: [Test] All Priority: 2 Customer Name: [PHONE_NUMBER] Phone: [PHO…" at bounding box center [87, 292] width 139 height 176
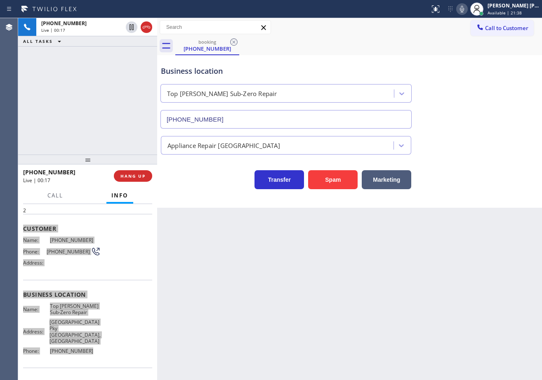
scroll to position [0, 0]
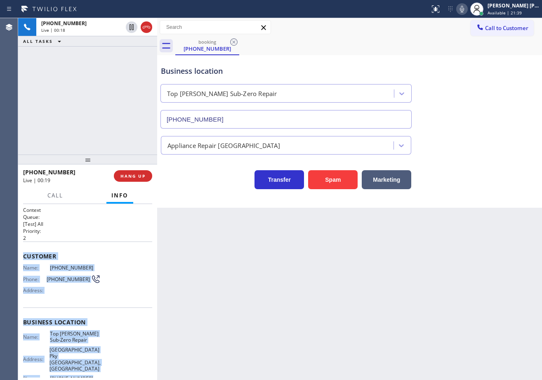
click at [304, 292] on div "Back to Dashboard Change Sender ID Customers Technicians Select a contact Outbo…" at bounding box center [349, 199] width 385 height 362
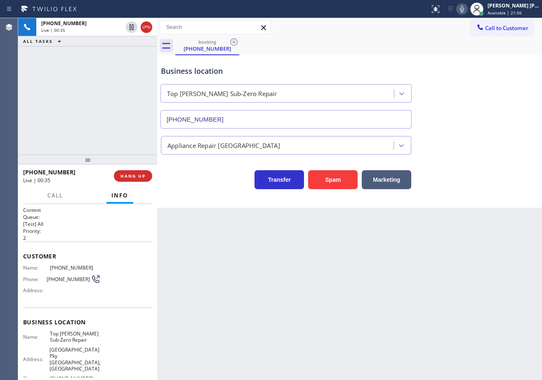
click at [467, 9] on icon at bounding box center [462, 9] width 10 height 10
drag, startPoint x: 469, startPoint y: 11, endPoint x: 489, endPoint y: 66, distance: 58.8
click at [467, 11] on icon at bounding box center [462, 9] width 10 height 10
drag, startPoint x: 489, startPoint y: 66, endPoint x: 482, endPoint y: 69, distance: 7.0
click at [489, 68] on div "Business location Top [PERSON_NAME] Sub-Zero Repair [PHONE_NUMBER]" at bounding box center [349, 91] width 380 height 75
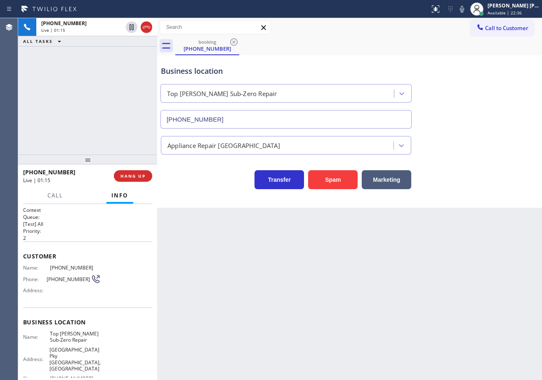
drag, startPoint x: 470, startPoint y: 11, endPoint x: 497, endPoint y: 163, distance: 154.4
click at [467, 11] on icon at bounding box center [462, 9] width 10 height 10
click at [497, 194] on div "Business location Top [PERSON_NAME] Sub-Zero Repair [PHONE_NUMBER] Appliance Re…" at bounding box center [349, 131] width 385 height 152
click at [467, 6] on icon at bounding box center [462, 9] width 10 height 10
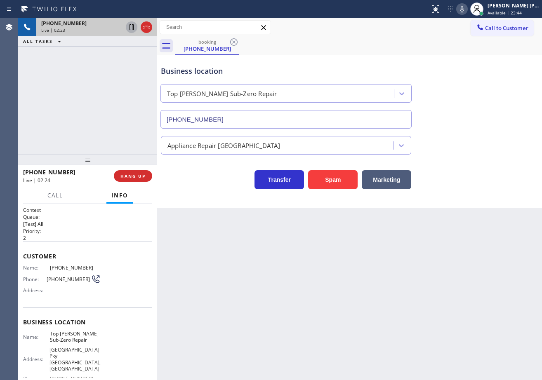
click at [129, 29] on icon at bounding box center [131, 27] width 4 height 6
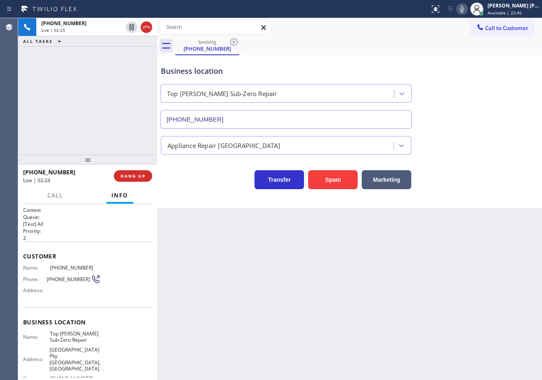
drag, startPoint x: 117, startPoint y: 75, endPoint x: 244, endPoint y: 61, distance: 128.1
click at [118, 75] on div "[PHONE_NUMBER] Live | 02:25 ALL TASKS ALL TASKS ACTIVE TASKS TASKS IN WRAP UP" at bounding box center [87, 86] width 139 height 136
drag, startPoint x: 468, startPoint y: 10, endPoint x: 469, endPoint y: 47, distance: 36.7
click at [469, 15] on div "Status report No issues detected If you experience an issue, please download th…" at bounding box center [483, 9] width 115 height 18
click at [475, 90] on div "Business location Top [PERSON_NAME] Sub-Zero Repair [PHONE_NUMBER]" at bounding box center [349, 91] width 380 height 75
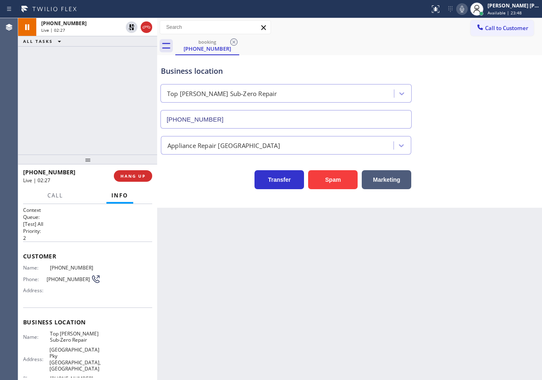
click at [464, 7] on icon at bounding box center [462, 9] width 4 height 7
drag, startPoint x: 486, startPoint y: 89, endPoint x: 491, endPoint y: 101, distance: 13.3
click at [486, 90] on div "Business location Top [PERSON_NAME] Sub-Zero Repair [PHONE_NUMBER]" at bounding box center [349, 91] width 380 height 75
click at [436, 377] on div "Back to Dashboard Change Sender ID Customers Technicians Select a contact Outbo…" at bounding box center [349, 199] width 385 height 362
click at [105, 57] on div "[PHONE_NUMBER] Live | 03:49 ALL TASKS ALL TASKS ACTIVE TASKS TASKS IN WRAP UP" at bounding box center [87, 86] width 139 height 136
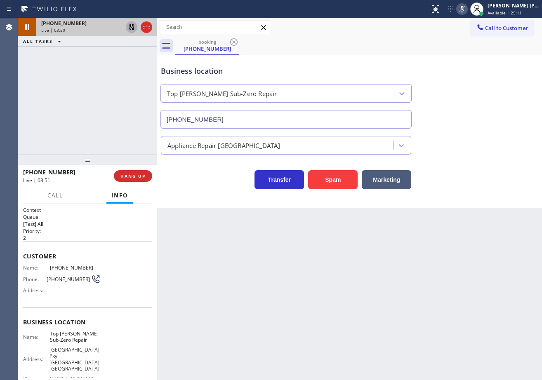
click at [131, 27] on icon at bounding box center [132, 27] width 10 height 10
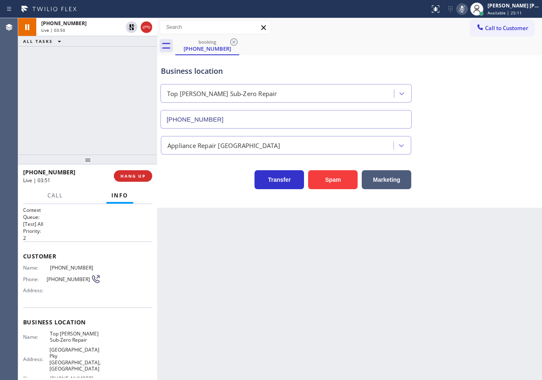
click at [121, 54] on div "[PHONE_NUMBER] Live | 03:50 ALL TASKS ALL TASKS ACTIVE TASKS TASKS IN WRAP UP" at bounding box center [87, 86] width 139 height 136
click at [464, 9] on icon at bounding box center [462, 9] width 4 height 7
click at [365, 276] on div "Back to Dashboard Change Sender ID Customers Technicians Select a contact Outbo…" at bounding box center [349, 199] width 385 height 362
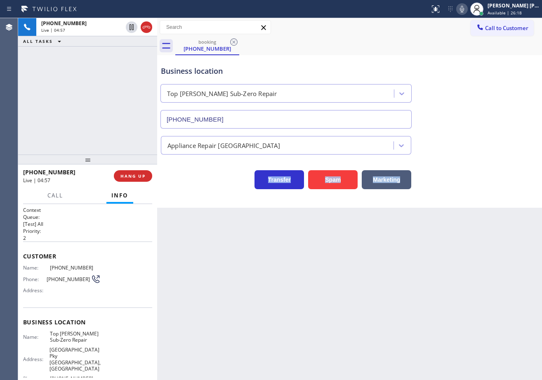
click at [365, 276] on div "Back to Dashboard Change Sender ID Customers Technicians Select a contact Outbo…" at bounding box center [349, 199] width 385 height 362
click at [365, 275] on div "Back to Dashboard Change Sender ID Customers Technicians Select a contact Outbo…" at bounding box center [349, 199] width 385 height 362
click at [354, 275] on div "Back to Dashboard Change Sender ID Customers Technicians Select a contact Outbo…" at bounding box center [349, 199] width 385 height 362
click at [130, 173] on span "HANG UP" at bounding box center [132, 176] width 25 height 6
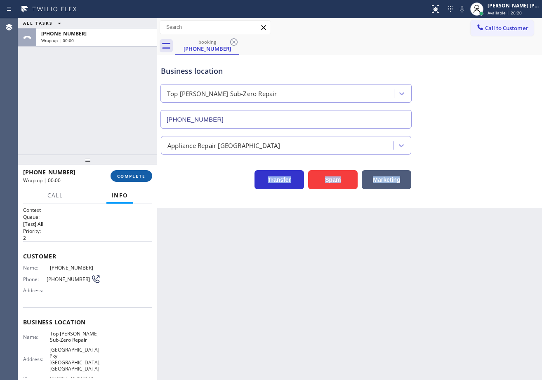
click at [131, 173] on span "COMPLETE" at bounding box center [131, 176] width 28 height 6
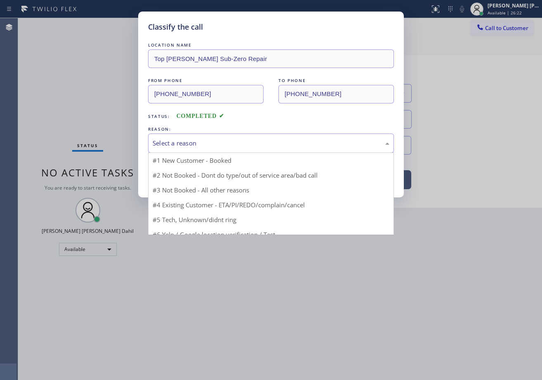
click at [189, 135] on div "Select a reason" at bounding box center [271, 143] width 246 height 19
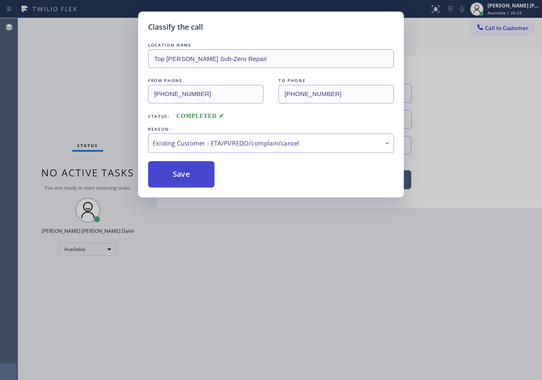
click at [185, 174] on button "Save" at bounding box center [181, 174] width 66 height 26
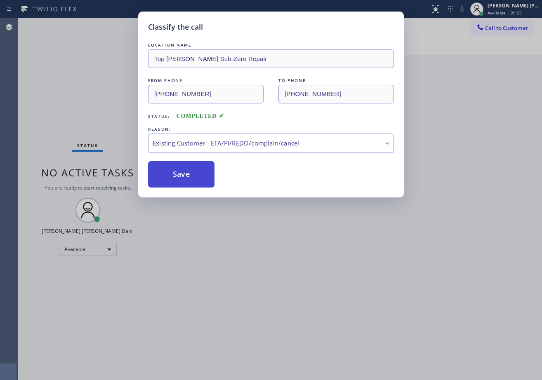
click at [185, 174] on button "Save" at bounding box center [181, 174] width 66 height 26
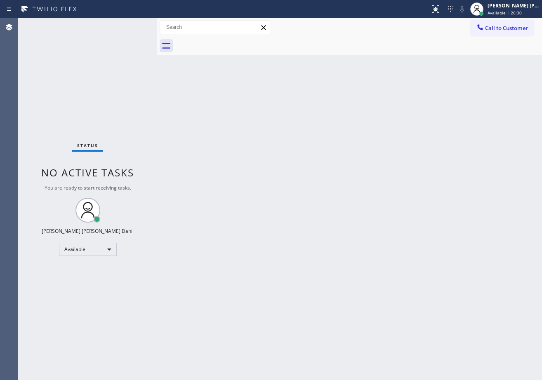
click at [295, 64] on div "Back to Dashboard Change Sender ID Customers Technicians Select a contact Outbo…" at bounding box center [349, 199] width 385 height 362
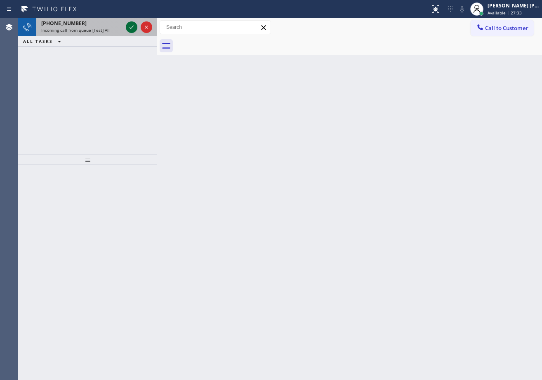
click at [132, 26] on icon at bounding box center [132, 27] width 10 height 10
click at [133, 25] on icon at bounding box center [132, 27] width 10 height 10
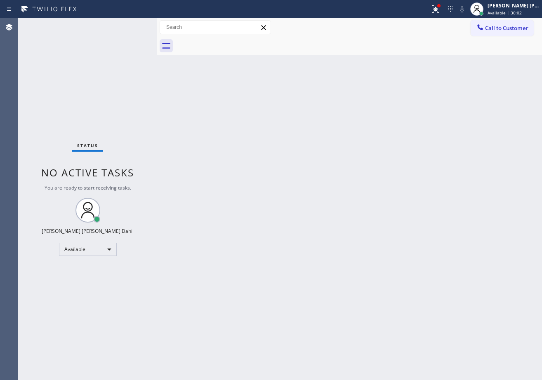
click at [133, 25] on div "Status No active tasks You are ready to start receiving tasks. [PERSON_NAME] [P…" at bounding box center [87, 199] width 139 height 362
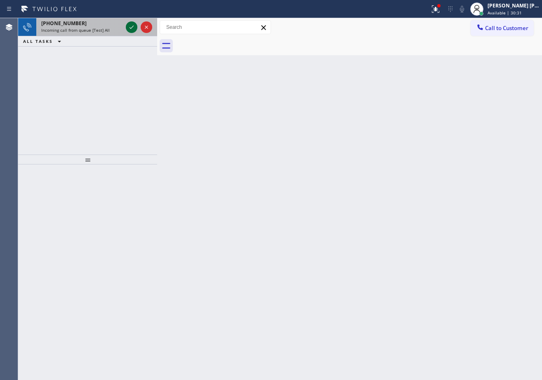
click at [129, 27] on icon at bounding box center [132, 27] width 10 height 10
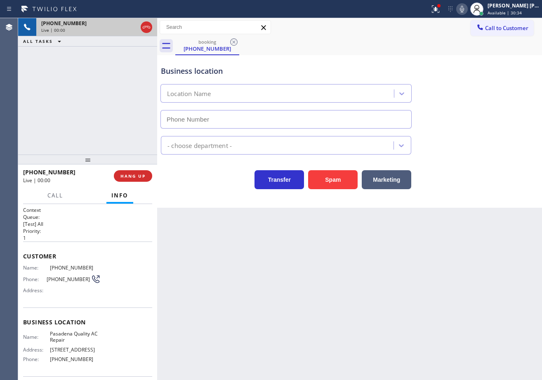
type input "[PHONE_NUMBER]"
click at [440, 12] on icon at bounding box center [435, 9] width 10 height 10
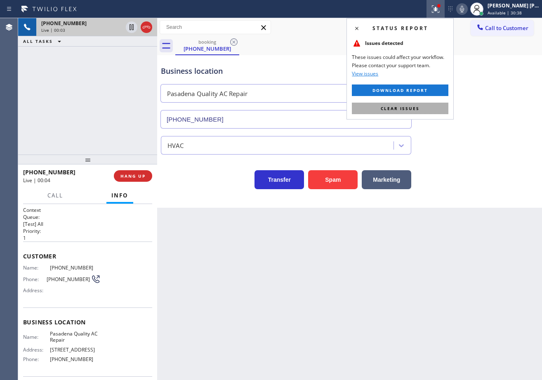
click at [437, 106] on button "Clear issues" at bounding box center [400, 109] width 96 height 12
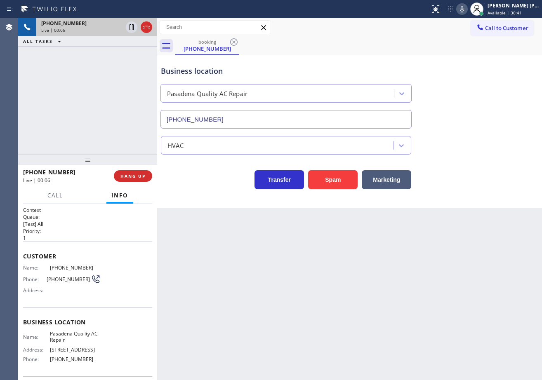
click at [261, 281] on div "Back to Dashboard Change Sender ID Customers Technicians Select a contact Outbo…" at bounding box center [349, 199] width 385 height 362
drag, startPoint x: 319, startPoint y: 304, endPoint x: 295, endPoint y: 300, distance: 24.3
click at [314, 303] on div "Back to Dashboard Change Sender ID Customers Technicians Select a contact Outbo…" at bounding box center [349, 199] width 385 height 362
click at [464, 11] on icon at bounding box center [462, 9] width 4 height 7
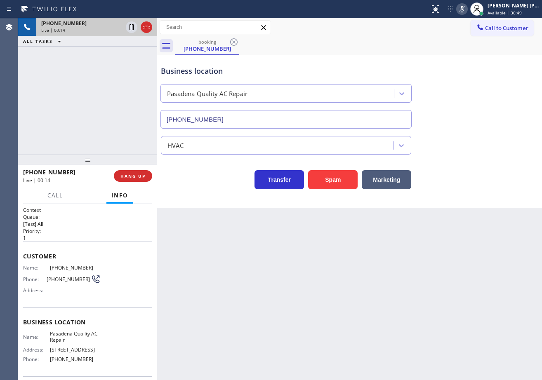
click at [464, 11] on icon at bounding box center [462, 9] width 4 height 7
drag, startPoint x: 466, startPoint y: 220, endPoint x: 407, endPoint y: 257, distance: 69.3
click at [466, 220] on div "Back to Dashboard Change Sender ID Customers Technicians Select a contact Outbo…" at bounding box center [349, 199] width 385 height 362
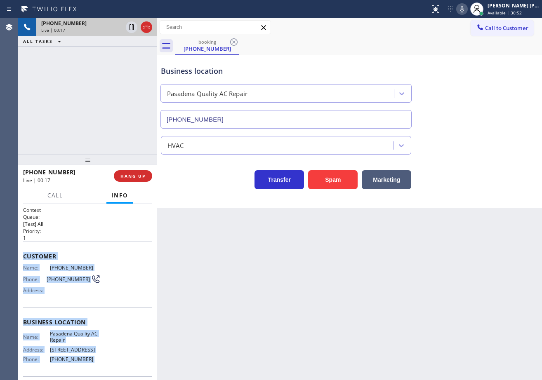
scroll to position [61, 0]
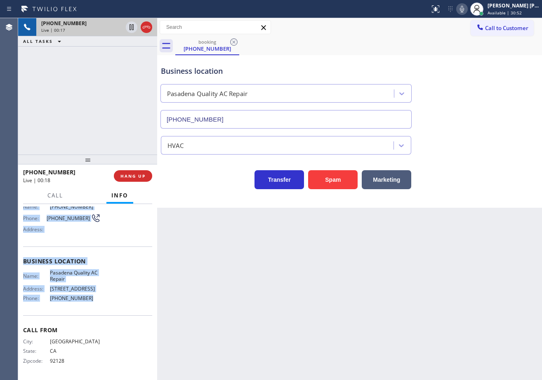
drag, startPoint x: 31, startPoint y: 265, endPoint x: 135, endPoint y: 299, distance: 109.3
click at [101, 307] on div "Context Queue: [Test] All Priority: 1 Customer Name: [PHONE_NUMBER] Phone: [PHO…" at bounding box center [87, 292] width 139 height 176
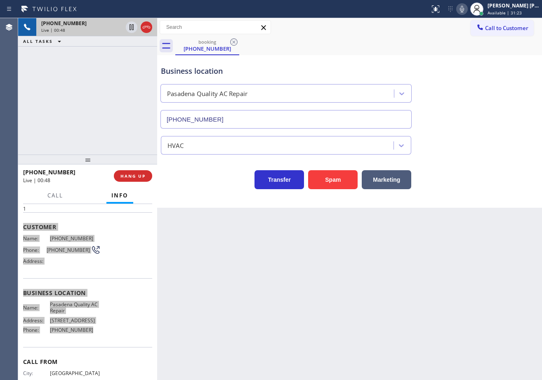
scroll to position [0, 0]
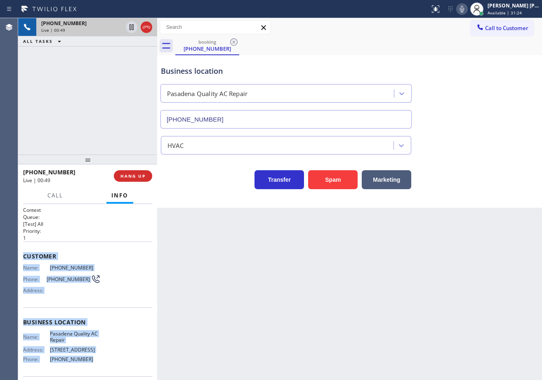
click at [91, 124] on div "[PHONE_NUMBER] Live | 00:49 ALL TASKS ALL TASKS ACTIVE TASKS TASKS IN WRAP UP" at bounding box center [87, 86] width 139 height 136
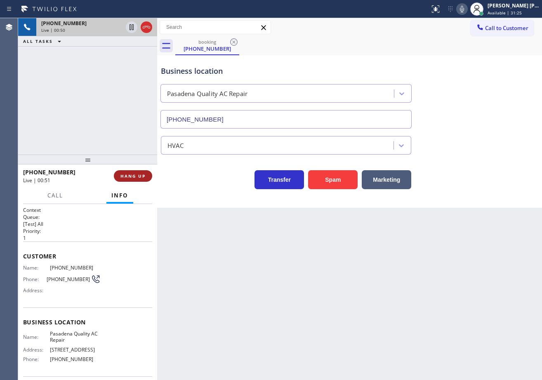
click at [130, 175] on span "HANG UP" at bounding box center [132, 176] width 25 height 6
click at [129, 175] on span "HANG UP" at bounding box center [132, 176] width 25 height 6
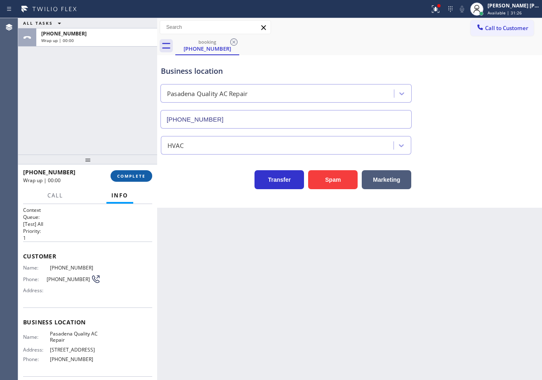
click at [129, 175] on span "COMPLETE" at bounding box center [131, 176] width 28 height 6
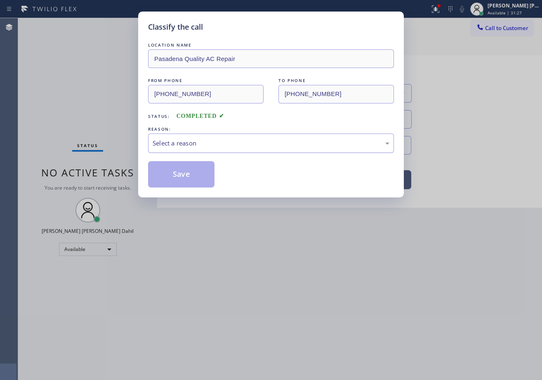
click at [204, 142] on div "Select a reason" at bounding box center [270, 142] width 237 height 9
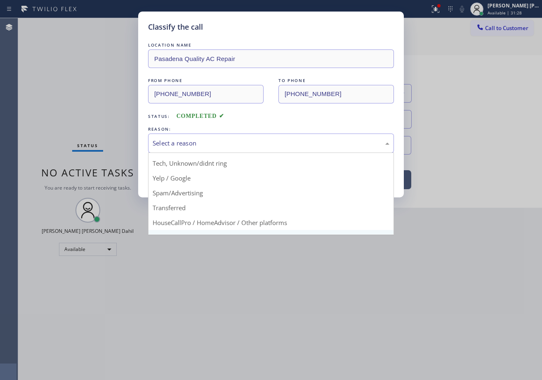
scroll to position [52, 0]
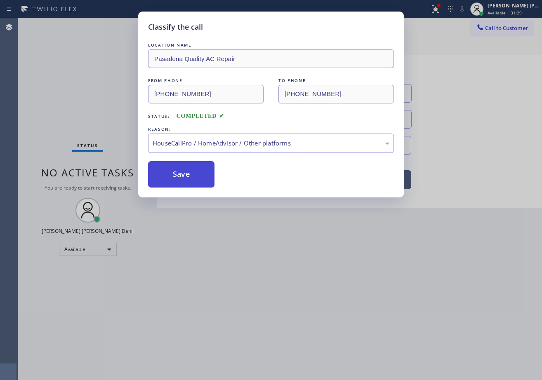
click at [184, 178] on button "Save" at bounding box center [181, 174] width 66 height 26
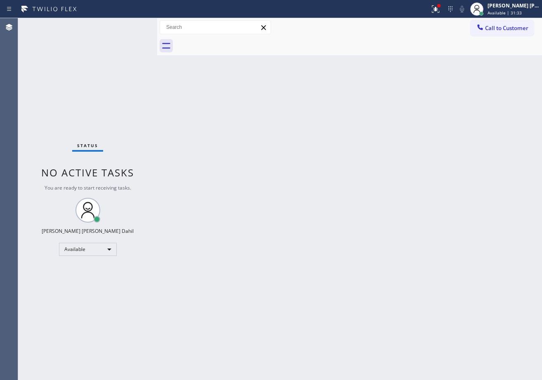
click at [337, 258] on div "Back to Dashboard Change Sender ID Customers Technicians Select a contact Outbo…" at bounding box center [349, 199] width 385 height 362
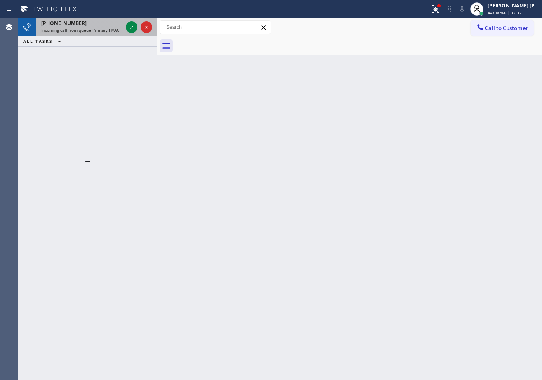
drag, startPoint x: 84, startPoint y: 21, endPoint x: 120, endPoint y: 26, distance: 37.1
click at [84, 21] on div "[PHONE_NUMBER]" at bounding box center [81, 23] width 81 height 7
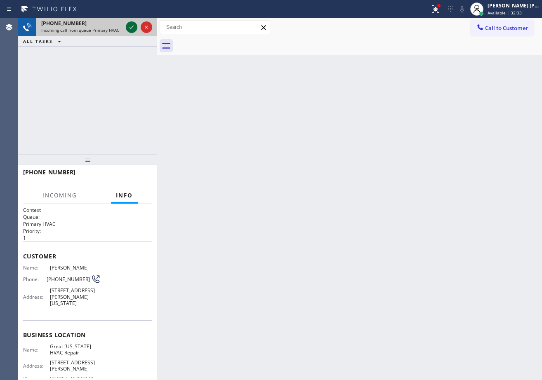
click at [129, 26] on icon at bounding box center [132, 27] width 10 height 10
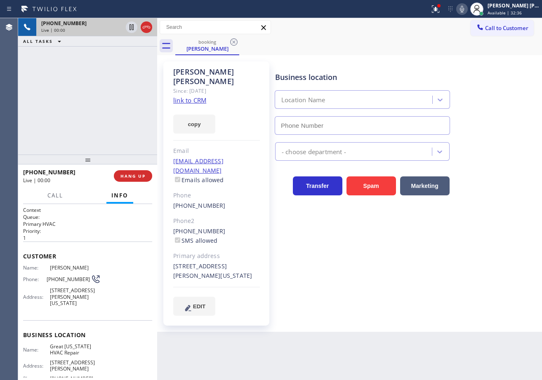
type input "[PHONE_NUMBER]"
click at [347, 306] on div "Business location [GEOGRAPHIC_DATA][US_STATE] HVAC Repair [PHONE_NUMBER] HVAC T…" at bounding box center [406, 196] width 266 height 266
click at [198, 96] on link "link to CRM" at bounding box center [189, 100] width 33 height 8
click at [120, 117] on div "[PHONE_NUMBER] Live | 01:36 ALL TASKS ALL TASKS ACTIVE TASKS TASKS IN WRAP UP" at bounding box center [87, 86] width 139 height 136
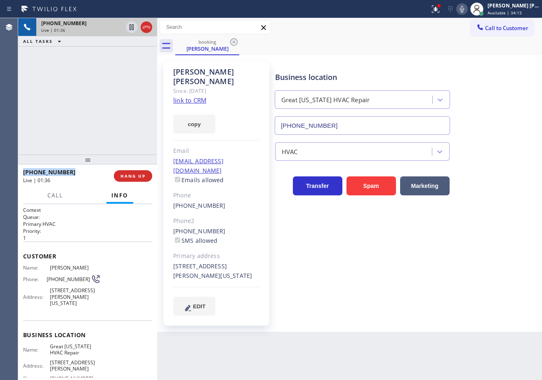
click at [120, 117] on div "[PHONE_NUMBER] Live | 01:36 ALL TASKS ALL TASKS ACTIVE TASKS TASKS IN WRAP UP" at bounding box center [87, 86] width 139 height 136
click at [120, 117] on div "[PHONE_NUMBER] Live | 01:37 ALL TASKS ALL TASKS ACTIVE TASKS TASKS IN WRAP UP" at bounding box center [87, 86] width 139 height 136
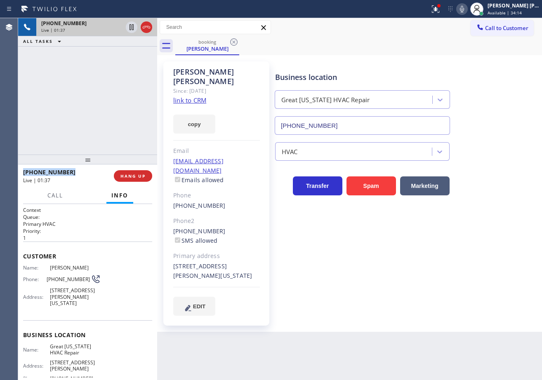
click at [120, 117] on div "[PHONE_NUMBER] Live | 01:37 ALL TASKS ALL TASKS ACTIVE TASKS TASKS IN WRAP UP" at bounding box center [87, 86] width 139 height 136
click at [120, 117] on div "[PHONE_NUMBER] Live | 01:38 ALL TASKS ALL TASKS ACTIVE TASKS TASKS IN WRAP UP" at bounding box center [87, 86] width 139 height 136
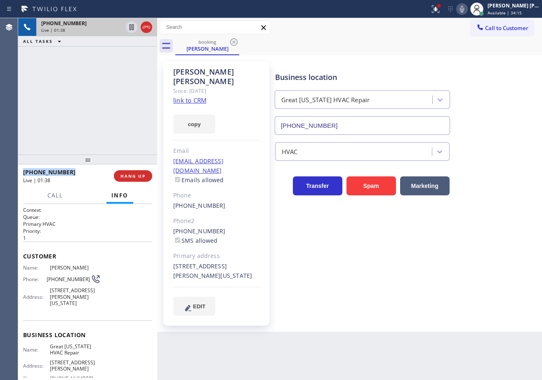
click at [120, 117] on div "[PHONE_NUMBER] Live | 01:38 ALL TASKS ALL TASKS ACTIVE TASKS TASKS IN WRAP UP" at bounding box center [87, 86] width 139 height 136
click at [117, 117] on div "[PHONE_NUMBER] Live | 01:39 ALL TASKS ALL TASKS ACTIVE TASKS TASKS IN WRAP UP" at bounding box center [87, 86] width 139 height 136
click at [440, 12] on icon at bounding box center [435, 9] width 10 height 10
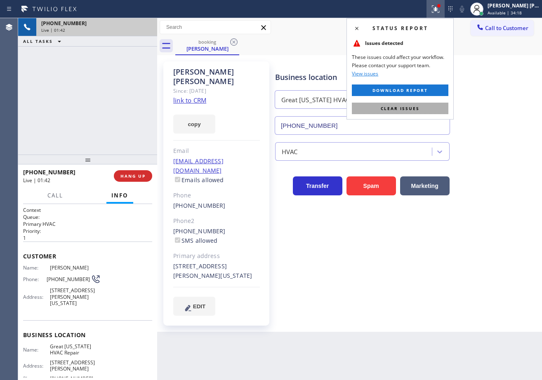
click at [433, 105] on button "Clear issues" at bounding box center [400, 109] width 96 height 12
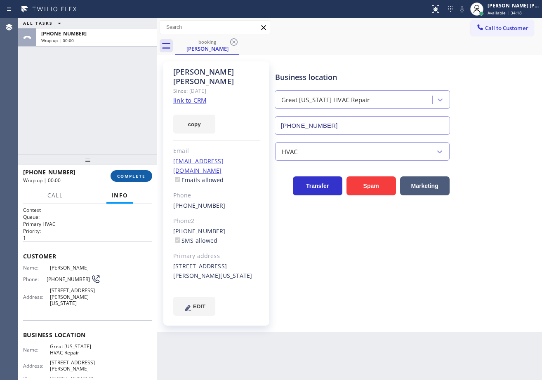
click at [124, 173] on span "COMPLETE" at bounding box center [131, 176] width 28 height 6
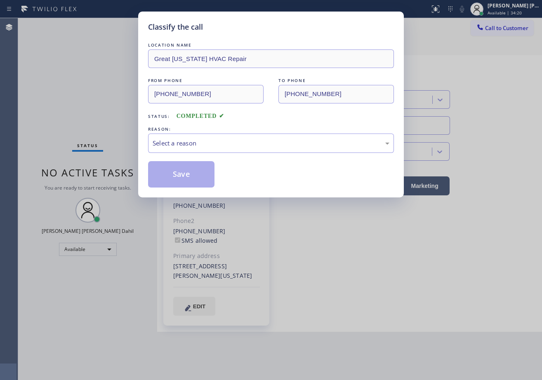
click at [217, 148] on div "Select a reason" at bounding box center [271, 143] width 246 height 19
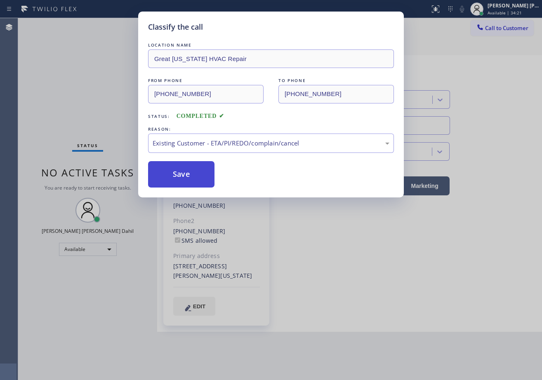
click at [181, 178] on button "Save" at bounding box center [181, 174] width 66 height 26
click at [178, 178] on button "Save" at bounding box center [181, 174] width 66 height 26
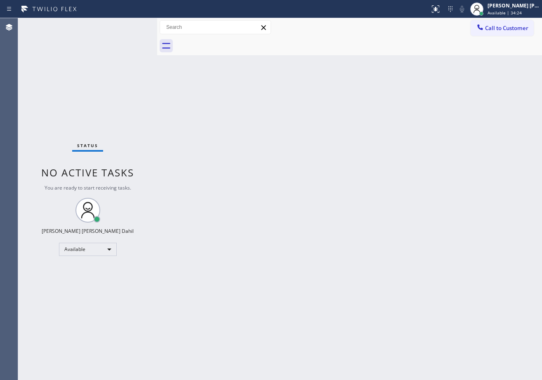
click at [349, 293] on div "Back to Dashboard Change Sender ID Customers Technicians Select a contact Outbo…" at bounding box center [349, 199] width 385 height 362
click at [367, 51] on div at bounding box center [358, 46] width 366 height 19
click at [411, 83] on div "Back to Dashboard Change Sender ID Customers Technicians Select a contact Outbo…" at bounding box center [349, 199] width 385 height 362
click at [129, 28] on div "Status No active tasks You are ready to start receiving tasks. [PERSON_NAME] [P…" at bounding box center [87, 199] width 139 height 362
click at [134, 24] on div "Status No active tasks You are ready to start receiving tasks. [PERSON_NAME] [P…" at bounding box center [87, 199] width 139 height 362
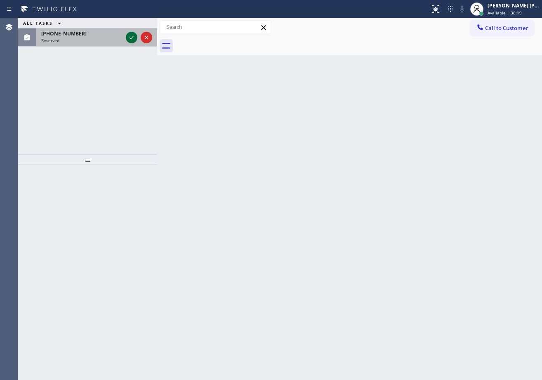
click at [130, 41] on icon at bounding box center [132, 38] width 10 height 10
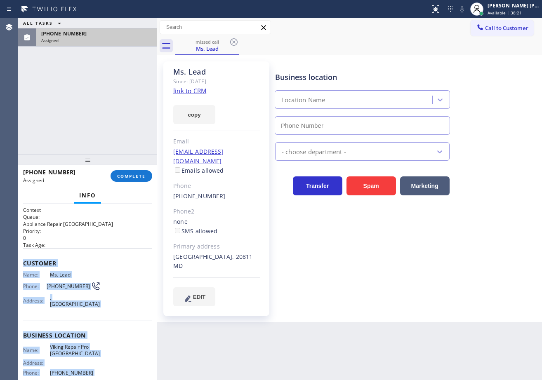
scroll to position [75, 0]
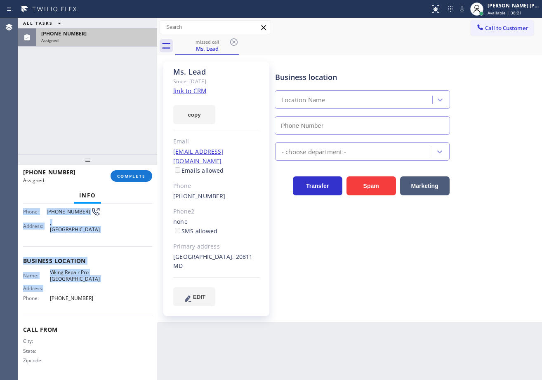
type input "[PHONE_NUMBER]"
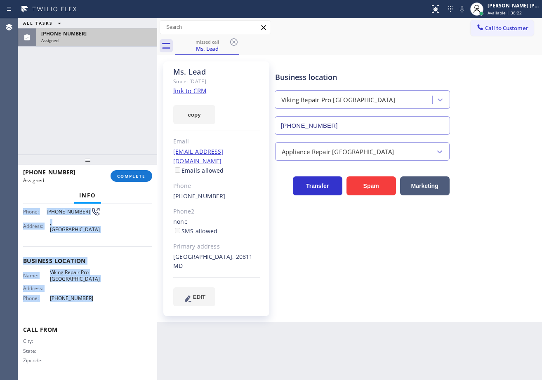
drag, startPoint x: 34, startPoint y: 271, endPoint x: 90, endPoint y: 303, distance: 65.0
click at [90, 303] on div "Context Queue: Appliance Repair High End Priority: 0 Task Age: Customer Name: M…" at bounding box center [87, 292] width 139 height 176
click at [138, 174] on span "COMPLETE" at bounding box center [131, 176] width 28 height 6
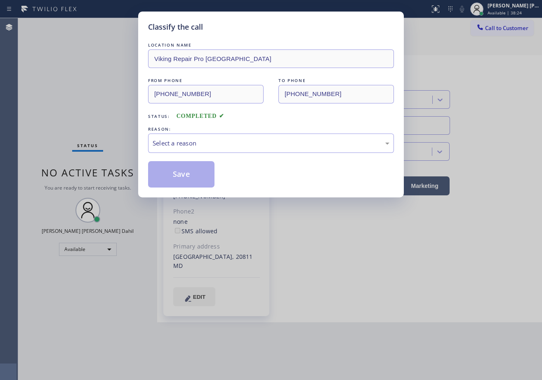
click at [189, 141] on div "Select a reason" at bounding box center [270, 142] width 237 height 9
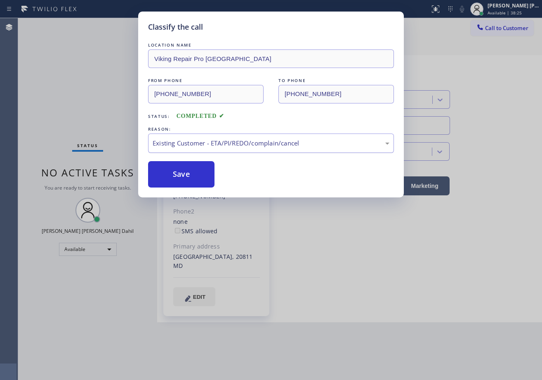
click at [194, 143] on div "Existing Customer - ETA/PI/REDO/complain/cancel" at bounding box center [270, 142] width 237 height 9
click at [177, 182] on button "Save" at bounding box center [181, 174] width 66 height 26
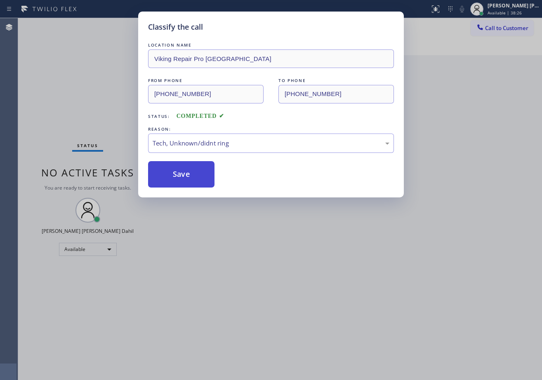
click at [177, 182] on button "Save" at bounding box center [181, 174] width 66 height 26
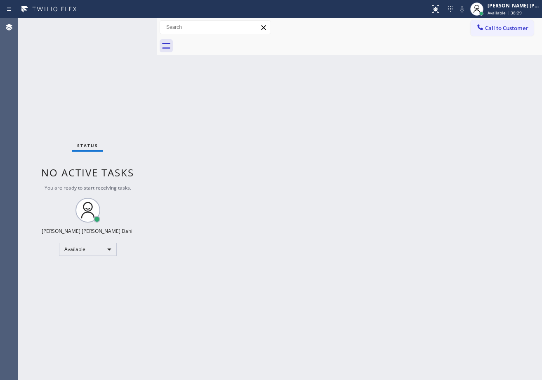
click at [510, 31] on span "Call to Customer" at bounding box center [506, 27] width 43 height 7
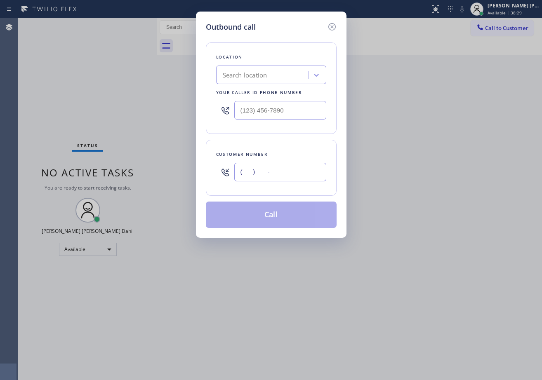
click at [317, 165] on input "(___) ___-____" at bounding box center [280, 172] width 92 height 19
paste input "203) 257-9463"
type input "[PHONE_NUMBER]"
click at [265, 110] on input "(___) ___-____" at bounding box center [280, 110] width 92 height 19
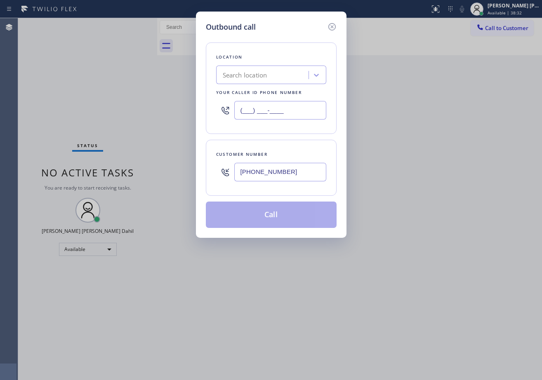
click at [240, 109] on input "(___) ___-____" at bounding box center [280, 110] width 92 height 19
click at [242, 111] on input "(___) ___-____" at bounding box center [280, 110] width 92 height 19
paste input "240) 540-4141"
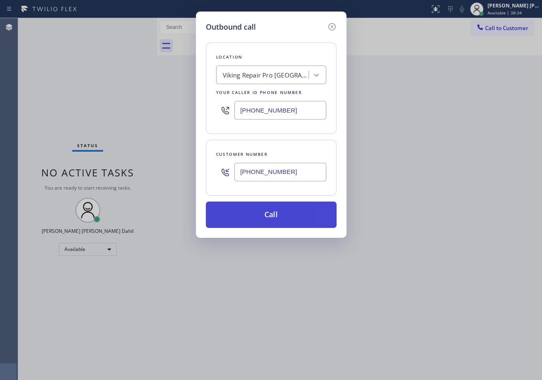
type input "[PHONE_NUMBER]"
click at [259, 220] on button "Call" at bounding box center [271, 215] width 131 height 26
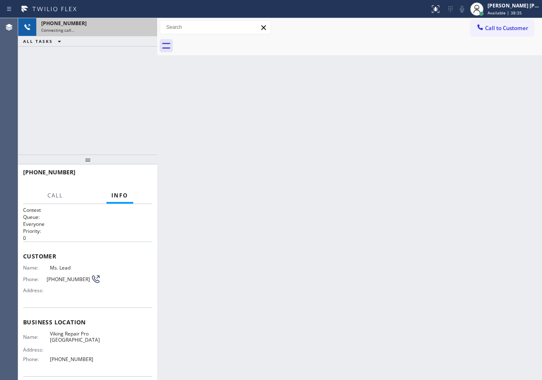
click at [101, 27] on div "[PHONE_NUMBER] Connecting call…" at bounding box center [94, 27] width 117 height 18
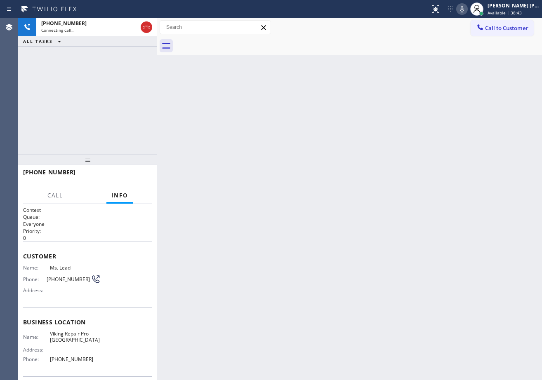
click at [221, 258] on div "Back to Dashboard Change Sender ID Customers Technicians Select a contact Outbo…" at bounding box center [349, 199] width 385 height 362
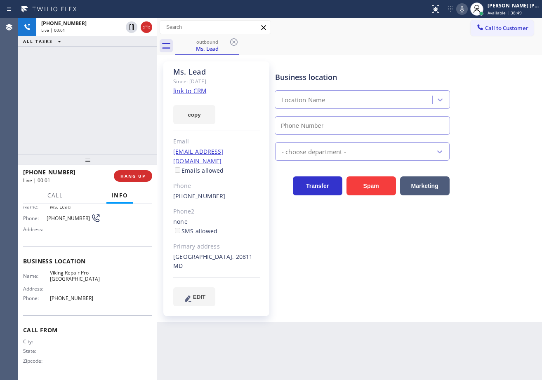
scroll to position [28, 0]
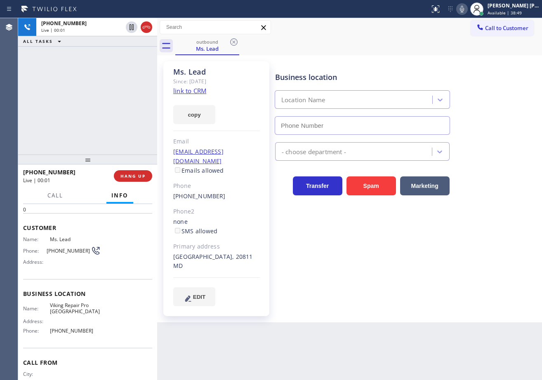
type input "[PHONE_NUMBER]"
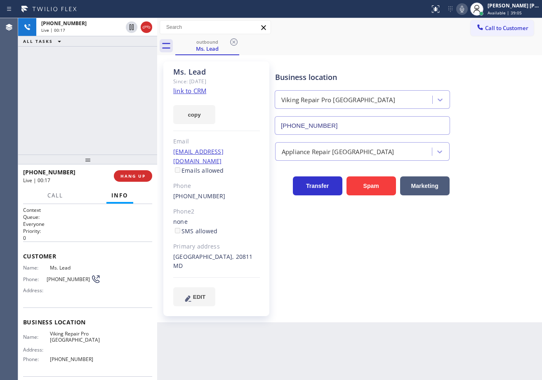
click at [185, 93] on link "link to CRM" at bounding box center [189, 91] width 33 height 8
click at [107, 96] on div "[PHONE_NUMBER] Live | 00:25 ALL TASKS ALL TASKS ACTIVE TASKS TASKS IN WRAP UP" at bounding box center [87, 86] width 139 height 136
click at [143, 178] on span "HANG UP" at bounding box center [132, 176] width 25 height 6
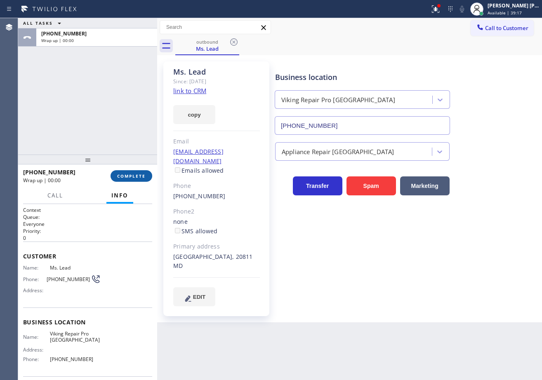
click at [143, 178] on span "COMPLETE" at bounding box center [131, 176] width 28 height 6
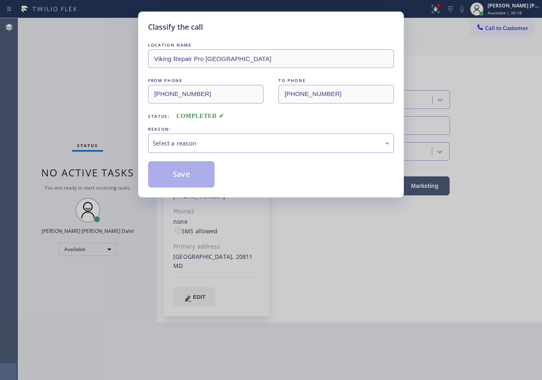
click at [198, 144] on div "Select a reason" at bounding box center [270, 142] width 237 height 9
click at [178, 174] on button "Save" at bounding box center [181, 174] width 66 height 26
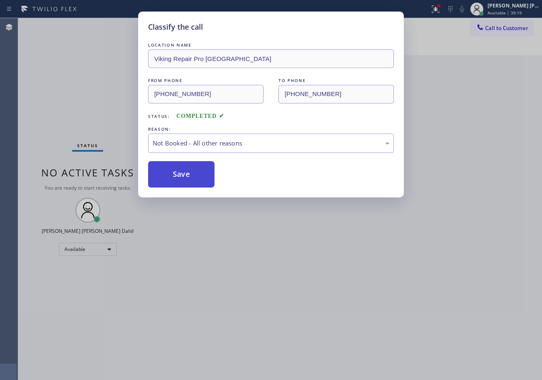
click at [178, 174] on button "Save" at bounding box center [181, 174] width 66 height 26
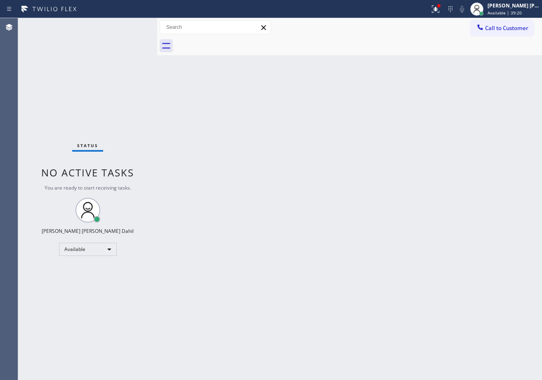
click at [415, 165] on div "Back to Dashboard Change Sender ID Customers Technicians Select a contact Outbo…" at bounding box center [349, 199] width 385 height 362
click at [135, 22] on div "Status No active tasks You are ready to start receiving tasks. [PERSON_NAME] [P…" at bounding box center [87, 199] width 139 height 362
click at [131, 26] on div "Status No active tasks You are ready to start receiving tasks. [PERSON_NAME] [P…" at bounding box center [87, 199] width 139 height 362
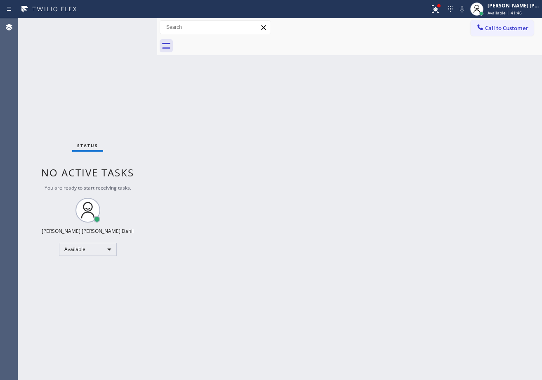
click at [130, 32] on div "Status No active tasks You are ready to start receiving tasks. [PERSON_NAME] [P…" at bounding box center [87, 199] width 139 height 362
click at [129, 21] on div "Status No active tasks You are ready to start receiving tasks. [PERSON_NAME] [P…" at bounding box center [87, 199] width 139 height 362
click at [131, 22] on div "Status No active tasks You are ready to start receiving tasks. [PERSON_NAME] [P…" at bounding box center [87, 199] width 139 height 362
click at [132, 24] on div "Status No active tasks You are ready to start receiving tasks. [PERSON_NAME] [P…" at bounding box center [87, 199] width 139 height 362
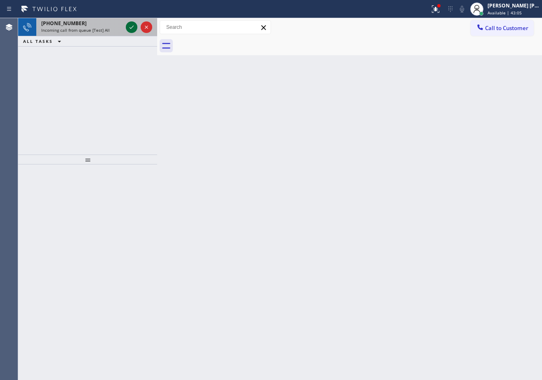
click at [132, 24] on icon at bounding box center [132, 27] width 10 height 10
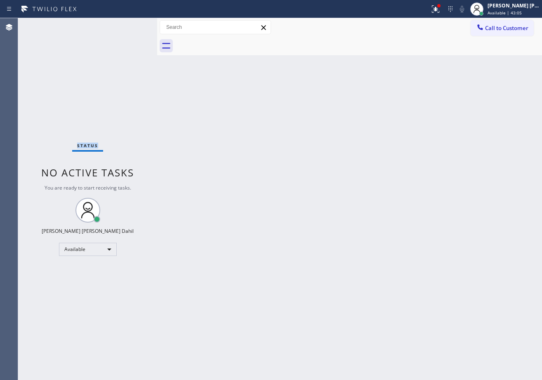
click at [132, 24] on div "Status No active tasks You are ready to start receiving tasks. [PERSON_NAME] [P…" at bounding box center [87, 199] width 139 height 362
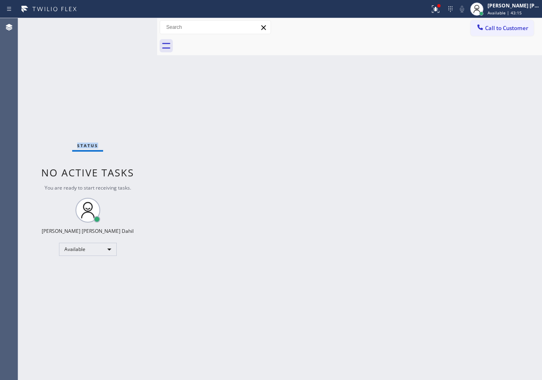
click at [132, 24] on div "Status No active tasks You are ready to start receiving tasks. [PERSON_NAME] [P…" at bounding box center [87, 199] width 139 height 362
click at [220, 106] on div "Back to Dashboard Change Sender ID Customers Technicians Select a contact Outbo…" at bounding box center [349, 199] width 385 height 362
click at [134, 30] on div "Status No active tasks You are ready to start receiving tasks. [PERSON_NAME] [P…" at bounding box center [87, 199] width 139 height 362
click at [134, 26] on div "Status No active tasks You are ready to start receiving tasks. [PERSON_NAME] [P…" at bounding box center [87, 199] width 139 height 362
click at [133, 26] on div "Status No active tasks You are ready to start receiving tasks. [PERSON_NAME] [P…" at bounding box center [87, 199] width 139 height 362
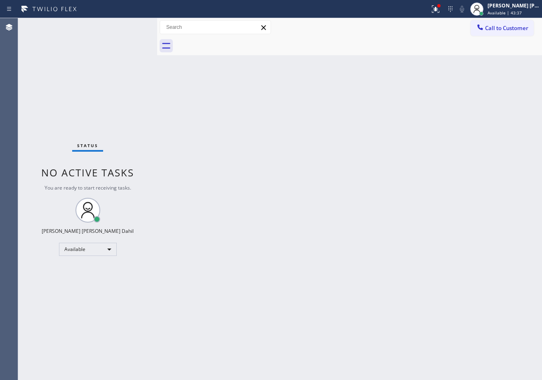
click at [131, 26] on div "Status No active tasks You are ready to start receiving tasks. [PERSON_NAME] [P…" at bounding box center [87, 199] width 139 height 362
drag, startPoint x: 338, startPoint y: 148, endPoint x: 455, endPoint y: 101, distance: 126.1
click at [344, 147] on div "Back to Dashboard Change Sender ID Customers Technicians Select a contact Outbo…" at bounding box center [349, 199] width 385 height 362
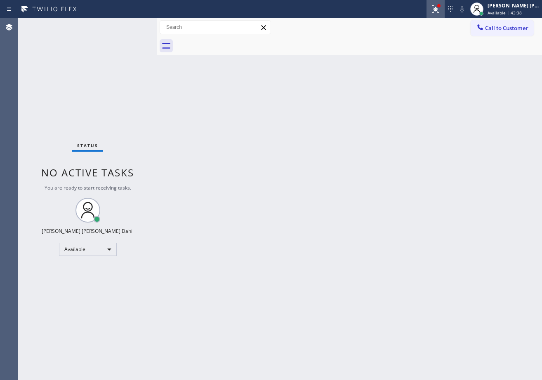
click at [444, 16] on button at bounding box center [435, 9] width 18 height 18
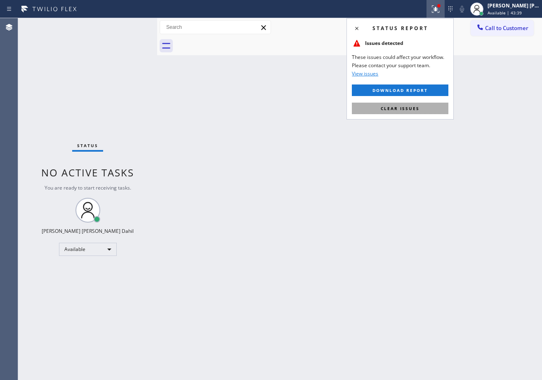
click at [428, 107] on button "Clear issues" at bounding box center [400, 109] width 96 height 12
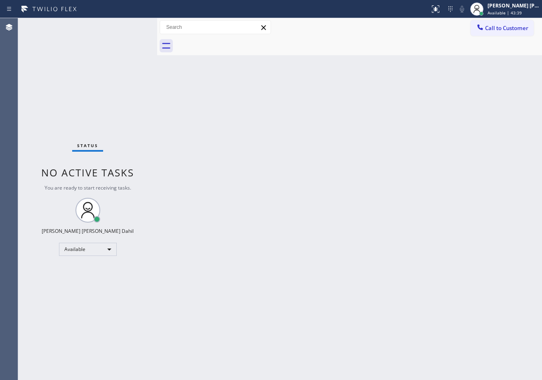
click at [428, 107] on div "Back to Dashboard Change Sender ID Customers Technicians Select a contact Outbo…" at bounding box center [349, 199] width 385 height 362
click at [199, 188] on div "Back to Dashboard Change Sender ID Customers Technicians Select a contact Outbo…" at bounding box center [349, 199] width 385 height 362
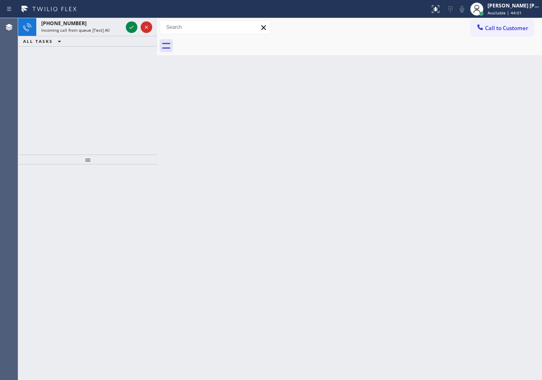
click at [250, 200] on div "Back to Dashboard Change Sender ID Customers Technicians Select a contact Outbo…" at bounding box center [349, 199] width 385 height 362
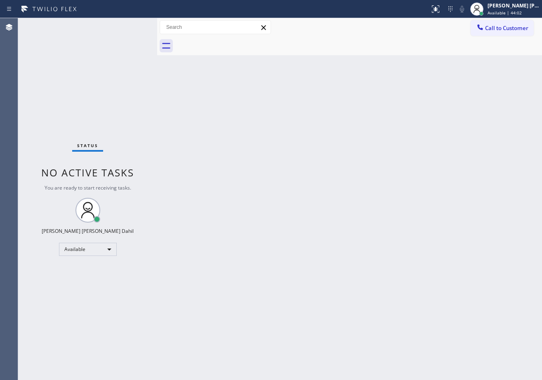
click at [125, 24] on div "Status No active tasks You are ready to start receiving tasks. [PERSON_NAME] [P…" at bounding box center [87, 199] width 139 height 362
click at [126, 24] on div "Status No active tasks You are ready to start receiving tasks. [PERSON_NAME] [P…" at bounding box center [87, 199] width 139 height 362
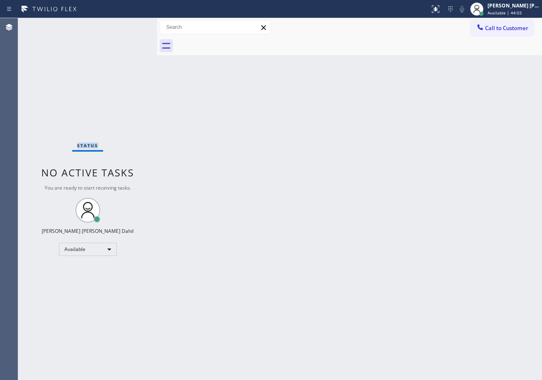
click at [126, 24] on div "Status No active tasks You are ready to start receiving tasks. [PERSON_NAME] [P…" at bounding box center [87, 199] width 139 height 362
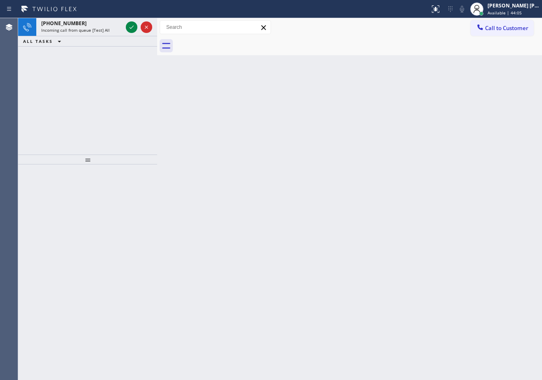
click at [342, 208] on div "Back to Dashboard Change Sender ID Customers Technicians Select a contact Outbo…" at bounding box center [349, 199] width 385 height 362
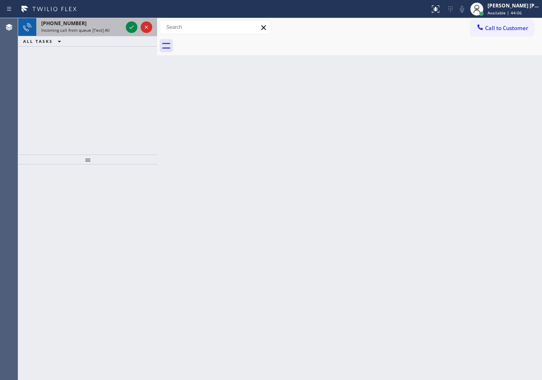
click at [120, 29] on div "Incoming call from queue [Test] All" at bounding box center [81, 30] width 81 height 6
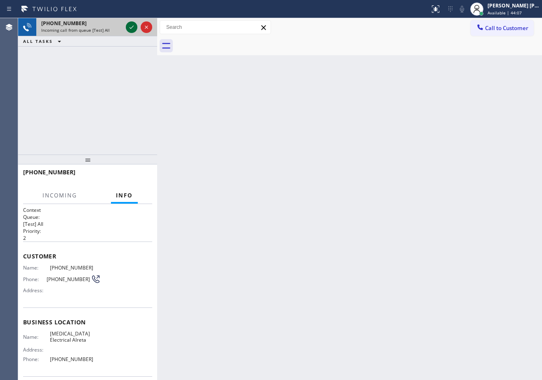
click at [130, 26] on icon at bounding box center [132, 27] width 10 height 10
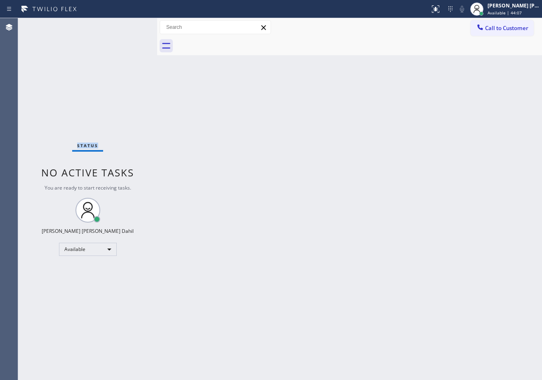
click at [130, 26] on div "Status No active tasks You are ready to start receiving tasks. [PERSON_NAME] [P…" at bounding box center [87, 199] width 139 height 362
drag, startPoint x: 373, startPoint y: 181, endPoint x: 471, endPoint y: 351, distance: 196.4
click at [380, 202] on div "Back to Dashboard Change Sender ID Customers Technicians Select a contact Outbo…" at bounding box center [349, 199] width 385 height 362
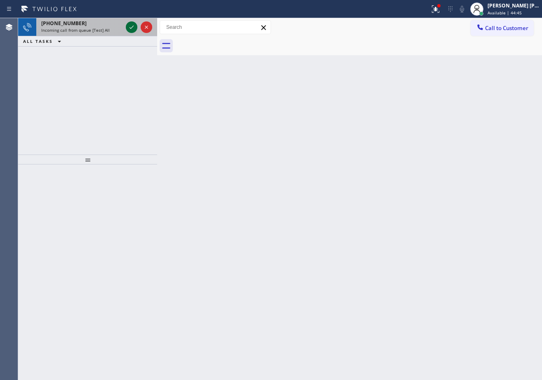
click at [129, 27] on icon at bounding box center [132, 27] width 10 height 10
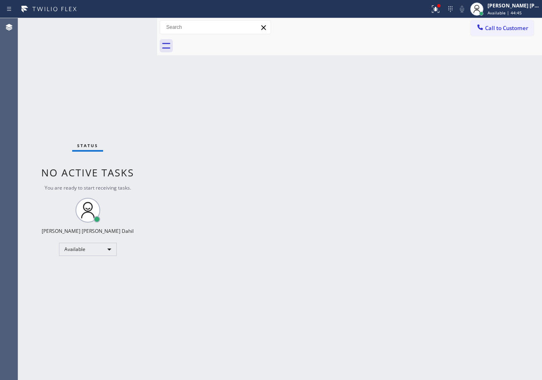
click at [129, 28] on div "Status No active tasks You are ready to start receiving tasks. [PERSON_NAME] [P…" at bounding box center [87, 199] width 139 height 362
drag, startPoint x: 326, startPoint y: 149, endPoint x: 369, endPoint y: 152, distance: 43.0
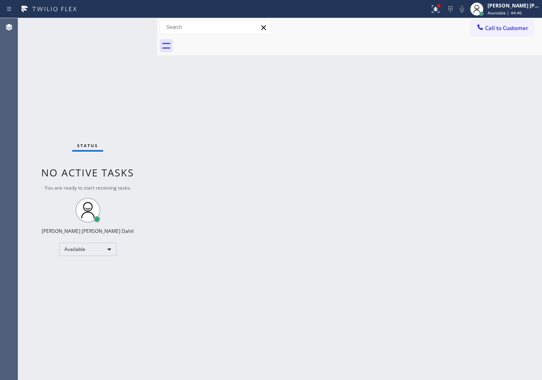
click at [362, 157] on div "Back to Dashboard Change Sender ID Customers Technicians Select a contact Outbo…" at bounding box center [349, 199] width 385 height 362
click at [444, 10] on div at bounding box center [435, 9] width 18 height 10
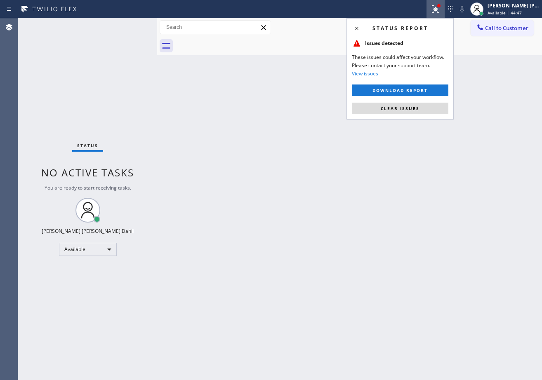
click at [419, 104] on button "Clear issues" at bounding box center [400, 109] width 96 height 12
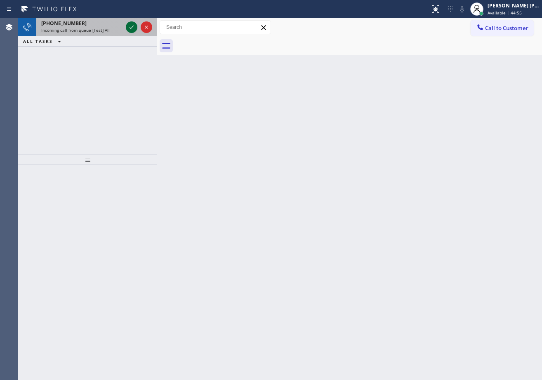
click at [128, 29] on icon at bounding box center [132, 27] width 10 height 10
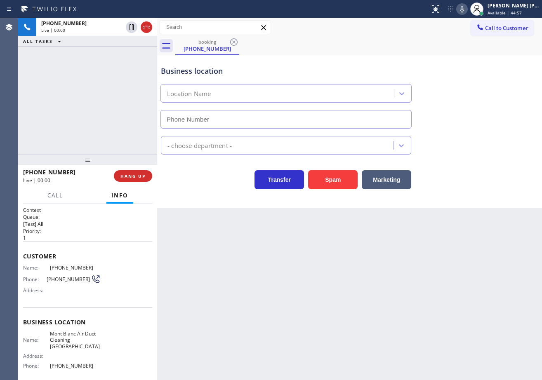
type input "[PHONE_NUMBER]"
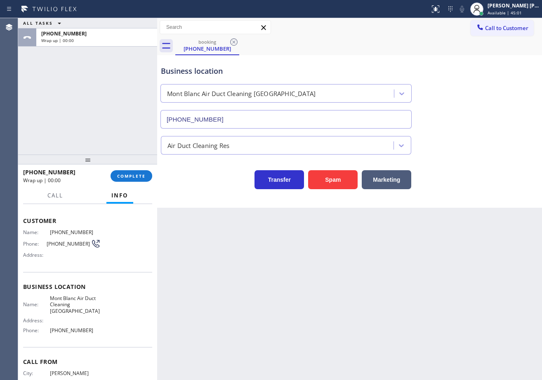
scroll to position [68, 0]
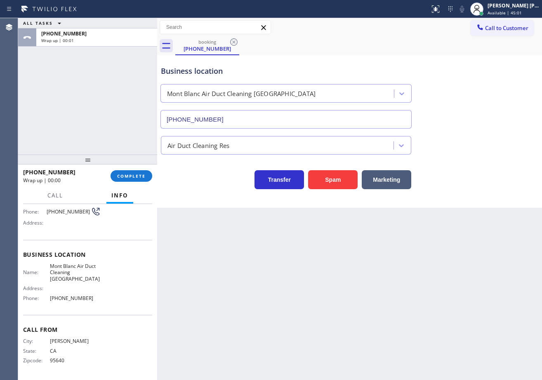
click at [101, 93] on div "ALL TASKS ALL TASKS ACTIVE TASKS TASKS IN WRAP UP [PHONE_NUMBER] Wrap up | 00:01" at bounding box center [87, 86] width 139 height 136
click at [139, 175] on span "COMPLETE" at bounding box center [131, 176] width 28 height 6
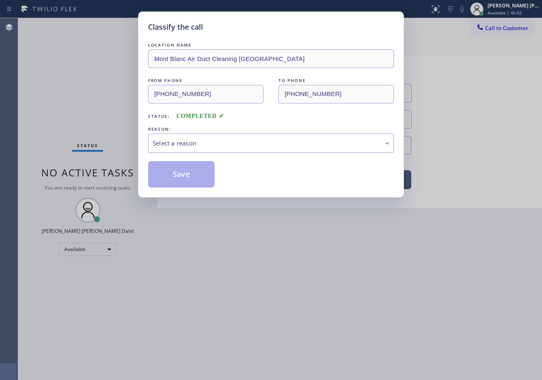
click at [202, 151] on div "Select a reason" at bounding box center [271, 143] width 246 height 19
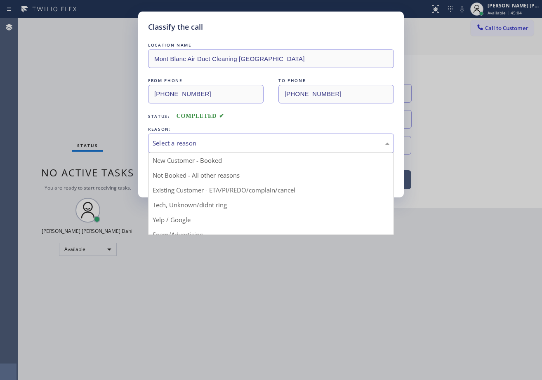
drag, startPoint x: 246, startPoint y: 203, endPoint x: 185, endPoint y: 182, distance: 64.1
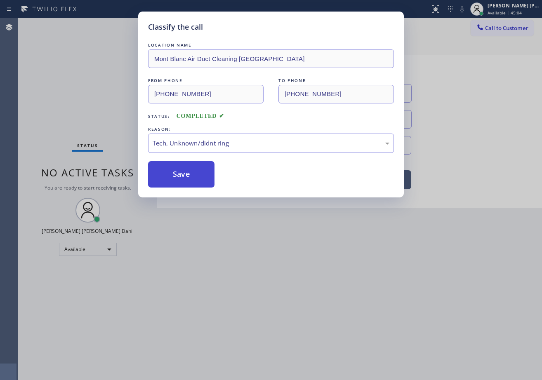
click at [185, 182] on button "Save" at bounding box center [181, 174] width 66 height 26
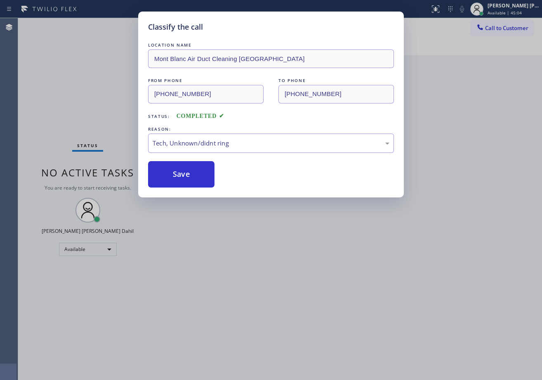
click at [280, 266] on div "Classify the call LOCATION NAME [GEOGRAPHIC_DATA] Duct Cleaning [GEOGRAPHIC_DAT…" at bounding box center [271, 190] width 542 height 380
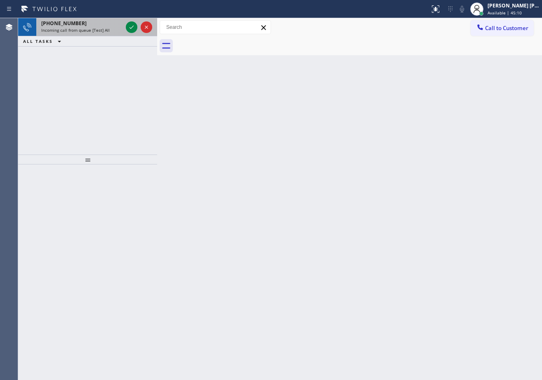
click at [120, 30] on div "Incoming call from queue [Test] All" at bounding box center [81, 30] width 81 height 6
click at [133, 26] on icon at bounding box center [132, 27] width 10 height 10
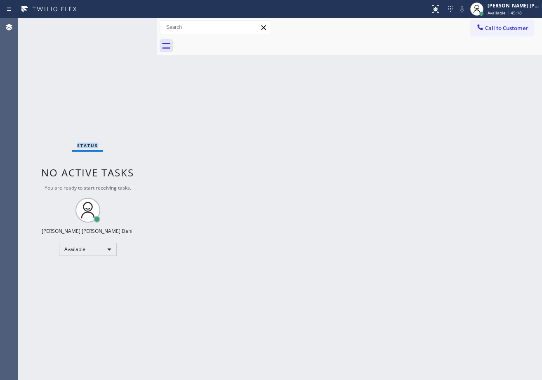
click at [132, 26] on div "Status No active tasks You are ready to start receiving tasks. [PERSON_NAME] [P…" at bounding box center [87, 199] width 139 height 362
click at [128, 21] on div "Status No active tasks You are ready to start receiving tasks. [PERSON_NAME] [P…" at bounding box center [87, 199] width 139 height 362
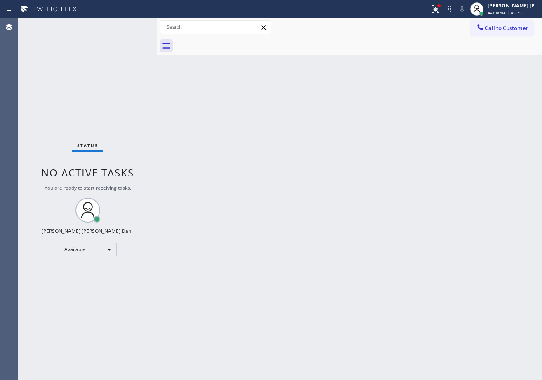
click at [132, 24] on div "Status No active tasks You are ready to start receiving tasks. [PERSON_NAME] [P…" at bounding box center [87, 199] width 139 height 362
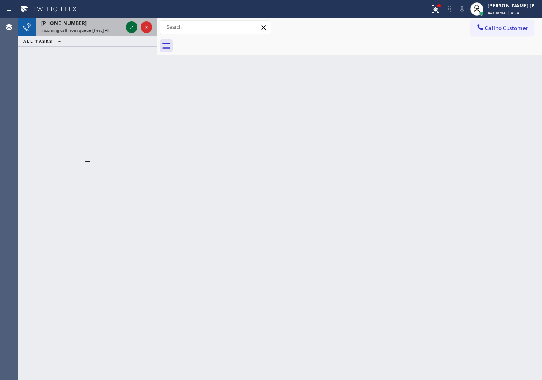
click at [132, 24] on icon at bounding box center [132, 27] width 10 height 10
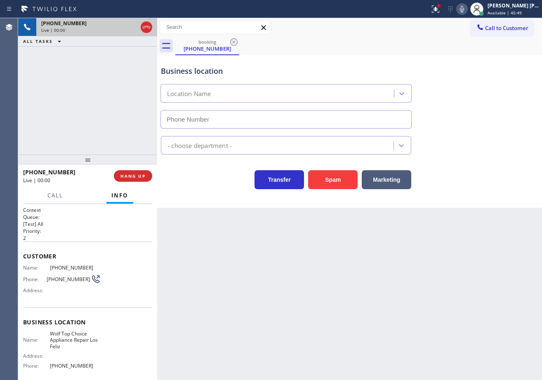
type input "[PHONE_NUMBER]"
click at [342, 181] on button "Spam" at bounding box center [332, 179] width 49 height 19
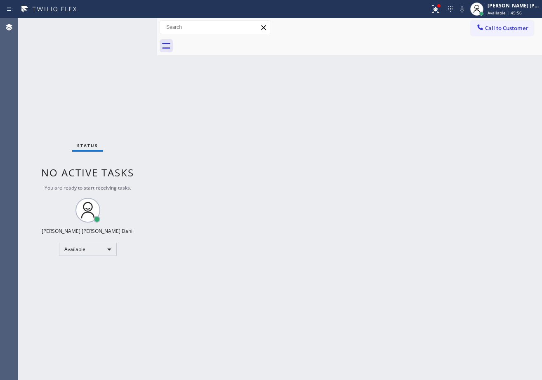
click at [345, 181] on div "Back to Dashboard Change Sender ID Customers Technicians Select a contact Outbo…" at bounding box center [349, 199] width 385 height 362
drag, startPoint x: 237, startPoint y: 110, endPoint x: 242, endPoint y: 114, distance: 5.9
click at [237, 110] on div "Back to Dashboard Change Sender ID Customers Technicians Select a contact Outbo…" at bounding box center [349, 199] width 385 height 362
click at [488, 328] on div "Back to Dashboard Change Sender ID Customers Technicians Select a contact Outbo…" at bounding box center [349, 199] width 385 height 362
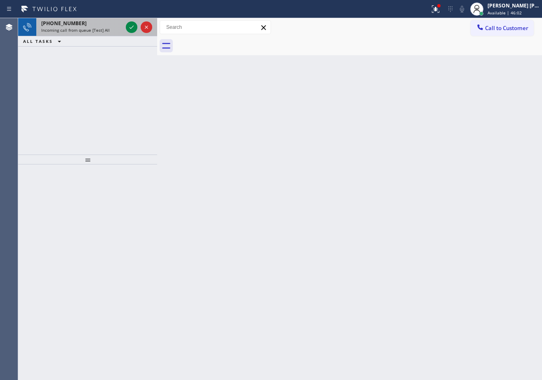
click at [137, 19] on div at bounding box center [139, 27] width 30 height 18
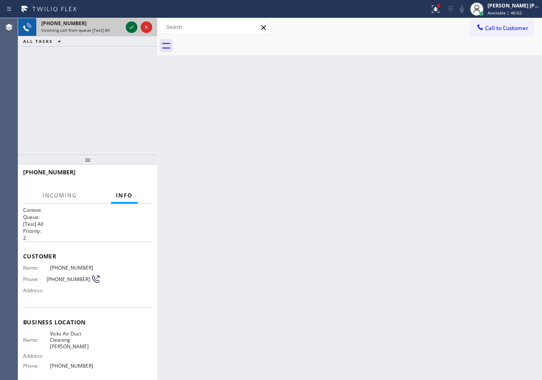
click at [128, 26] on icon at bounding box center [132, 27] width 10 height 10
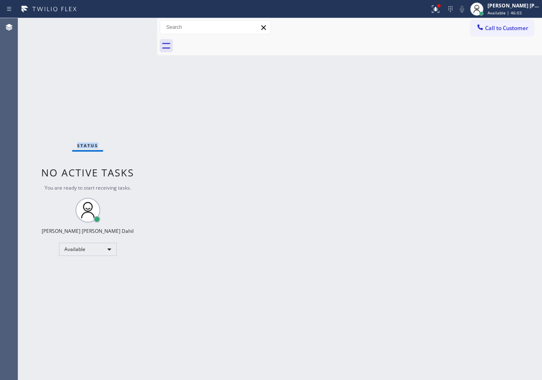
click at [134, 26] on div "Status No active tasks You are ready to start receiving tasks. [PERSON_NAME] [P…" at bounding box center [87, 199] width 139 height 362
drag, startPoint x: 440, startPoint y: 7, endPoint x: 436, endPoint y: 44, distance: 37.3
click at [440, 8] on icon at bounding box center [435, 9] width 10 height 10
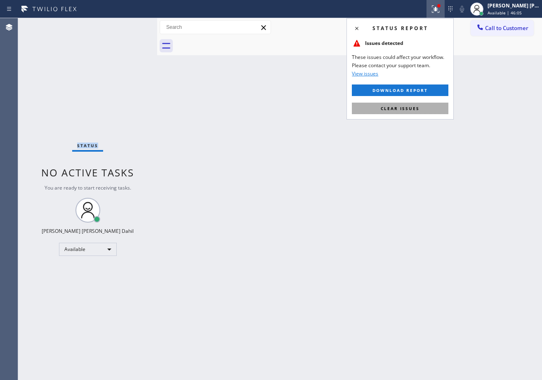
click at [419, 108] on button "Clear issues" at bounding box center [400, 109] width 96 height 12
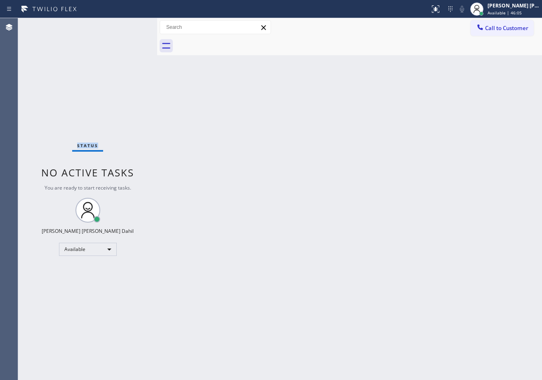
click at [419, 108] on div "Back to Dashboard Change Sender ID Customers Technicians Select a contact Outbo…" at bounding box center [349, 199] width 385 height 362
drag, startPoint x: 469, startPoint y: 337, endPoint x: 460, endPoint y: 357, distance: 22.3
click at [468, 345] on div "Back to Dashboard Change Sender ID Customers Technicians Select a contact Outbo…" at bounding box center [349, 199] width 385 height 362
click at [126, 47] on div "Status No active tasks You are ready to start receiving tasks. [PERSON_NAME] [P…" at bounding box center [87, 199] width 139 height 362
click at [131, 24] on div "Status No active tasks You are ready to start receiving tasks. [PERSON_NAME] [P…" at bounding box center [87, 199] width 139 height 362
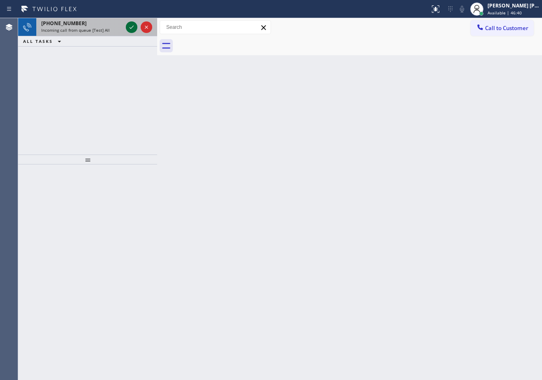
click at [133, 24] on icon at bounding box center [132, 27] width 10 height 10
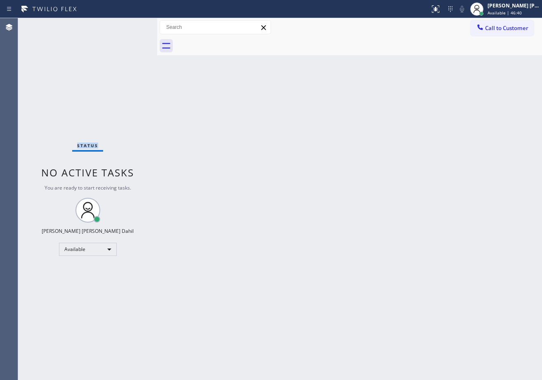
click at [133, 24] on div "Status No active tasks You are ready to start receiving tasks. [PERSON_NAME] [P…" at bounding box center [87, 199] width 139 height 362
click at [438, 8] on div at bounding box center [435, 9] width 18 height 10
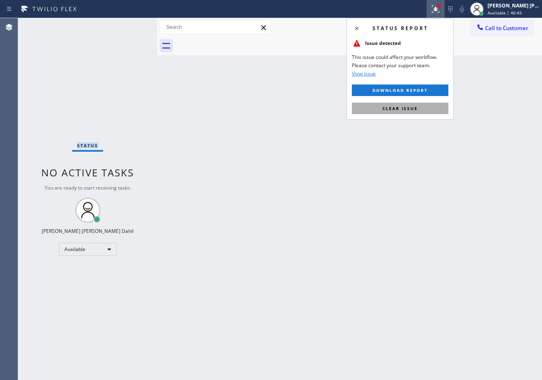
click at [431, 109] on button "Clear issue" at bounding box center [400, 109] width 96 height 12
click at [431, 109] on div "Back to Dashboard Change Sender ID Customers Technicians Select a contact Outbo…" at bounding box center [349, 199] width 385 height 362
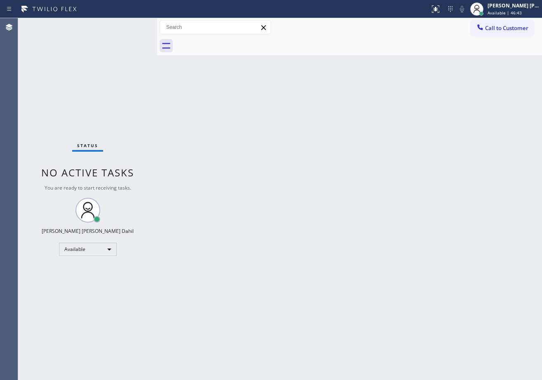
drag, startPoint x: 485, startPoint y: 209, endPoint x: 539, endPoint y: 285, distance: 93.2
click at [496, 223] on div "Back to Dashboard Change Sender ID Customers Technicians Select a contact Outbo…" at bounding box center [349, 199] width 385 height 362
click at [204, 93] on div "Back to Dashboard Change Sender ID Customers Technicians Select a contact Outbo…" at bounding box center [349, 199] width 385 height 362
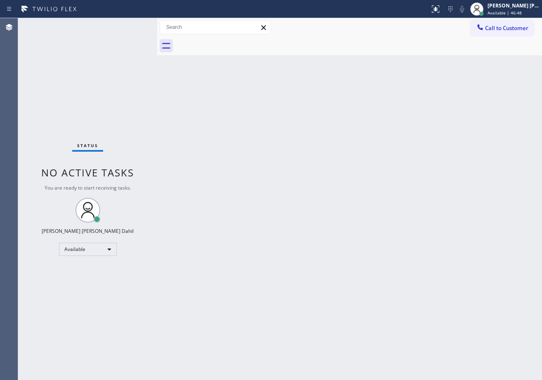
click at [204, 93] on div "Back to Dashboard Change Sender ID Customers Technicians Select a contact Outbo…" at bounding box center [349, 199] width 385 height 362
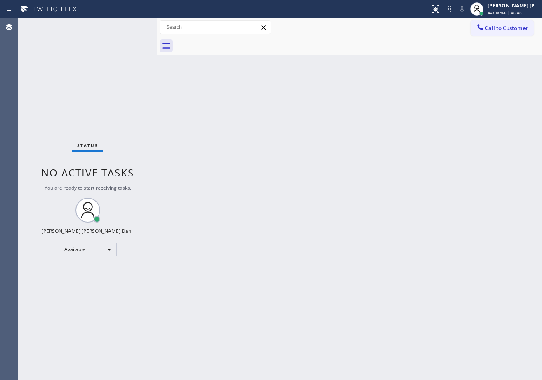
click at [204, 93] on div "Back to Dashboard Change Sender ID Customers Technicians Select a contact Outbo…" at bounding box center [349, 199] width 385 height 362
click at [117, 19] on div "Status No active tasks You are ready to start receiving tasks. [PERSON_NAME] [P…" at bounding box center [87, 199] width 139 height 362
click at [129, 26] on div "Status No active tasks You are ready to start receiving tasks. [PERSON_NAME] [P…" at bounding box center [87, 199] width 139 height 362
click at [130, 26] on div "Status No active tasks You are ready to start receiving tasks. [PERSON_NAME] [P…" at bounding box center [87, 199] width 139 height 362
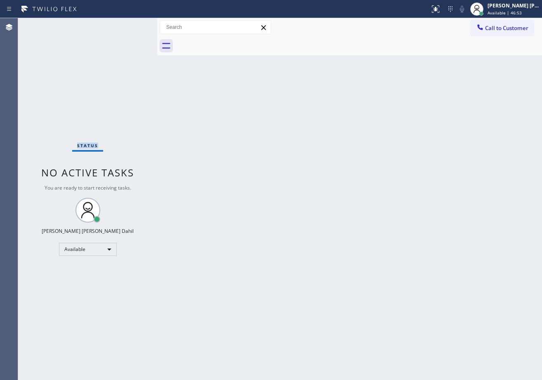
click at [130, 26] on div "Status No active tasks You are ready to start receiving tasks. [PERSON_NAME] [P…" at bounding box center [87, 199] width 139 height 362
click at [130, 24] on div "Status No active tasks You are ready to start receiving tasks. [PERSON_NAME] [P…" at bounding box center [87, 199] width 139 height 362
click at [135, 23] on div "Status No active tasks You are ready to start receiving tasks. [PERSON_NAME] [P…" at bounding box center [87, 199] width 139 height 362
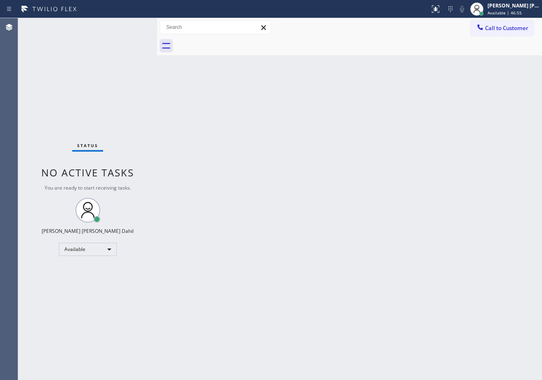
click at [135, 23] on div "Status No active tasks You are ready to start receiving tasks. [PERSON_NAME] [P…" at bounding box center [87, 199] width 139 height 362
click at [130, 27] on div "Status No active tasks You are ready to start receiving tasks. [PERSON_NAME] [P…" at bounding box center [87, 199] width 139 height 362
click at [129, 27] on div "Status No active tasks You are ready to start receiving tasks. [PERSON_NAME] [P…" at bounding box center [87, 199] width 139 height 362
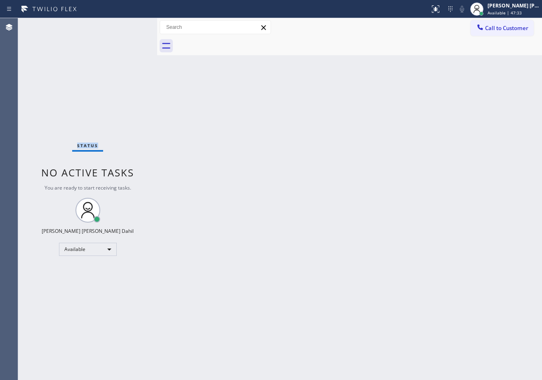
click at [129, 27] on div "Status No active tasks You are ready to start receiving tasks. [PERSON_NAME] [P…" at bounding box center [87, 199] width 139 height 362
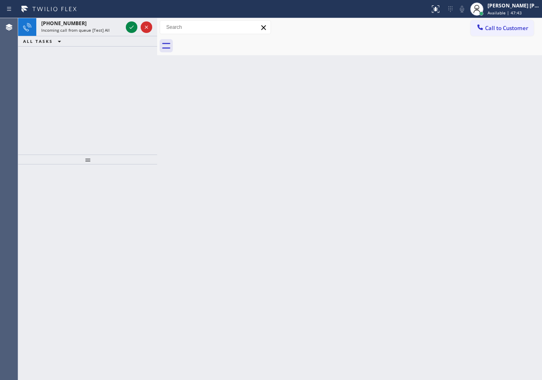
drag, startPoint x: 288, startPoint y: 232, endPoint x: 266, endPoint y: 213, distance: 29.0
click at [286, 230] on div "Back to Dashboard Change Sender ID Customers Technicians Select a contact Outbo…" at bounding box center [349, 199] width 385 height 362
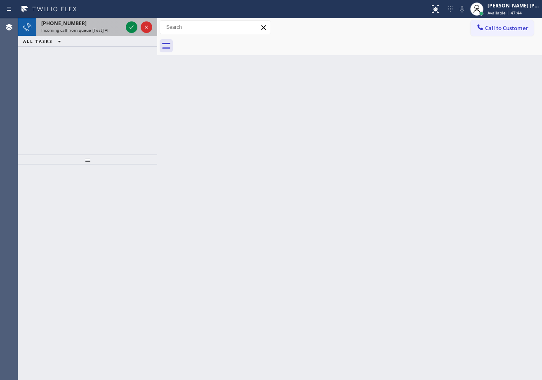
click at [119, 31] on div "Incoming call from queue [Test] All" at bounding box center [81, 30] width 81 height 6
click at [119, 28] on div "Incoming call from queue [Test] All" at bounding box center [81, 30] width 81 height 6
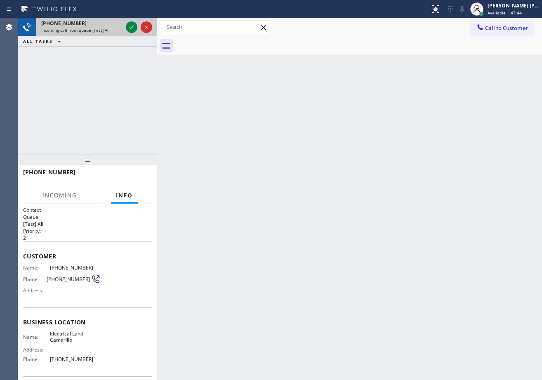
click at [119, 28] on div "Incoming call from queue [Test] All" at bounding box center [81, 30] width 81 height 6
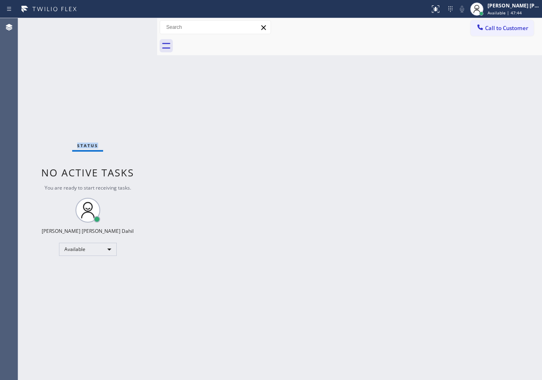
click at [119, 28] on div "Status No active tasks You are ready to start receiving tasks. [PERSON_NAME] [P…" at bounding box center [87, 199] width 139 height 362
drag, startPoint x: 362, startPoint y: 144, endPoint x: 418, endPoint y: 1, distance: 153.2
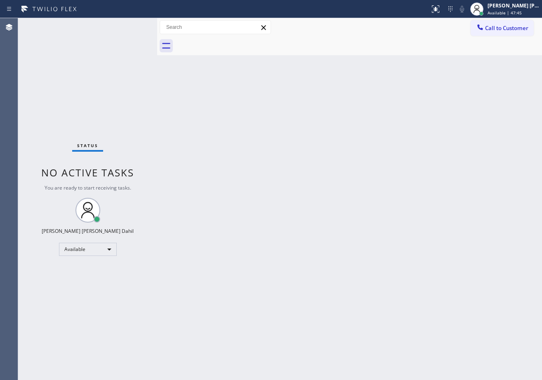
click at [366, 136] on div "Back to Dashboard Change Sender ID Customers Technicians Select a contact Outbo…" at bounding box center [349, 199] width 385 height 362
click at [402, 380] on html "Status report No issues detected If you experience an issue, please download th…" at bounding box center [271, 190] width 542 height 380
click at [128, 23] on div "Status No active tasks You are ready to start receiving tasks. [PERSON_NAME] [P…" at bounding box center [87, 199] width 139 height 362
click at [128, 25] on div "Status No active tasks You are ready to start receiving tasks. [PERSON_NAME] [P…" at bounding box center [87, 199] width 139 height 362
click at [129, 25] on div "Status No active tasks You are ready to start receiving tasks. [PERSON_NAME] [P…" at bounding box center [87, 199] width 139 height 362
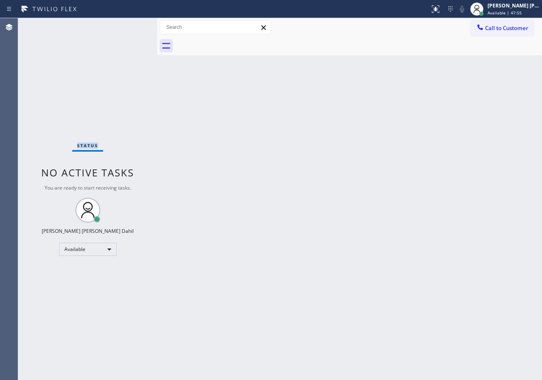
click at [129, 25] on div "Status No active tasks You are ready to start receiving tasks. [PERSON_NAME] [P…" at bounding box center [87, 199] width 139 height 362
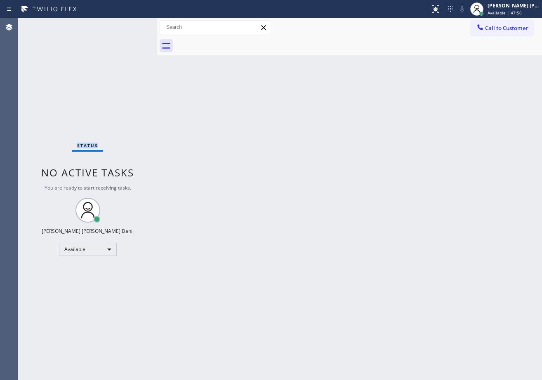
click at [129, 25] on div "Status No active tasks You are ready to start receiving tasks. [PERSON_NAME] [P…" at bounding box center [87, 199] width 139 height 362
click at [485, 281] on div "Back to Dashboard Change Sender ID Customers Technicians Select a contact Outbo…" at bounding box center [349, 199] width 385 height 362
click at [382, 301] on div "Back to Dashboard Change Sender ID Customers Technicians Select a contact Outbo…" at bounding box center [349, 199] width 385 height 362
click at [130, 33] on div "Status No active tasks You are ready to start receiving tasks. [PERSON_NAME] [P…" at bounding box center [87, 199] width 139 height 362
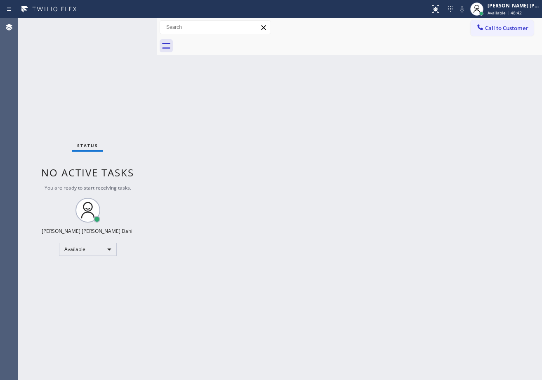
click at [130, 28] on div "Status No active tasks You are ready to start receiving tasks. [PERSON_NAME] [P…" at bounding box center [87, 199] width 139 height 362
click at [133, 26] on div "Status No active tasks You are ready to start receiving tasks. [PERSON_NAME] [P…" at bounding box center [87, 199] width 139 height 362
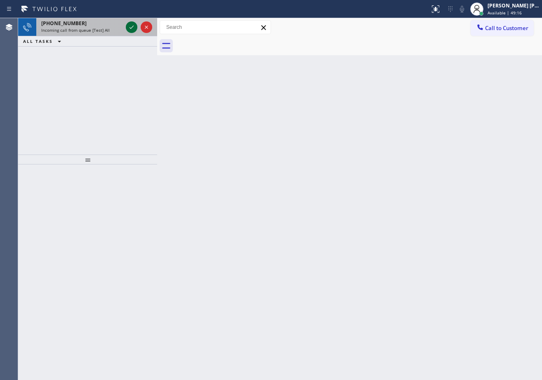
click at [132, 24] on icon at bounding box center [132, 27] width 10 height 10
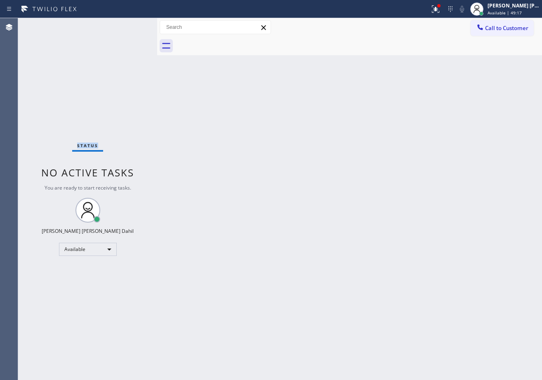
click at [132, 24] on div "Status No active tasks You are ready to start receiving tasks. [PERSON_NAME] [P…" at bounding box center [87, 199] width 139 height 362
click at [417, 234] on div "Back to Dashboard Change Sender ID Customers Technicians Select a contact Outbo…" at bounding box center [349, 199] width 385 height 362
click at [444, 11] on div at bounding box center [435, 9] width 18 height 10
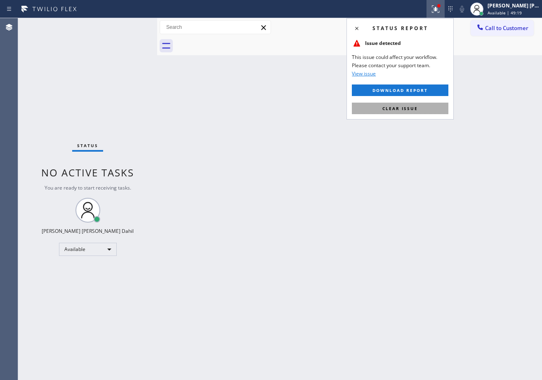
click at [427, 111] on button "Clear issue" at bounding box center [400, 109] width 96 height 12
click at [427, 111] on div "Back to Dashboard Change Sender ID Customers Technicians Select a contact Outbo…" at bounding box center [349, 199] width 385 height 362
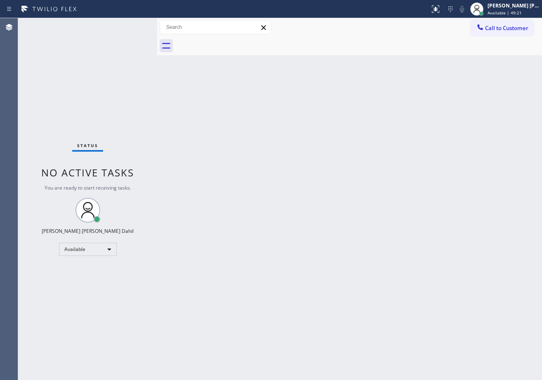
click at [463, 316] on div "Back to Dashboard Change Sender ID Customers Technicians Select a contact Outbo…" at bounding box center [349, 199] width 385 height 362
click at [366, 261] on div "Back to Dashboard Change Sender ID Customers Technicians Select a contact Outbo…" at bounding box center [349, 199] width 385 height 362
click at [124, 35] on div "Status No active tasks You are ready to start receiving tasks. [PERSON_NAME] [P…" at bounding box center [87, 199] width 139 height 362
click at [131, 23] on div "Status No active tasks You are ready to start receiving tasks. [PERSON_NAME] [P…" at bounding box center [87, 199] width 139 height 362
click at [113, 39] on div "Status No active tasks You are ready to start receiving tasks. [PERSON_NAME] [P…" at bounding box center [87, 199] width 139 height 362
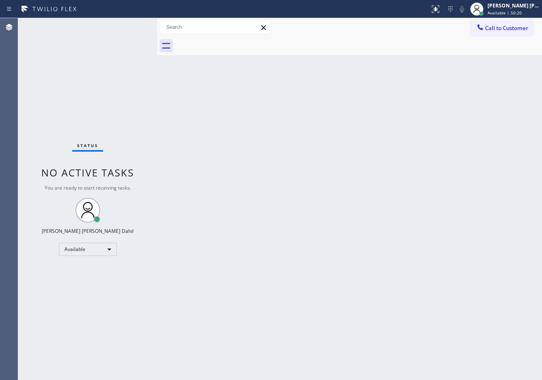
click at [504, 25] on span "Call to Customer" at bounding box center [506, 27] width 43 height 7
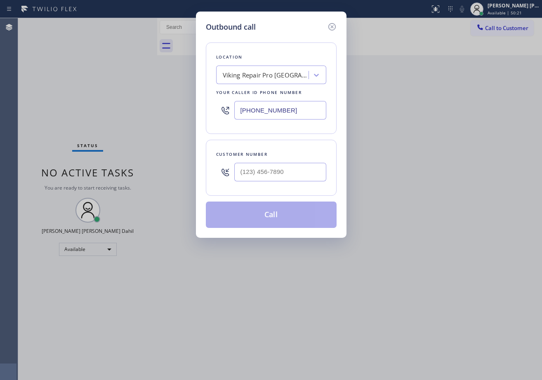
click at [285, 110] on input "[PHONE_NUMBER]" at bounding box center [280, 110] width 92 height 19
paste input "___) ___-____"
type input "(___) ___-____"
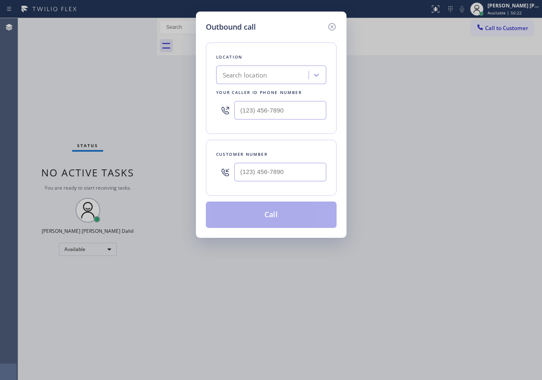
click at [302, 140] on div "Customer number" at bounding box center [271, 168] width 131 height 56
click at [285, 73] on div "Search location" at bounding box center [263, 75] width 90 height 14
paste input "Office LA Trane #uncorrect"
type input "Office LA Trane #uncorrect"
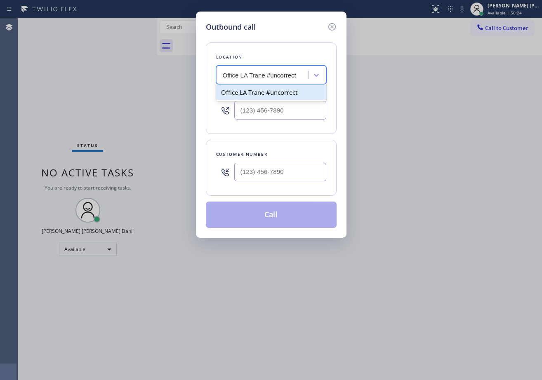
click at [294, 94] on div "Office LA Trane #uncorrect" at bounding box center [271, 92] width 110 height 15
type input "[PHONE_NUMBER]"
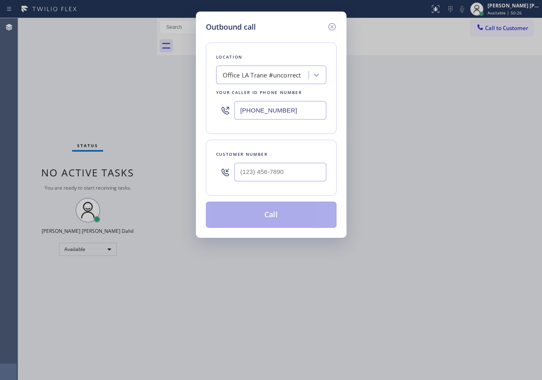
click at [313, 110] on input "[PHONE_NUMBER]" at bounding box center [280, 110] width 92 height 19
click at [305, 110] on input "[PHONE_NUMBER]" at bounding box center [280, 110] width 92 height 19
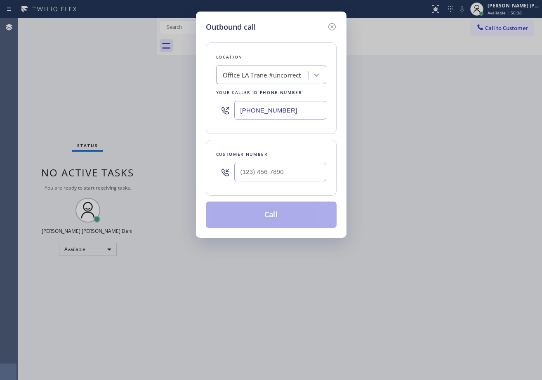
click at [300, 108] on input "[PHONE_NUMBER]" at bounding box center [280, 110] width 92 height 19
click at [301, 73] on div "Office LA Trane #uncorrect" at bounding box center [262, 74] width 78 height 9
click at [335, 25] on icon at bounding box center [332, 27] width 10 height 10
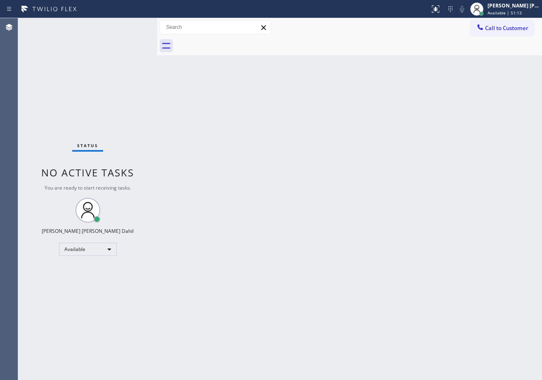
click at [366, 219] on div "Back to Dashboard Change Sender ID Customers Technicians Select a contact Outbo…" at bounding box center [349, 199] width 385 height 362
click at [406, 39] on div at bounding box center [358, 46] width 366 height 19
click at [399, 334] on div "Back to Dashboard Change Sender ID Customers Technicians Select a contact Outbo…" at bounding box center [349, 199] width 385 height 362
click at [131, 40] on div "Status No active tasks You are ready to start receiving tasks. [PERSON_NAME] [P…" at bounding box center [87, 199] width 139 height 362
click at [114, 29] on div "Status No active tasks You are ready to start receiving tasks. [PERSON_NAME] [P…" at bounding box center [87, 199] width 139 height 362
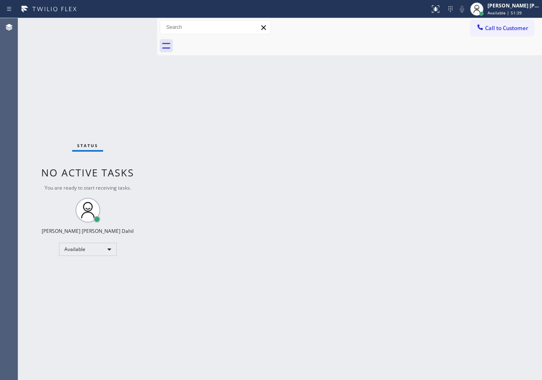
click at [119, 28] on div "Status No active tasks You are ready to start receiving tasks. [PERSON_NAME] [P…" at bounding box center [87, 199] width 139 height 362
click at [120, 28] on div "Status No active tasks You are ready to start receiving tasks. [PERSON_NAME] [P…" at bounding box center [87, 199] width 139 height 362
click at [130, 28] on div "Status No active tasks You are ready to start receiving tasks. [PERSON_NAME] [P…" at bounding box center [87, 199] width 139 height 362
click at [131, 28] on div "Status No active tasks You are ready to start receiving tasks. [PERSON_NAME] [P…" at bounding box center [87, 199] width 139 height 362
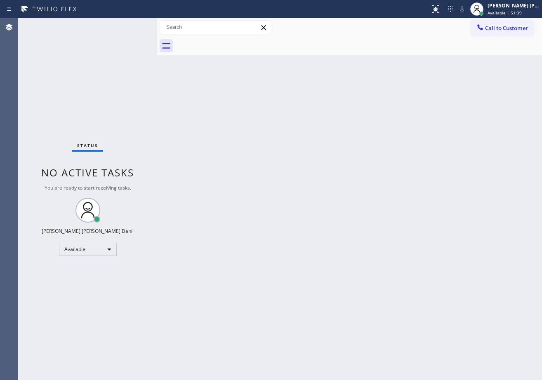
drag, startPoint x: 307, startPoint y: 177, endPoint x: 321, endPoint y: 177, distance: 14.0
click at [321, 177] on div "Back to Dashboard Change Sender ID Customers Technicians Select a contact Outbo…" at bounding box center [349, 199] width 385 height 362
click at [406, 283] on div "Back to Dashboard Change Sender ID Customers Technicians Select a contact Outbo…" at bounding box center [349, 199] width 385 height 362
click at [132, 31] on div "Status No active tasks You are ready to start receiving tasks. [PERSON_NAME] [P…" at bounding box center [87, 199] width 139 height 362
click at [133, 27] on div "Status No active tasks You are ready to start receiving tasks. [PERSON_NAME] [P…" at bounding box center [87, 199] width 139 height 362
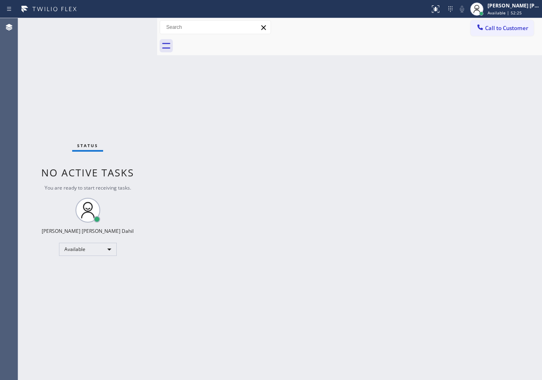
click at [292, 158] on div "Back to Dashboard Change Sender ID Customers Technicians Select a contact Outbo…" at bounding box center [349, 199] width 385 height 362
drag, startPoint x: 426, startPoint y: 311, endPoint x: 428, endPoint y: 320, distance: 9.8
click at [428, 316] on div "Back to Dashboard Change Sender ID Customers Technicians Select a contact Outbo…" at bounding box center [349, 199] width 385 height 362
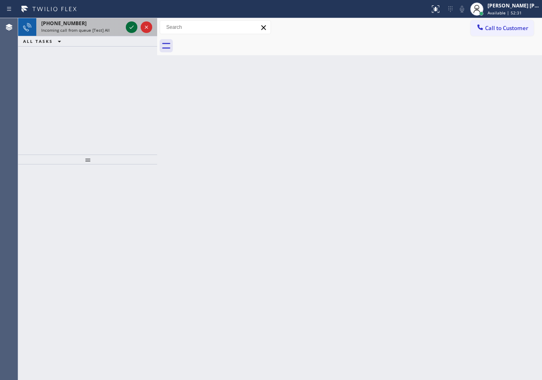
drag, startPoint x: 120, startPoint y: 31, endPoint x: 129, endPoint y: 27, distance: 9.6
click at [120, 30] on div "Incoming call from queue [Test] All" at bounding box center [81, 30] width 81 height 6
click at [121, 30] on div "Incoming call from queue [Test] All" at bounding box center [81, 30] width 81 height 6
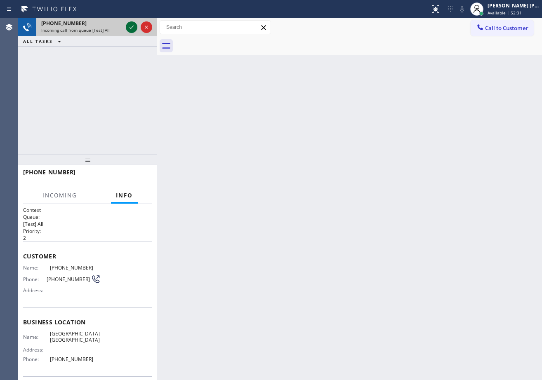
click at [129, 27] on icon at bounding box center [132, 27] width 10 height 10
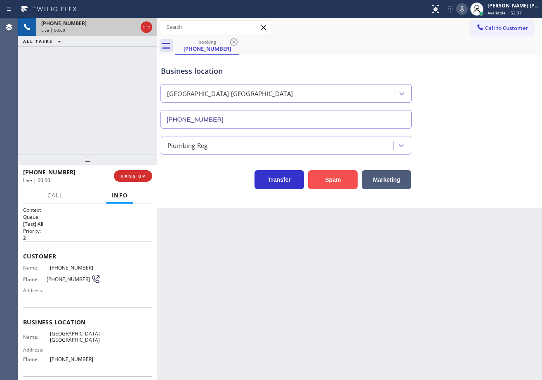
click at [339, 179] on button "Spam" at bounding box center [332, 179] width 49 height 19
type input "[PHONE_NUMBER]"
click at [339, 179] on button "Spam" at bounding box center [332, 179] width 49 height 19
drag, startPoint x: 339, startPoint y: 179, endPoint x: 414, endPoint y: 282, distance: 127.4
click at [339, 182] on button "Spam" at bounding box center [332, 179] width 49 height 19
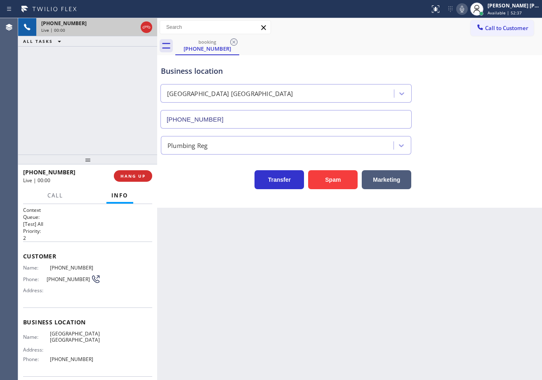
click at [390, 272] on div "Back to Dashboard Change Sender ID Customers Technicians Select a contact Outbo…" at bounding box center [349, 199] width 385 height 362
click at [377, 288] on div "Back to Dashboard Change Sender ID Customers Technicians Select a contact Outbo…" at bounding box center [349, 199] width 385 height 362
click at [439, 11] on icon at bounding box center [434, 8] width 7 height 7
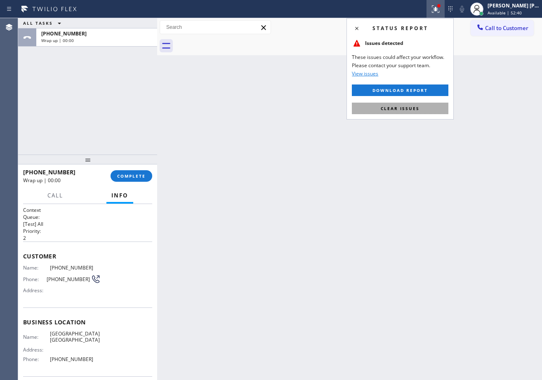
click at [424, 109] on button "Clear issues" at bounding box center [400, 109] width 96 height 12
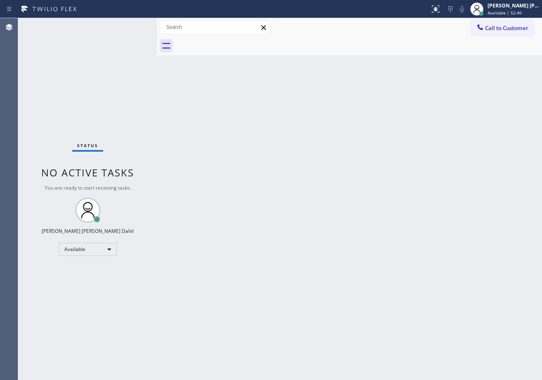
click at [424, 109] on div "Back to Dashboard Change Sender ID Customers Technicians Select a contact Outbo…" at bounding box center [349, 199] width 385 height 362
drag, startPoint x: 288, startPoint y: 46, endPoint x: 455, endPoint y: 261, distance: 272.0
click at [289, 46] on div at bounding box center [358, 46] width 366 height 19
click at [96, 10] on div at bounding box center [214, 8] width 423 height 13
click at [314, 161] on div "Back to Dashboard Change Sender ID Customers Technicians Select a contact Outbo…" at bounding box center [349, 199] width 385 height 362
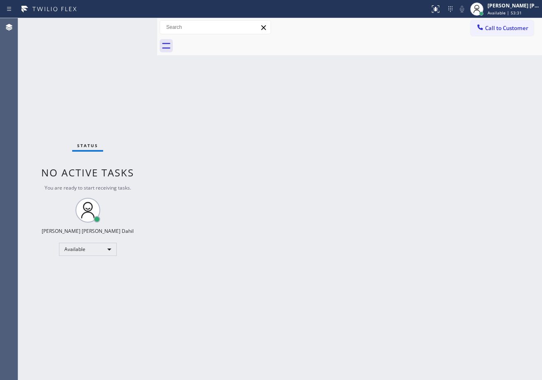
click at [431, 276] on div "Back to Dashboard Change Sender ID Customers Technicians Select a contact Outbo…" at bounding box center [349, 199] width 385 height 362
click at [224, 135] on div "Back to Dashboard Change Sender ID Customers Technicians Select a contact Outbo…" at bounding box center [349, 199] width 385 height 362
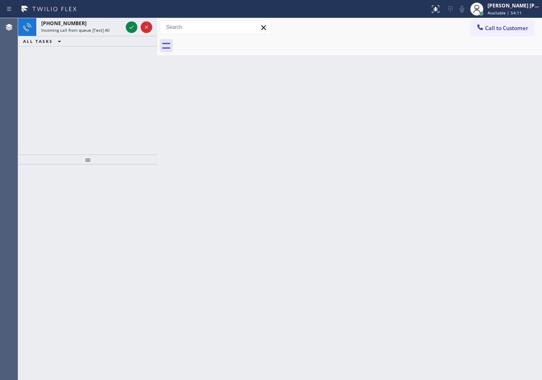
click at [224, 135] on div "Back to Dashboard Change Sender ID Customers Technicians Select a contact Outbo…" at bounding box center [349, 199] width 385 height 362
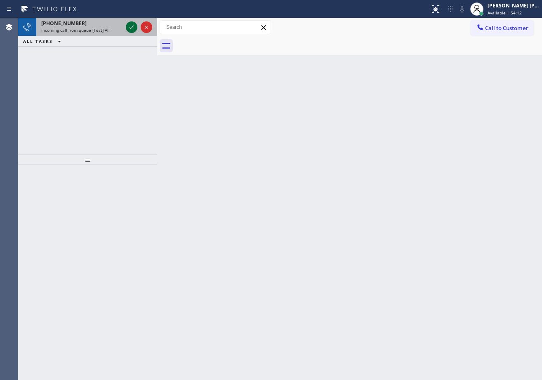
click at [127, 28] on icon at bounding box center [132, 27] width 10 height 10
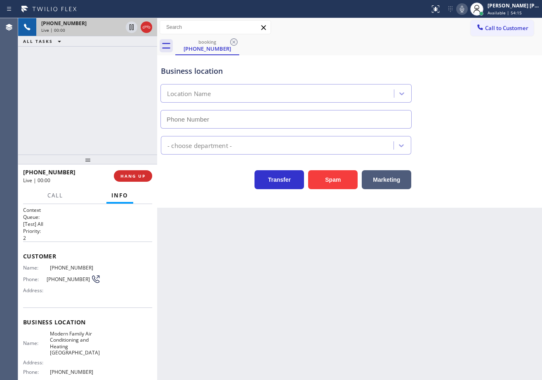
type input "[PHONE_NUMBER]"
click at [333, 182] on button "Spam" at bounding box center [332, 179] width 49 height 19
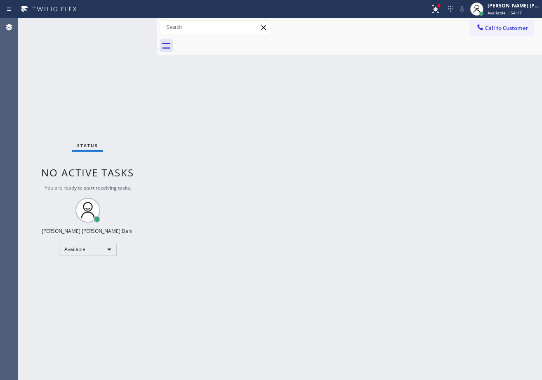
drag, startPoint x: 446, startPoint y: 9, endPoint x: 432, endPoint y: 69, distance: 62.3
click at [440, 9] on icon at bounding box center [435, 9] width 10 height 10
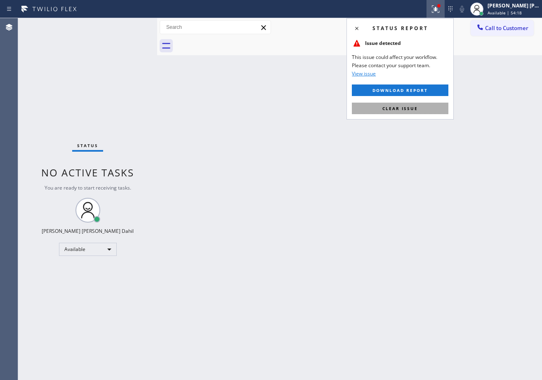
click at [418, 113] on button "Clear issue" at bounding box center [400, 109] width 96 height 12
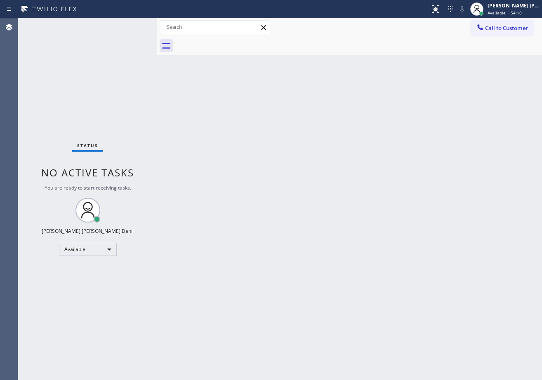
click at [418, 113] on div "Back to Dashboard Change Sender ID Customers Technicians Select a contact Outbo…" at bounding box center [349, 199] width 385 height 362
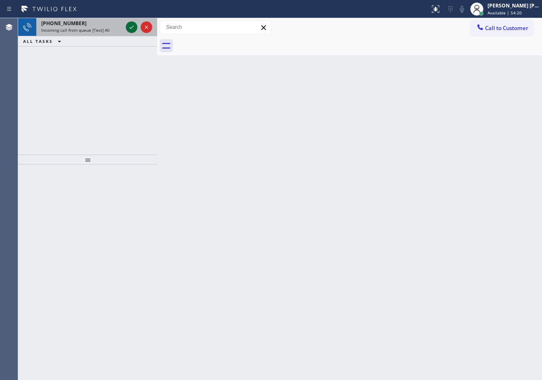
click at [131, 28] on icon at bounding box center [132, 27] width 10 height 10
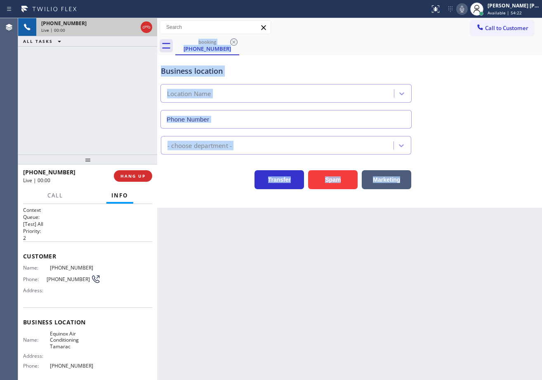
type input "[PHONE_NUMBER]"
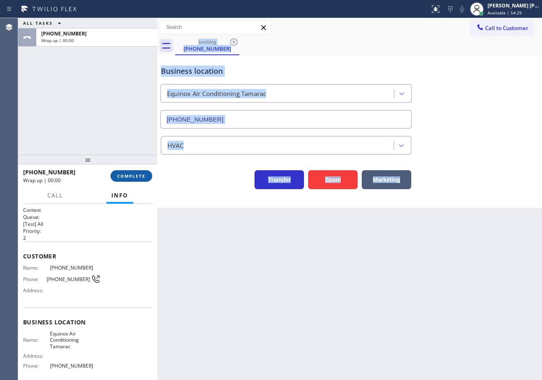
click at [138, 175] on span "COMPLETE" at bounding box center [131, 176] width 28 height 6
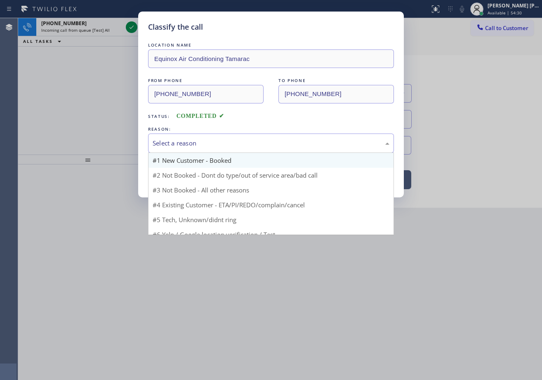
drag, startPoint x: 170, startPoint y: 150, endPoint x: 180, endPoint y: 164, distance: 17.2
click at [171, 150] on div "Select a reason" at bounding box center [271, 143] width 246 height 19
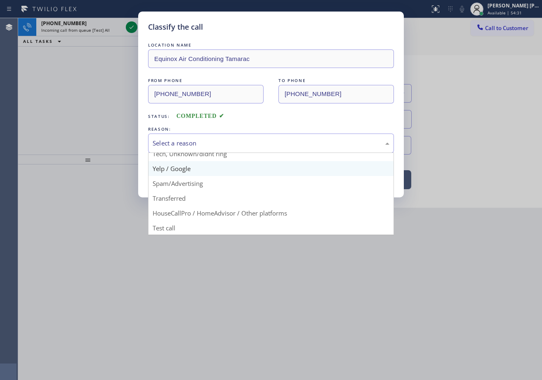
scroll to position [52, 0]
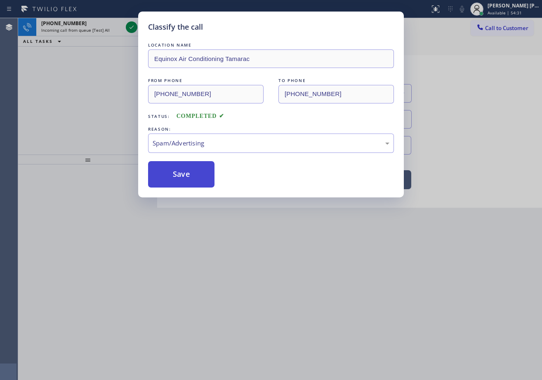
click at [183, 176] on button "Save" at bounding box center [181, 174] width 66 height 26
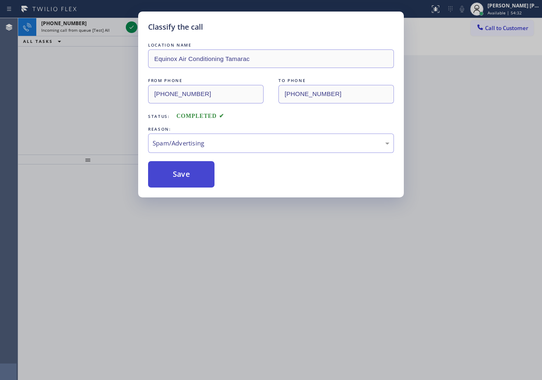
click at [183, 176] on button "Save" at bounding box center [181, 174] width 66 height 26
click at [126, 29] on div "Classify the call LOCATION NAME Equinox Air Conditioning Tamarac FROM PHONE [PH…" at bounding box center [271, 190] width 542 height 380
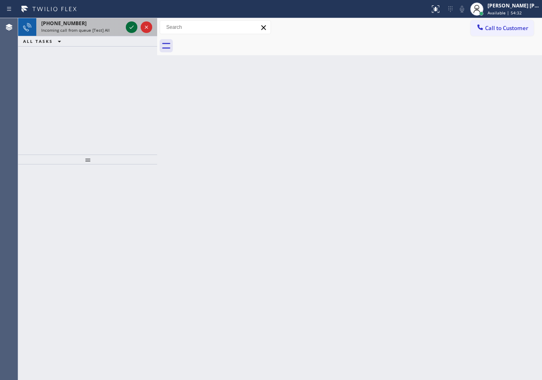
click at [127, 28] on icon at bounding box center [132, 27] width 10 height 10
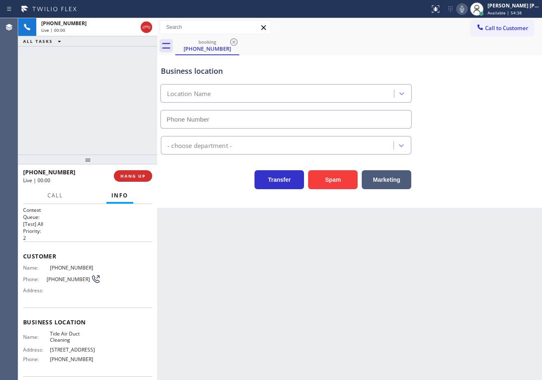
type input "[PHONE_NUMBER]"
click at [335, 181] on button "Spam" at bounding box center [332, 179] width 49 height 19
click at [436, 10] on icon at bounding box center [433, 8] width 5 height 6
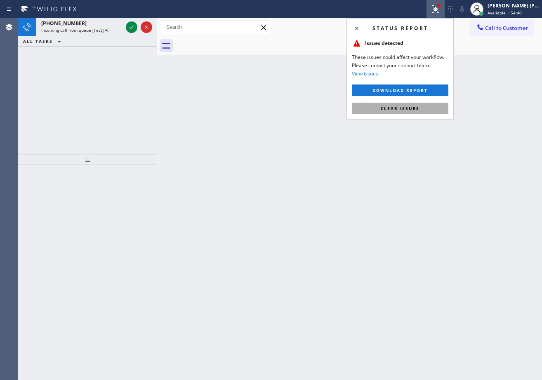
click at [427, 111] on button "Clear issues" at bounding box center [400, 109] width 96 height 12
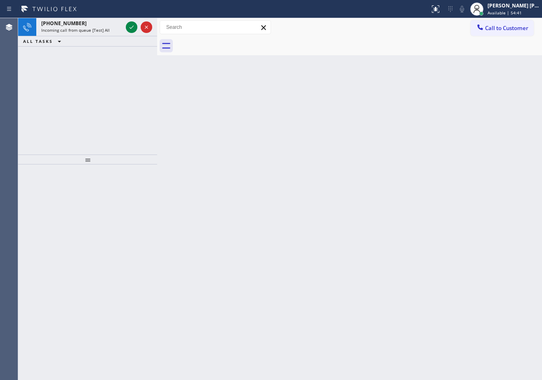
click at [427, 111] on div "Back to Dashboard Change Sender ID Customers Technicians Select a contact Outbo…" at bounding box center [349, 199] width 385 height 362
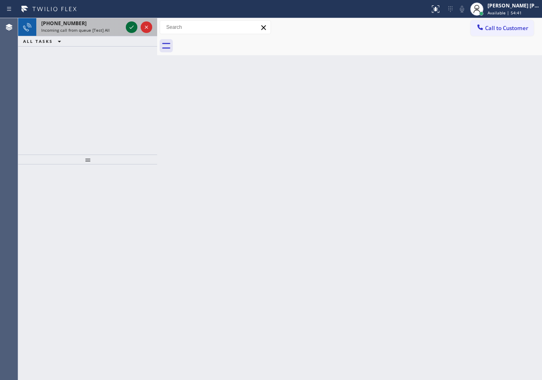
click at [132, 26] on icon at bounding box center [132, 27] width 10 height 10
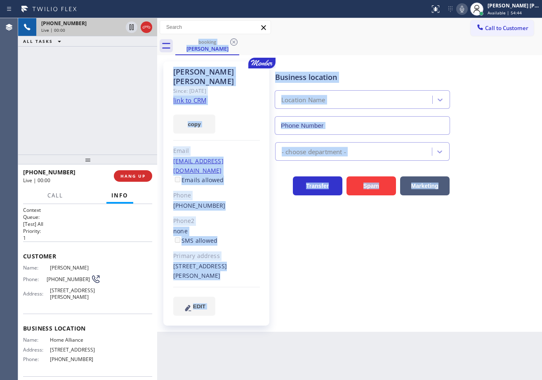
type input "[PHONE_NUMBER]"
click at [369, 324] on div "Back to Dashboard Change Sender ID Customers Technicians Select a contact Outbo…" at bounding box center [349, 199] width 385 height 362
click at [448, 63] on div "Business location Home Alliance [PHONE_NUMBER]" at bounding box center [362, 98] width 178 height 71
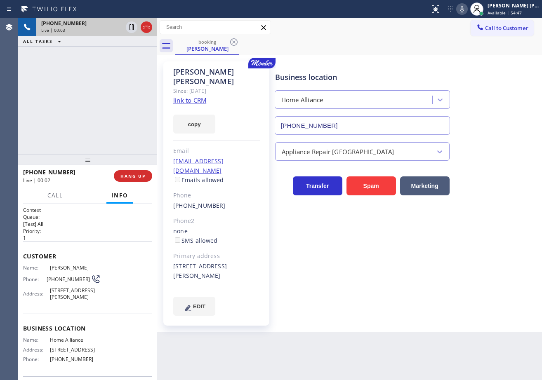
click at [197, 96] on link "link to CRM" at bounding box center [189, 100] width 33 height 8
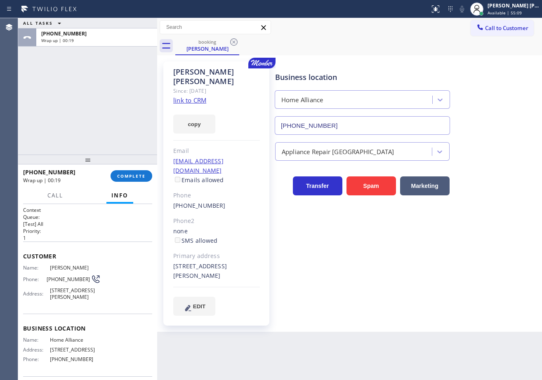
click at [107, 108] on div "ALL TASKS ALL TASKS ACTIVE TASKS TASKS IN WRAP UP [PHONE_NUMBER] Wrap up | 00:19" at bounding box center [87, 86] width 139 height 136
click at [136, 186] on div "[PHONE_NUMBER] Wrap up | 00:19 COMPLETE" at bounding box center [87, 175] width 129 height 21
click at [137, 180] on button "COMPLETE" at bounding box center [131, 176] width 42 height 12
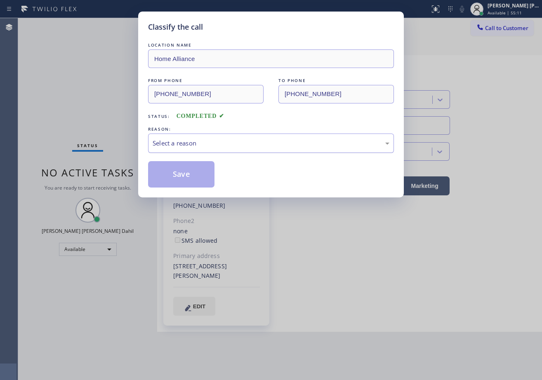
click at [203, 143] on div "Select a reason" at bounding box center [270, 142] width 237 height 9
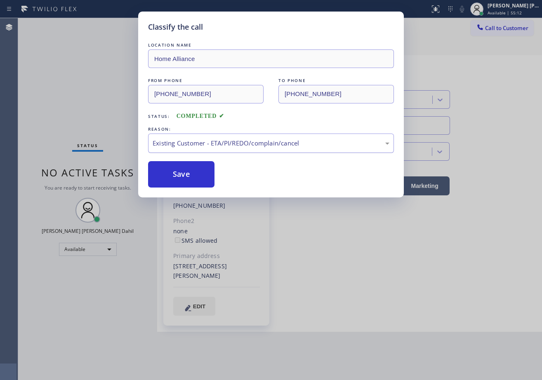
click at [187, 143] on div "Existing Customer - ETA/PI/REDO/complain/cancel" at bounding box center [270, 142] width 237 height 9
click at [183, 180] on button "Save" at bounding box center [181, 174] width 66 height 26
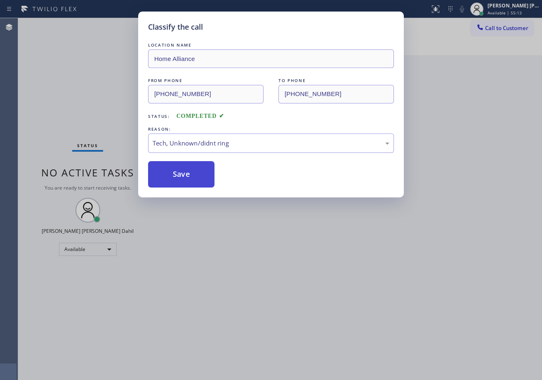
click at [183, 180] on button "Save" at bounding box center [181, 174] width 66 height 26
click at [307, 274] on div "Classify the call LOCATION NAME Home Alliance FROM PHONE [PHONE_NUMBER] TO PHON…" at bounding box center [271, 190] width 542 height 380
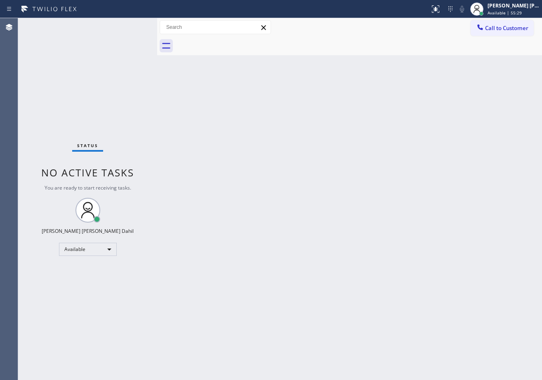
drag, startPoint x: 300, startPoint y: 220, endPoint x: 349, endPoint y: 253, distance: 60.0
click at [300, 222] on div "Back to Dashboard Change Sender ID Customers Technicians Select a contact Outbo…" at bounding box center [349, 199] width 385 height 362
click at [441, 298] on div "Back to Dashboard Change Sender ID Customers Technicians Select a contact Outbo…" at bounding box center [349, 199] width 385 height 362
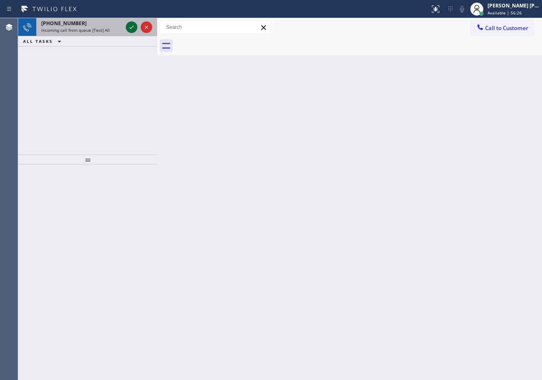
click at [131, 26] on icon at bounding box center [132, 27] width 10 height 10
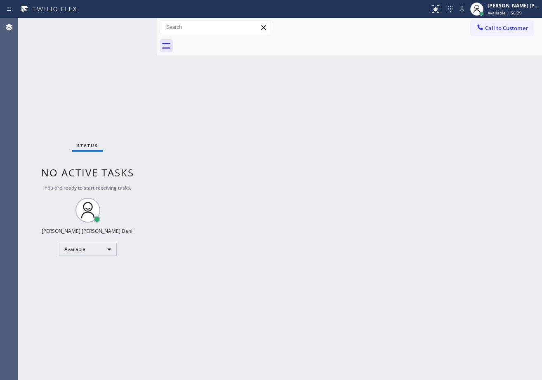
drag, startPoint x: 444, startPoint y: 235, endPoint x: 444, endPoint y: 240, distance: 4.6
click at [444, 235] on div "Back to Dashboard Change Sender ID Customers Technicians Select a contact Outbo…" at bounding box center [349, 199] width 385 height 362
click at [395, 271] on div "Back to Dashboard Change Sender ID Customers Technicians Select a contact Outbo…" at bounding box center [349, 199] width 385 height 362
click at [333, 335] on div "Back to Dashboard Change Sender ID Customers Technicians Select a contact Outbo…" at bounding box center [349, 199] width 385 height 362
drag, startPoint x: 333, startPoint y: 335, endPoint x: 305, endPoint y: 322, distance: 30.6
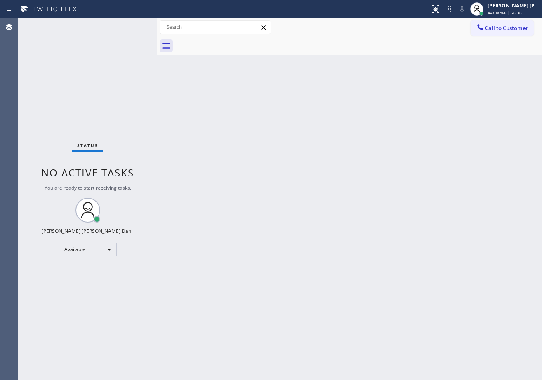
click at [330, 335] on div "Back to Dashboard Change Sender ID Customers Technicians Select a contact Outbo…" at bounding box center [349, 199] width 385 height 362
click at [346, 278] on div "Back to Dashboard Change Sender ID Customers Technicians Select a contact Outbo…" at bounding box center [349, 199] width 385 height 362
click at [324, 279] on div "Back to Dashboard Change Sender ID Customers Technicians Select a contact Outbo…" at bounding box center [349, 199] width 385 height 362
drag, startPoint x: 126, startPoint y: 19, endPoint x: 128, endPoint y: 26, distance: 6.9
click at [127, 19] on div "Status No active tasks You are ready to start receiving tasks. [PERSON_NAME] [P…" at bounding box center [87, 199] width 139 height 362
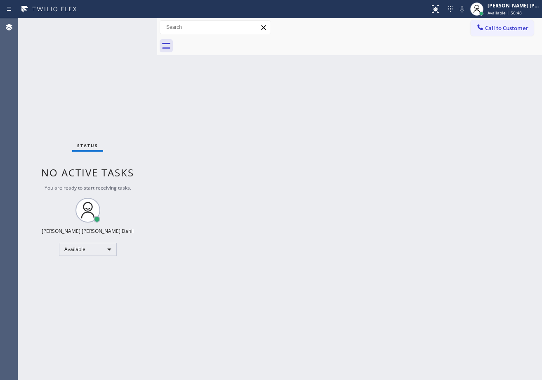
click at [128, 26] on div "Status No active tasks You are ready to start receiving tasks. [PERSON_NAME] [P…" at bounding box center [87, 199] width 139 height 362
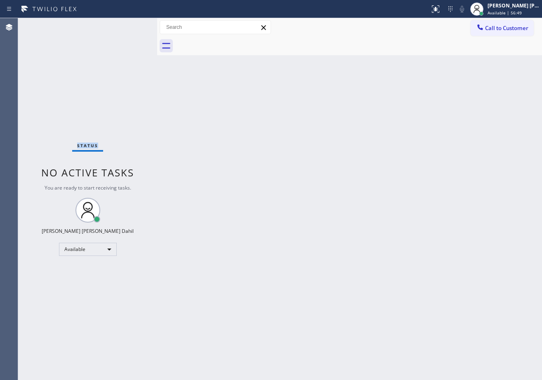
click at [130, 24] on div "Status No active tasks You are ready to start receiving tasks. [PERSON_NAME] [P…" at bounding box center [87, 199] width 139 height 362
drag, startPoint x: 181, startPoint y: 108, endPoint x: 193, endPoint y: 121, distance: 17.8
click at [193, 121] on div "Back to Dashboard Change Sender ID Customers Technicians Select a contact Outbo…" at bounding box center [349, 199] width 385 height 362
drag, startPoint x: 412, startPoint y: 167, endPoint x: 411, endPoint y: 190, distance: 22.7
click at [412, 173] on div "Back to Dashboard Change Sender ID Customers Technicians Select a contact Outbo…" at bounding box center [349, 199] width 385 height 362
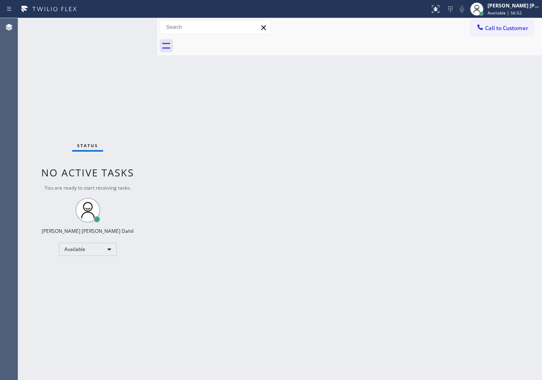
click at [398, 189] on div "Back to Dashboard Change Sender ID Customers Technicians Select a contact Outbo…" at bounding box center [349, 199] width 385 height 362
click at [393, 190] on div "Back to Dashboard Change Sender ID Customers Technicians Select a contact Outbo…" at bounding box center [349, 199] width 385 height 362
click at [459, 285] on div "Back to Dashboard Change Sender ID Customers Technicians Select a contact Outbo…" at bounding box center [349, 199] width 385 height 362
click at [129, 26] on div "Status No active tasks You are ready to start receiving tasks. [PERSON_NAME] [P…" at bounding box center [87, 199] width 139 height 362
click at [127, 26] on div "Status No active tasks You are ready to start receiving tasks. [PERSON_NAME] [P…" at bounding box center [87, 199] width 139 height 362
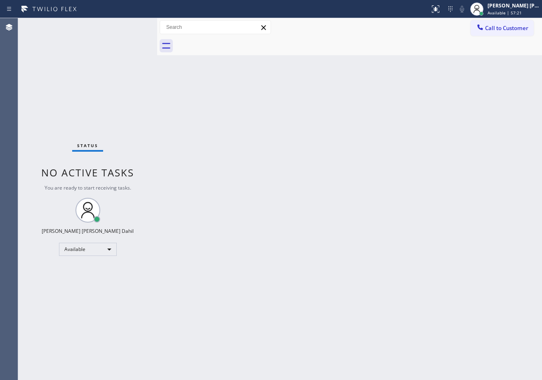
click at [127, 26] on div "Status No active tasks You are ready to start receiving tasks. [PERSON_NAME] [P…" at bounding box center [87, 199] width 139 height 362
click at [450, 191] on div "Back to Dashboard Change Sender ID Customers Technicians Select a contact Outbo…" at bounding box center [349, 199] width 385 height 362
drag, startPoint x: 510, startPoint y: 5, endPoint x: 509, endPoint y: 31, distance: 25.6
click at [510, 5] on div "[PERSON_NAME] [PERSON_NAME] Dahil" at bounding box center [513, 5] width 52 height 7
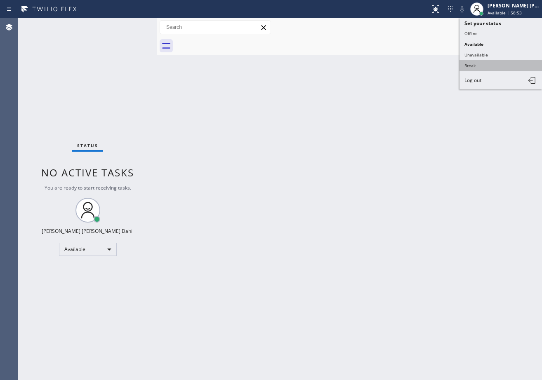
click at [490, 66] on button "Break" at bounding box center [500, 65] width 82 height 11
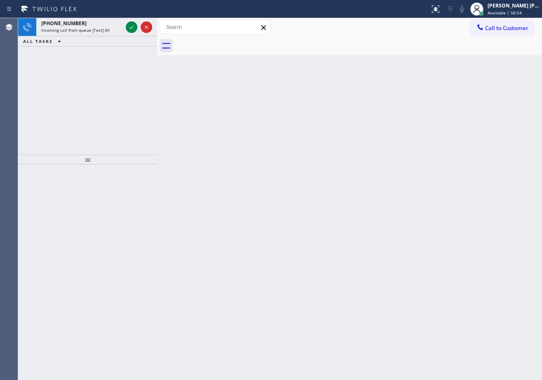
drag, startPoint x: 436, startPoint y: 160, endPoint x: 436, endPoint y: 178, distance: 17.7
click at [436, 164] on div "Back to Dashboard Change Sender ID Customers Technicians Select a contact Outbo…" at bounding box center [349, 199] width 385 height 362
